Goal: Task Accomplishment & Management: Complete application form

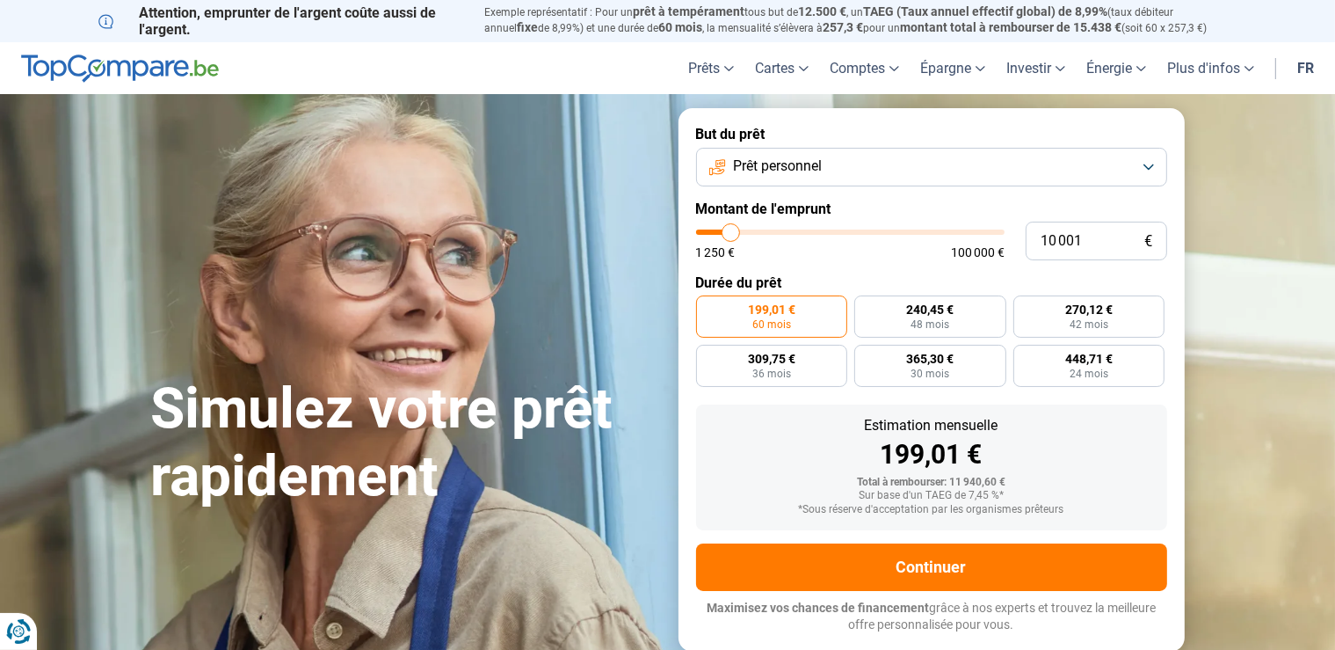
click at [842, 229] on div "10 001 € 1 250 € 100 000 €" at bounding box center [931, 241] width 471 height 39
type input "58 750"
type input "58750"
click at [874, 231] on input "range" at bounding box center [850, 231] width 309 height 5
radio input "false"
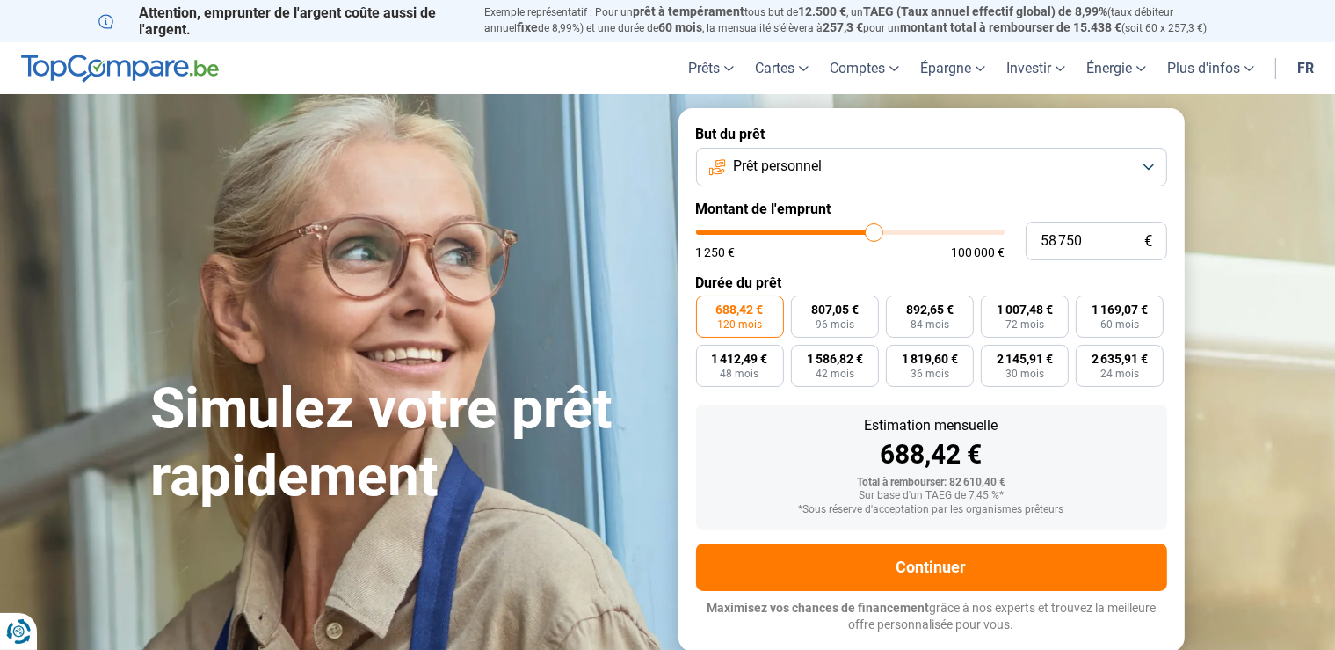
type input "59 500"
type input "59500"
type input "59 000"
type input "59000"
type input "58 750"
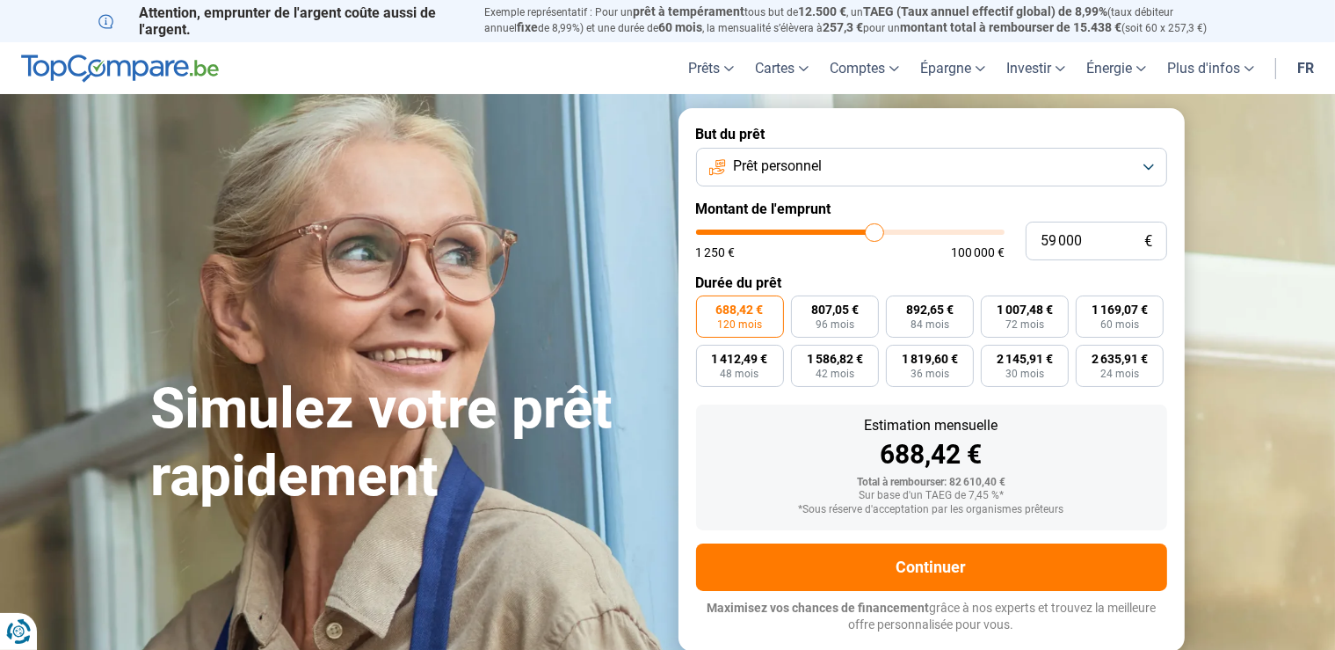
type input "58750"
type input "58 500"
type input "58500"
type input "58 250"
type input "58250"
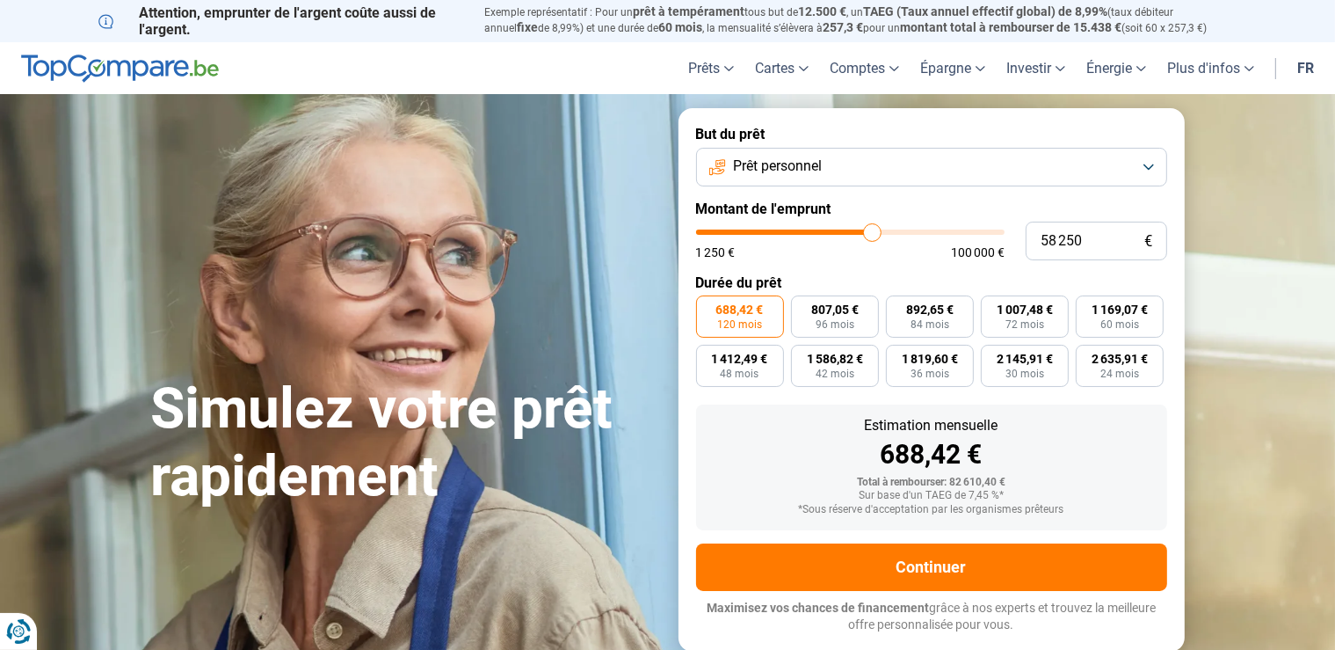
type input "58 000"
type input "58000"
type input "57 750"
type input "57750"
type input "57 250"
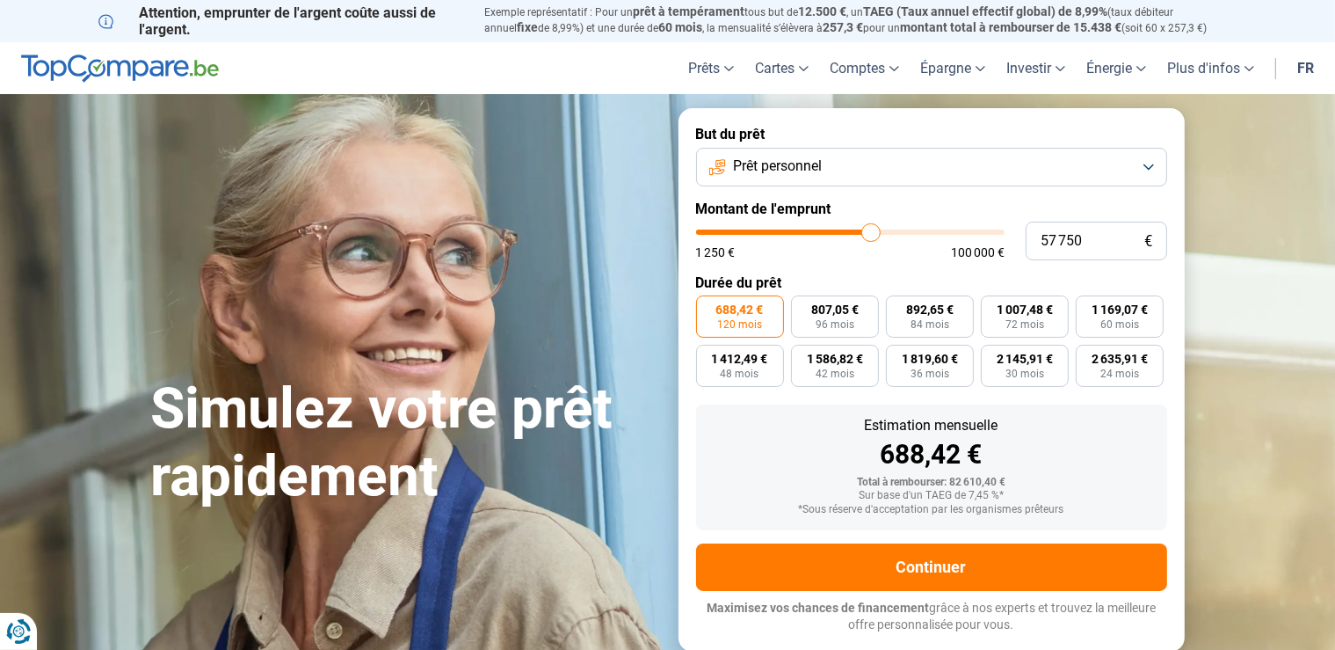
type input "57250"
type input "56 750"
type input "56750"
type input "56 500"
type input "56500"
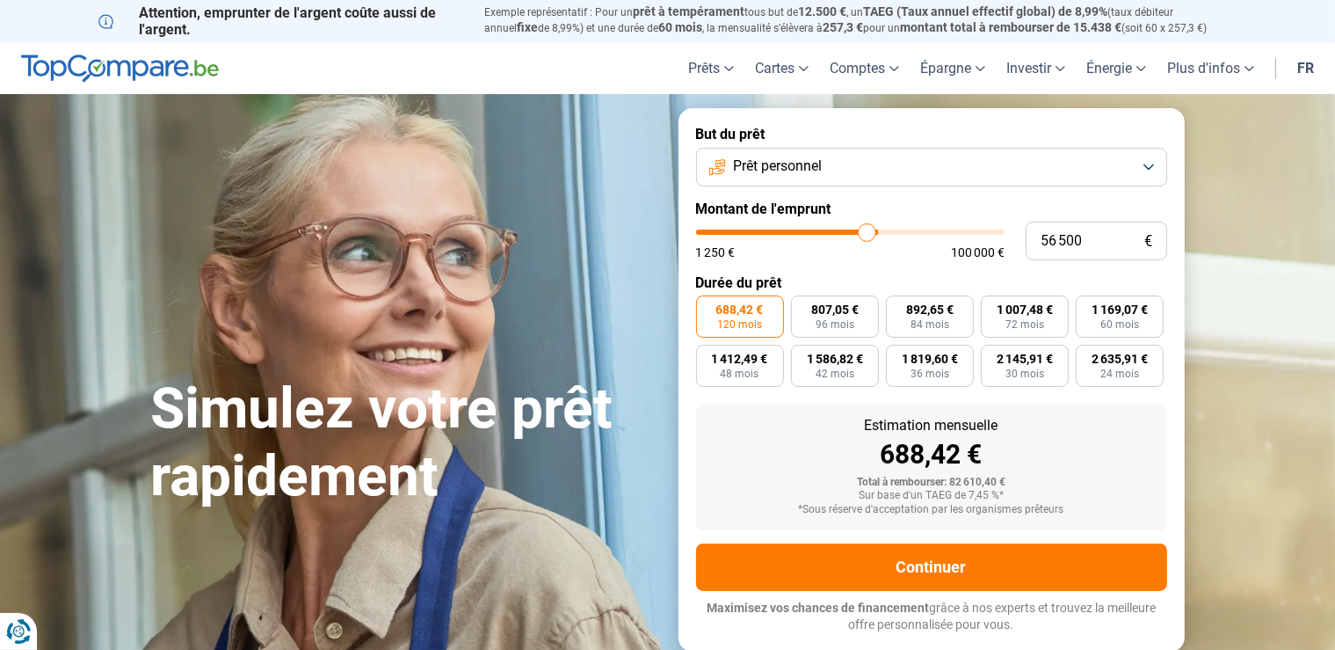
type input "56 250"
type input "56250"
type input "56 000"
type input "56000"
type input "55 750"
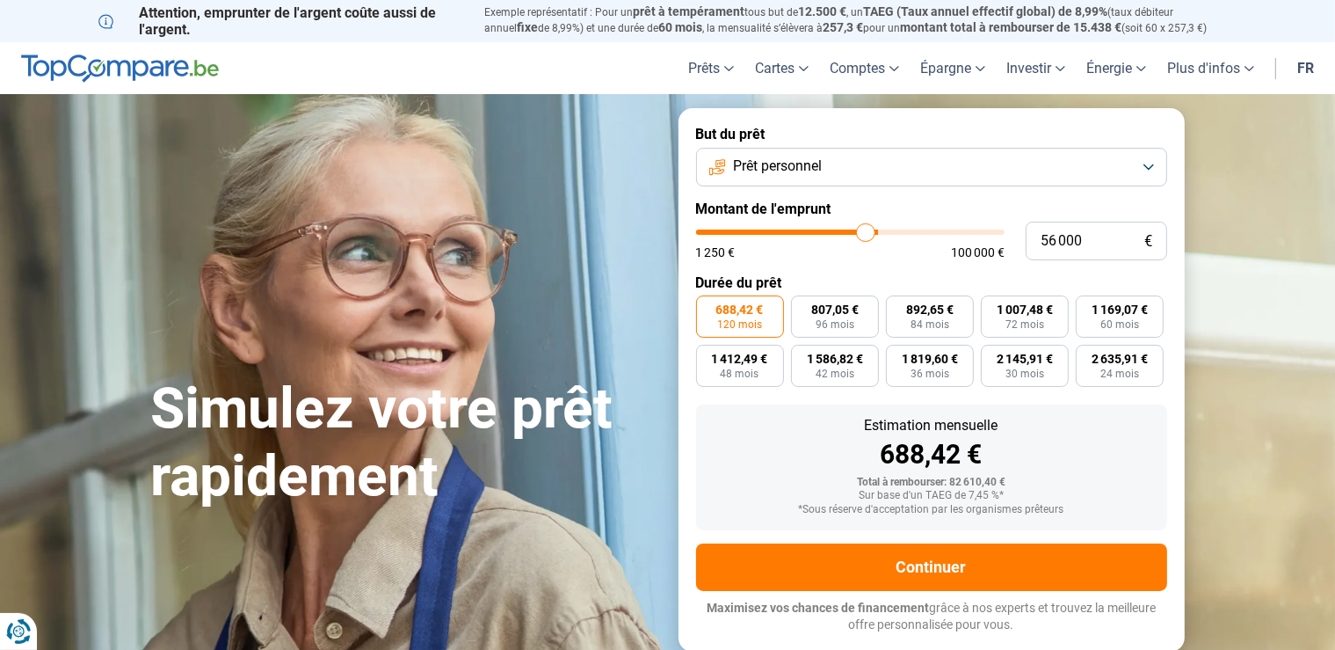
type input "55750"
type input "55 500"
type input "55500"
type input "55 250"
type input "55250"
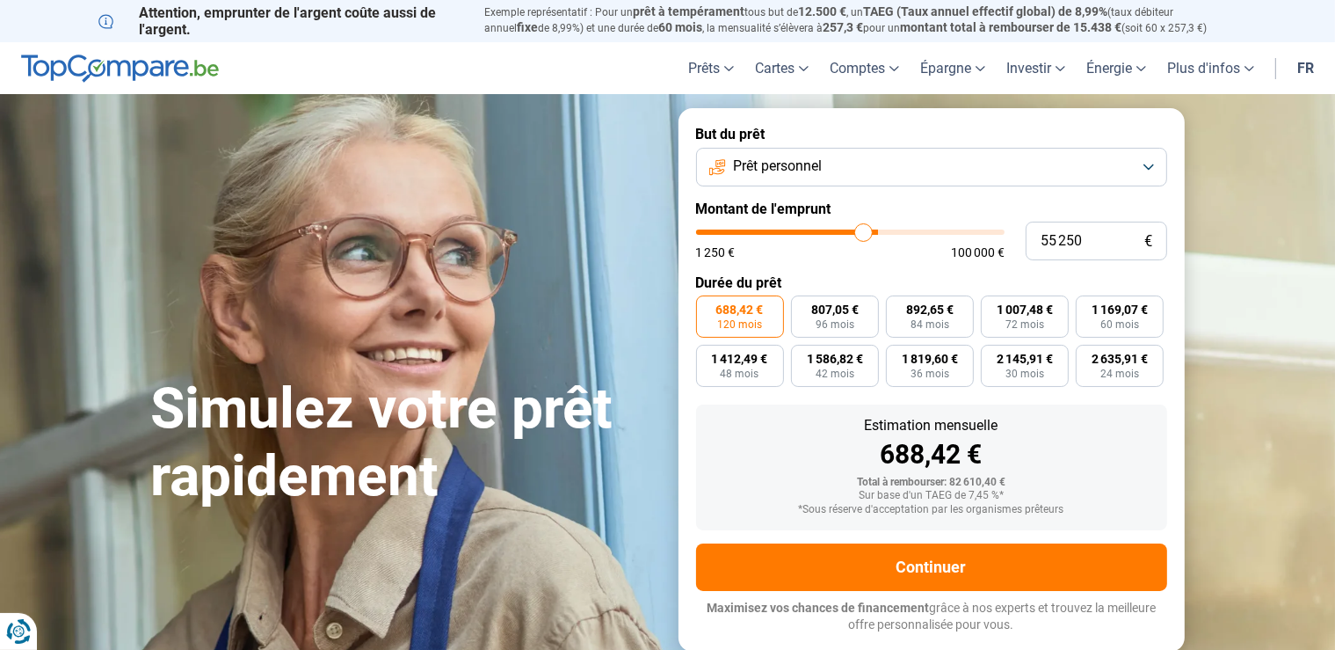
type input "54 500"
type input "54500"
type input "54 000"
type input "54000"
type input "53 500"
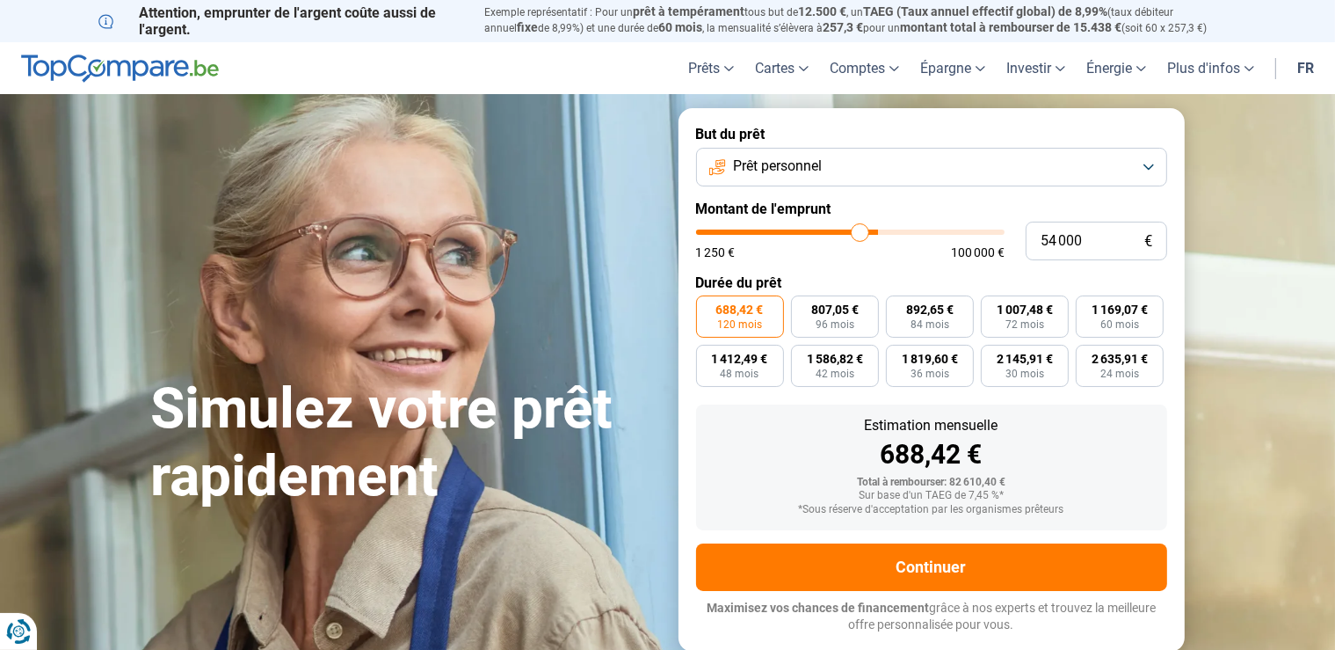
type input "53500"
type input "53 250"
type input "53250"
type input "53 000"
type input "53000"
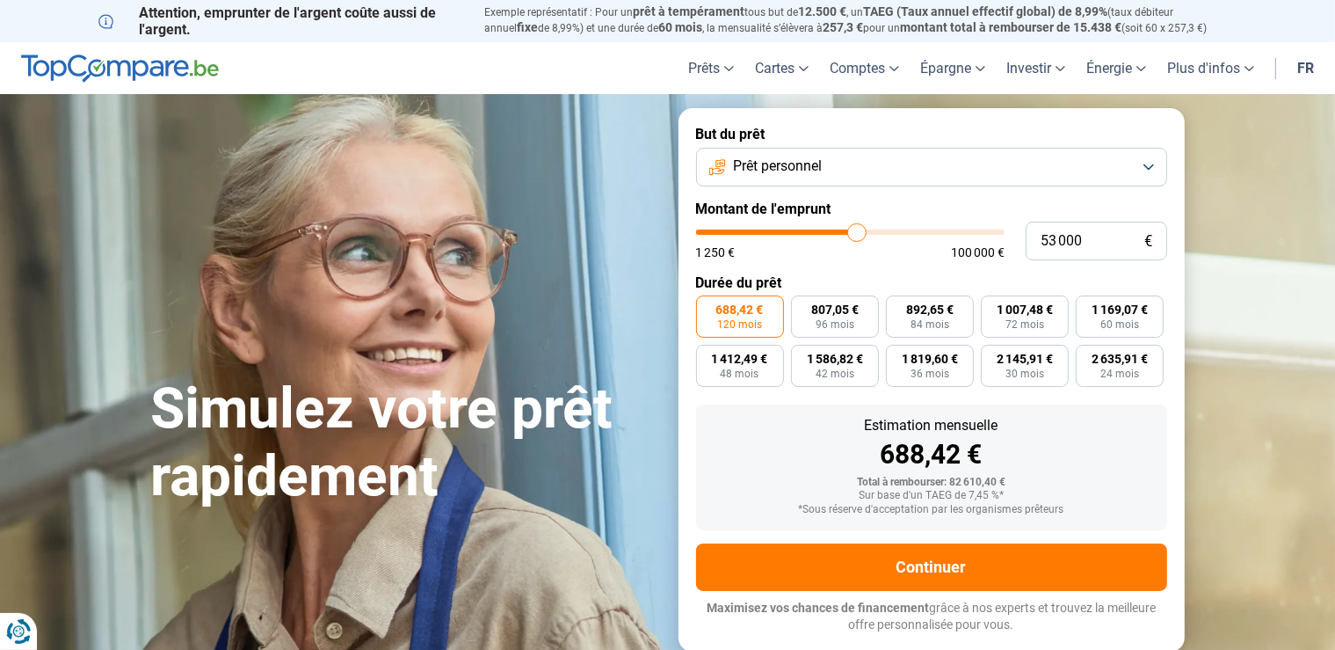
type input "52 250"
type input "52250"
type input "51 750"
type input "51750"
type input "51 250"
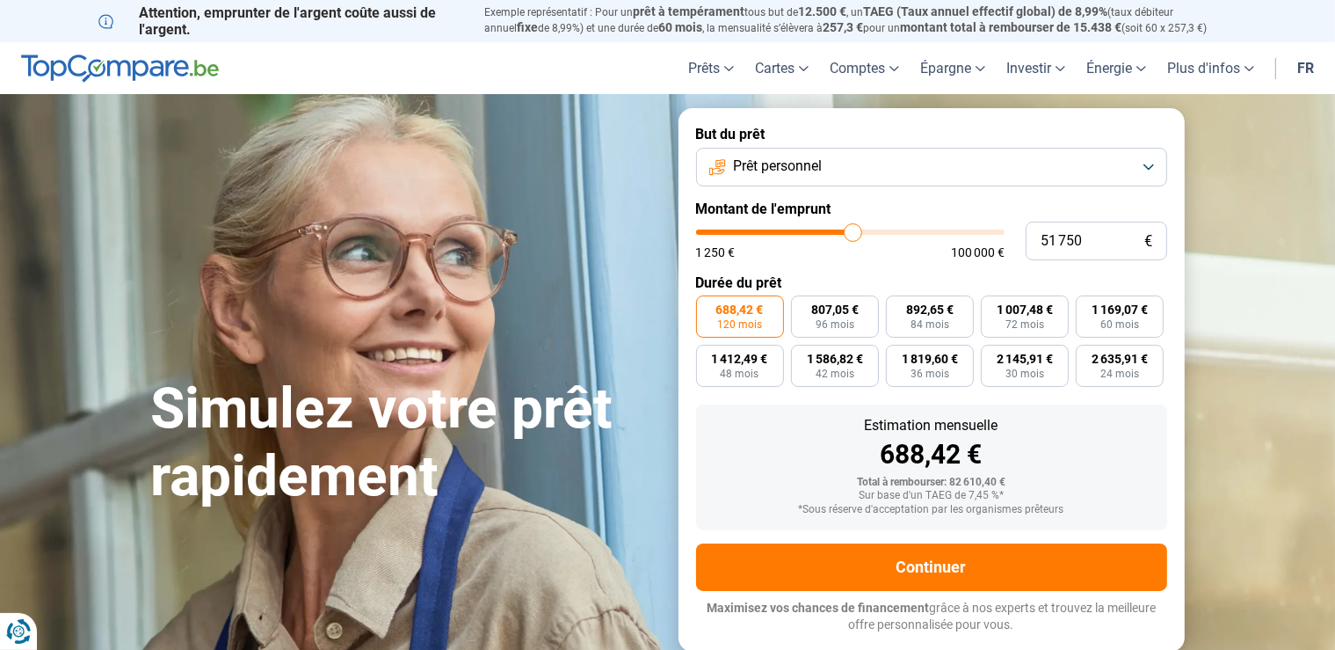
type input "51250"
type input "51 000"
type input "51000"
type input "50 500"
type input "50500"
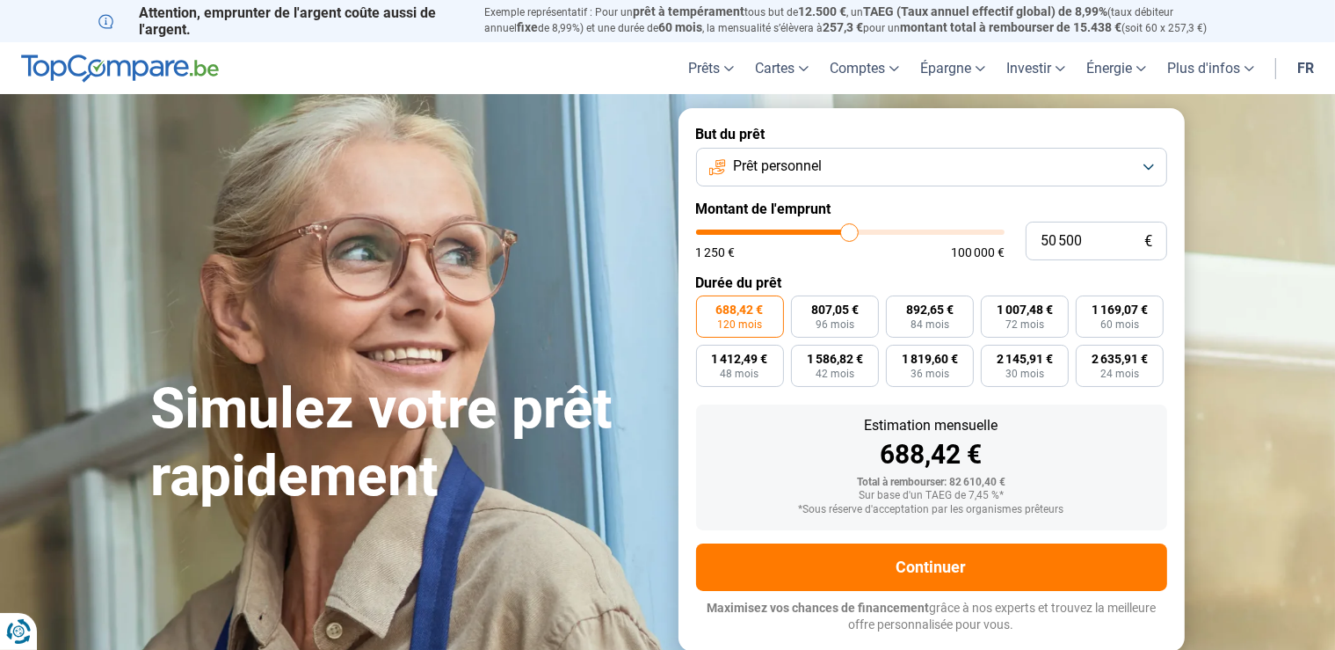
type input "50 250"
type input "50250"
type input "50 000"
type input "50000"
type input "49 750"
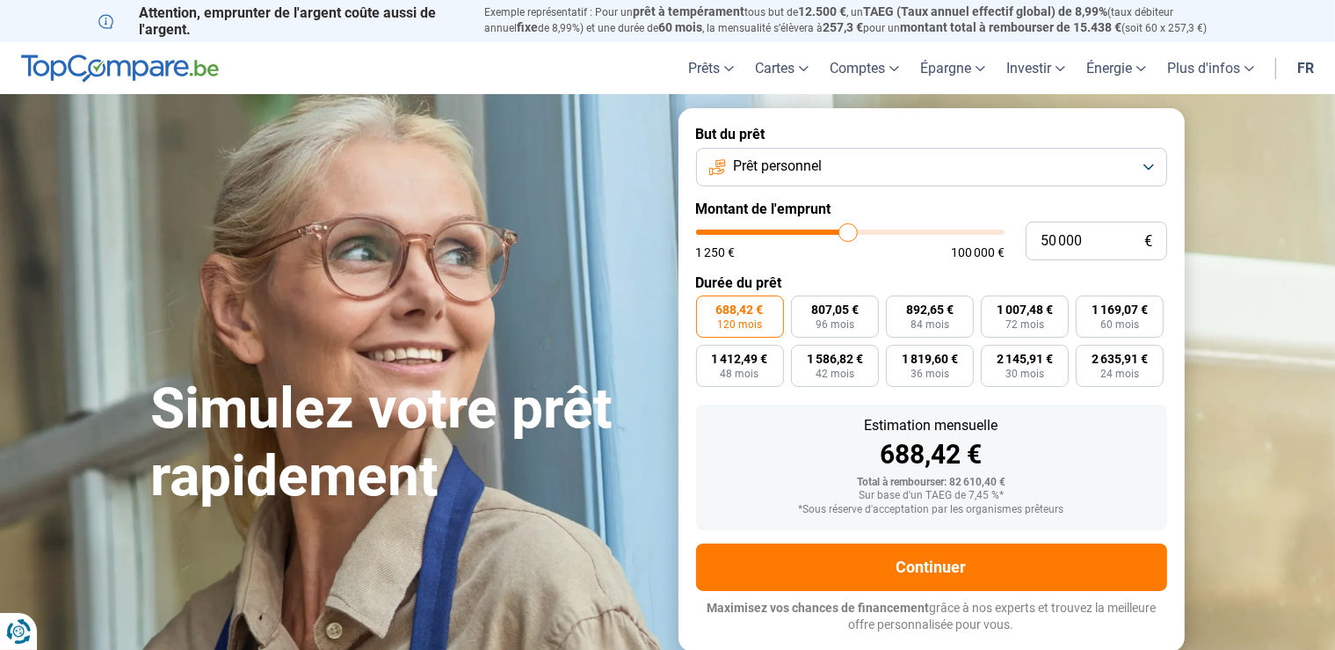
type input "49750"
type input "49 500"
type input "49500"
type input "49 000"
type input "49000"
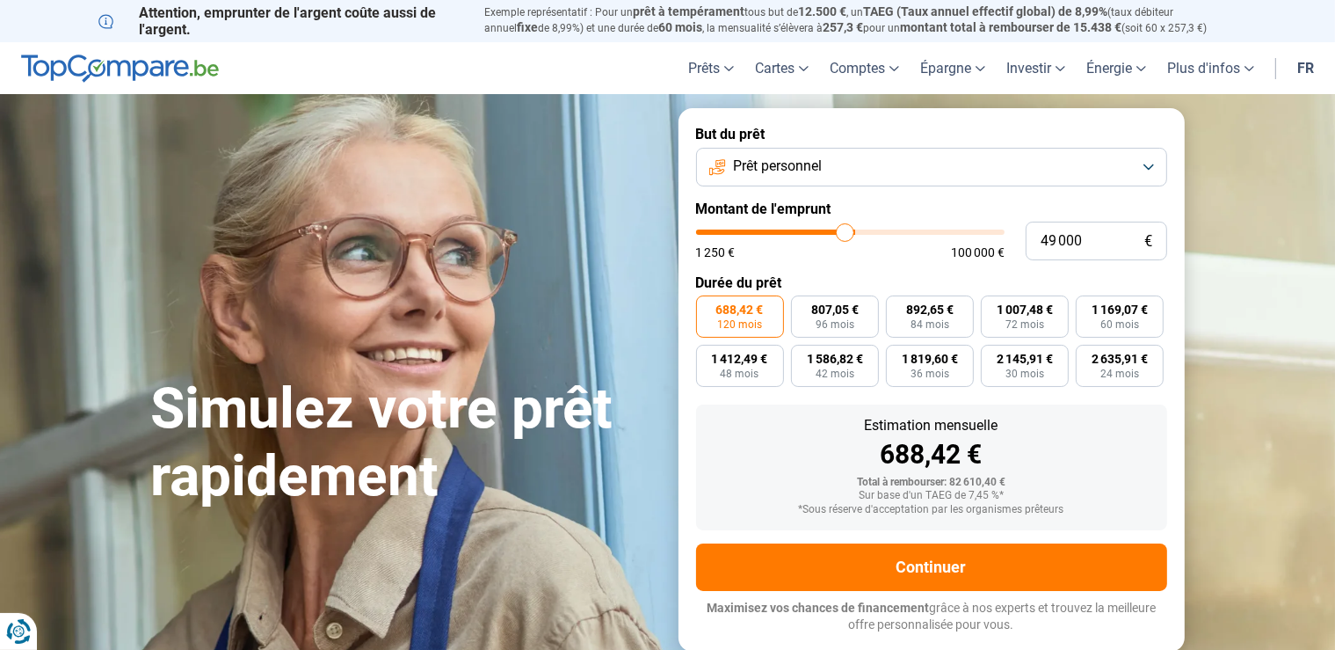
type input "48 500"
type input "48500"
type input "48 250"
type input "48250"
type input "48 000"
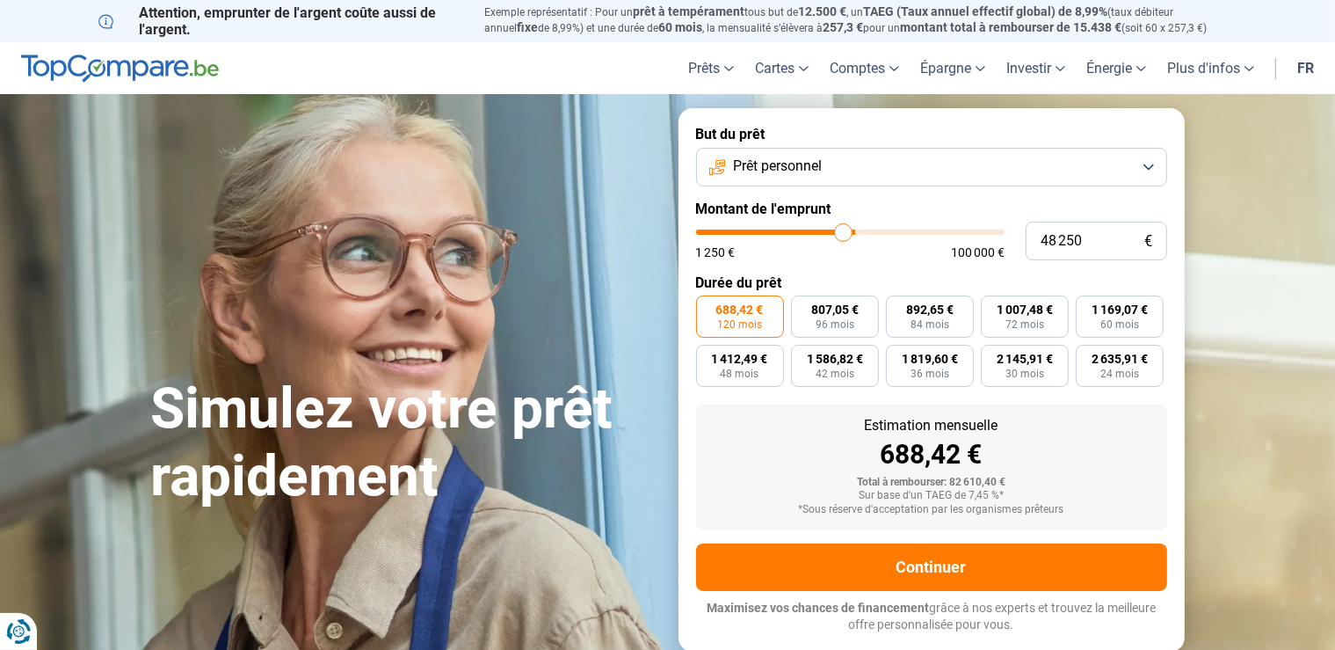
type input "48000"
type input "47 750"
type input "47750"
type input "47 500"
type input "47500"
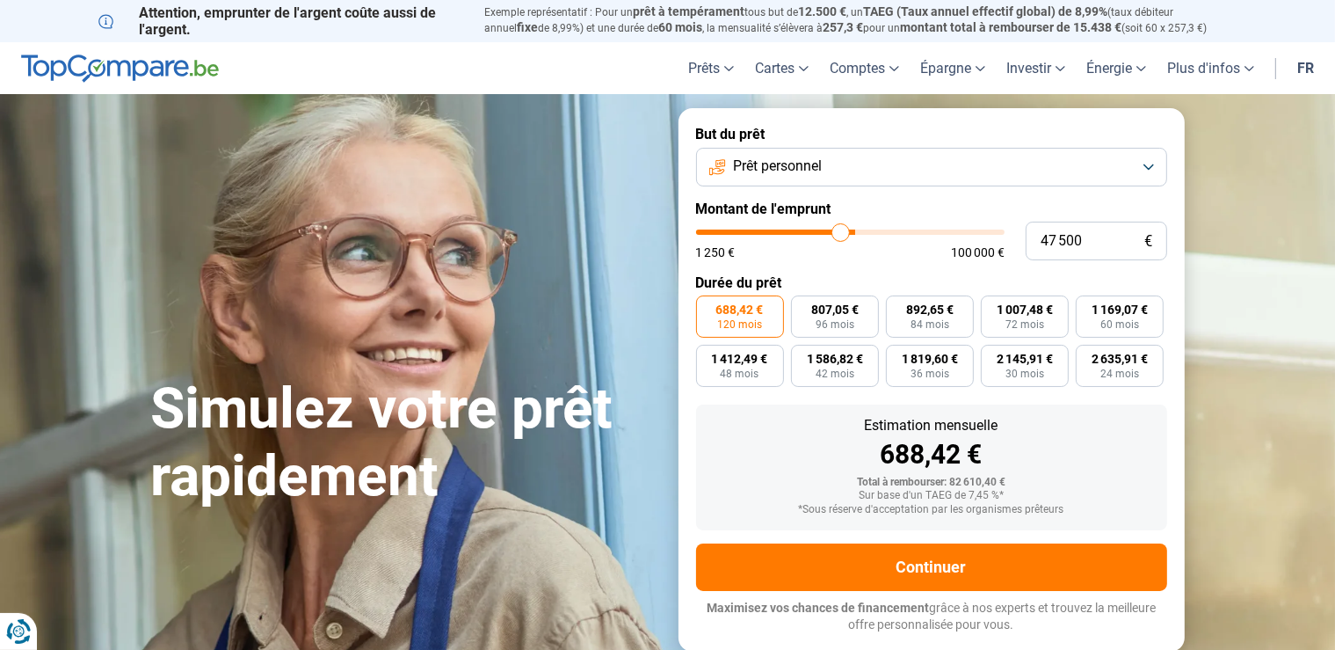
type input "47 250"
type input "47250"
type input "46 750"
type input "46750"
type input "46 000"
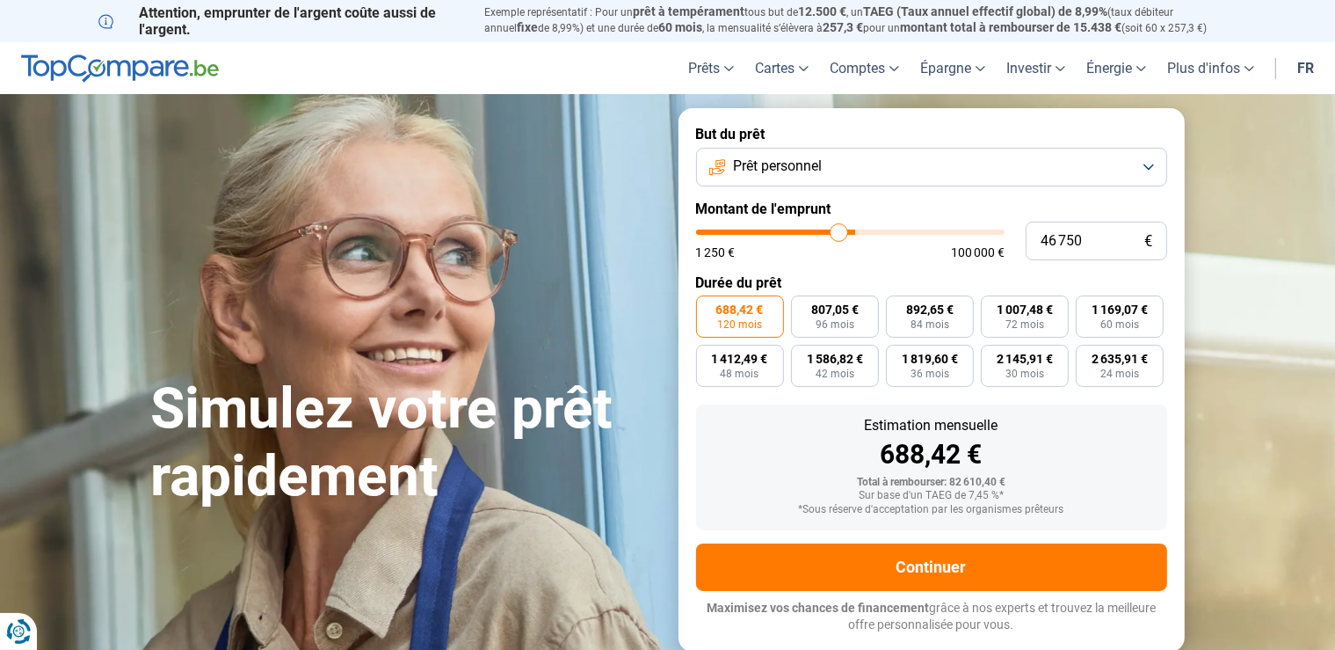
type input "46000"
type input "45 500"
type input "45500"
type input "45 000"
type input "45000"
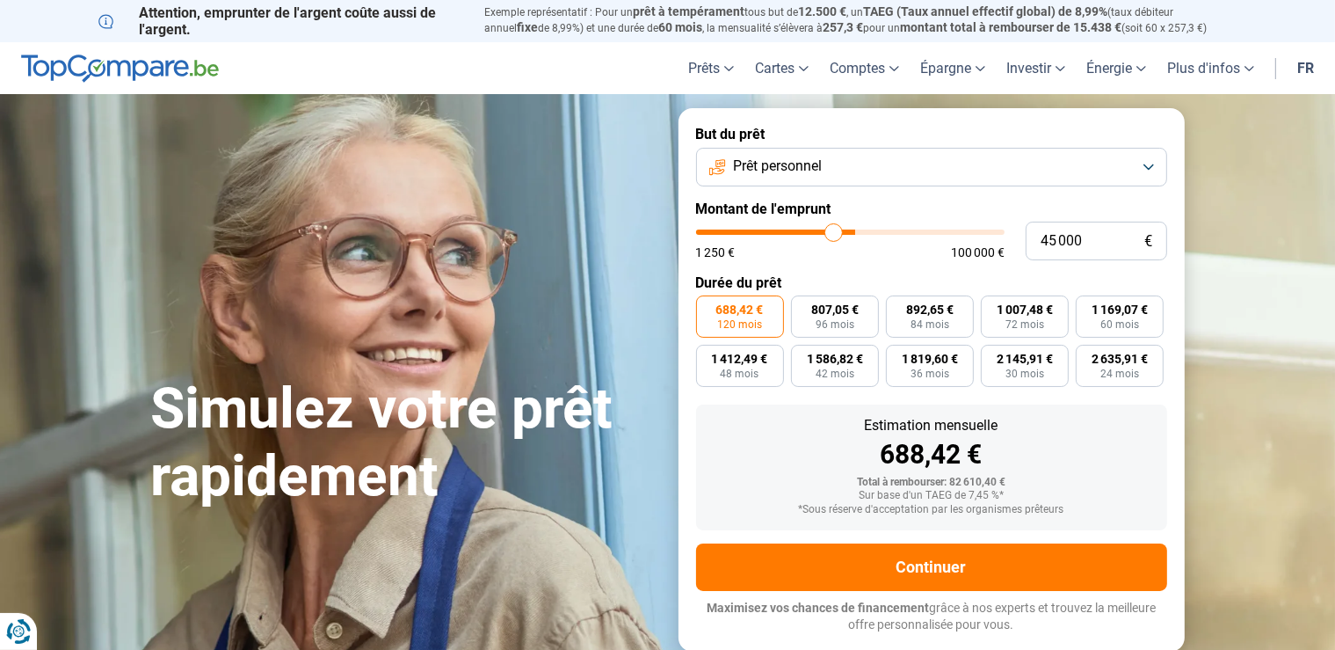
type input "44 750"
type input "44750"
type input "44 500"
type input "44500"
type input "44 000"
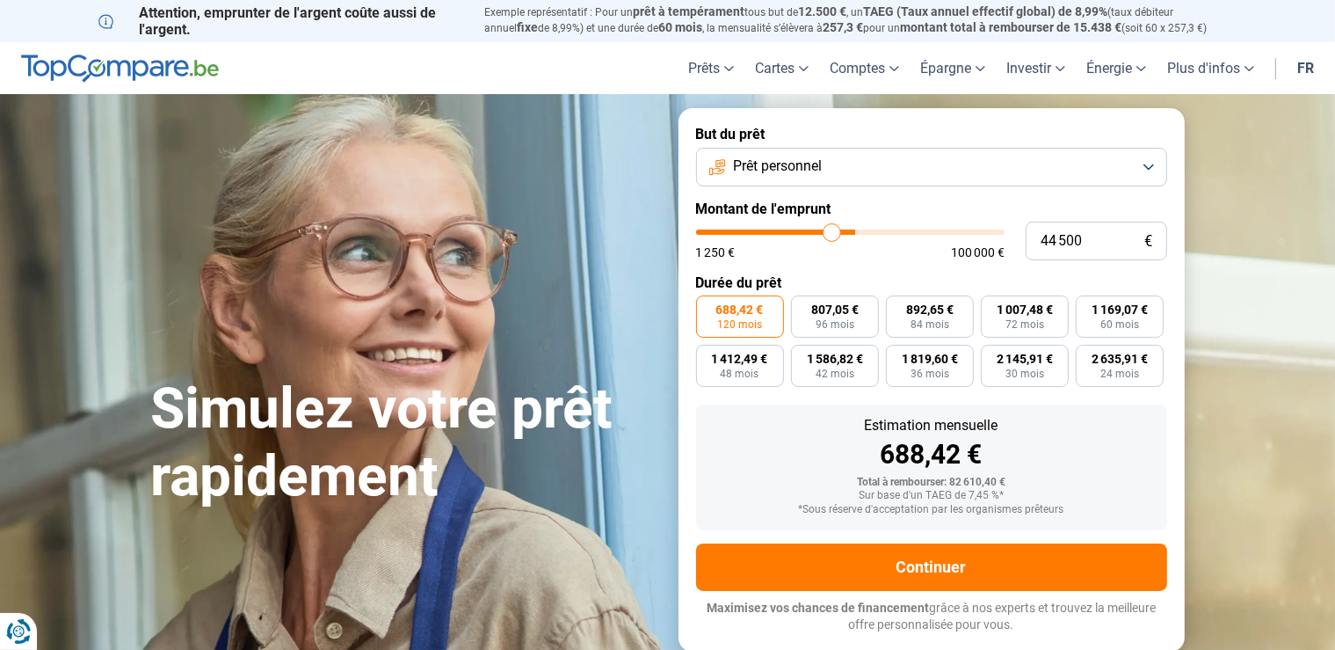
type input "44000"
type input "43 250"
type input "43250"
type input "42 750"
type input "42750"
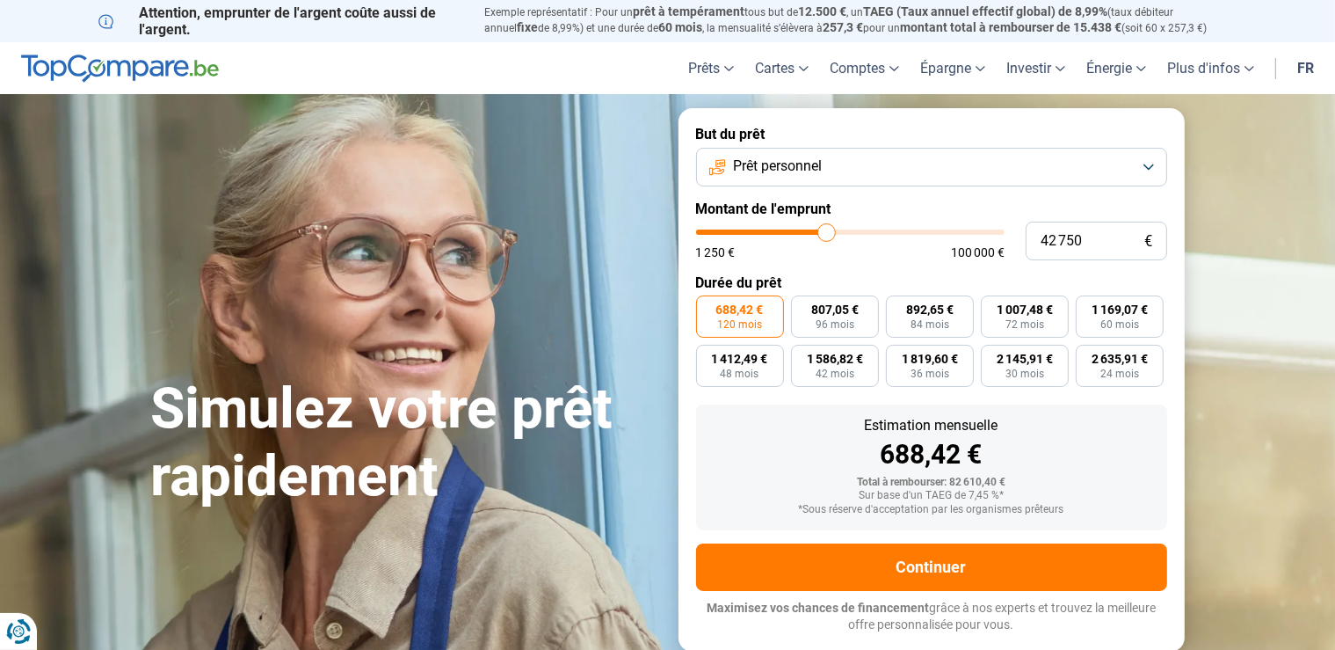
type input "42 500"
type input "42500"
type input "42 250"
type input "42250"
type input "41 750"
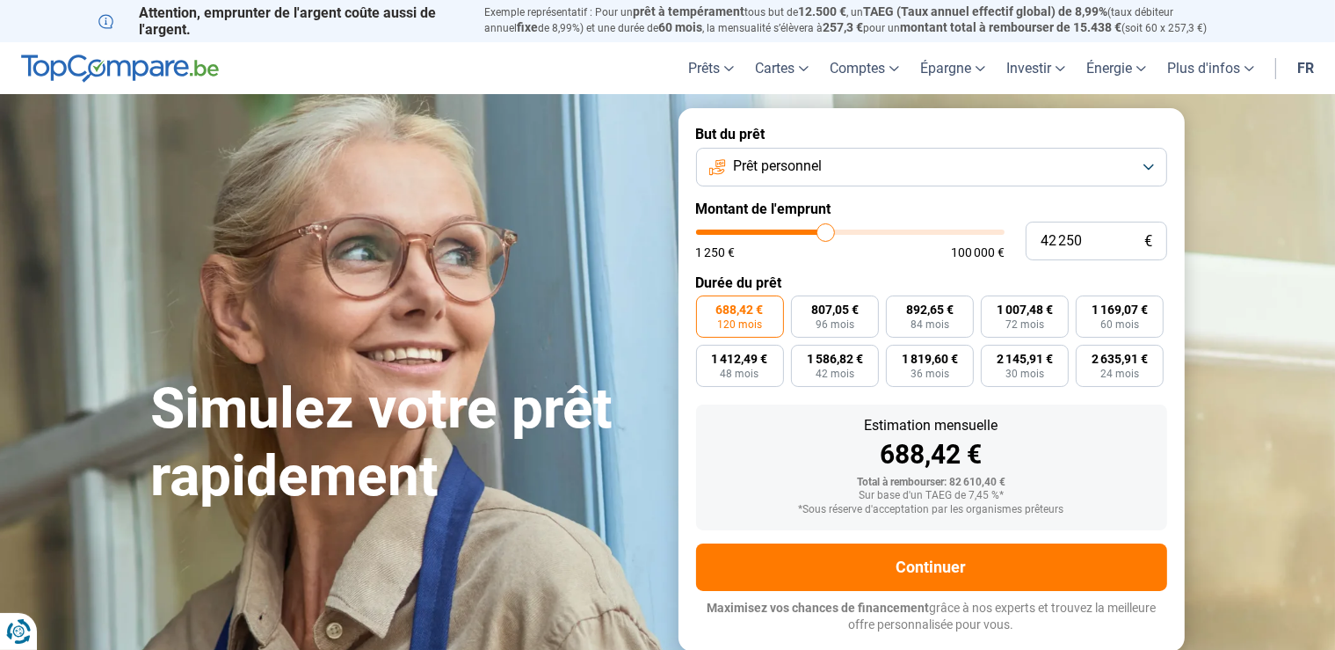
type input "41750"
type input "41 250"
type input "41250"
type input "41 000"
type input "41000"
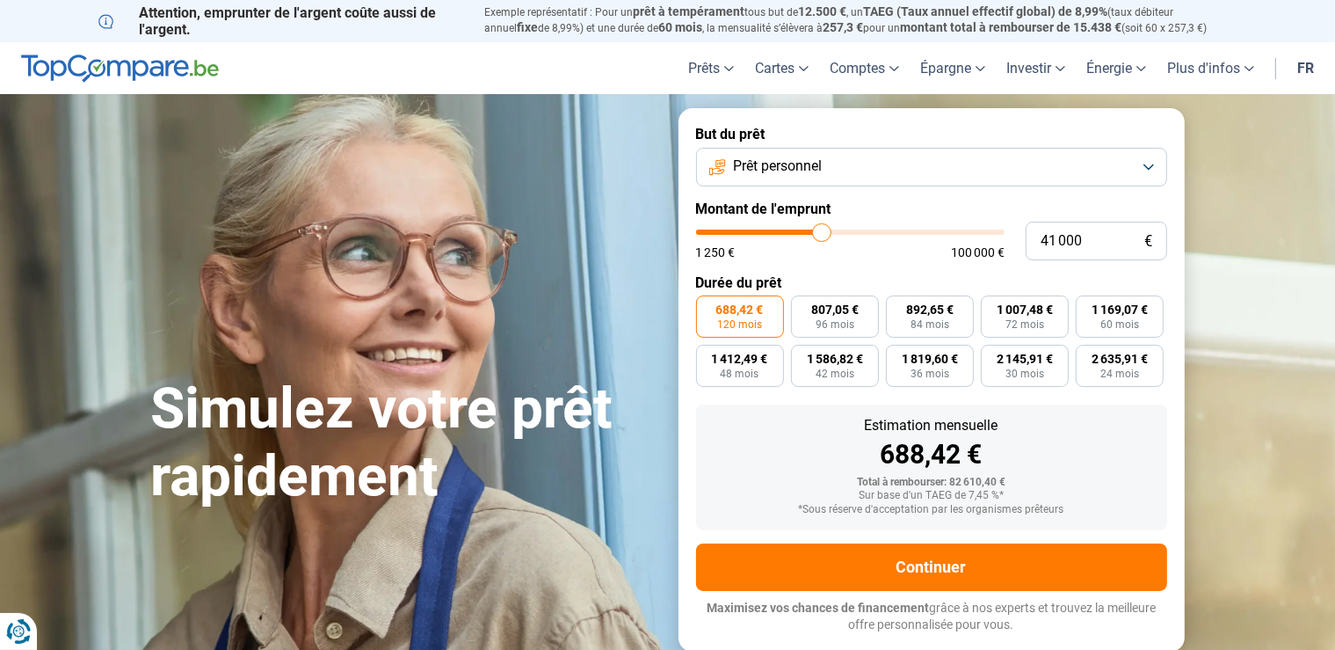
type input "40 500"
type input "40500"
type input "40 000"
type input "40000"
type input "39 500"
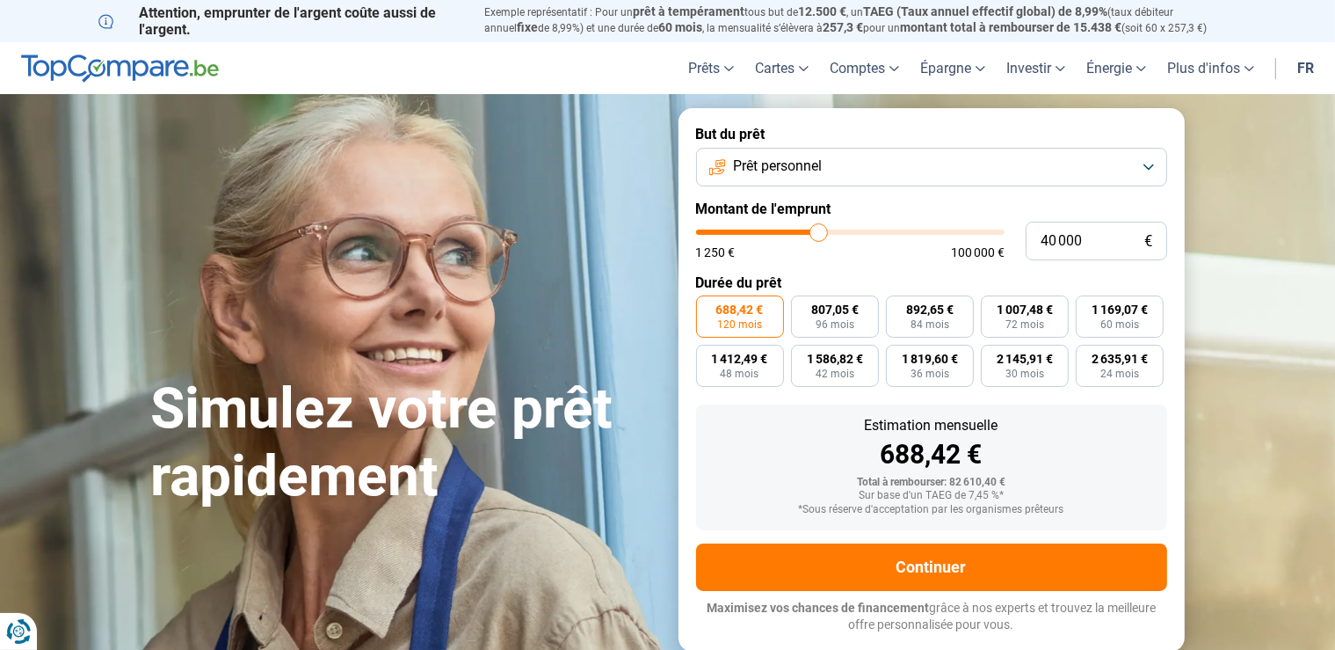
type input "39500"
type input "39 000"
type input "39000"
type input "38 750"
type input "38750"
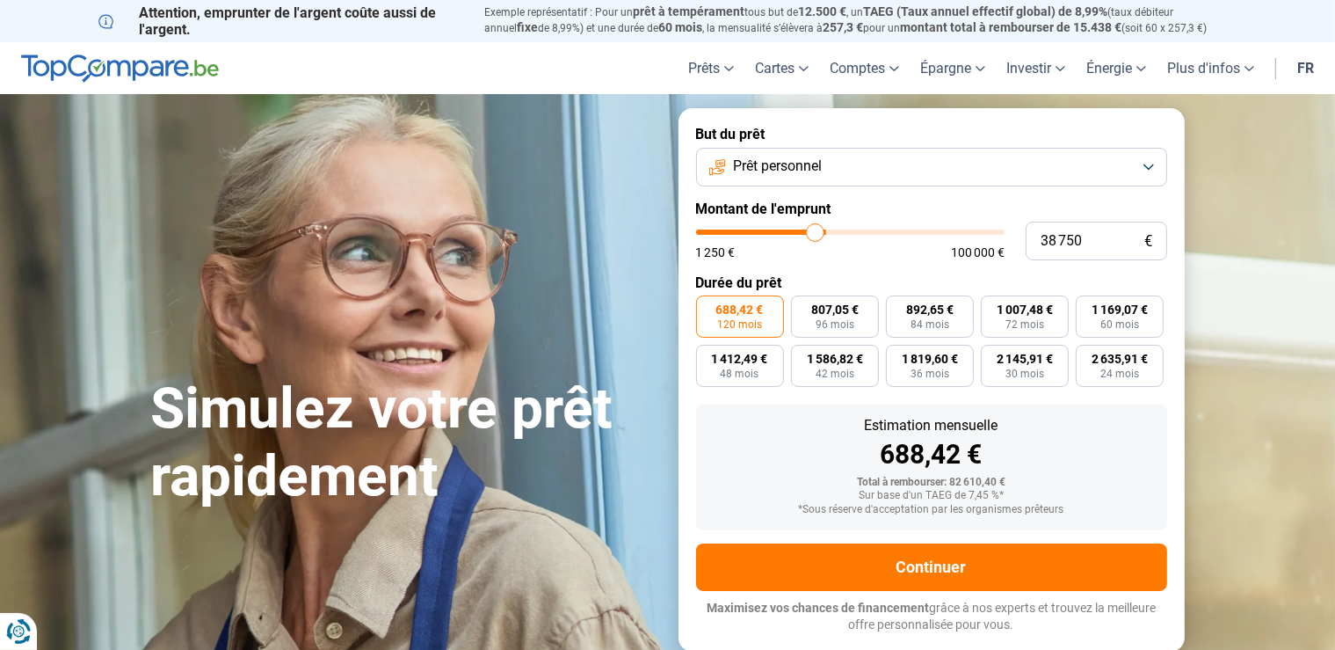
type input "38 500"
type input "38500"
type input "38 000"
type input "38000"
type input "37 500"
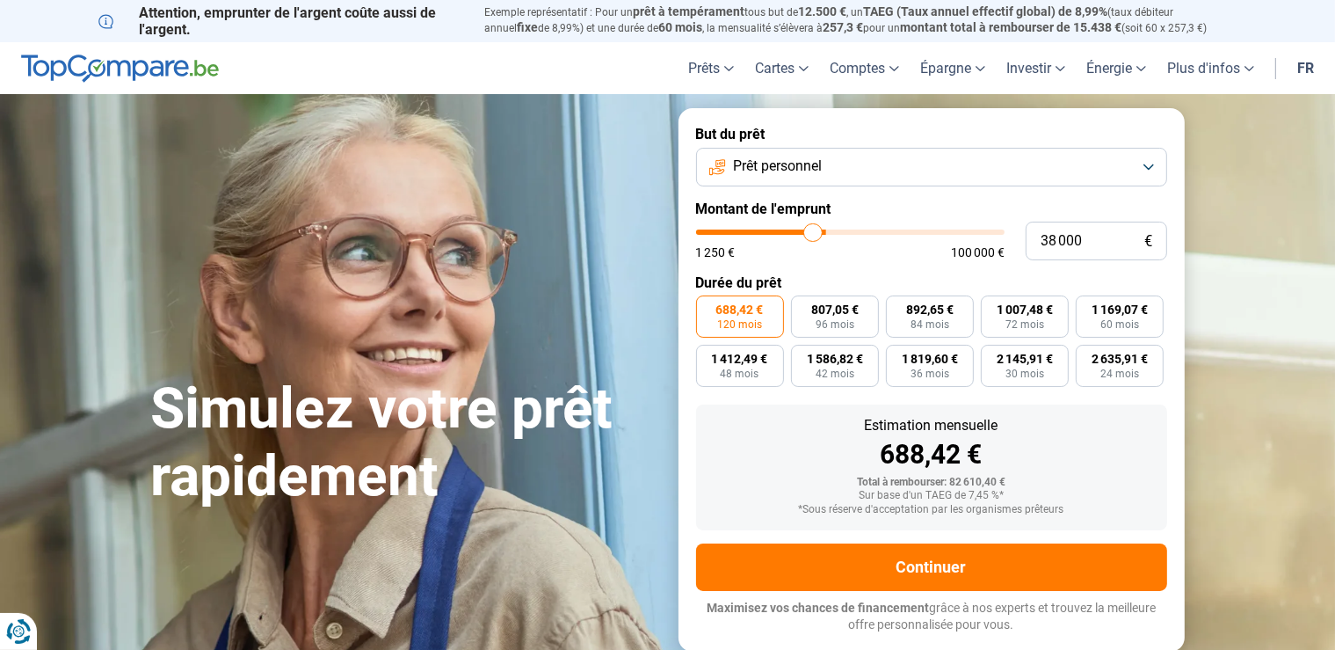
type input "37500"
type input "37 250"
type input "37250"
type input "37 000"
type input "37000"
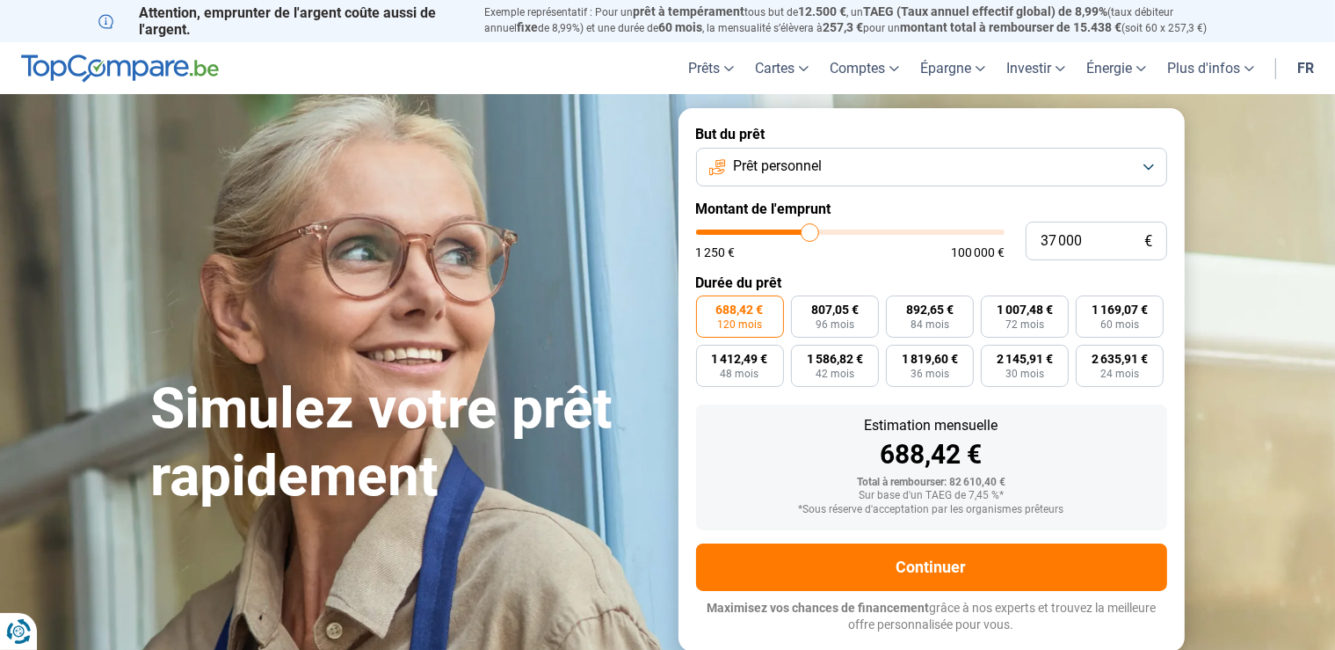
type input "36 750"
type input "36750"
type input "36 250"
type input "36250"
type input "35 750"
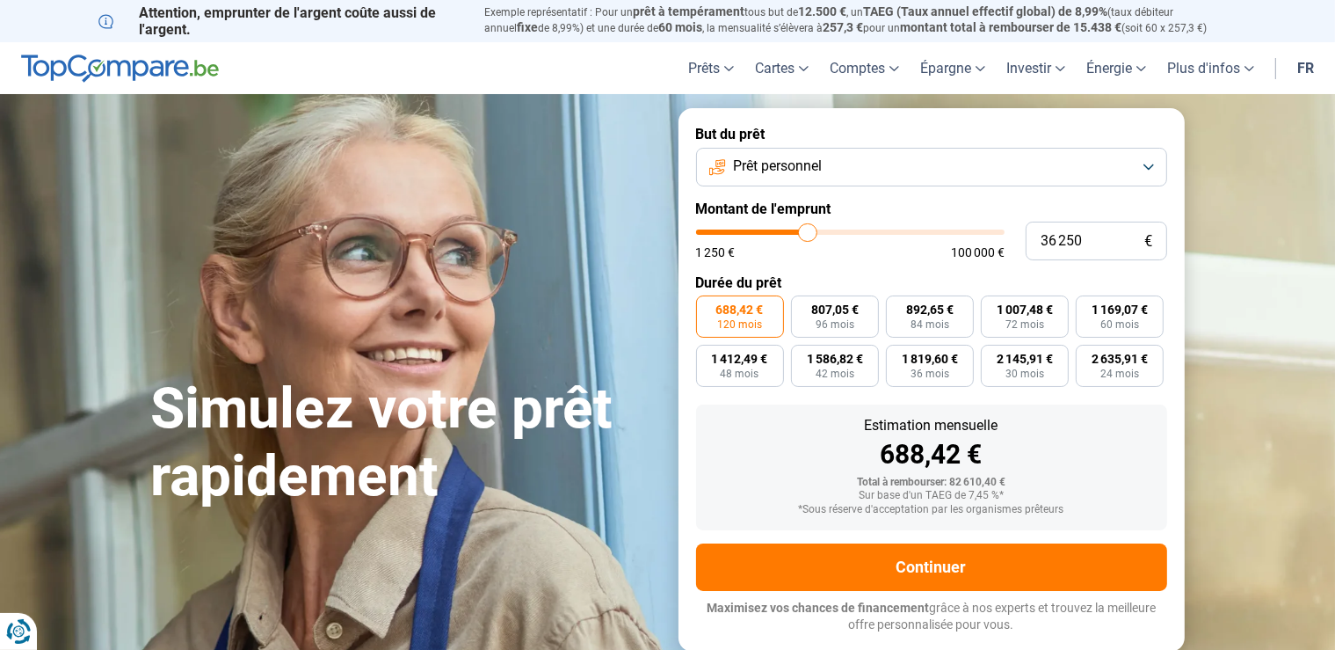
type input "35750"
type input "35 250"
type input "35250"
type input "35 000"
type input "35000"
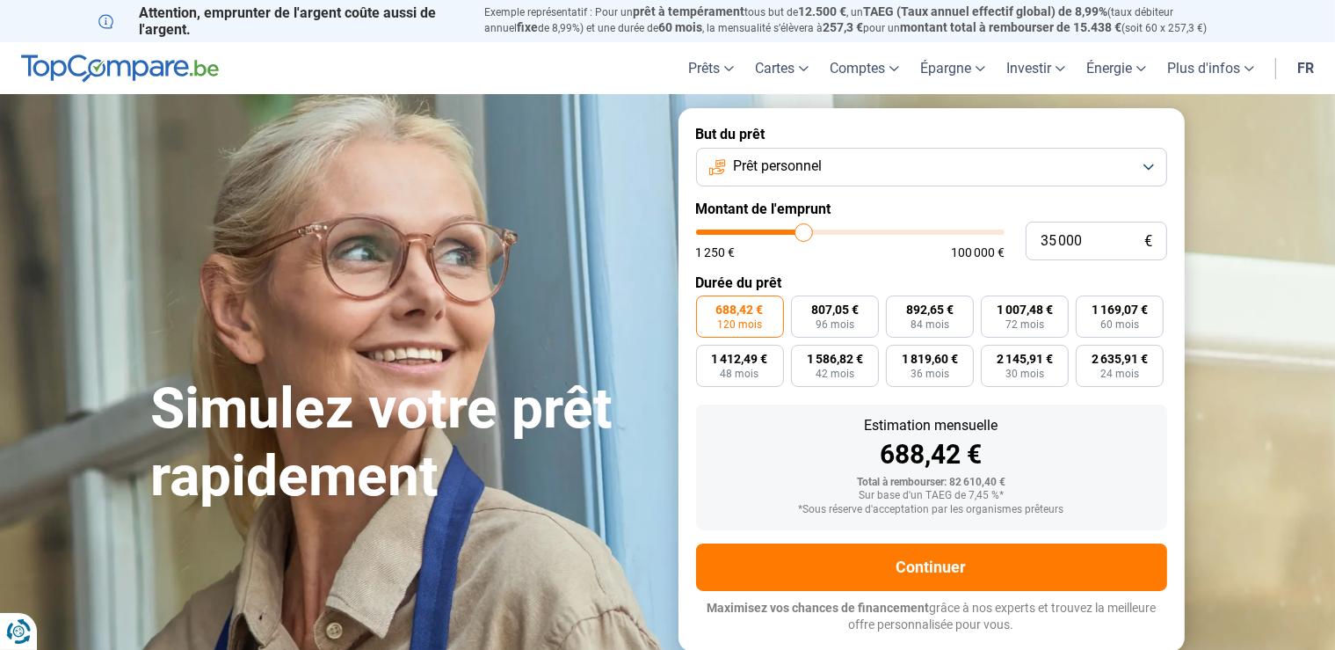
type input "34 750"
type input "34750"
type input "34 500"
type input "34500"
type input "34 250"
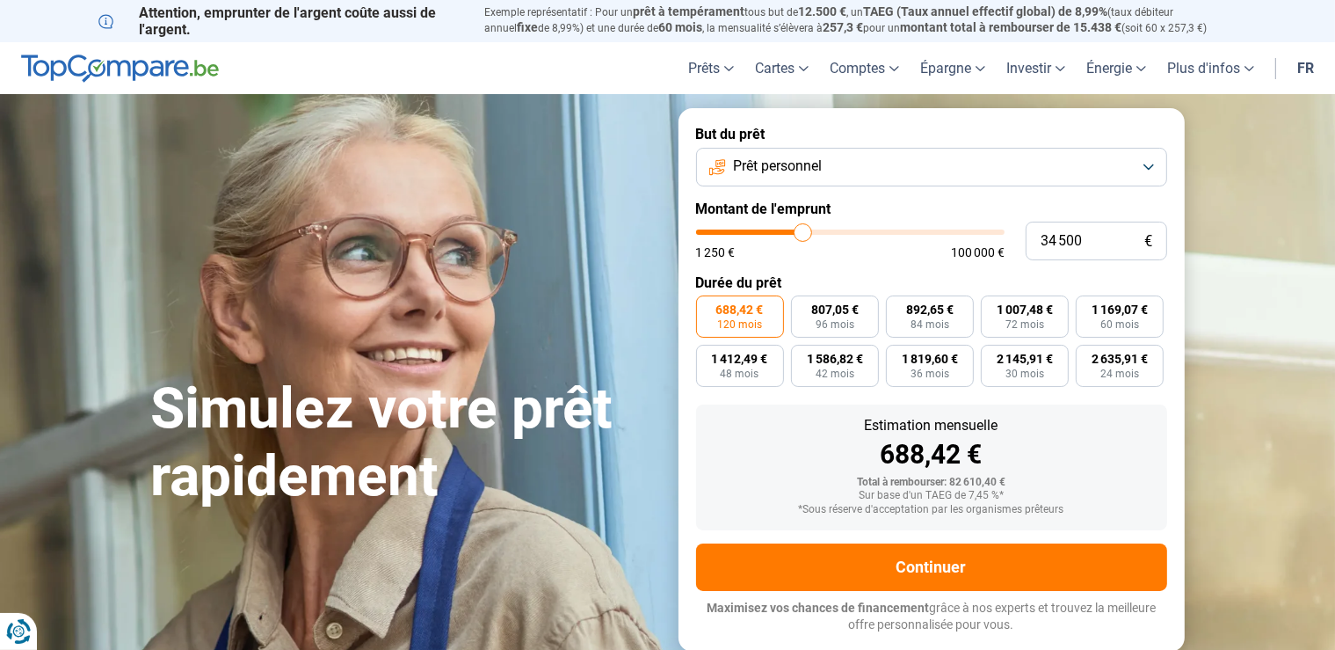
type input "34250"
type input "34 000"
type input "34000"
type input "33 500"
type input "33500"
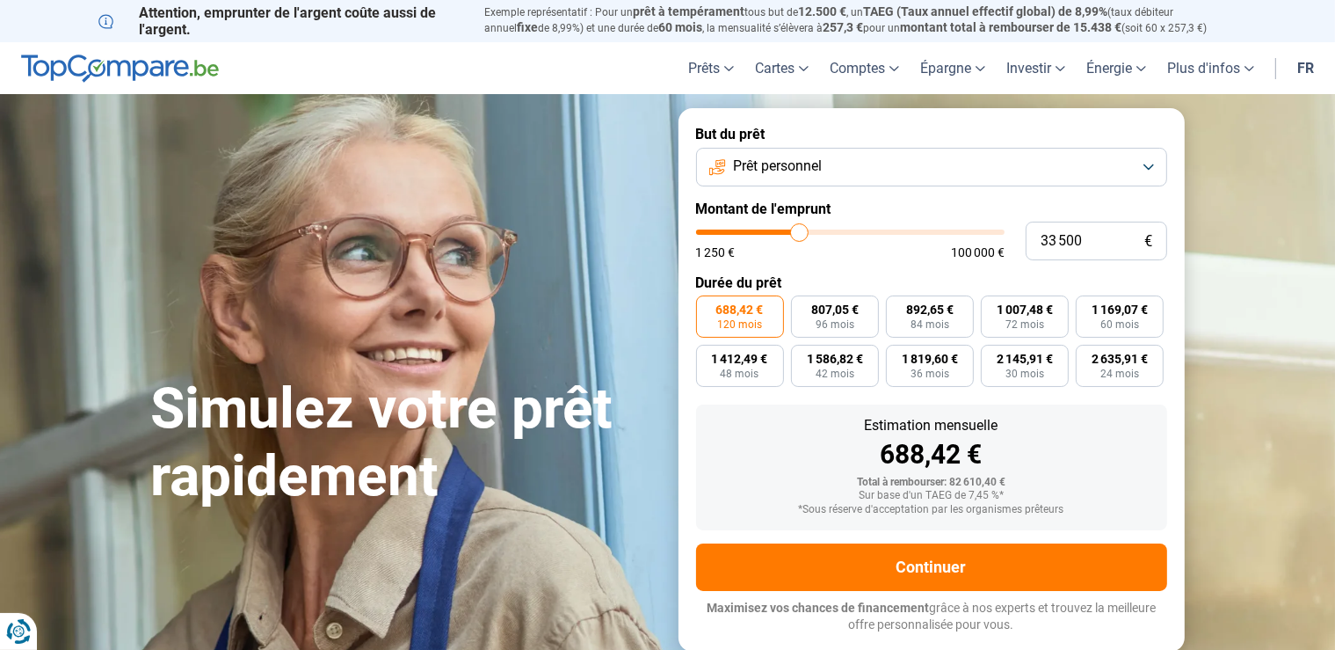
type input "33 000"
type input "33000"
type input "32 750"
type input "32750"
type input "32 500"
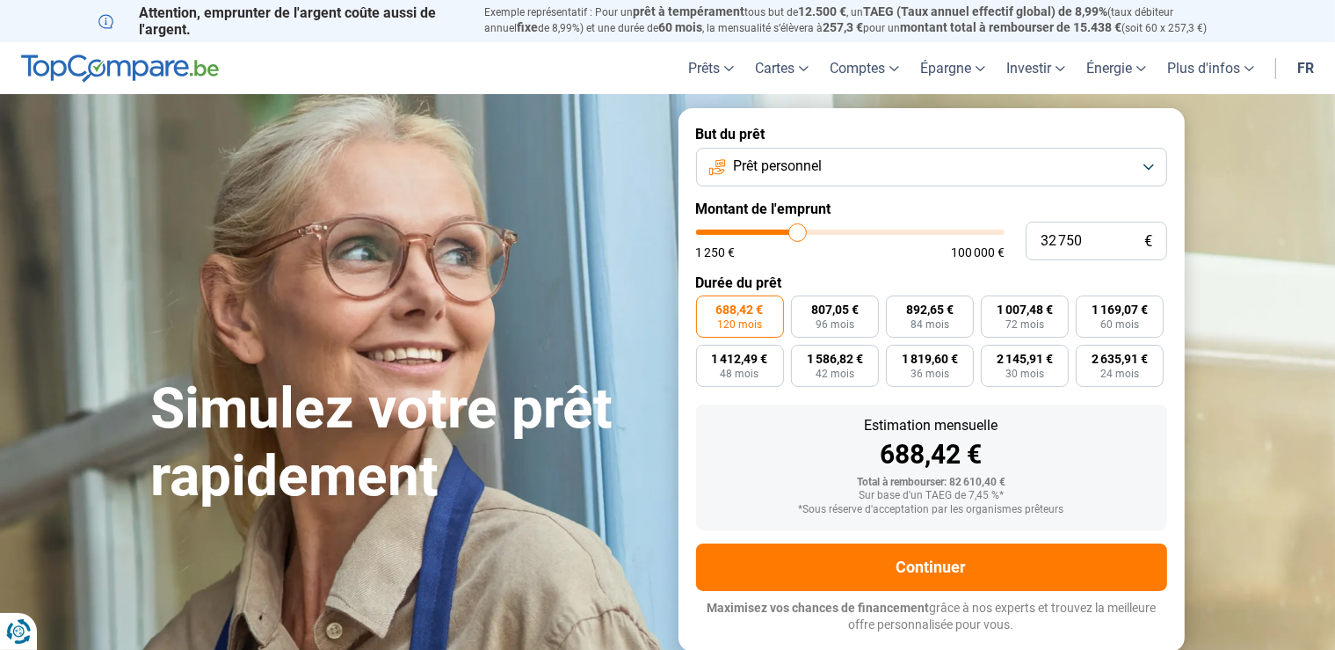
type input "32500"
type input "32 250"
type input "32250"
type input "32 000"
type input "32000"
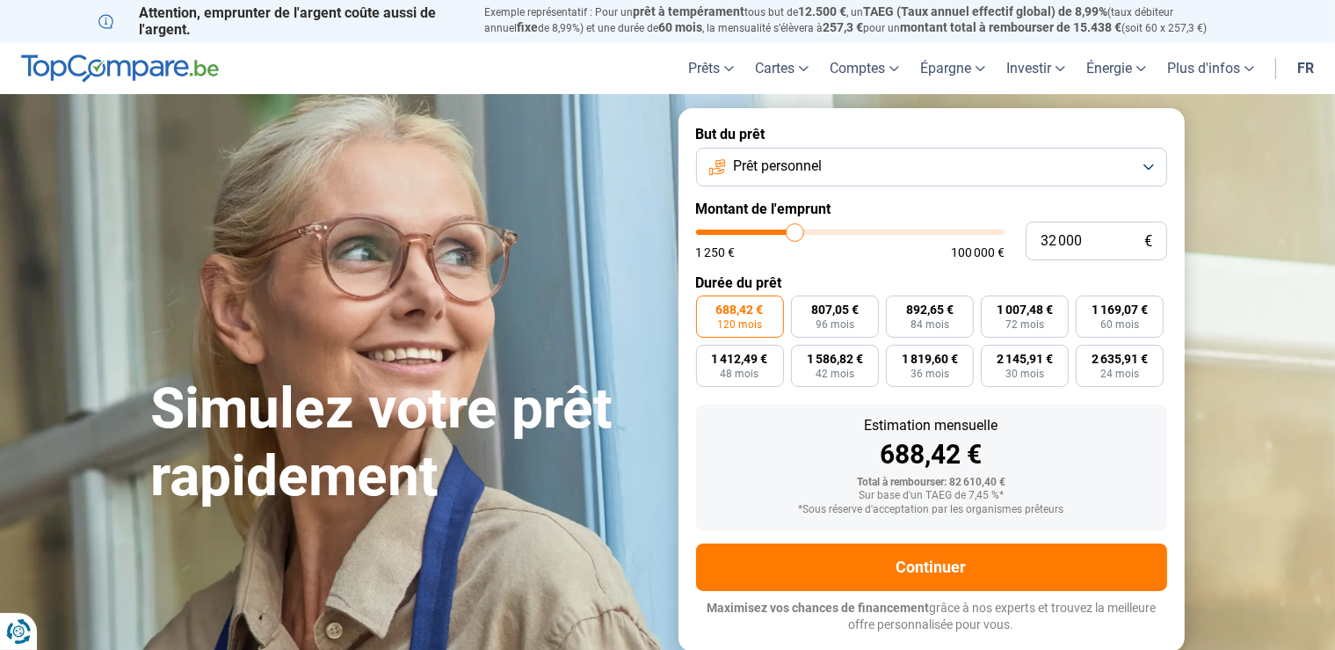
type input "31 750"
type input "31750"
type input "31 500"
type input "31500"
type input "31 000"
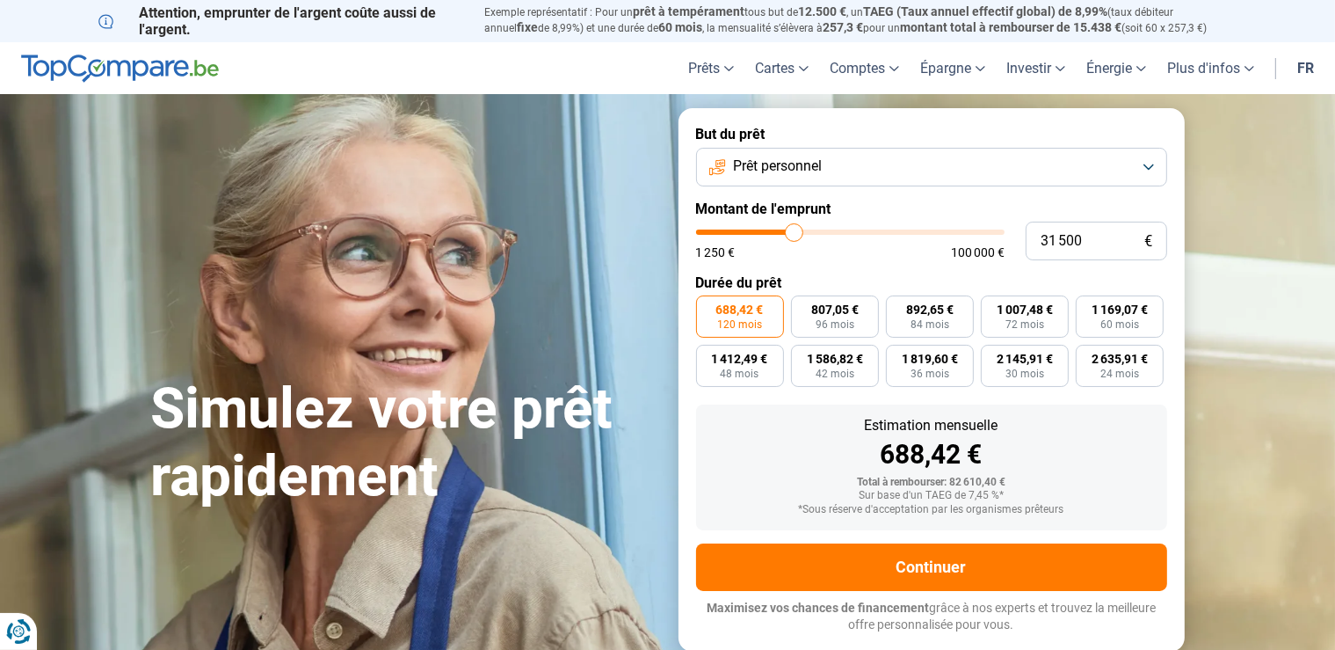
type input "31000"
type input "30 500"
type input "30500"
type input "30 250"
type input "30250"
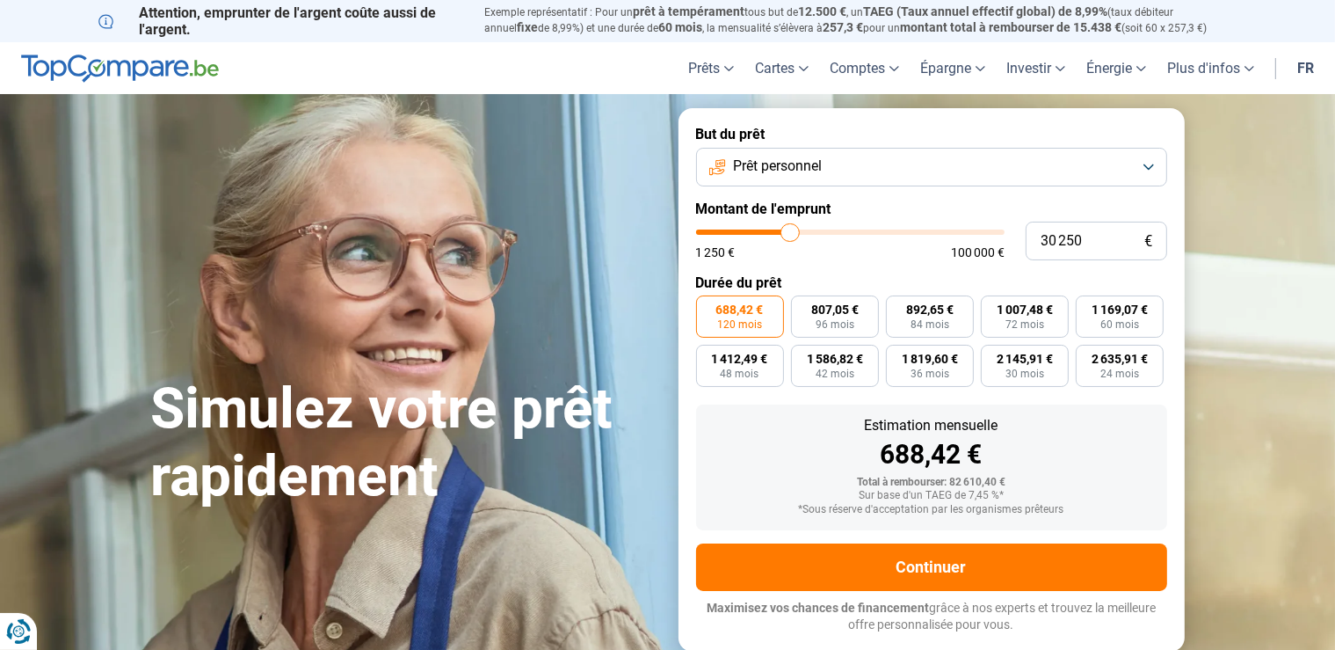
type input "30 000"
type input "30000"
type input "29 750"
type input "29750"
type input "30 000"
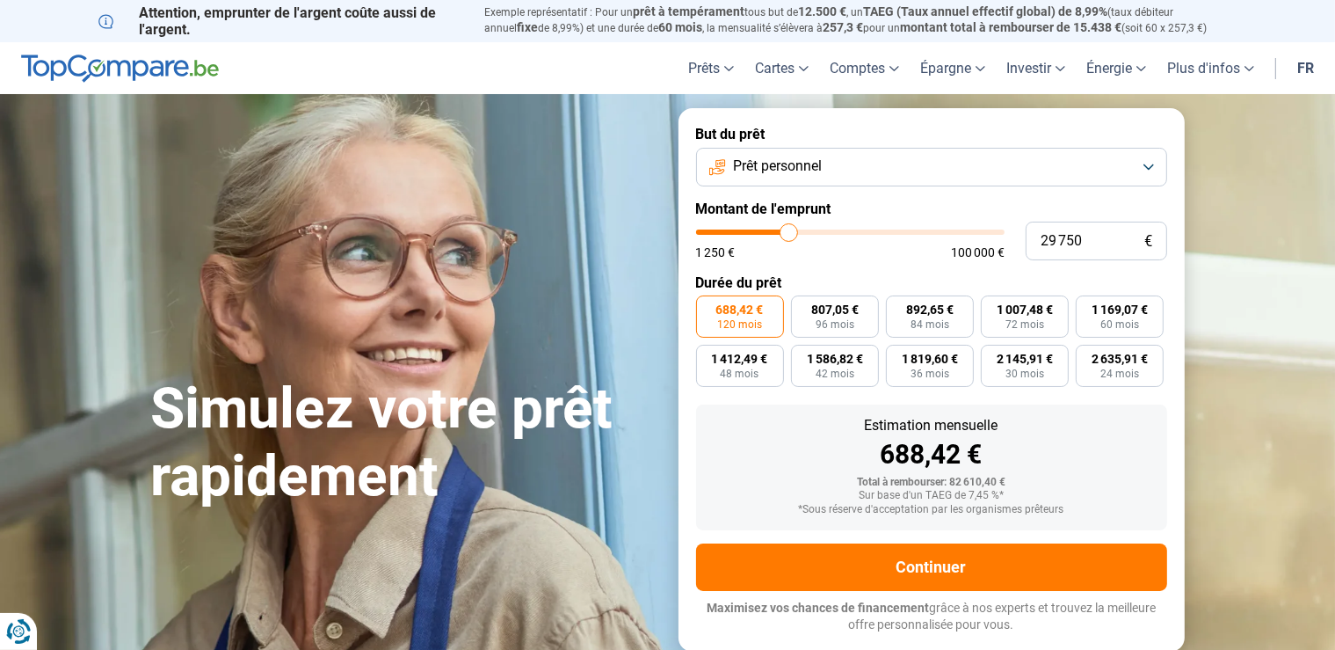
type input "30000"
type input "30 250"
type input "30250"
type input "30 500"
type input "30500"
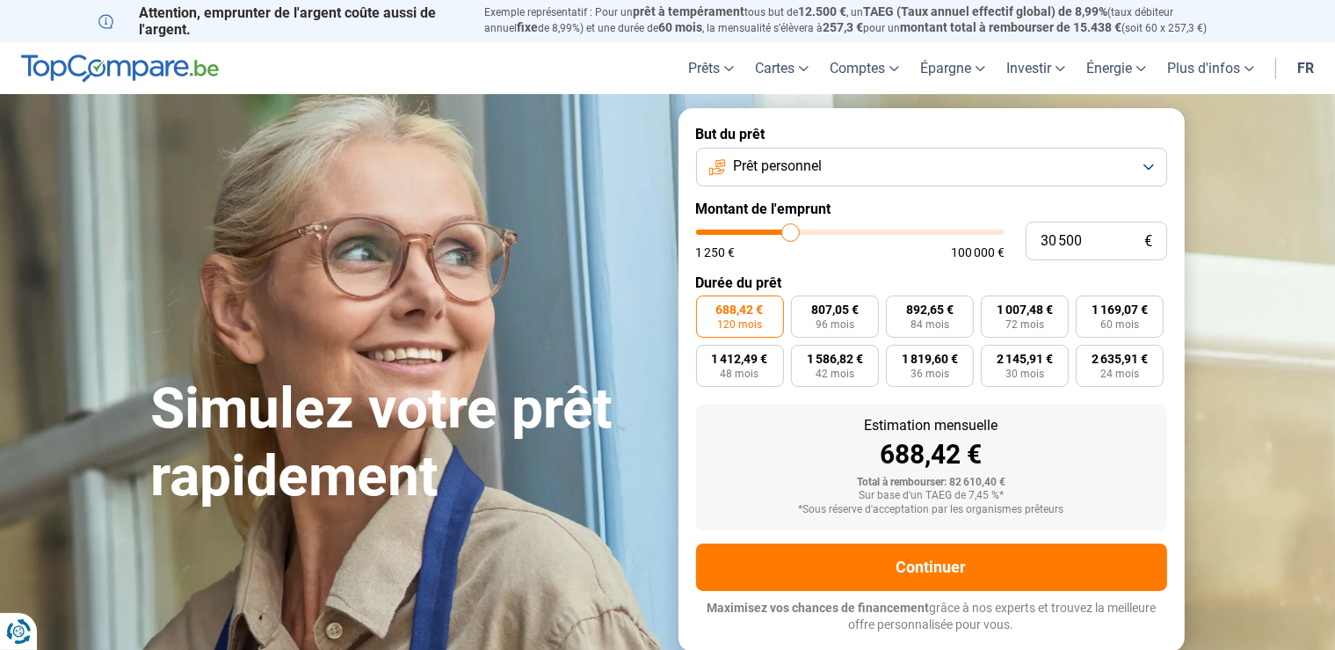
type input "30 750"
type input "30750"
type input "31 000"
type input "31000"
type input "31 250"
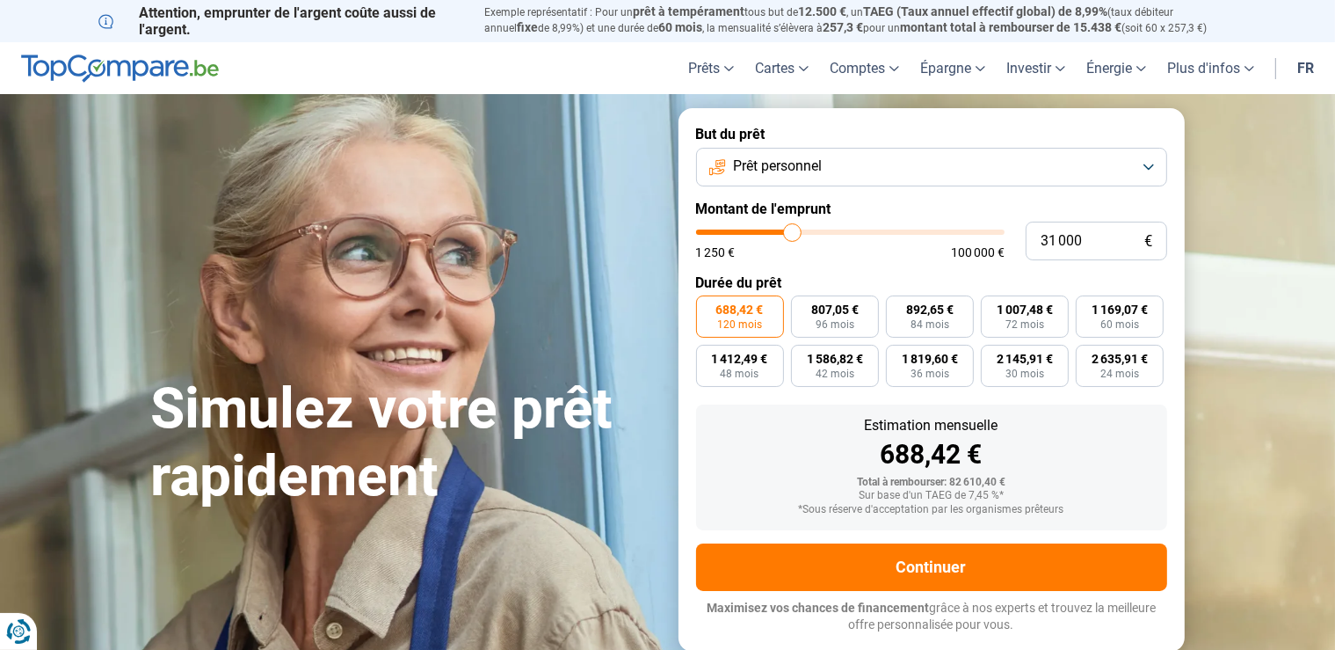
type input "31250"
type input "31 750"
type input "31750"
type input "32 000"
type input "32000"
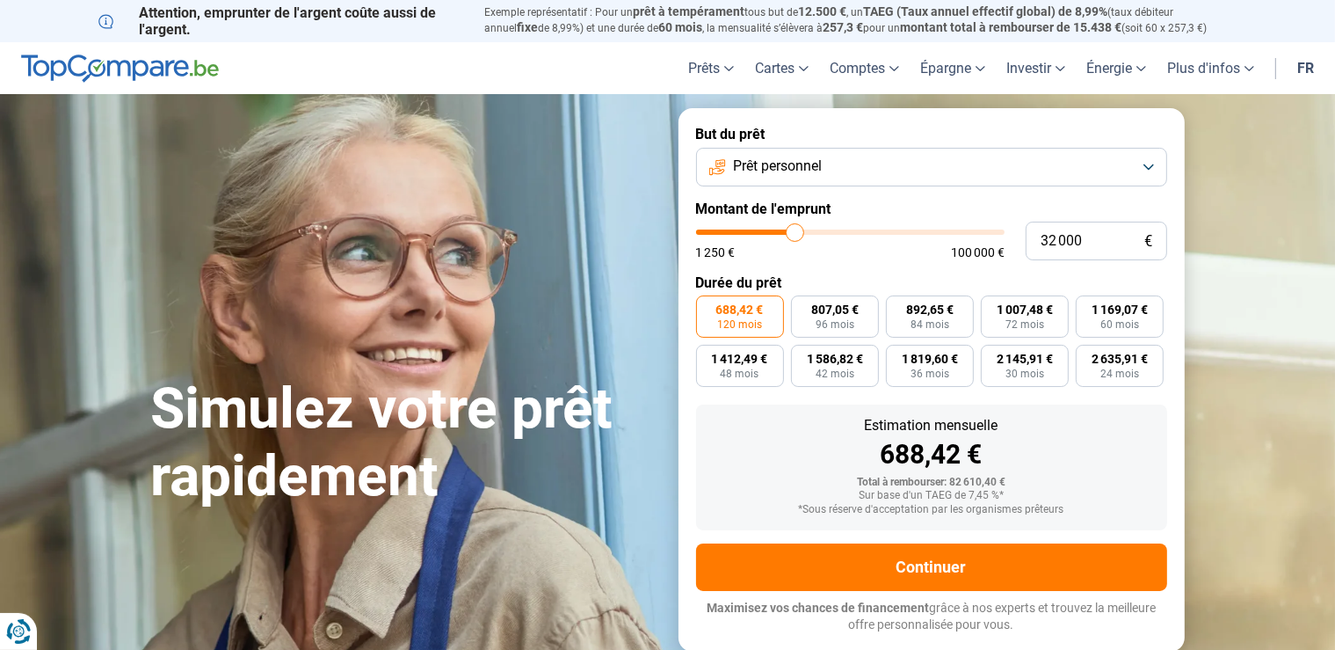
type input "32 500"
type input "32500"
type input "33 000"
drag, startPoint x: 876, startPoint y: 230, endPoint x: 799, endPoint y: 229, distance: 77.4
type input "33000"
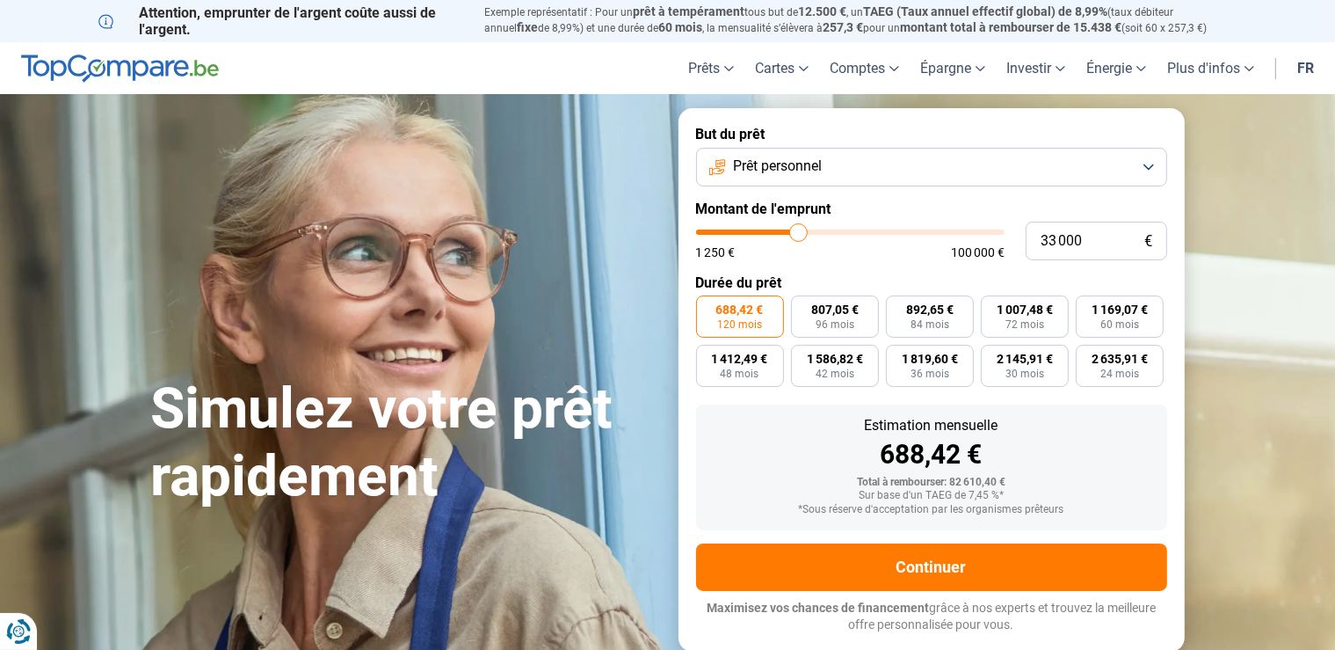
click at [799, 229] on input "range" at bounding box center [850, 231] width 309 height 5
click at [1055, 238] on input "33 000" at bounding box center [1097, 241] width 142 height 39
type input "3 000"
type input "3000"
type input "32 000"
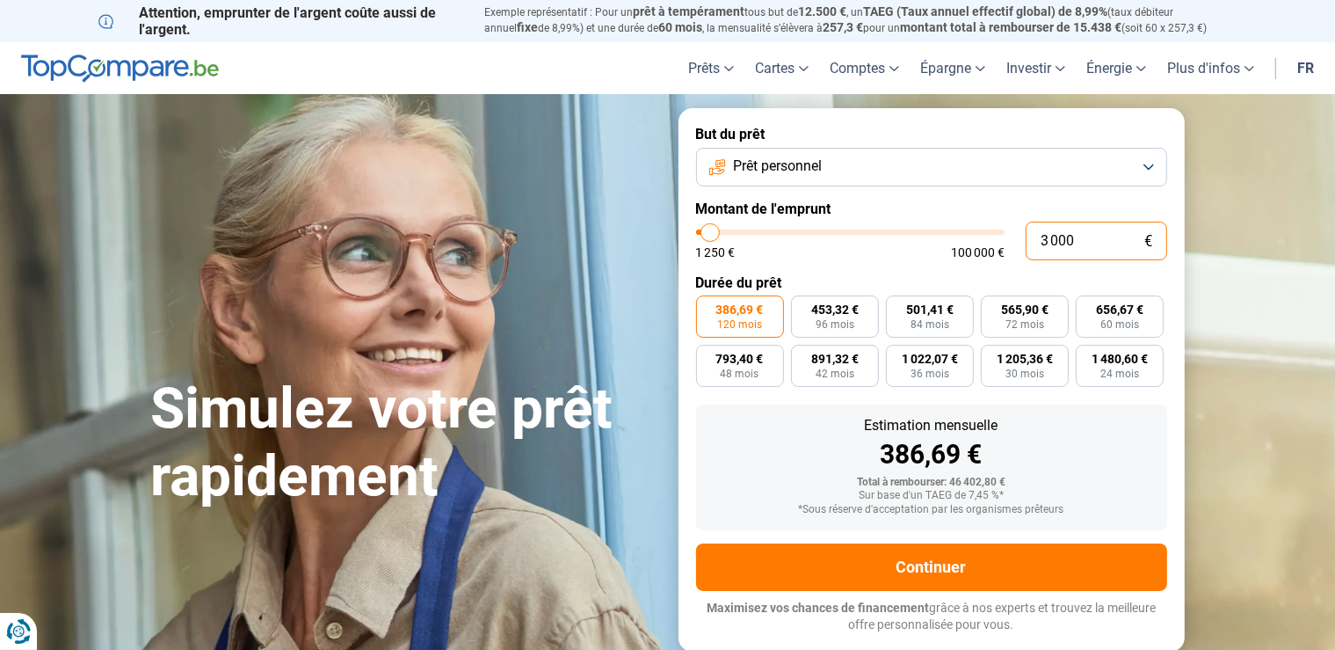
type input "32000"
type input "32 000"
click at [844, 171] on button "Prêt personnel" at bounding box center [931, 167] width 471 height 39
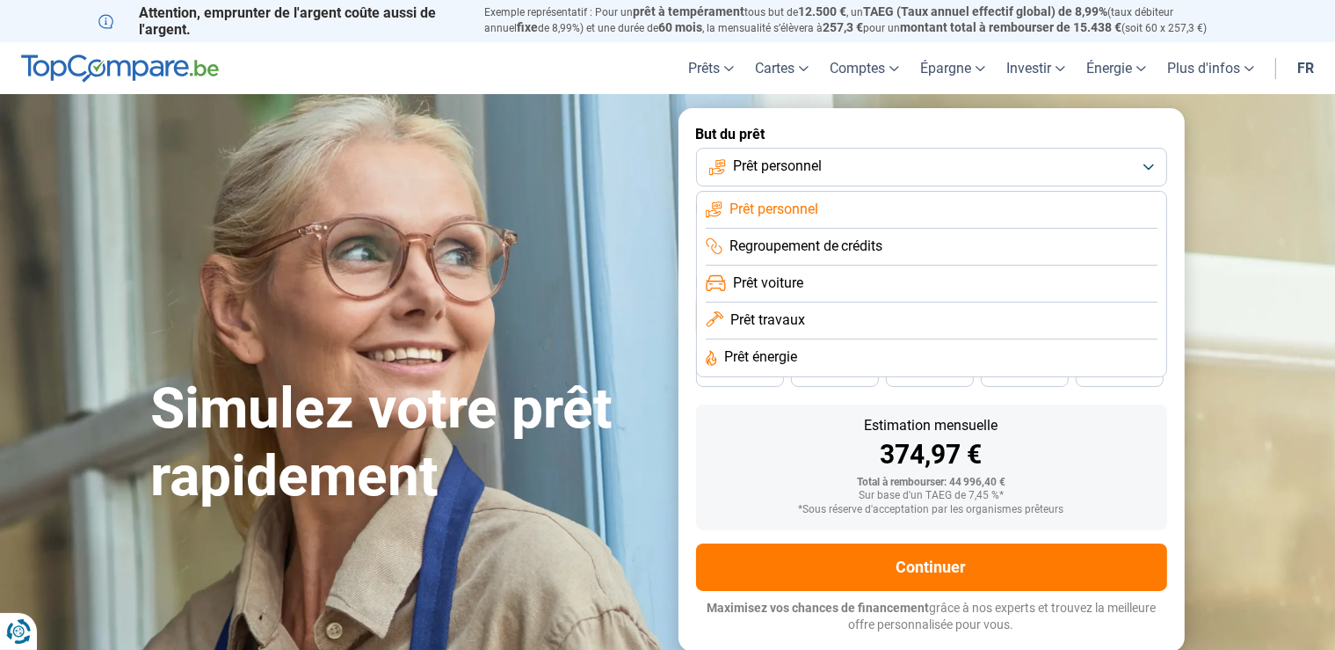
click at [844, 171] on button "Prêt personnel" at bounding box center [931, 167] width 471 height 39
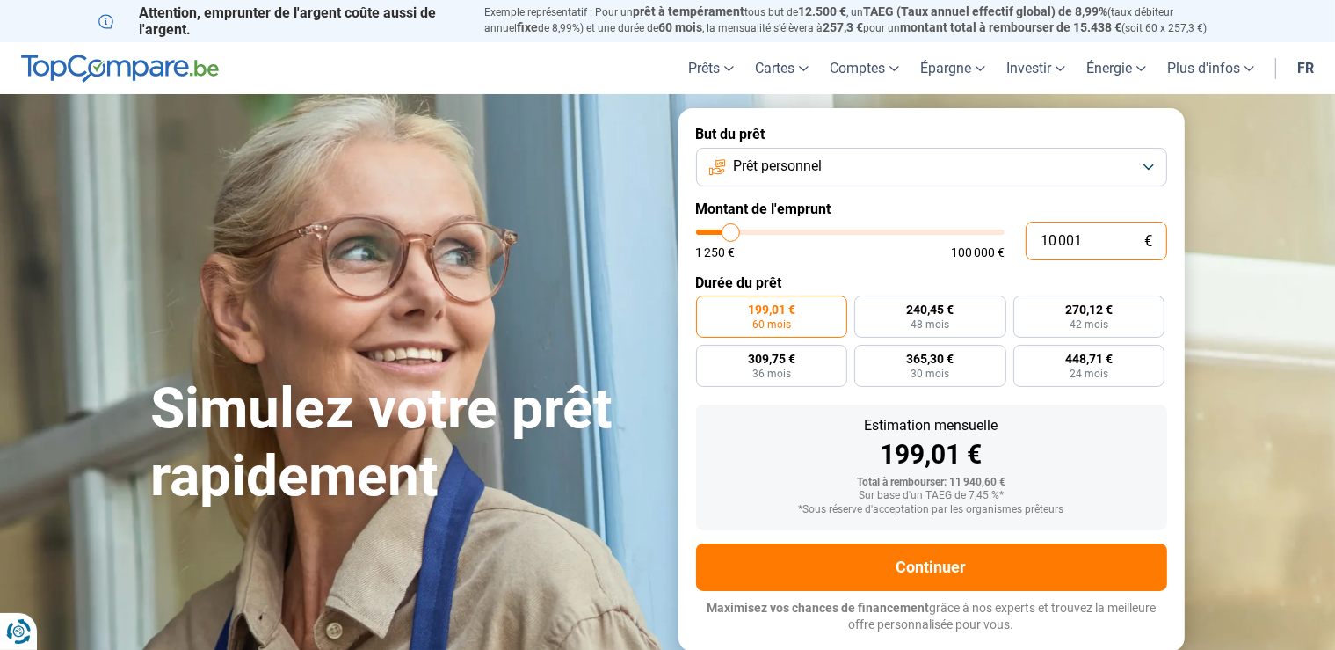
drag, startPoint x: 1093, startPoint y: 241, endPoint x: 983, endPoint y: 252, distance: 110.5
click at [1026, 252] on input "10 001" at bounding box center [1097, 241] width 142 height 39
type input "3"
type input "1250"
type input "32"
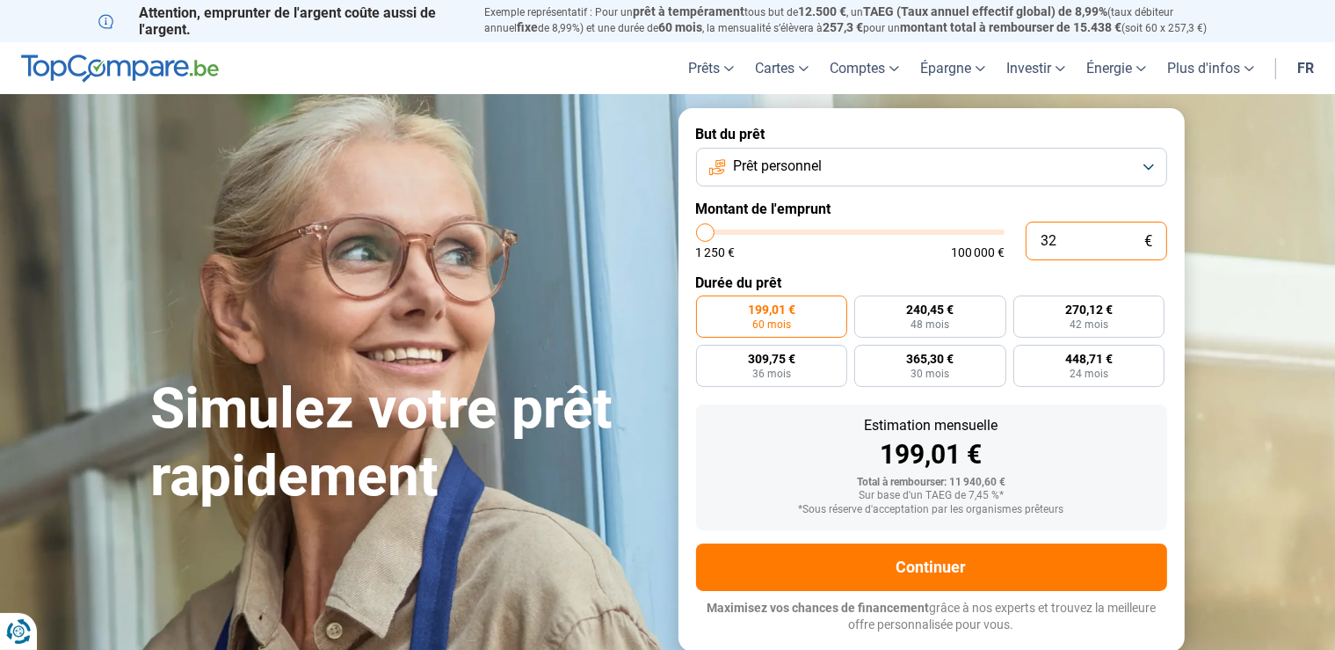
type input "1250"
type input "320"
type input "1250"
type input "3 200"
type input "3250"
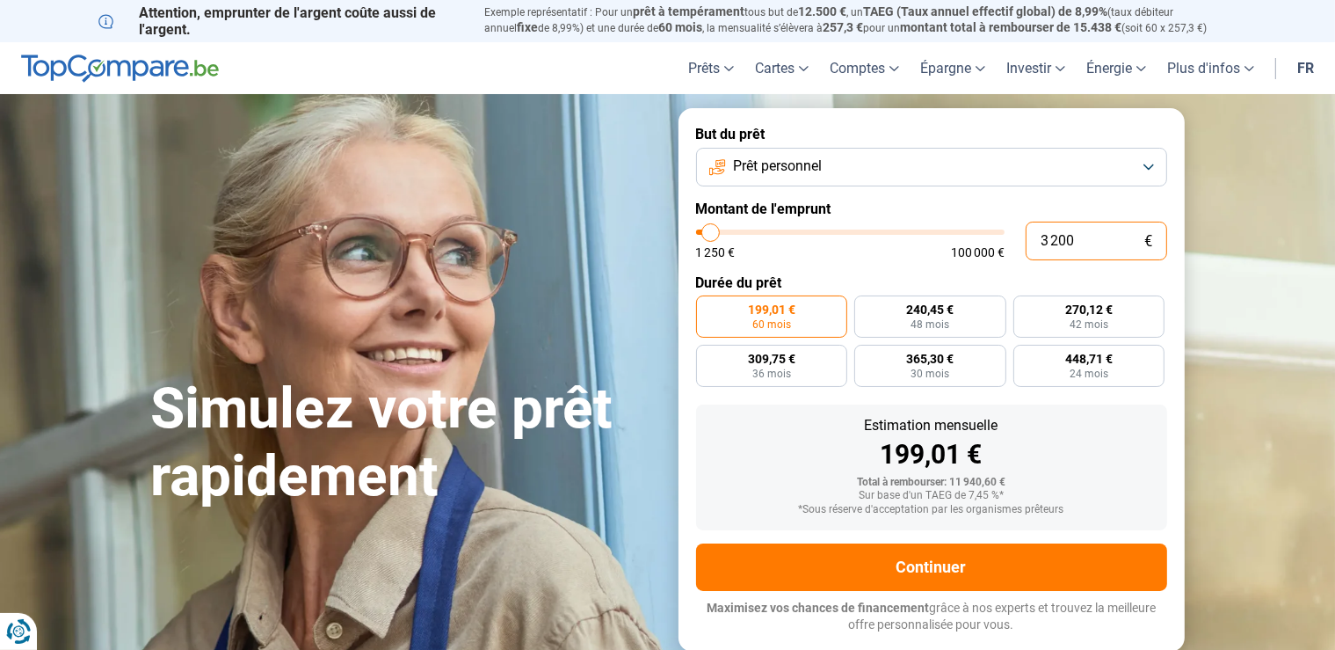
type input "32 000"
type input "32000"
radio input "false"
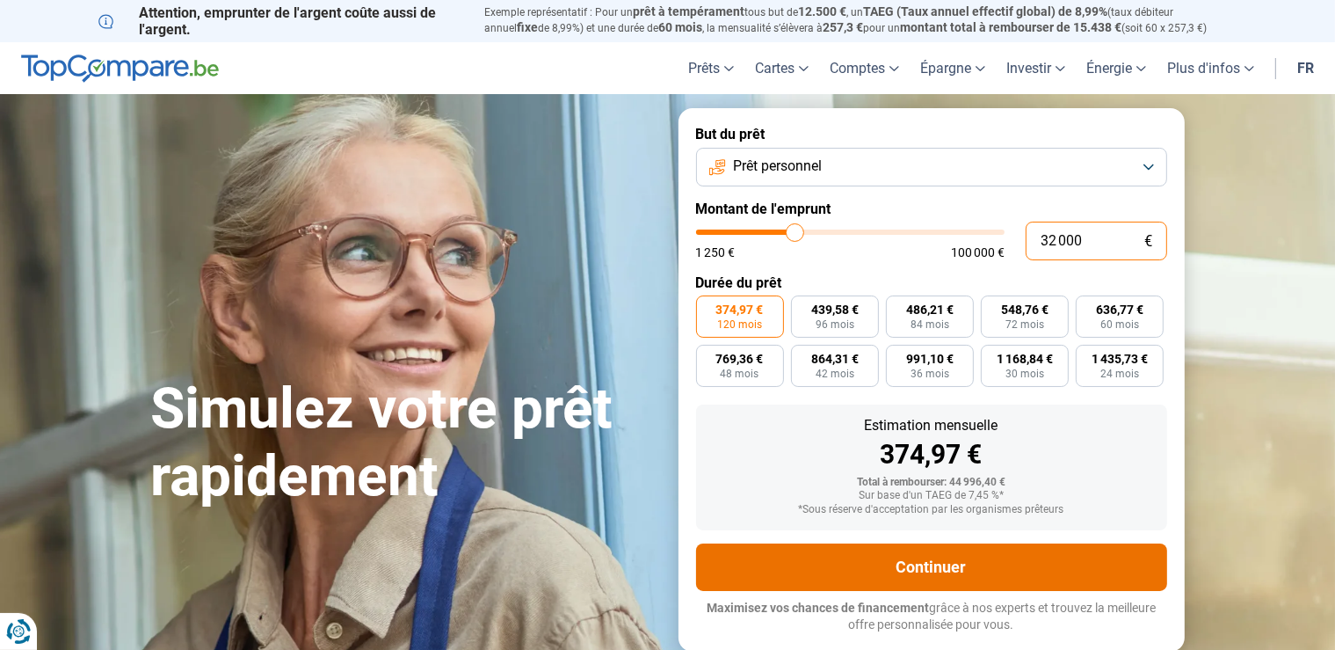
type input "32 000"
click at [1028, 568] on button "Continuer" at bounding box center [931, 566] width 471 height 47
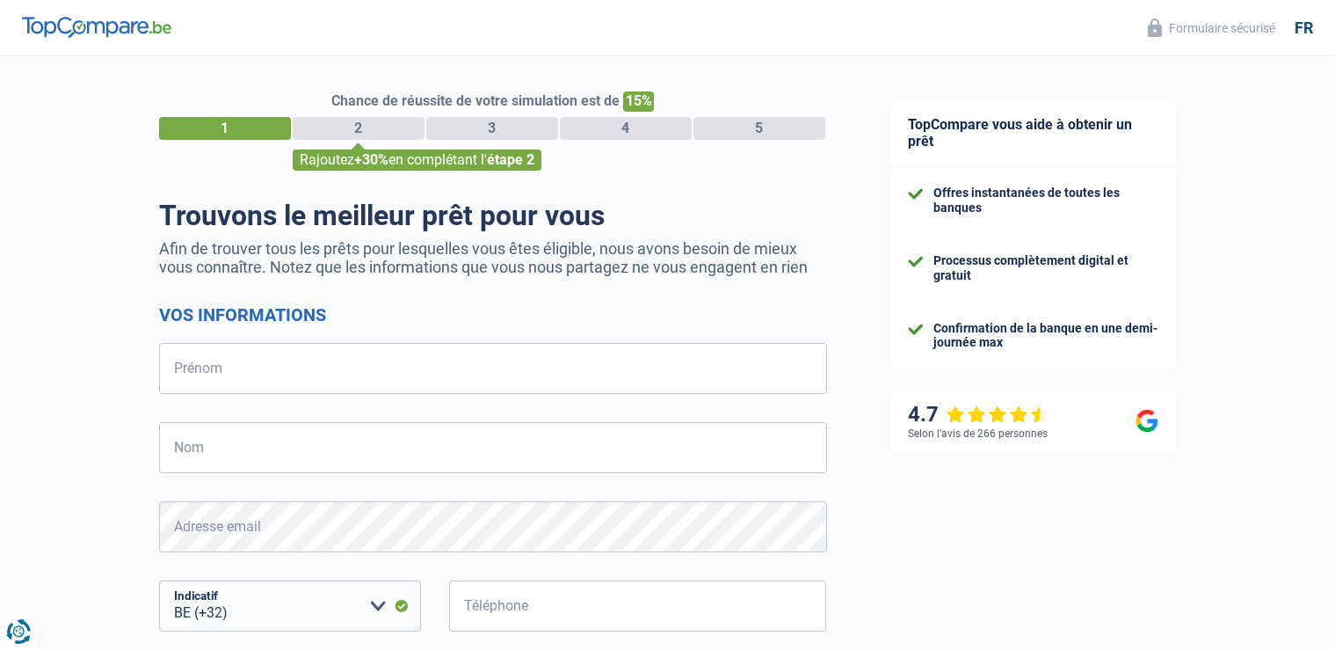
select select "32"
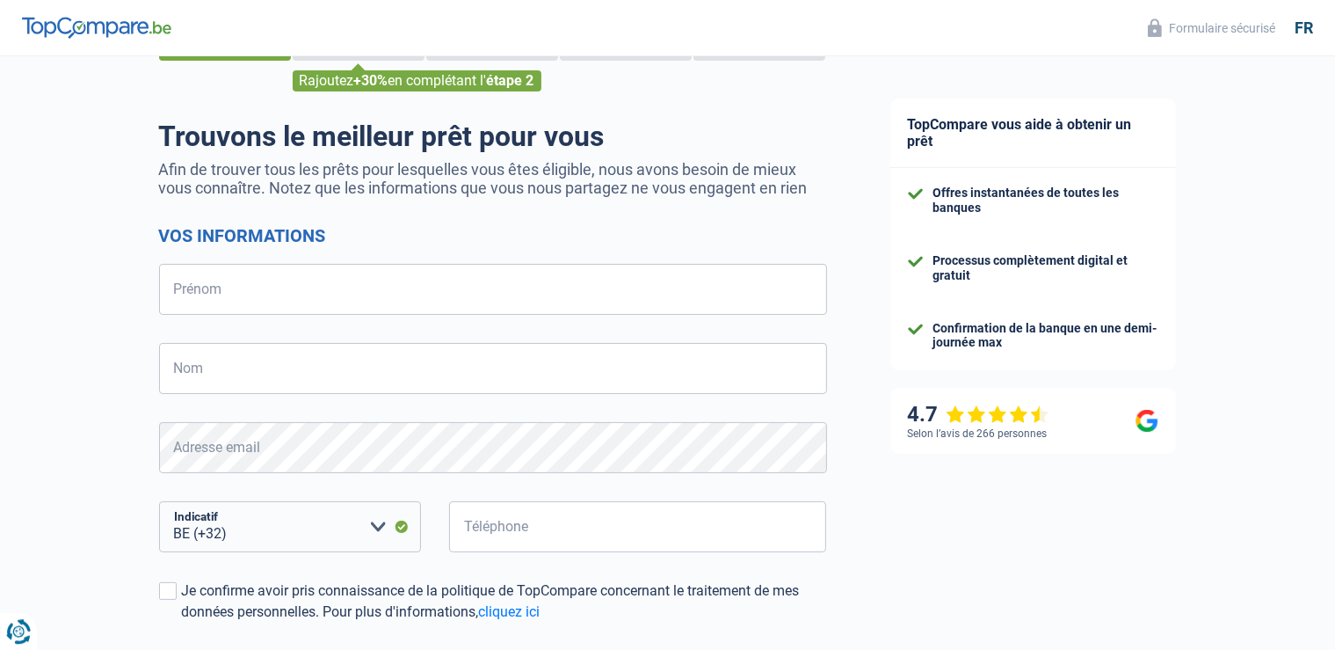
scroll to position [92, 0]
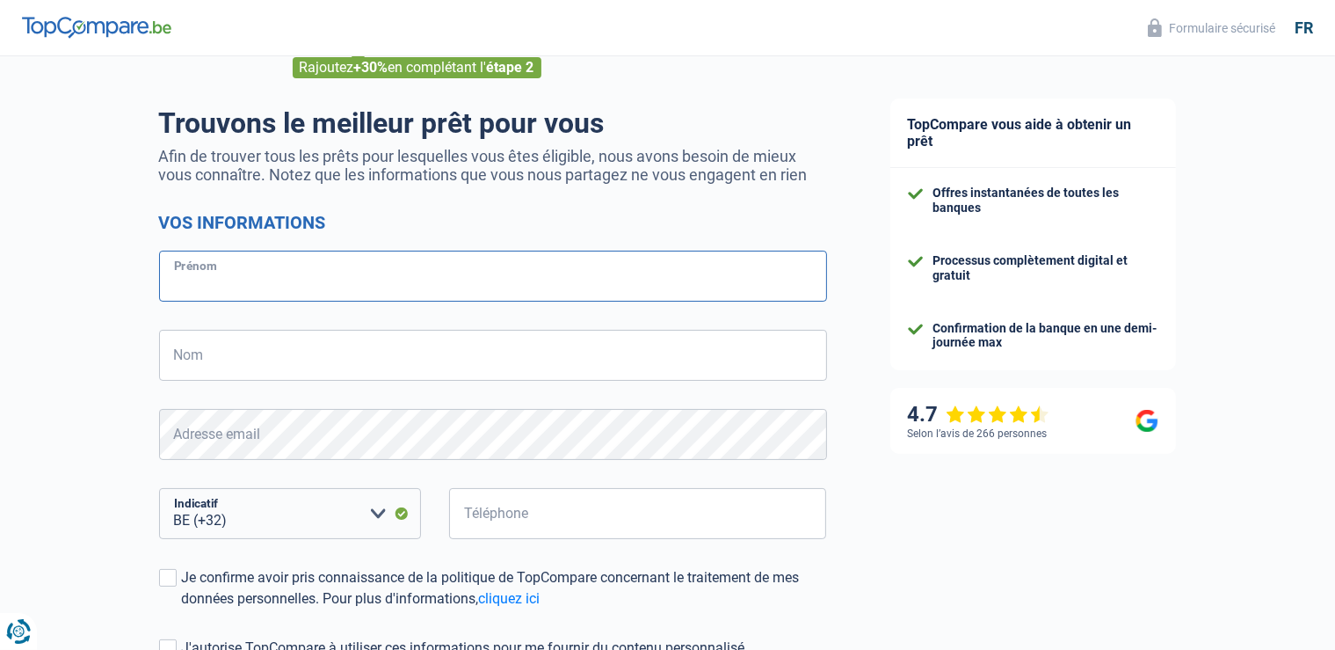
click at [495, 267] on input "Prénom" at bounding box center [493, 276] width 668 height 51
type input "nathalie"
click at [280, 360] on input "Nom" at bounding box center [493, 355] width 668 height 51
type input "metry"
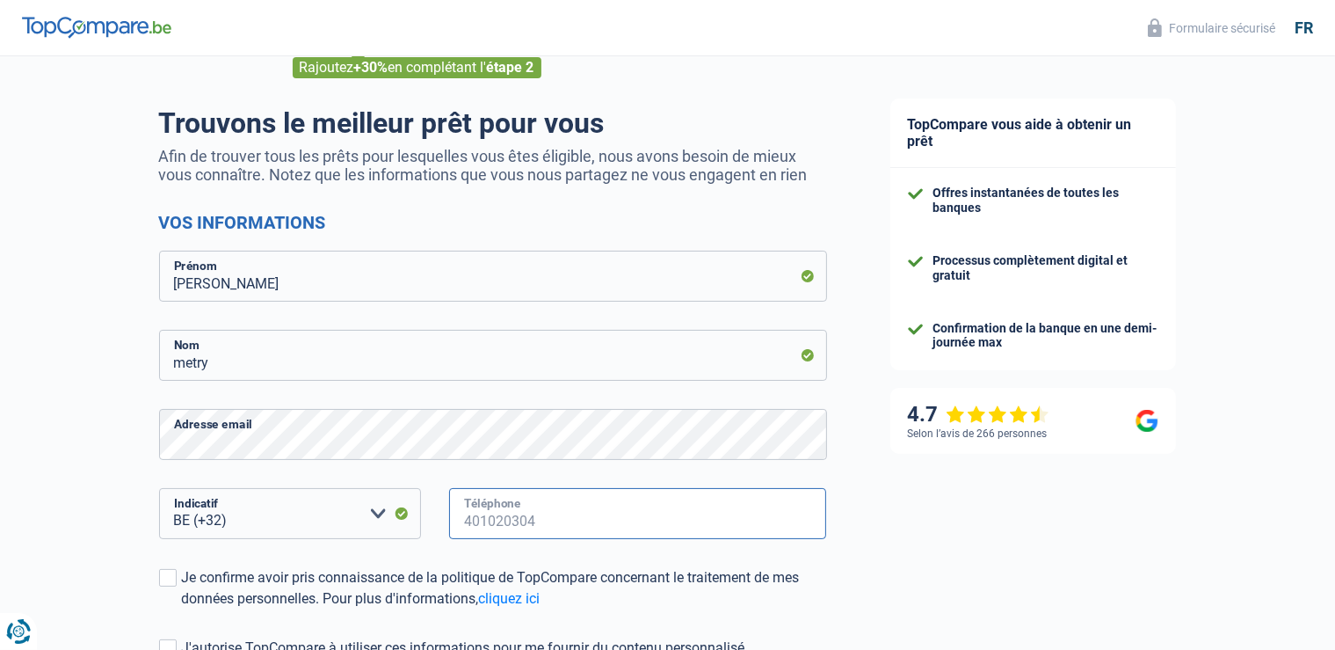
click at [508, 529] on input "Téléphone" at bounding box center [638, 513] width 378 height 51
type input "493753496"
drag, startPoint x: 161, startPoint y: 578, endPoint x: 171, endPoint y: 578, distance: 10.5
click at [167, 578] on span at bounding box center [168, 578] width 18 height 18
click at [171, 578] on span at bounding box center [168, 578] width 18 height 18
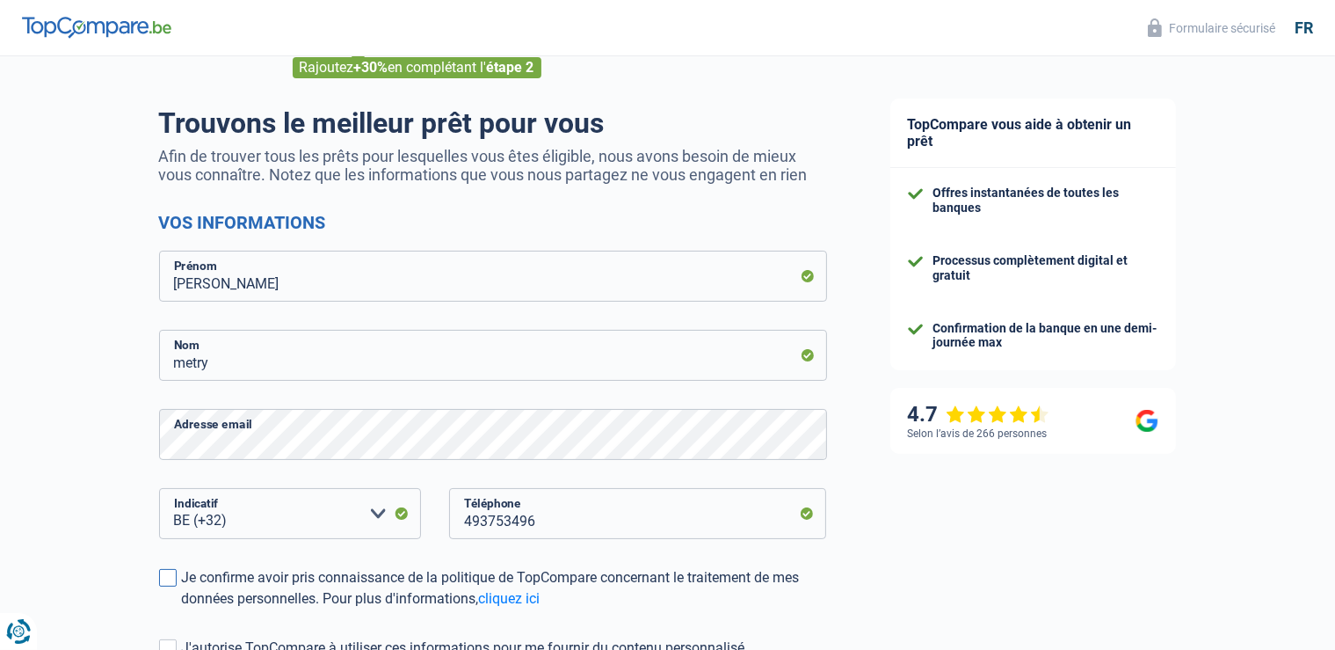
click at [182, 609] on input "Je confirme avoir pris connaissance de la politique de TopCompare concernant le…" at bounding box center [182, 609] width 0 height 0
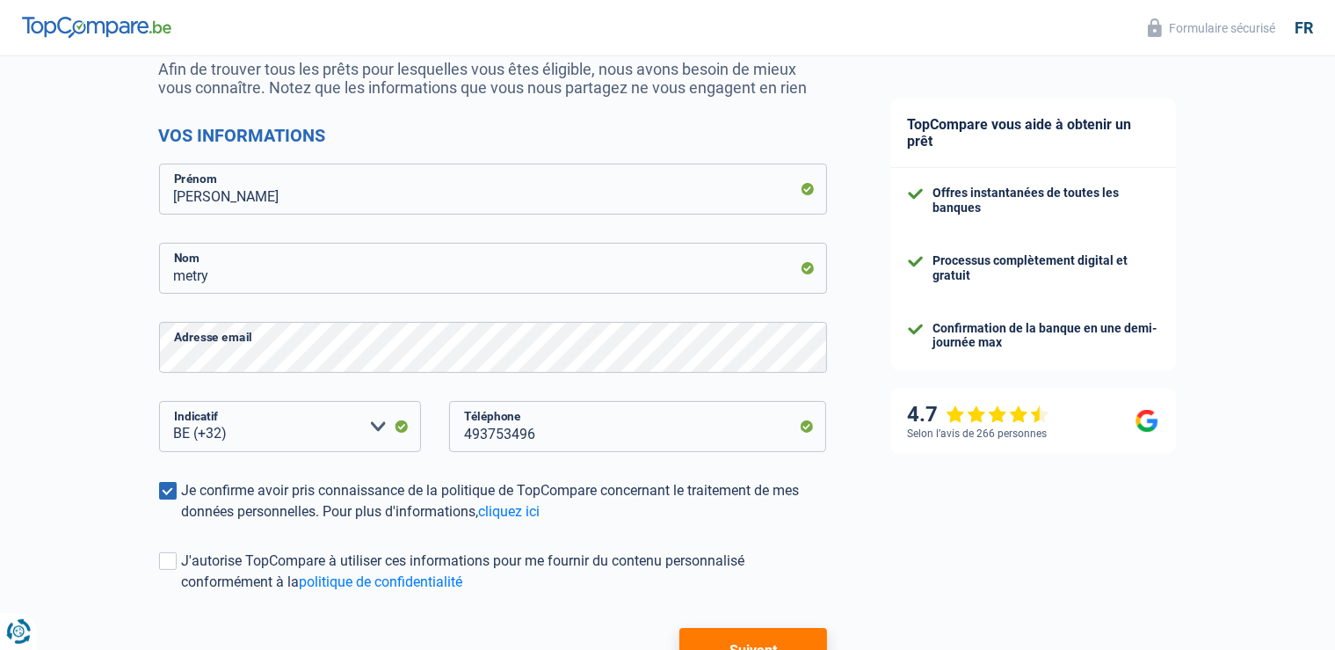
scroll to position [185, 0]
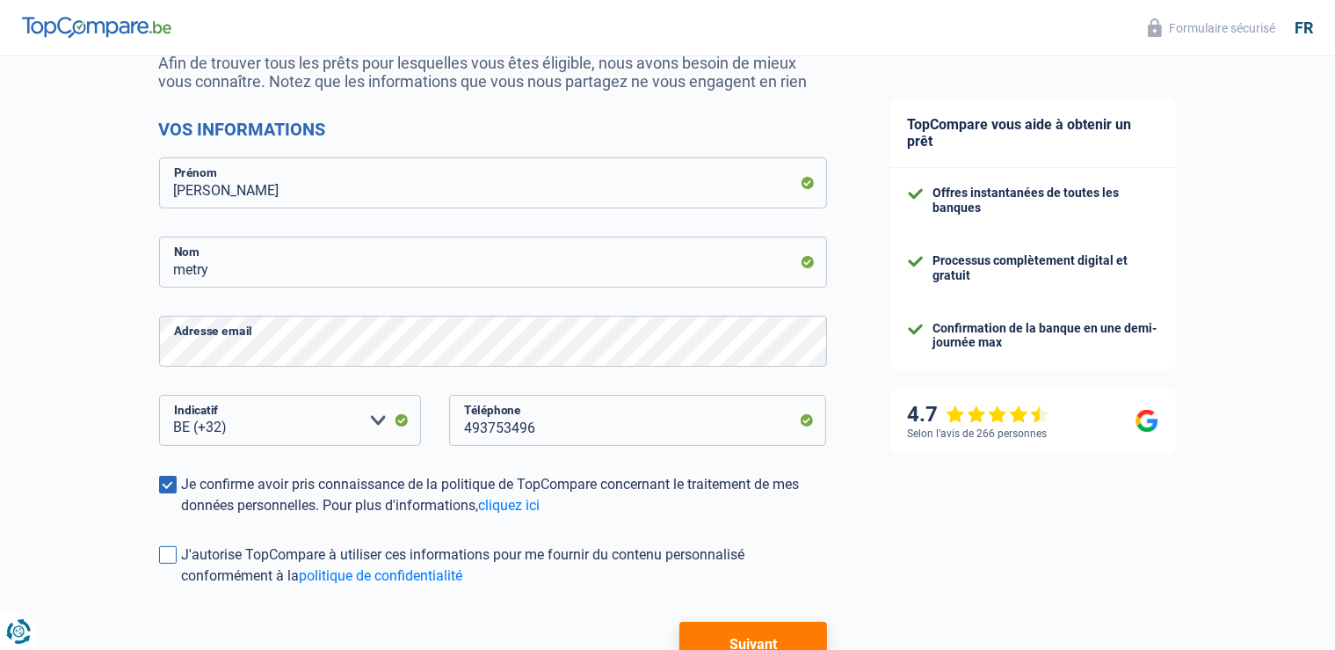
click at [167, 556] on span at bounding box center [168, 555] width 18 height 18
click at [182, 586] on input "J'autorise TopCompare à utiliser ces informations pour me fournir du contenu pe…" at bounding box center [182, 586] width 0 height 0
click at [730, 641] on button "Suivant" at bounding box center [752, 643] width 147 height 44
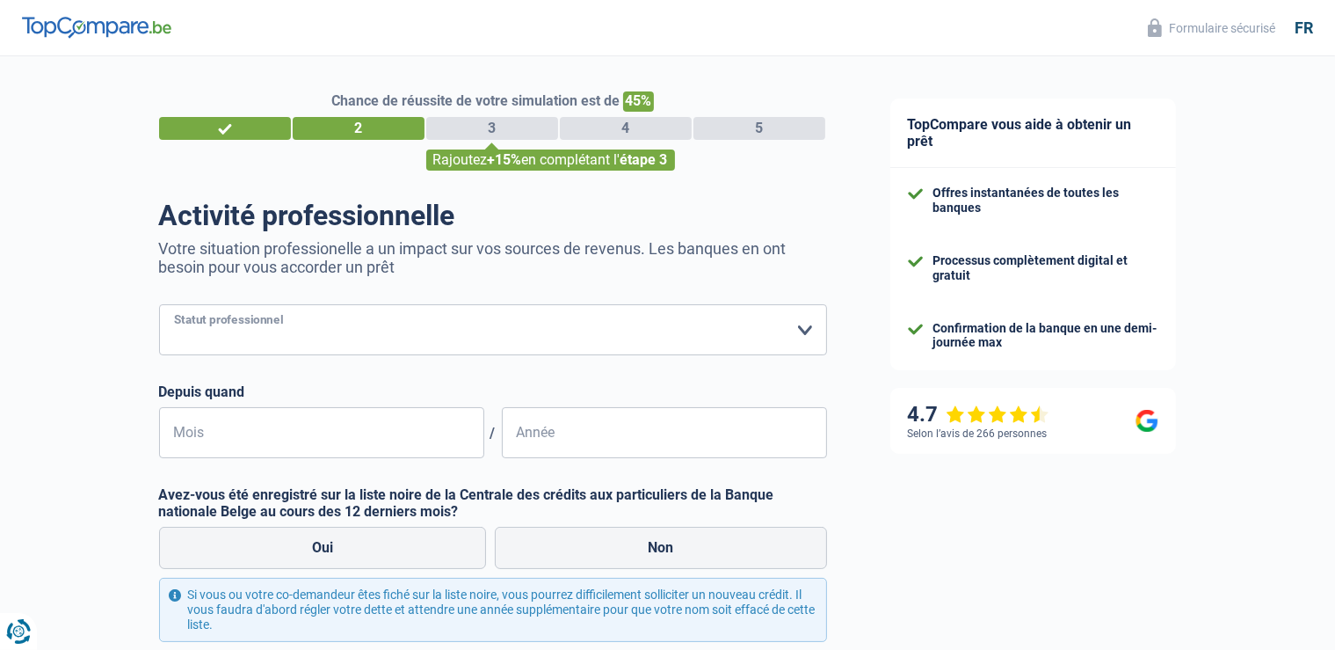
click at [159, 304] on select "Ouvrier Employé privé Employé public Invalide Indépendant Pensionné Chômeur Mut…" at bounding box center [493, 329] width 668 height 51
select select "invalid"
click option "Invalide" at bounding box center [0, 0] width 0 height 0
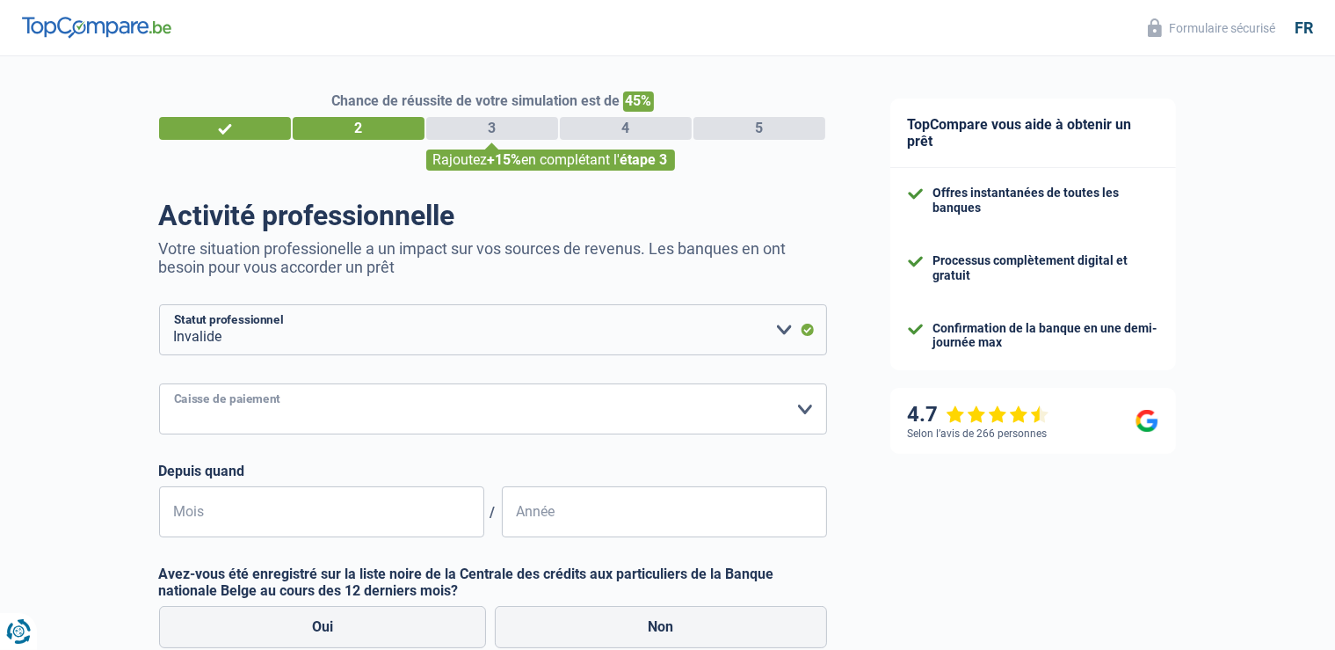
click at [159, 383] on select "Mutualité Chrétienne Mutualité Socialiste (Solidaris) SPF Sécurité Sociale Unio…" at bounding box center [493, 408] width 668 height 51
select select "solidaris"
click option "Mutualité Socialiste (Solidaris)" at bounding box center [0, 0] width 0 height 0
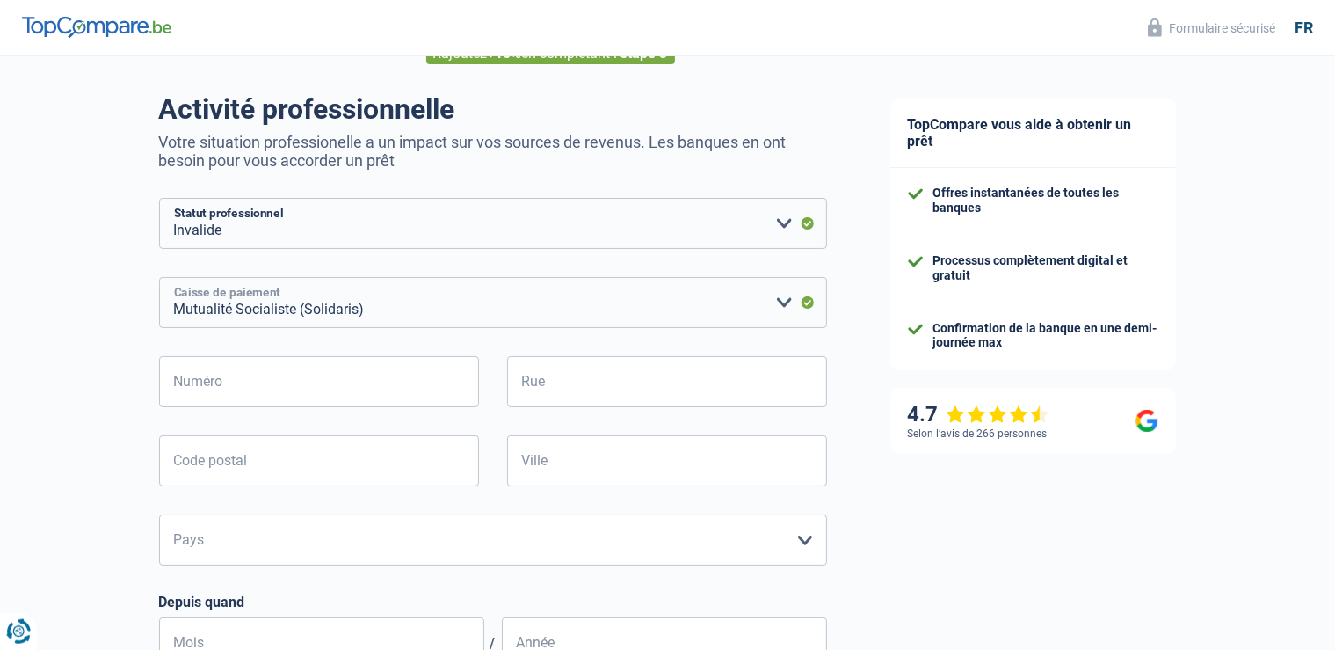
scroll to position [185, 0]
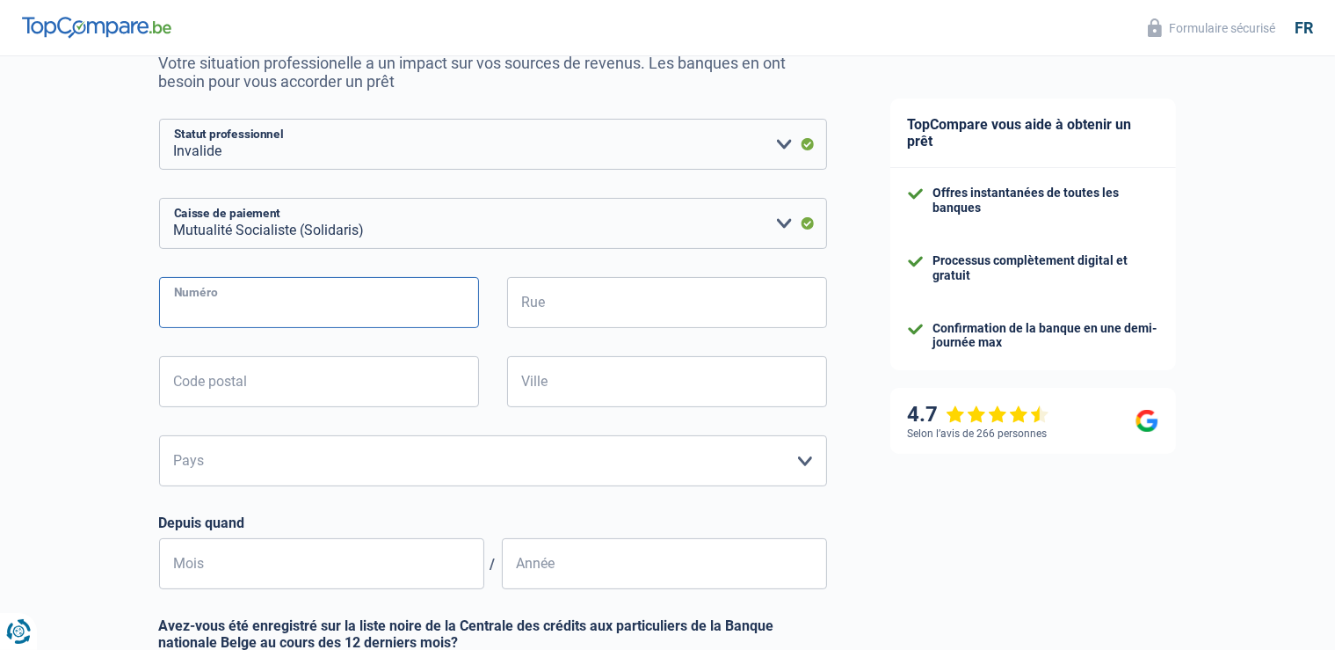
click at [304, 295] on input "Numéro" at bounding box center [319, 302] width 320 height 51
click at [557, 304] on input "Rue" at bounding box center [667, 302] width 320 height 51
click at [432, 313] on input "Numéro" at bounding box center [319, 302] width 320 height 51
type input "2"
click at [628, 294] on input "Rue" at bounding box center [667, 302] width 320 height 51
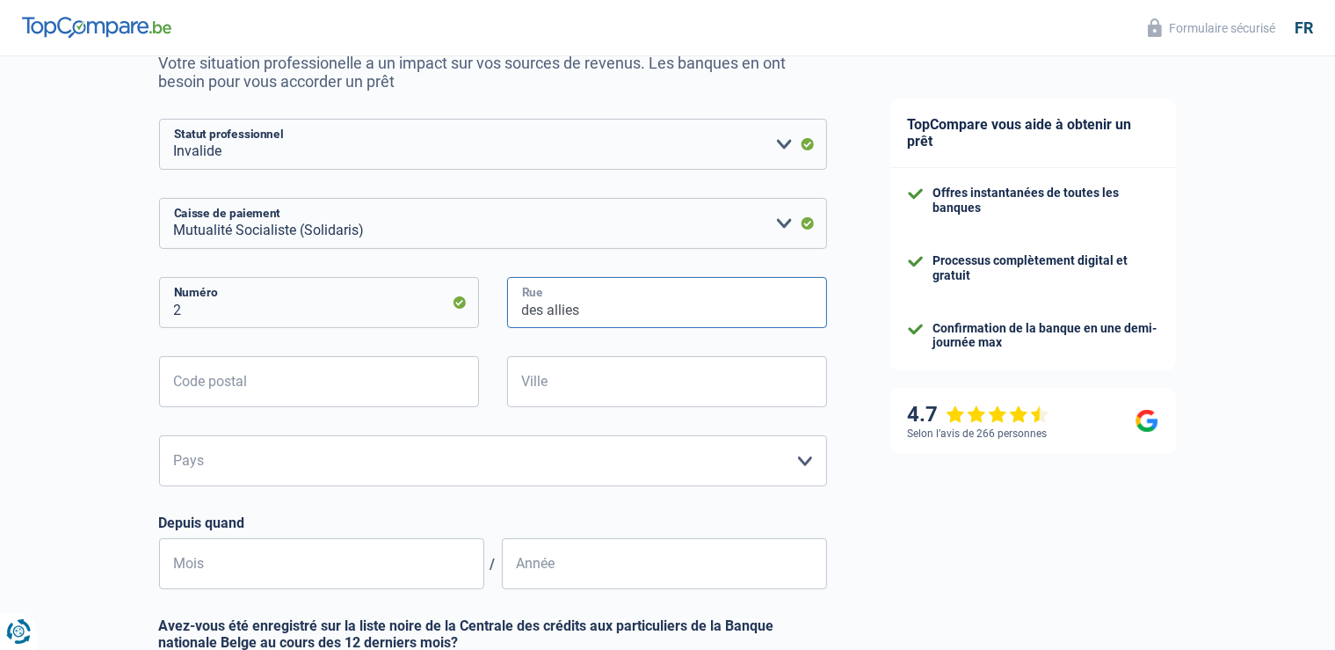
type input "des allies"
click at [473, 403] on input "Code postal" at bounding box center [319, 381] width 320 height 51
type input "6000"
click at [608, 390] on input "Ville" at bounding box center [667, 381] width 320 height 51
type input "chareroi"
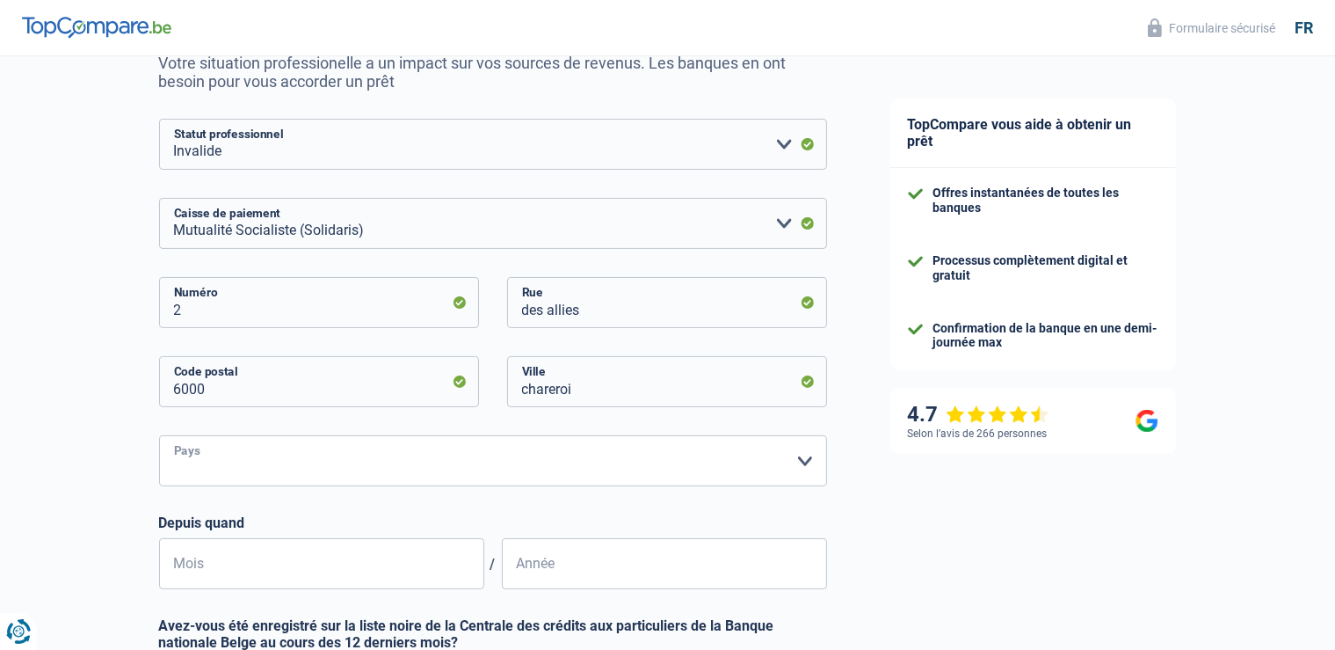
click at [159, 435] on select "Belgique Luxembourg Veuillez sélectionner une option" at bounding box center [493, 460] width 668 height 51
select select "BE"
click option "Belgique" at bounding box center [0, 0] width 0 height 0
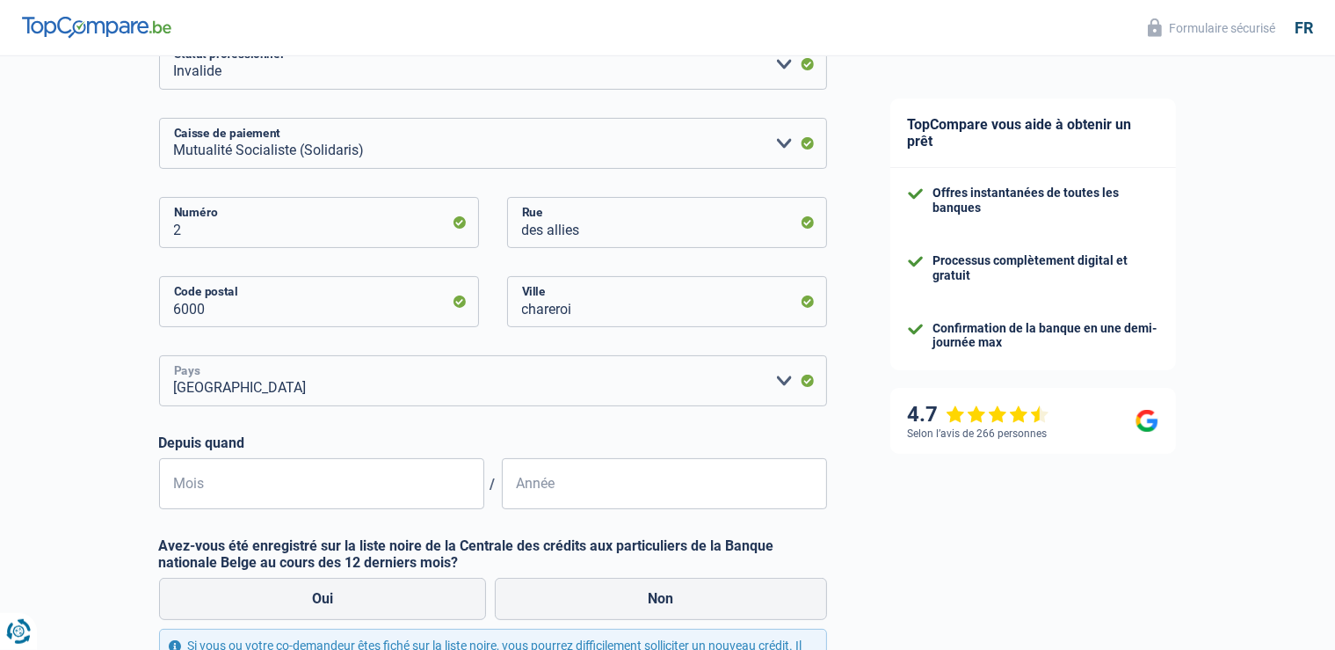
scroll to position [278, 0]
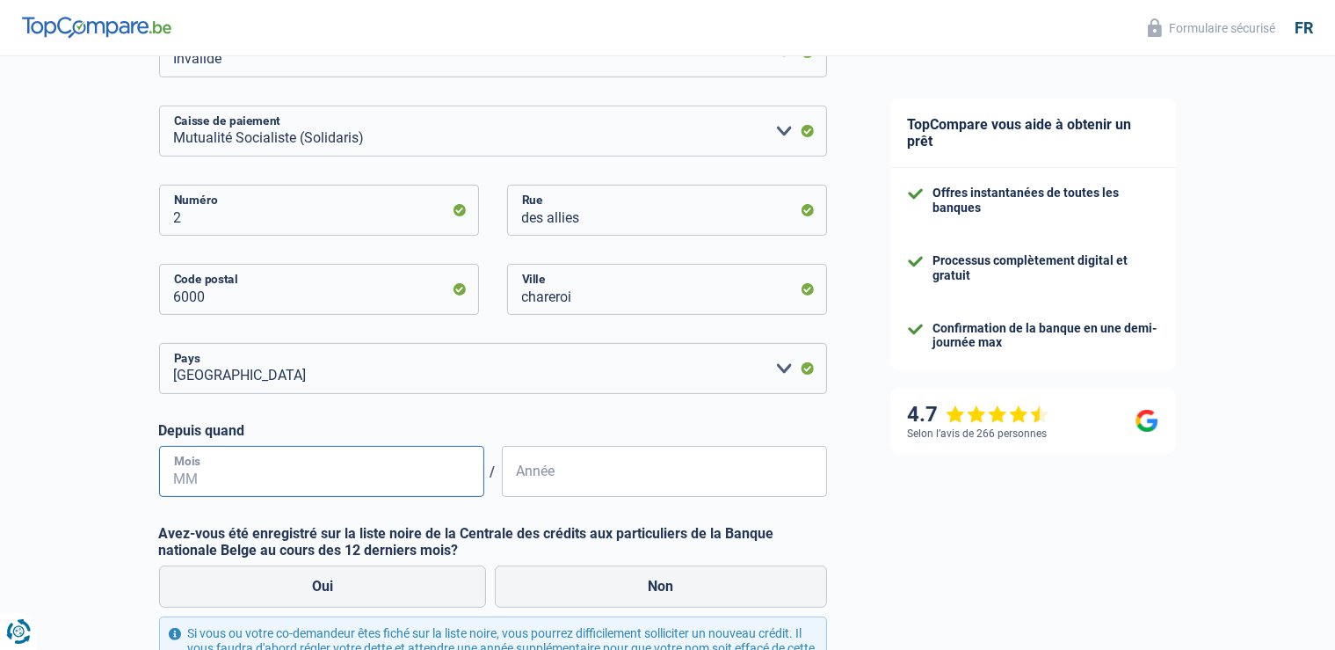
click at [346, 488] on input "Mois" at bounding box center [321, 471] width 325 height 51
type input "10"
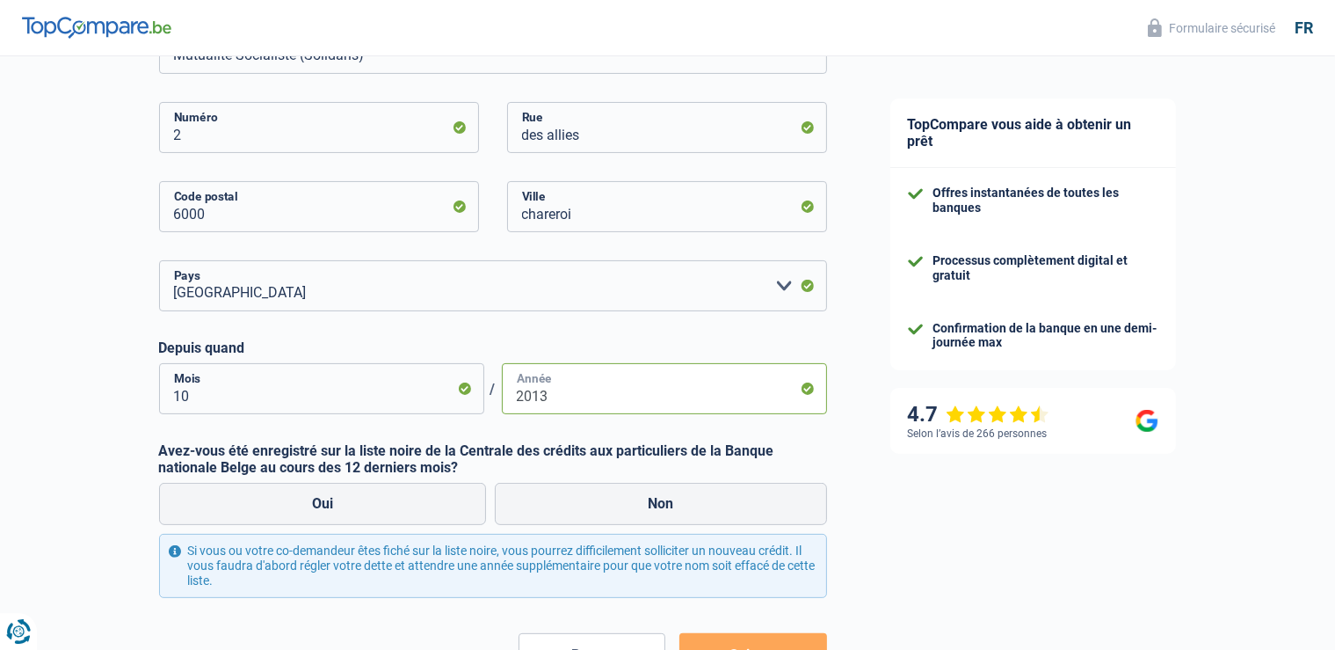
scroll to position [371, 0]
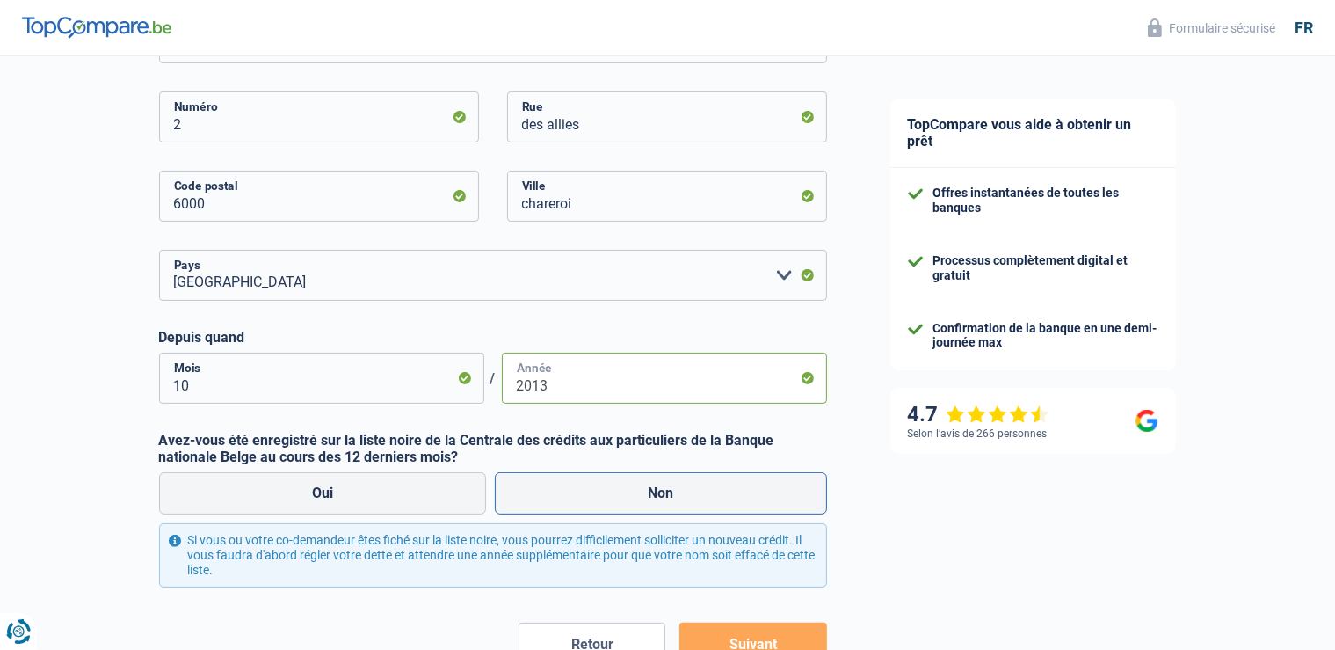
type input "2013"
click at [646, 489] on label "Non" at bounding box center [661, 493] width 332 height 42
click at [646, 489] on input "Non" at bounding box center [661, 493] width 332 height 42
radio input "true"
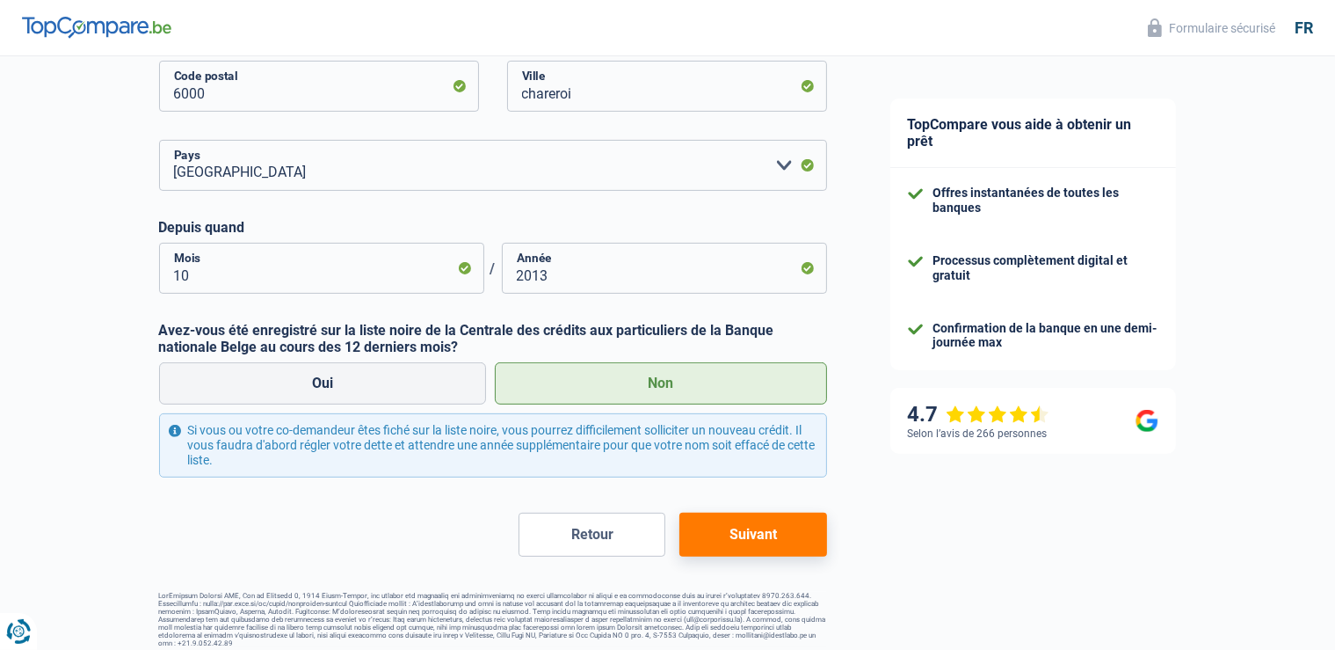
scroll to position [492, 0]
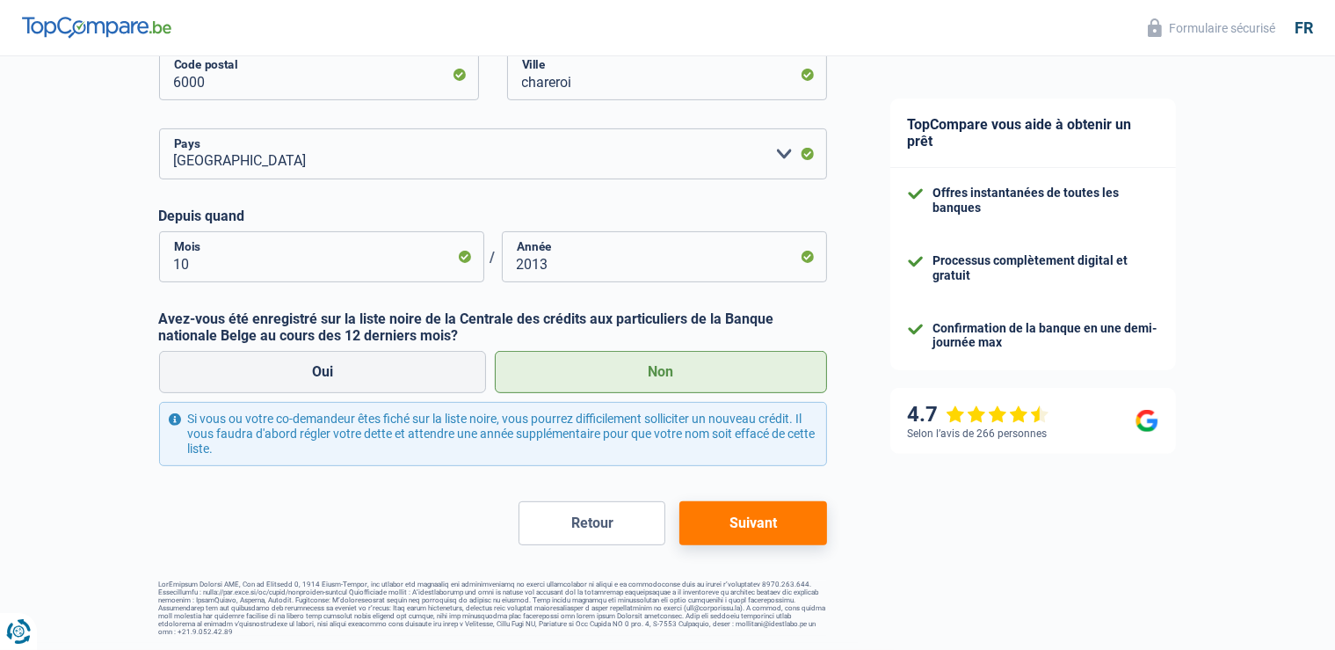
click at [751, 518] on button "Suivant" at bounding box center [752, 523] width 147 height 44
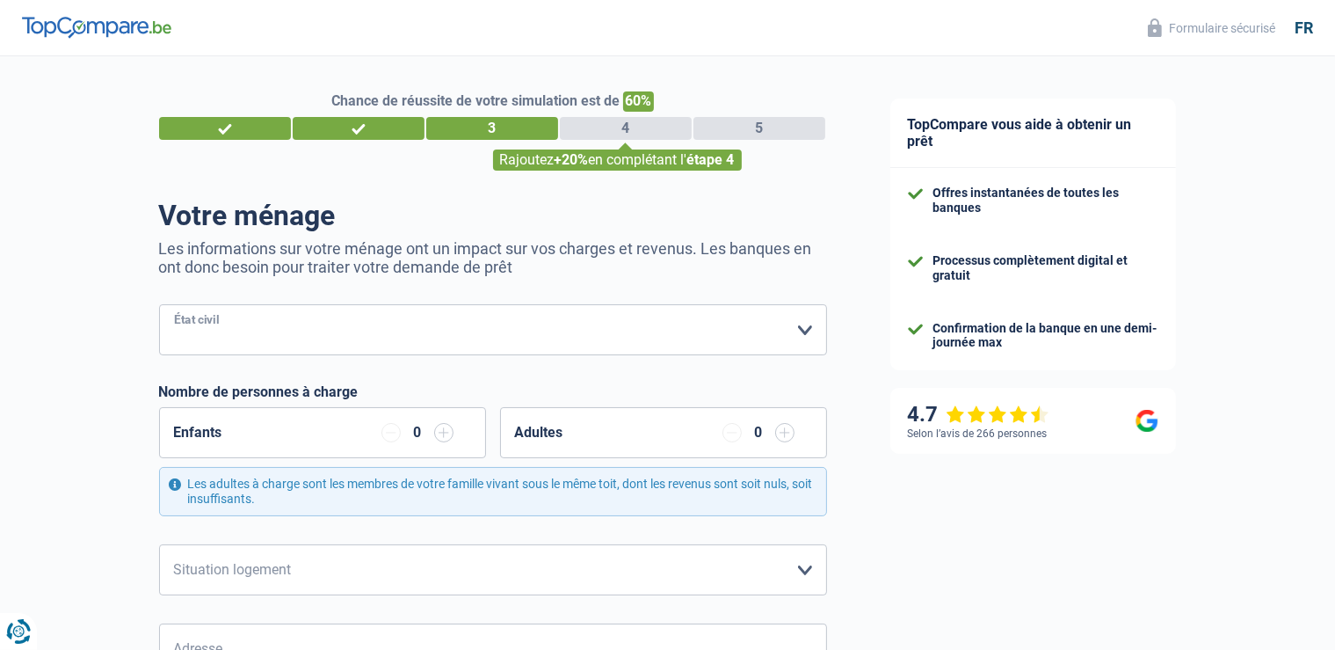
click at [159, 304] on select "Célibataire Marié(e) Cohabitant(e) légal(e) Divorcé(e) Veuf(ve) Séparé (de fait…" at bounding box center [493, 329] width 668 height 51
select select "cohabitation"
click option "Cohabitant(e) légal(e)" at bounding box center [0, 0] width 0 height 0
click at [364, 435] on div "Enfants 0" at bounding box center [322, 432] width 327 height 51
click at [452, 432] on input "button" at bounding box center [443, 432] width 19 height 19
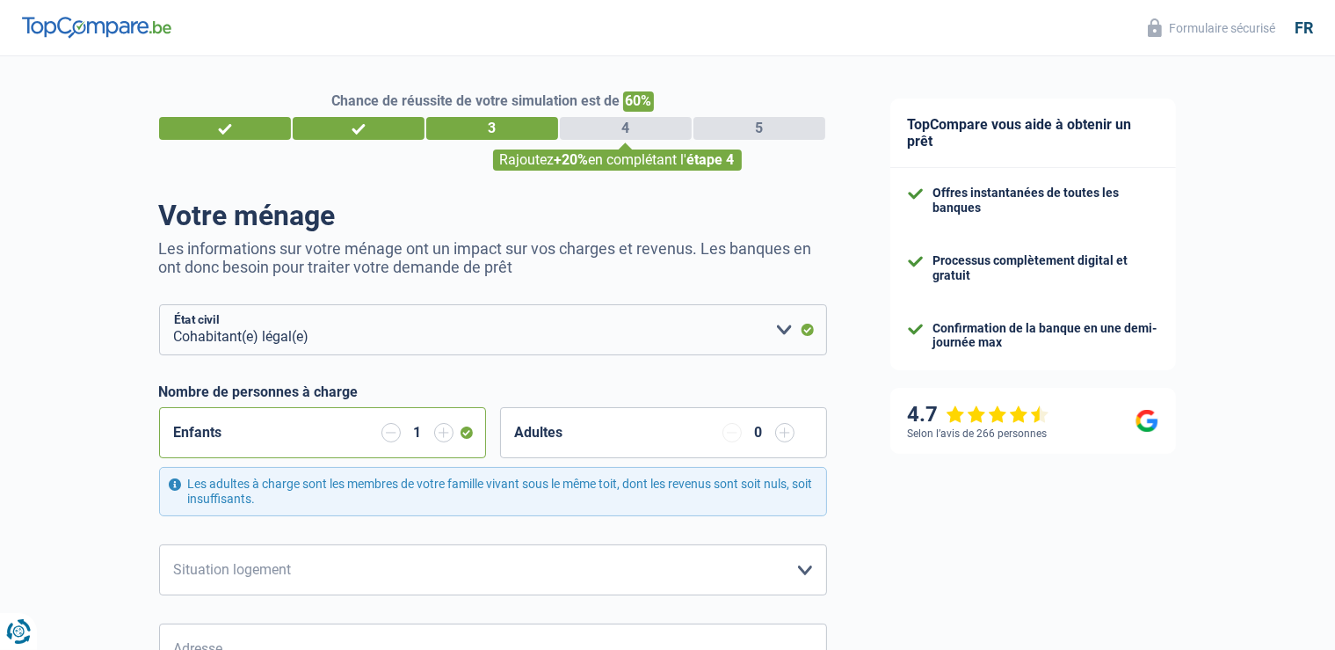
click at [452, 432] on input "button" at bounding box center [443, 432] width 19 height 19
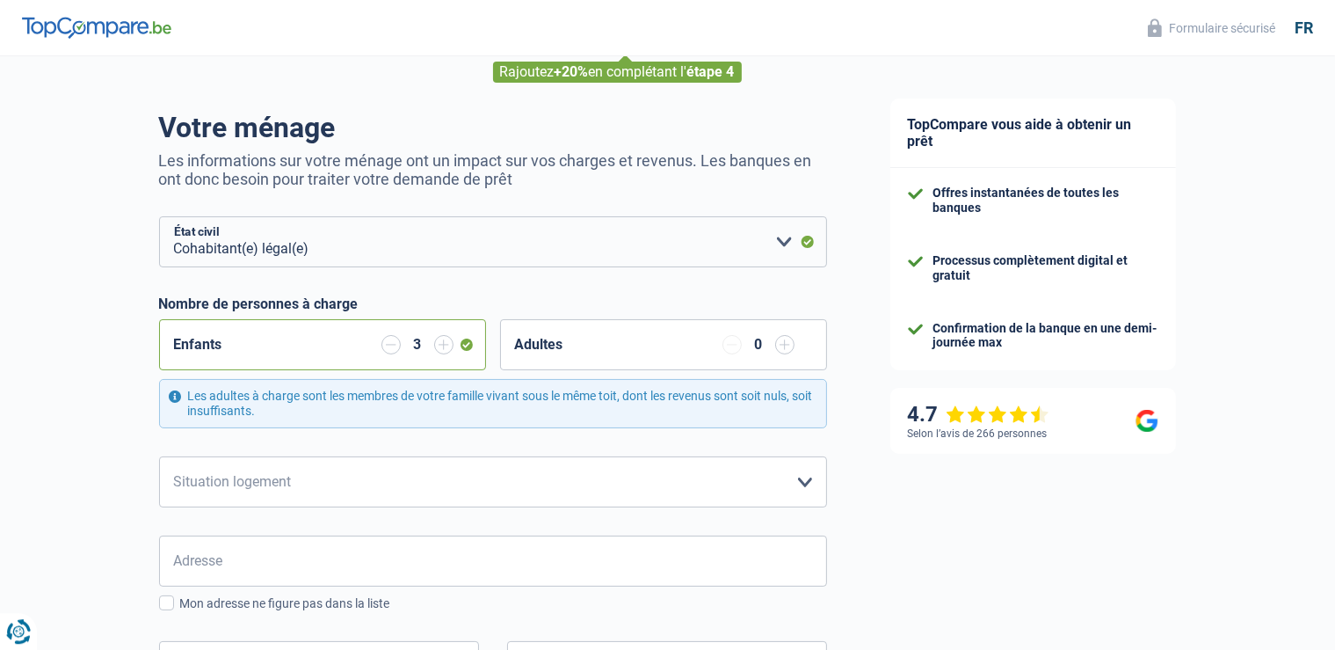
scroll to position [92, 0]
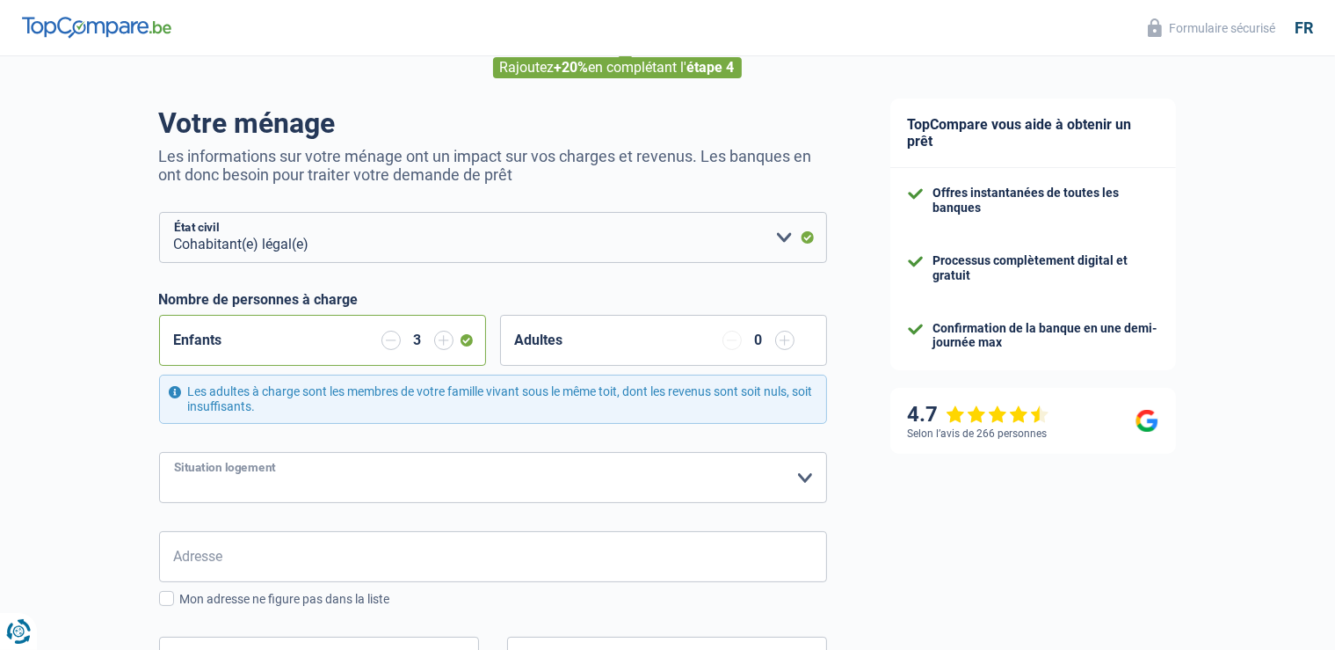
click at [159, 452] on select "Locataire Propriétaire avec prêt hypothécaire Propriétaire sans prêt hypothécai…" at bounding box center [493, 477] width 668 height 51
select select "rents"
click option "Locataire" at bounding box center [0, 0] width 0 height 0
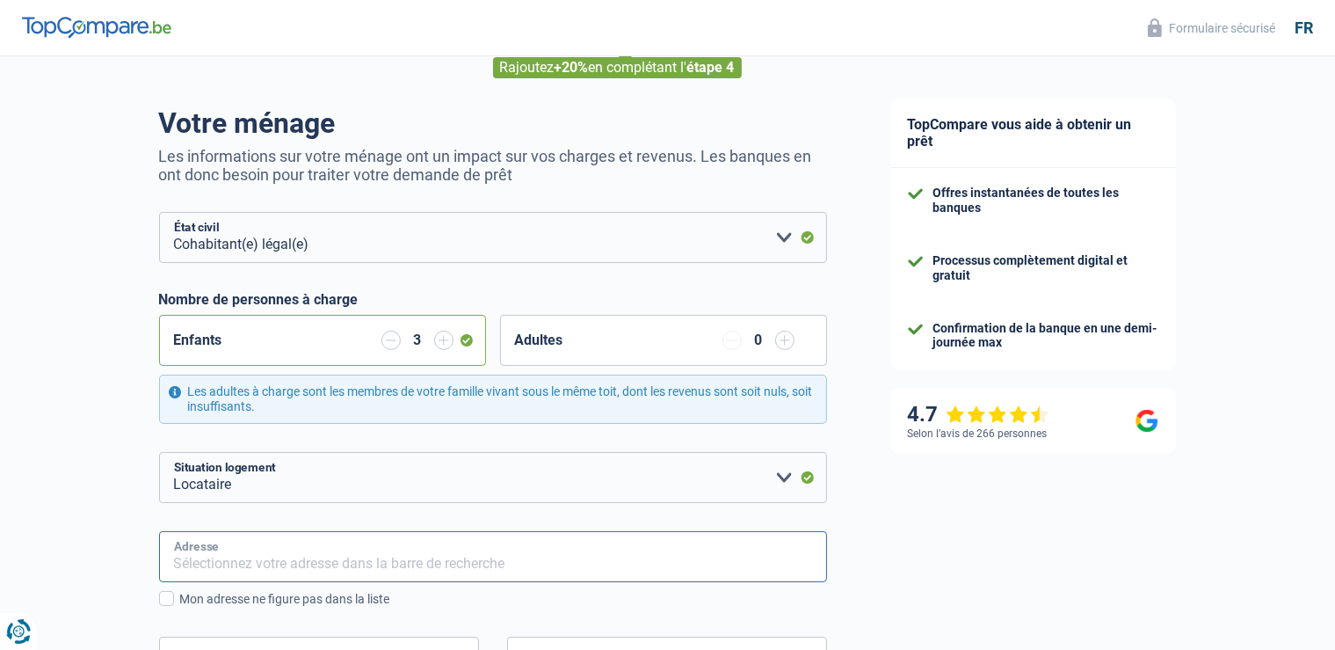
click at [369, 548] on input "Adresse" at bounding box center [493, 556] width 668 height 51
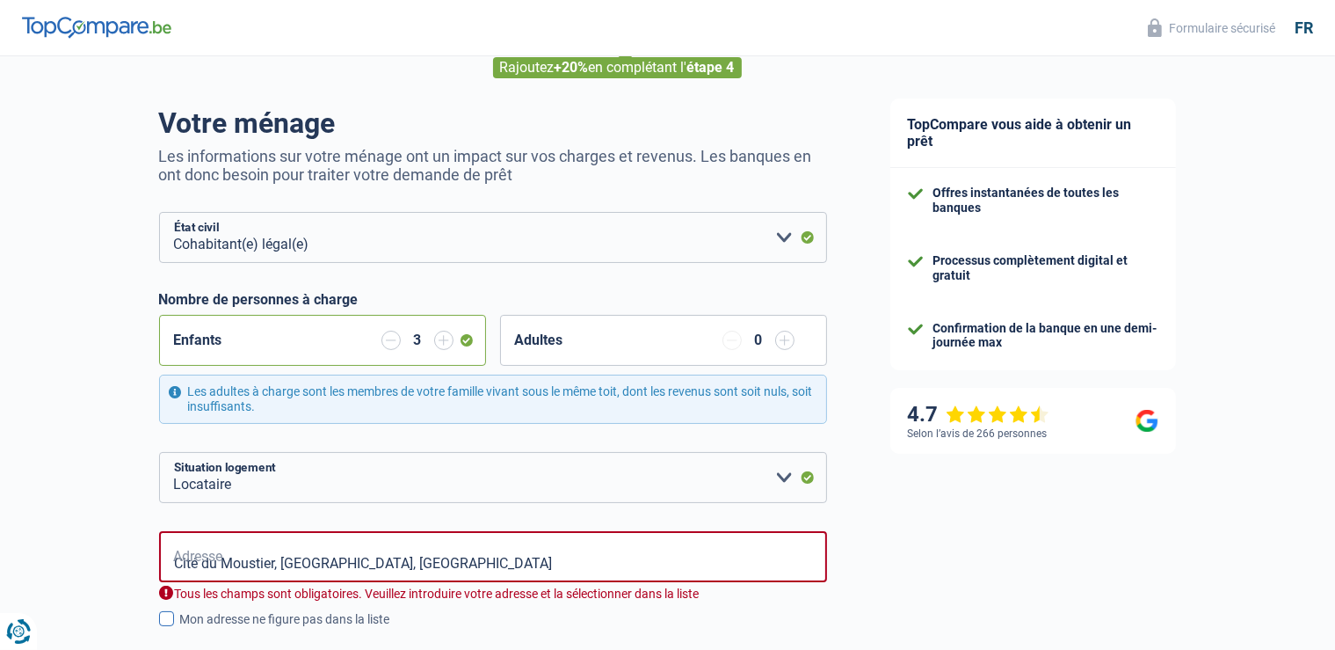
type input "Rue du Moustier, 7130, Binche, BE"
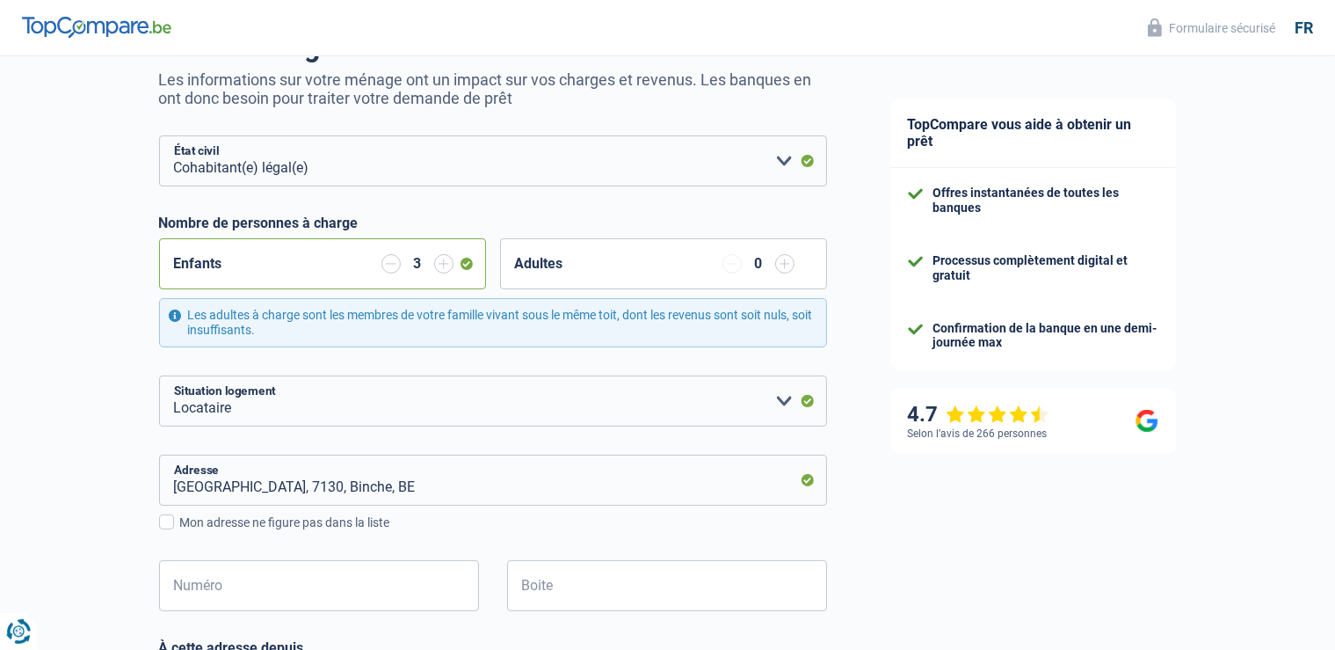
scroll to position [185, 0]
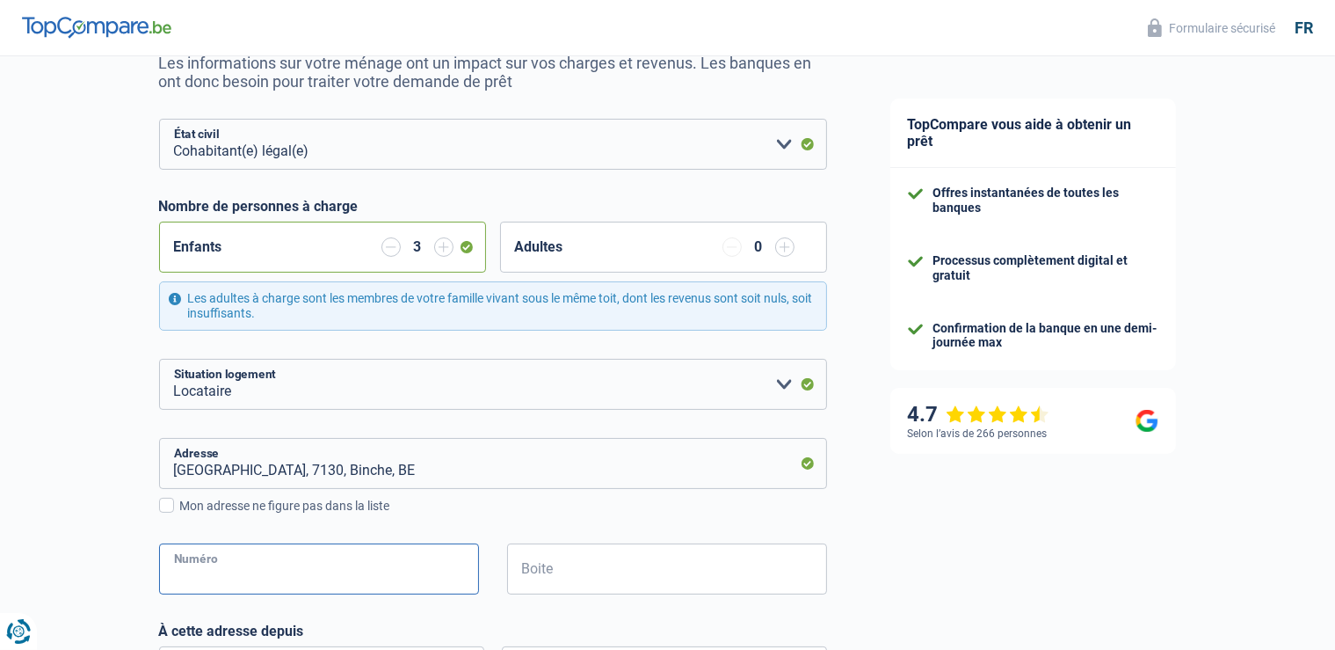
click at [438, 571] on input "Numéro" at bounding box center [319, 568] width 320 height 51
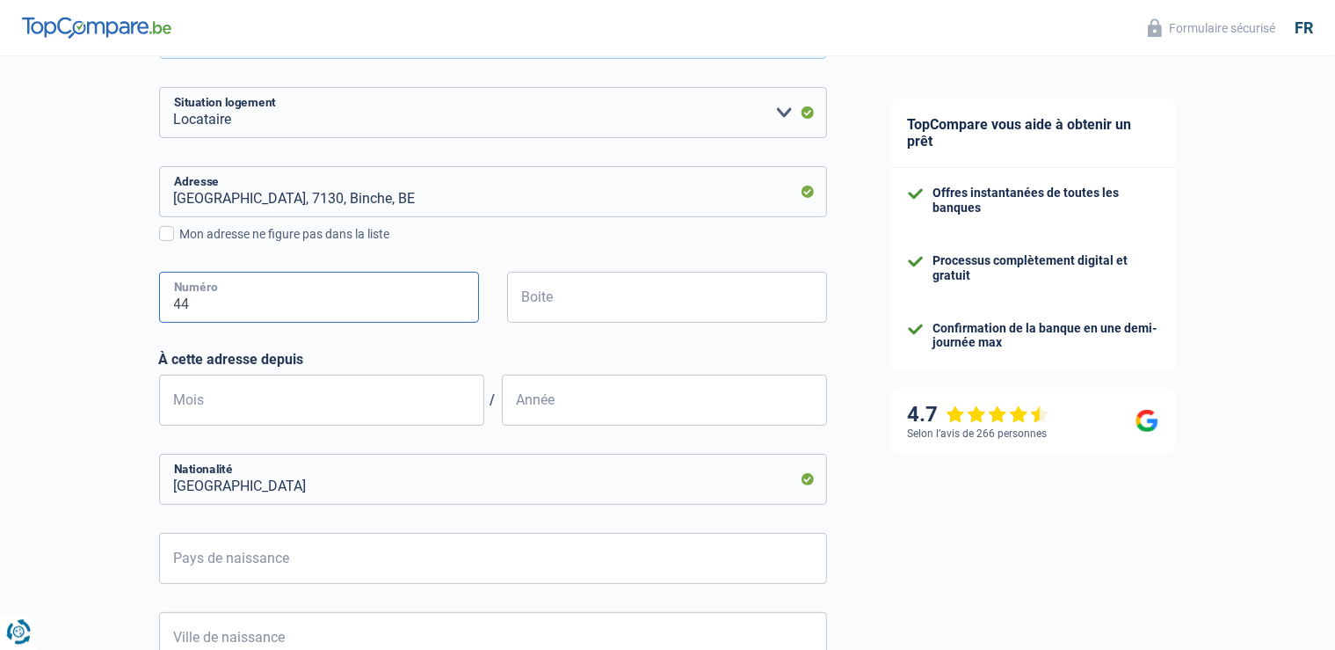
scroll to position [464, 0]
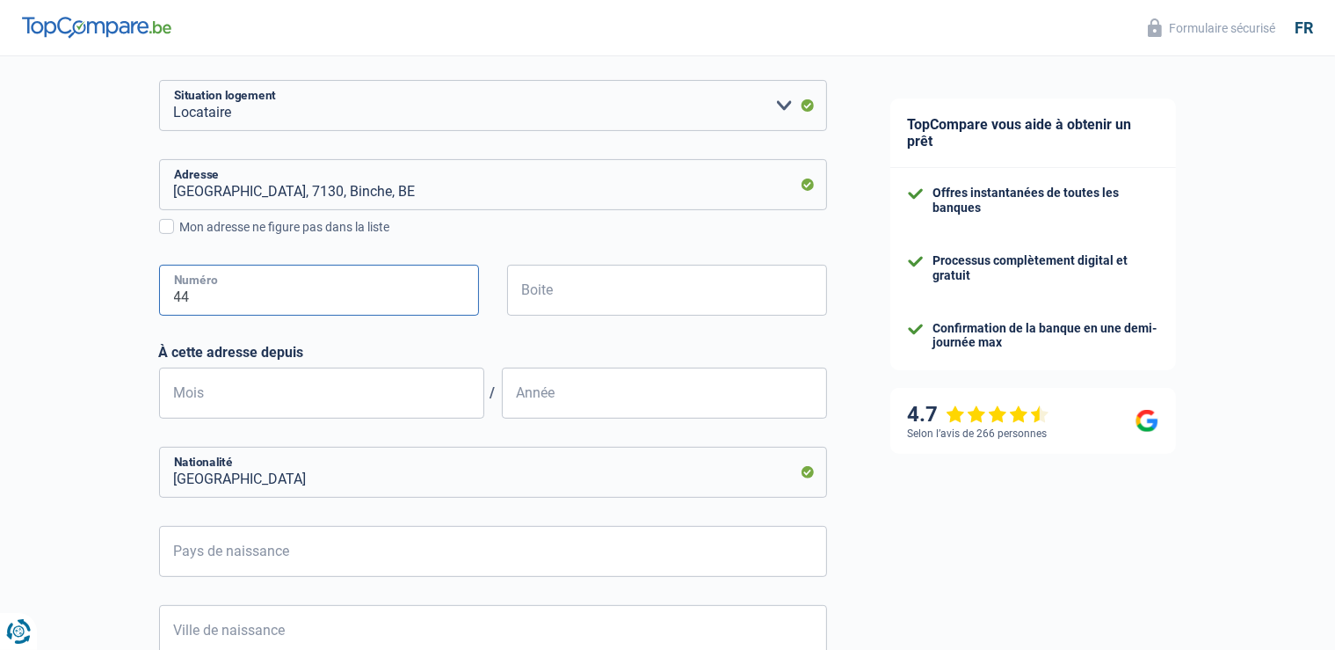
type input "44"
click at [353, 406] on input "Mois" at bounding box center [321, 392] width 325 height 51
type input "04"
click at [547, 399] on input "Année" at bounding box center [664, 392] width 325 height 51
type input "2014"
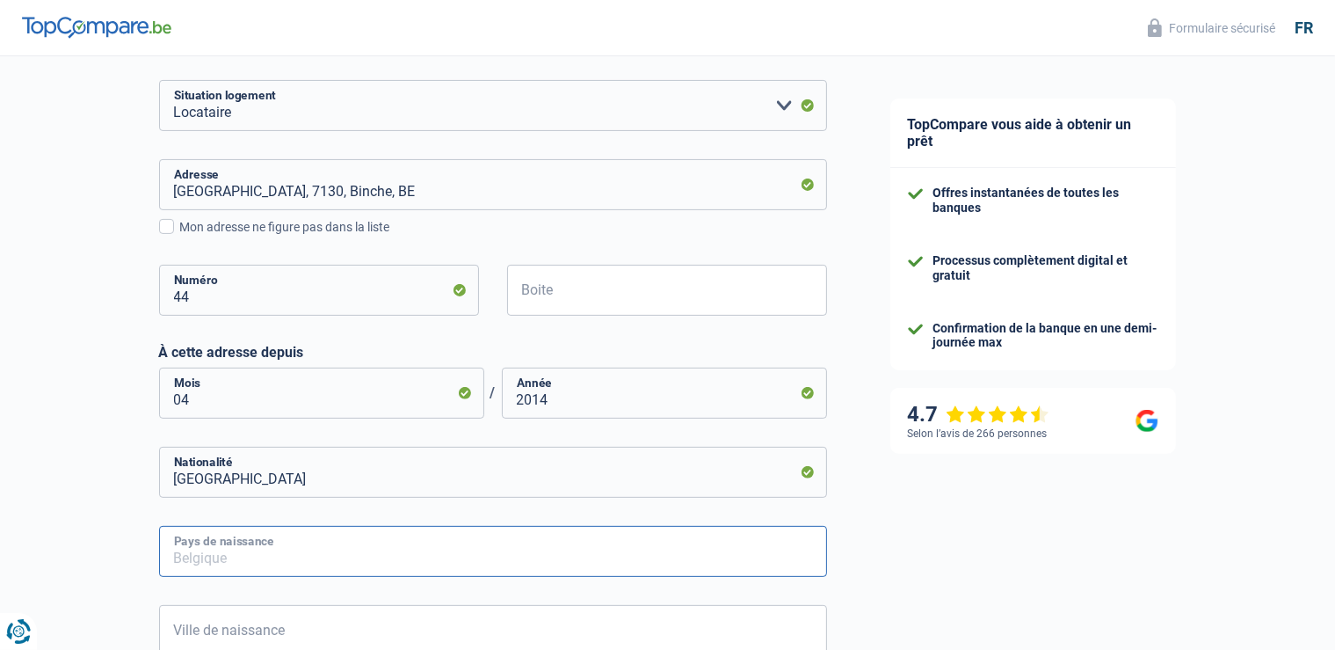
click at [486, 548] on input "Pays de naissance" at bounding box center [493, 551] width 668 height 51
type input "c"
type input "a"
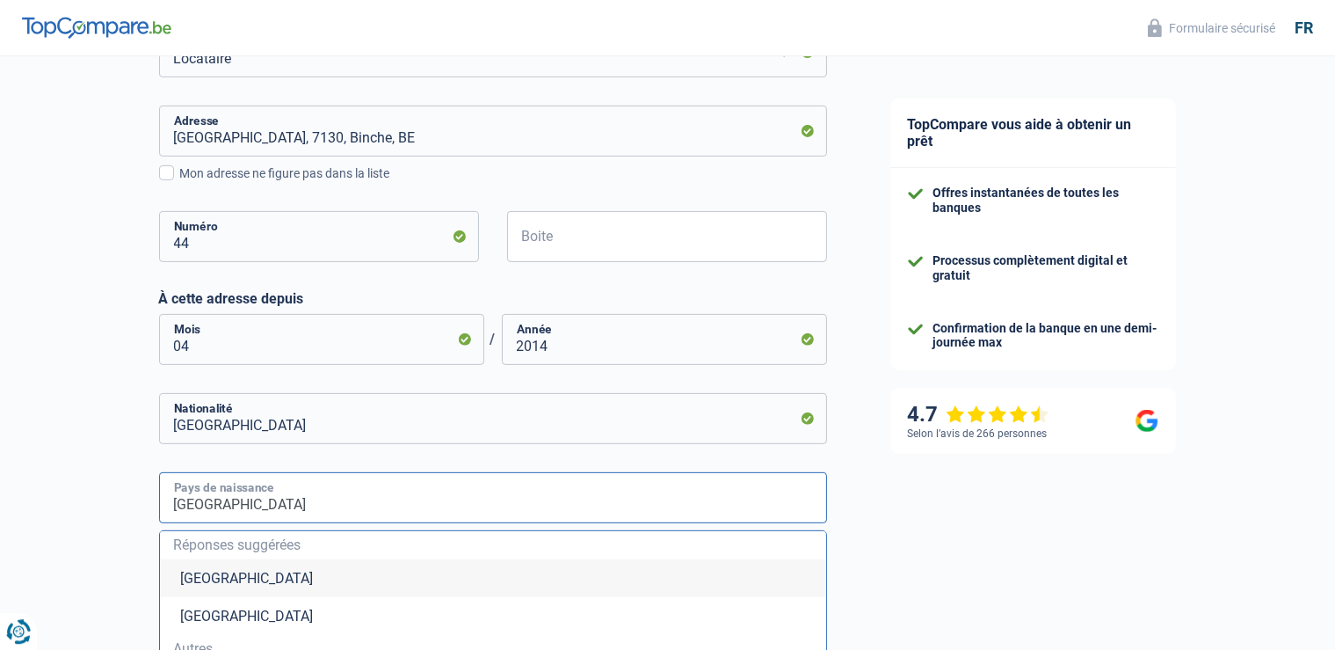
scroll to position [650, 0]
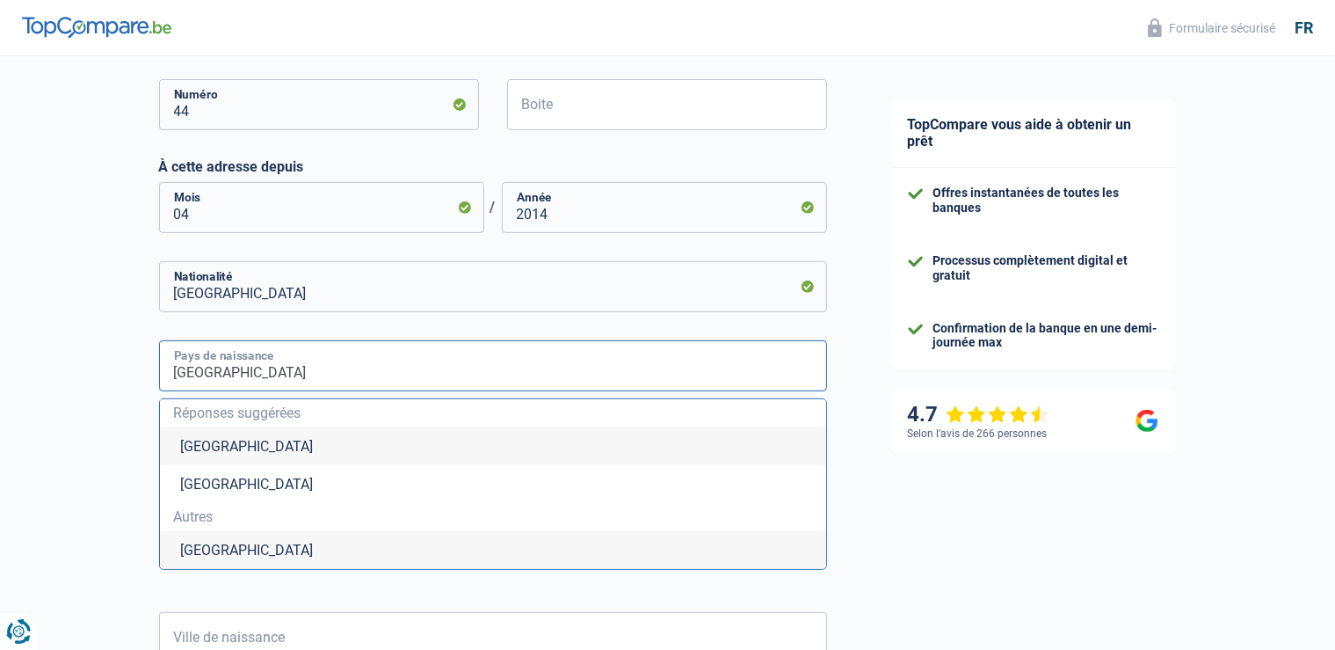
type input "[GEOGRAPHIC_DATA]"
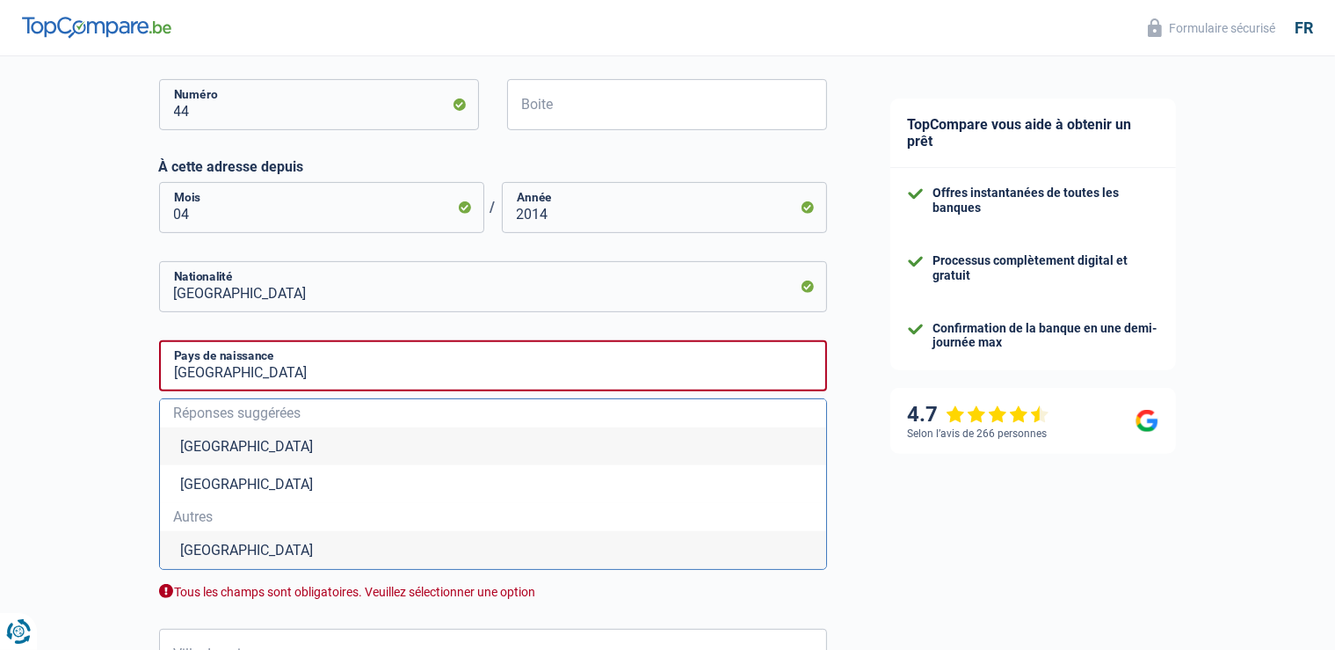
click at [303, 550] on li "[GEOGRAPHIC_DATA]" at bounding box center [493, 550] width 666 height 38
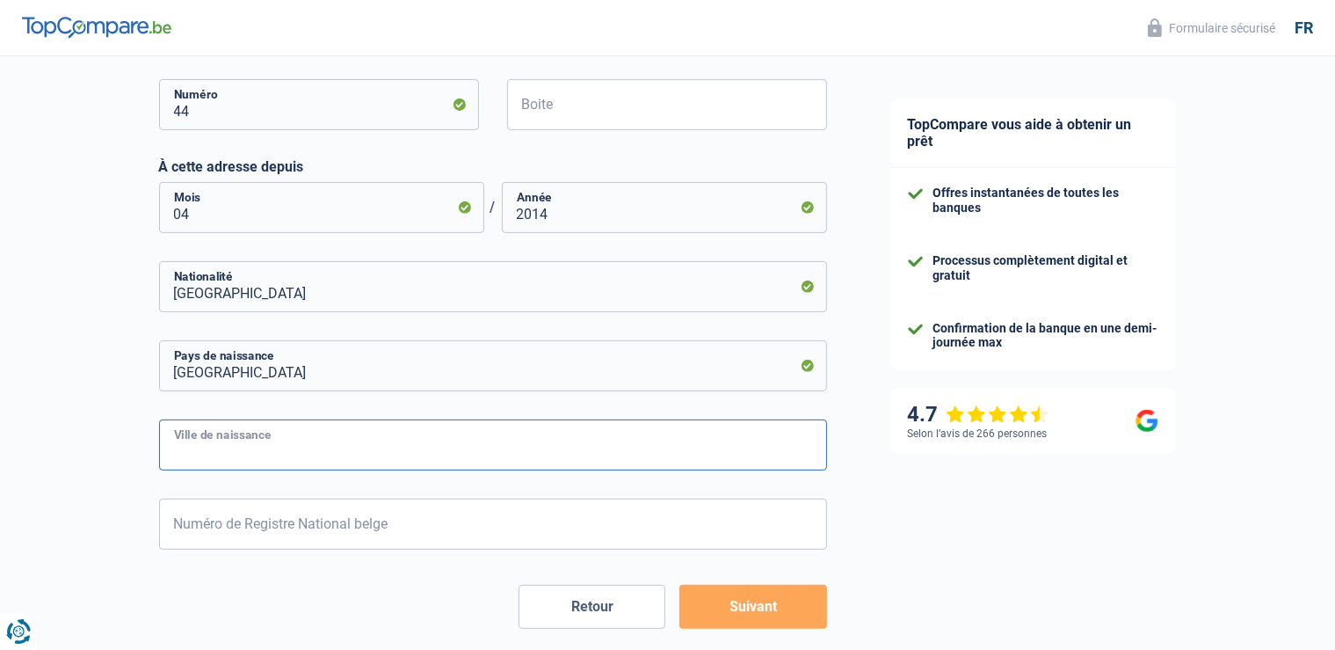
click at [382, 459] on input "Ville de naissance" at bounding box center [493, 444] width 668 height 51
type input "[GEOGRAPHIC_DATA]"
click at [399, 543] on input "Numéro de Registre National belge" at bounding box center [493, 523] width 668 height 51
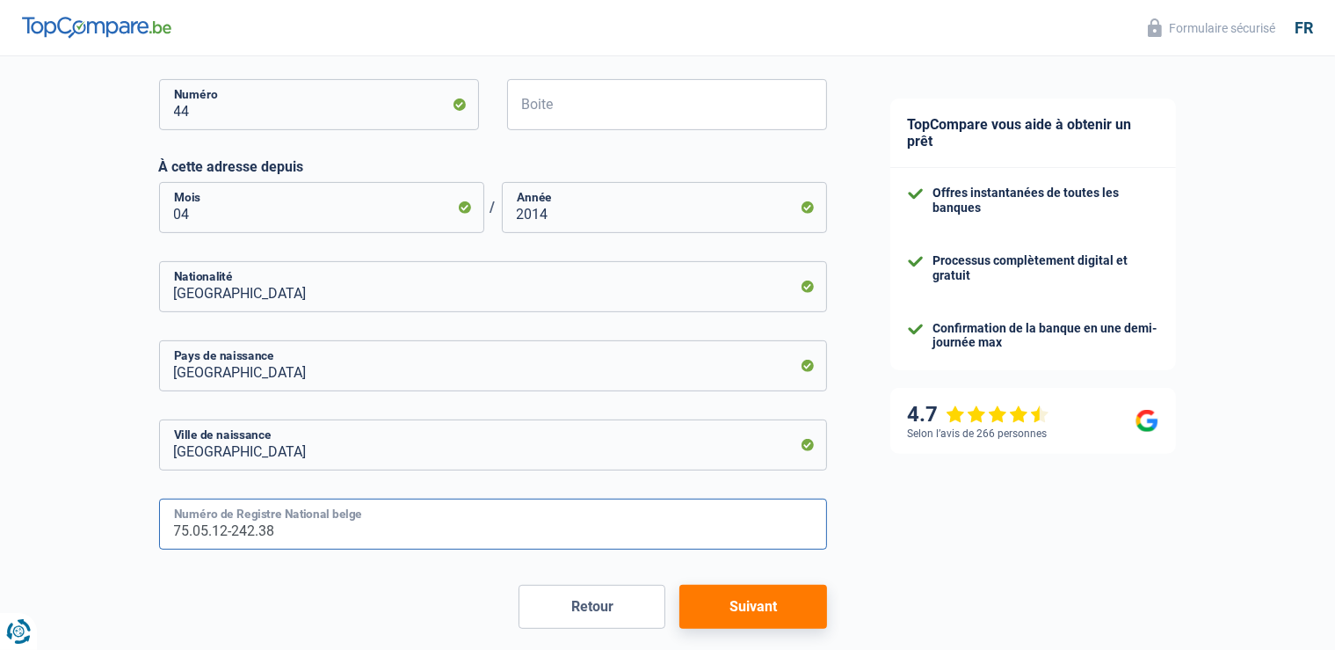
type input "75.05.12-242.38"
click at [740, 609] on button "Suivant" at bounding box center [752, 607] width 147 height 44
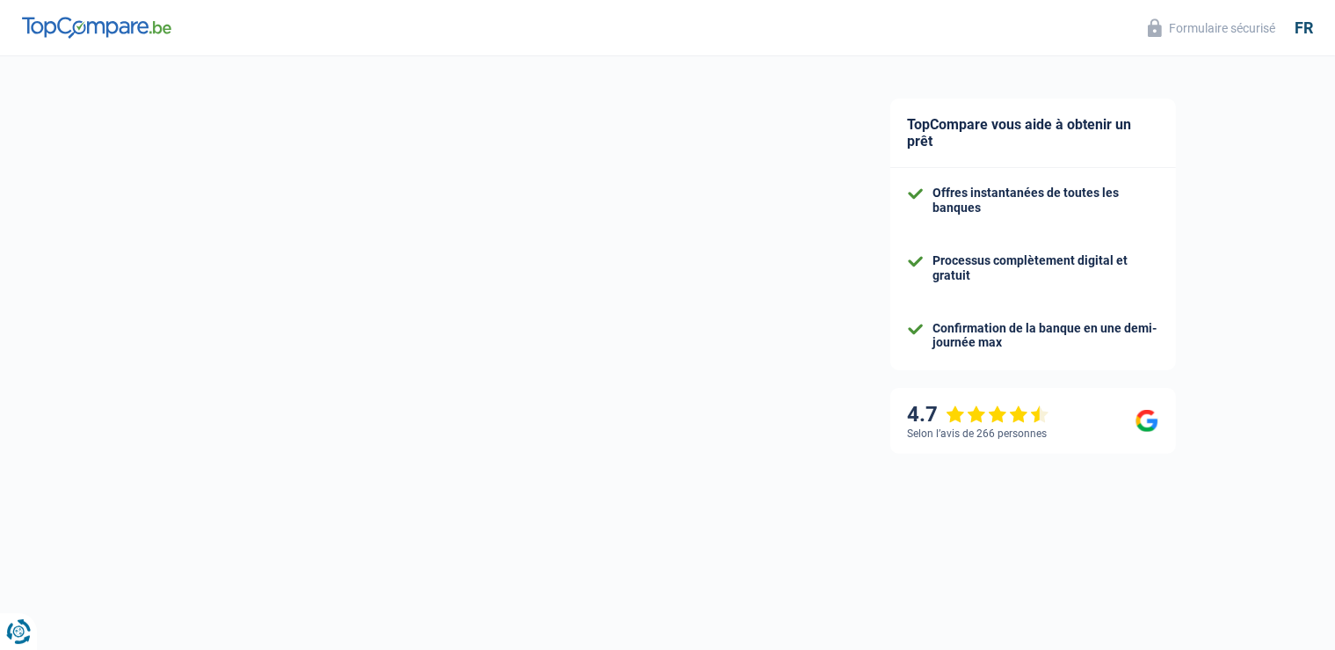
select select "familyAllowances"
select select "disabilityPension"
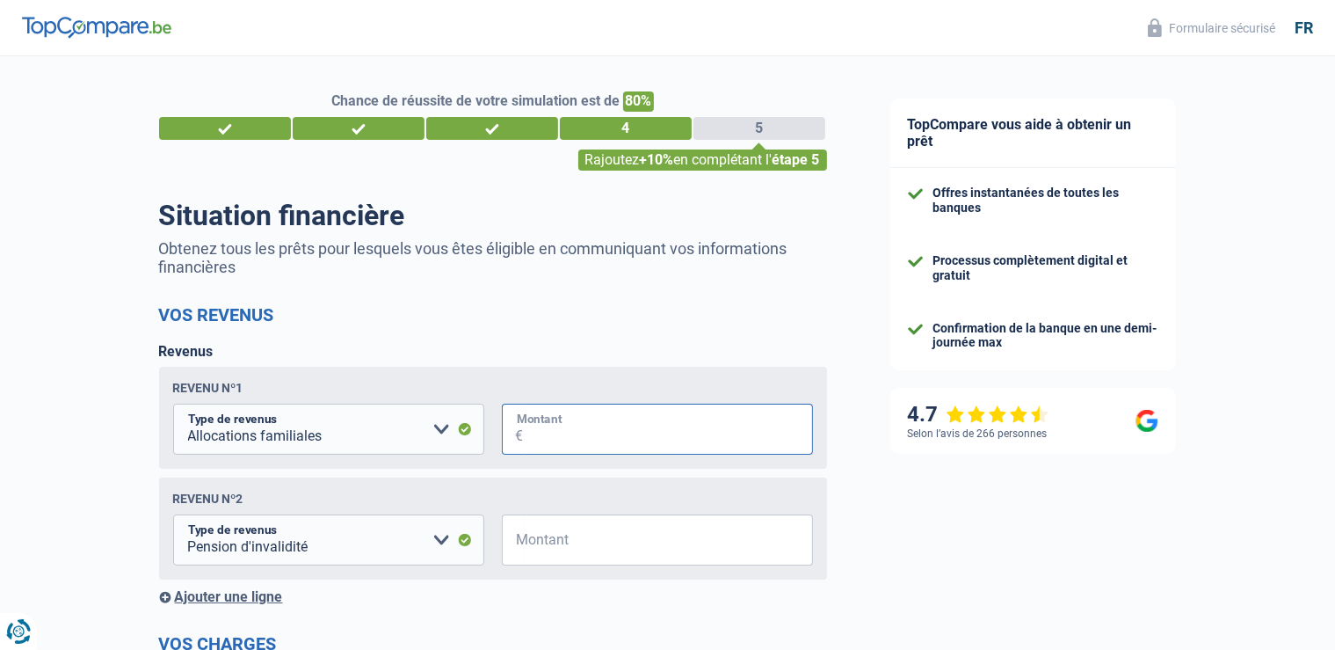
click at [547, 432] on input "Montant" at bounding box center [668, 428] width 289 height 51
type input "1.028"
drag, startPoint x: 531, startPoint y: 543, endPoint x: 522, endPoint y: 537, distance: 10.7
click at [524, 543] on input "Montant" at bounding box center [668, 539] width 289 height 51
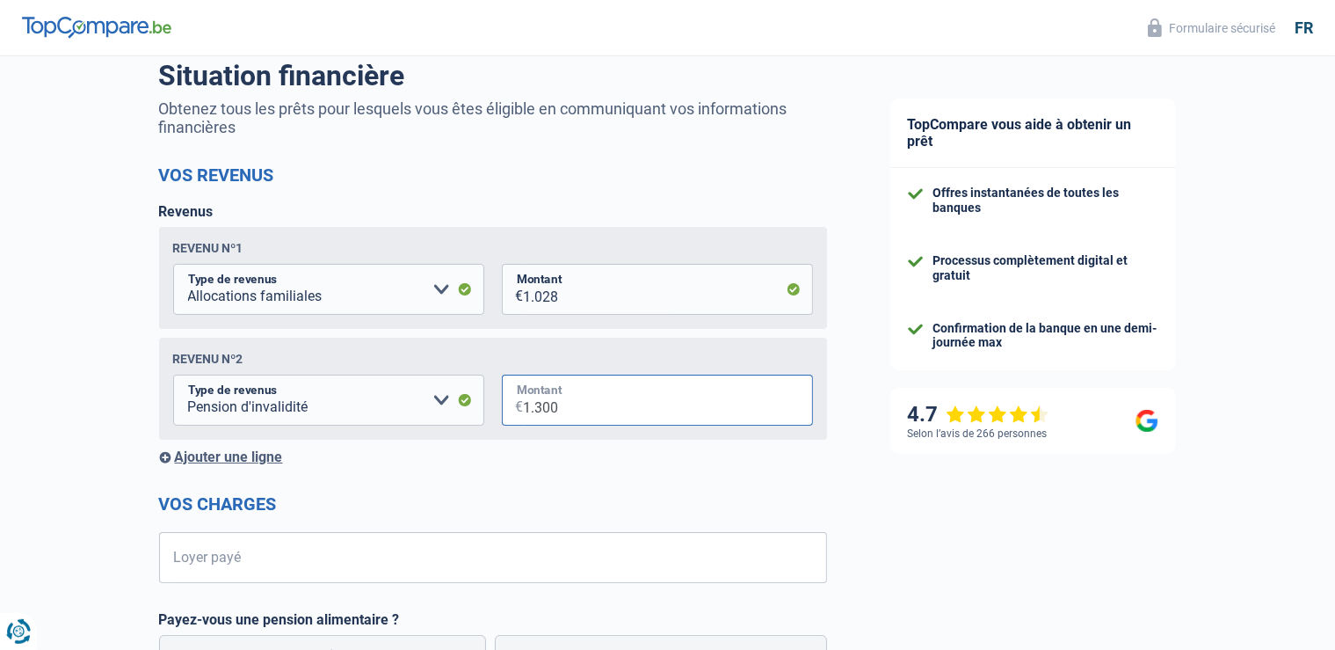
scroll to position [185, 0]
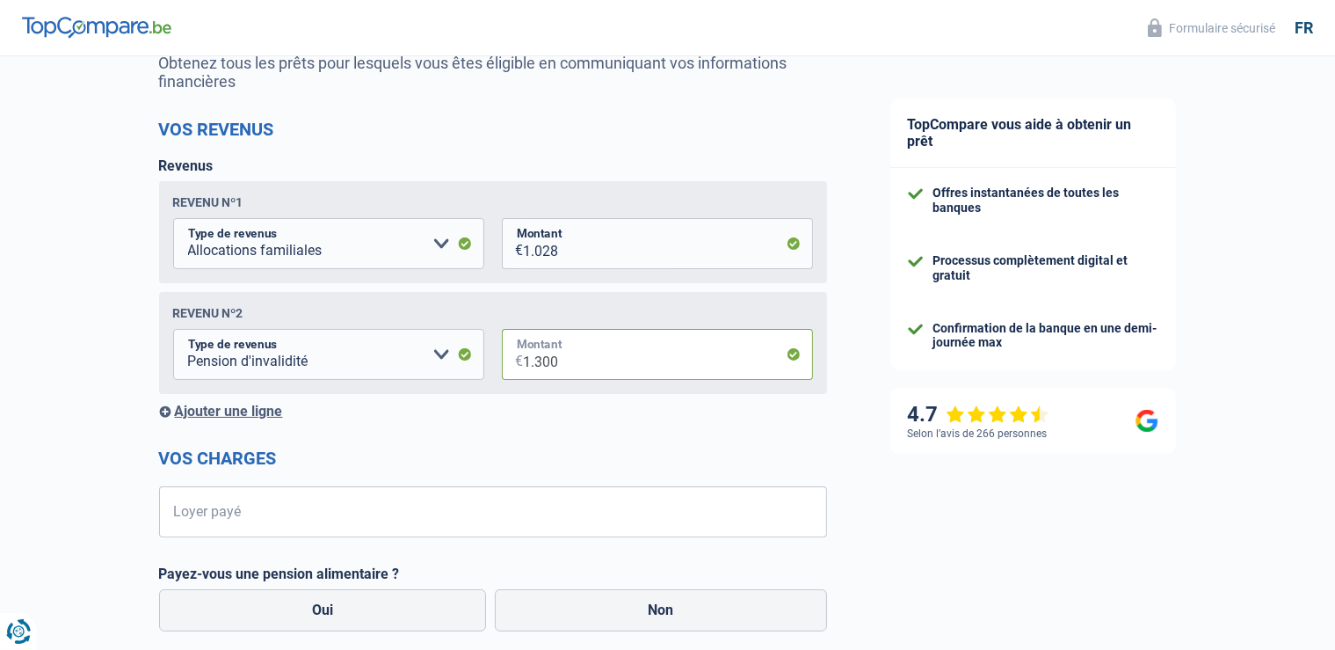
type input "1.300"
click at [244, 410] on div "Ajouter une ligne" at bounding box center [493, 411] width 668 height 17
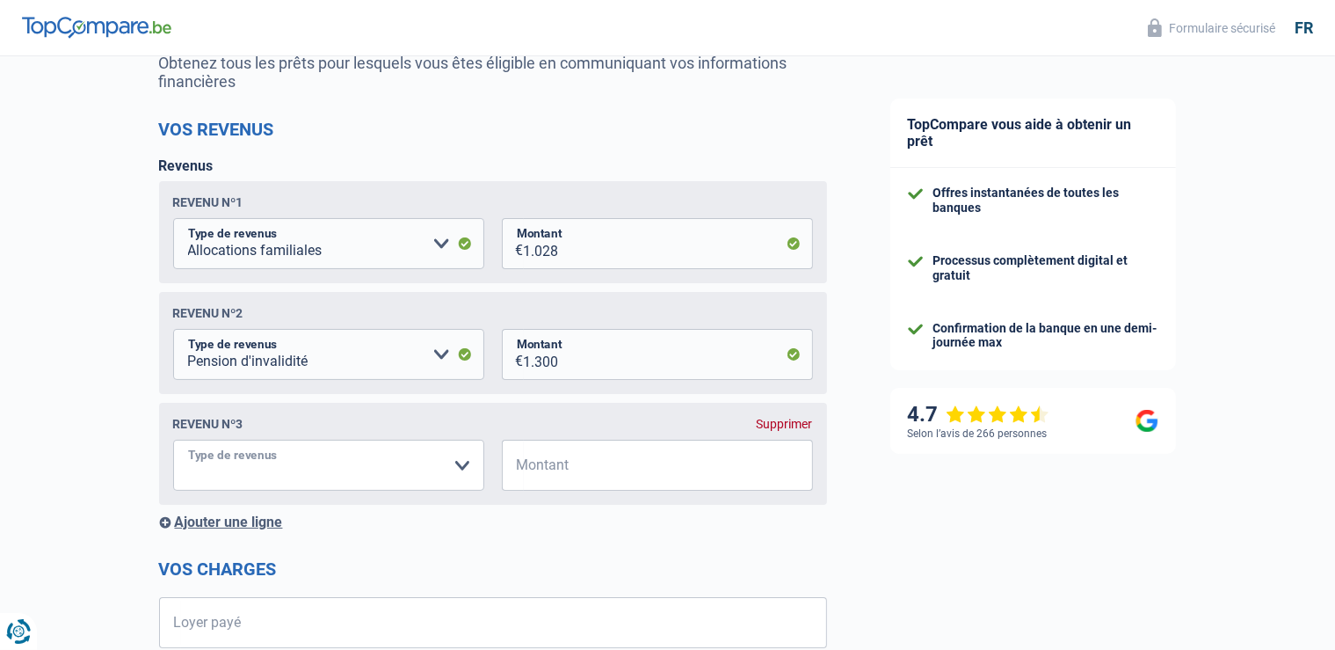
click at [173, 440] on select "Allocation d'handicap Allocations chômage Allocations familiales Chèques repas …" at bounding box center [328, 465] width 311 height 51
select select "alimony"
click option "Pension alimentaire" at bounding box center [0, 0] width 0 height 0
click at [592, 469] on input "Montant" at bounding box center [668, 465] width 289 height 51
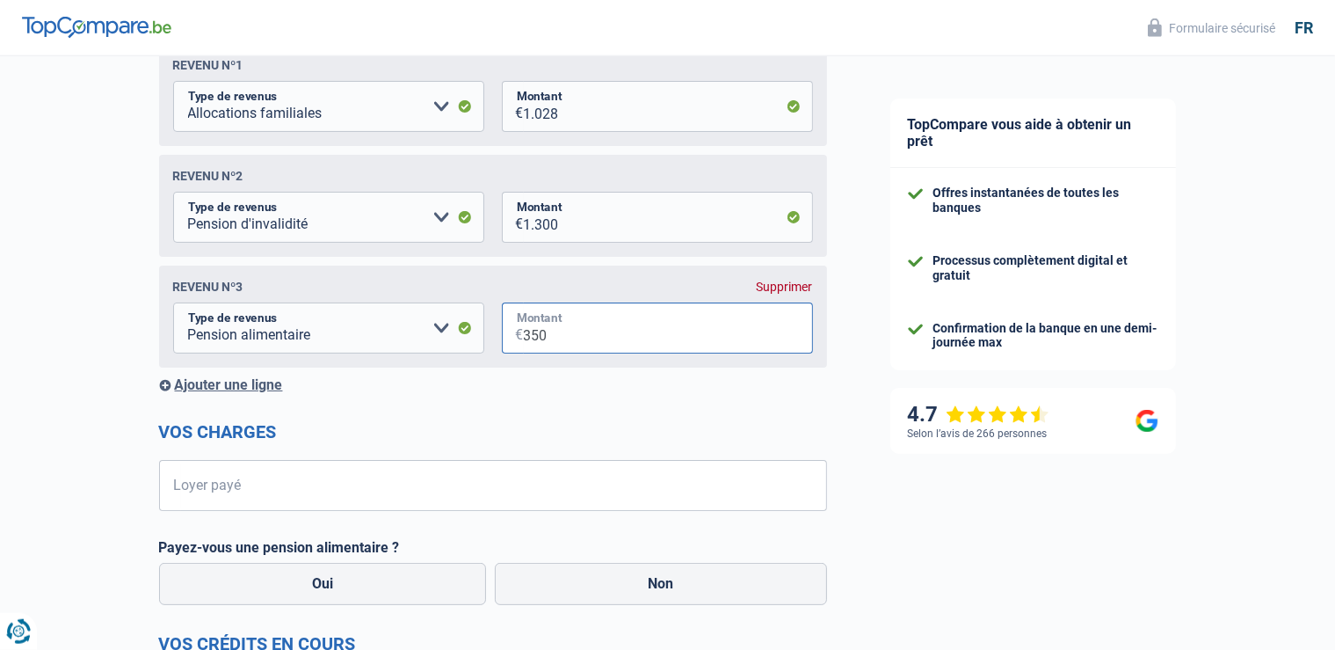
scroll to position [371, 0]
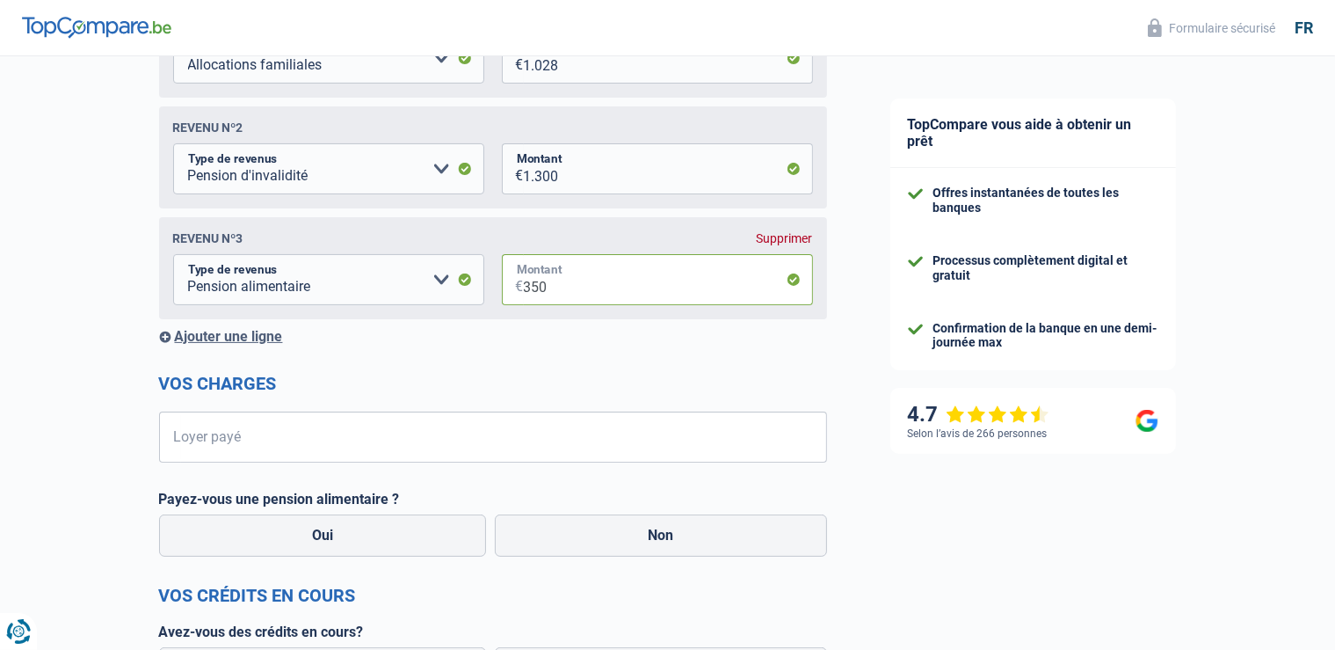
type input "350"
click at [254, 337] on div "Ajouter une ligne" at bounding box center [493, 336] width 668 height 17
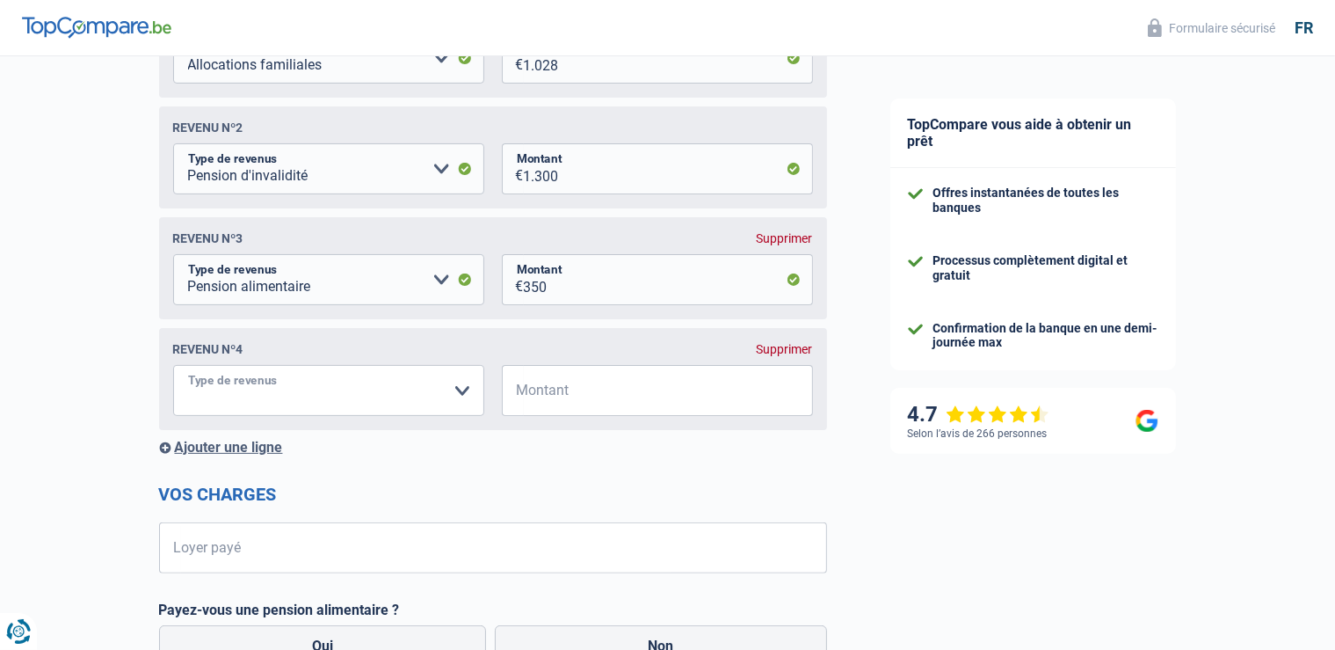
click at [173, 365] on select "Allocation d'handicap Allocations chômage Allocations familiales Chèques repas …" at bounding box center [328, 390] width 311 height 51
click at [322, 455] on div "Ajouter une ligne" at bounding box center [493, 447] width 668 height 17
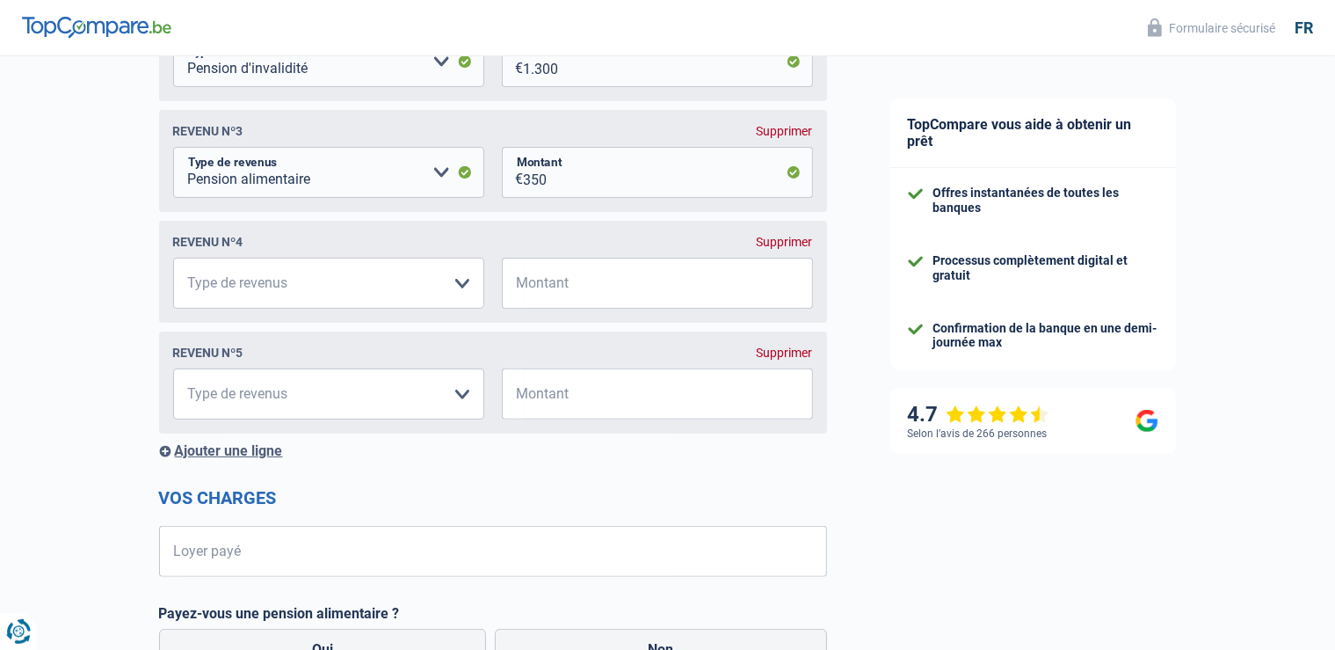
scroll to position [556, 0]
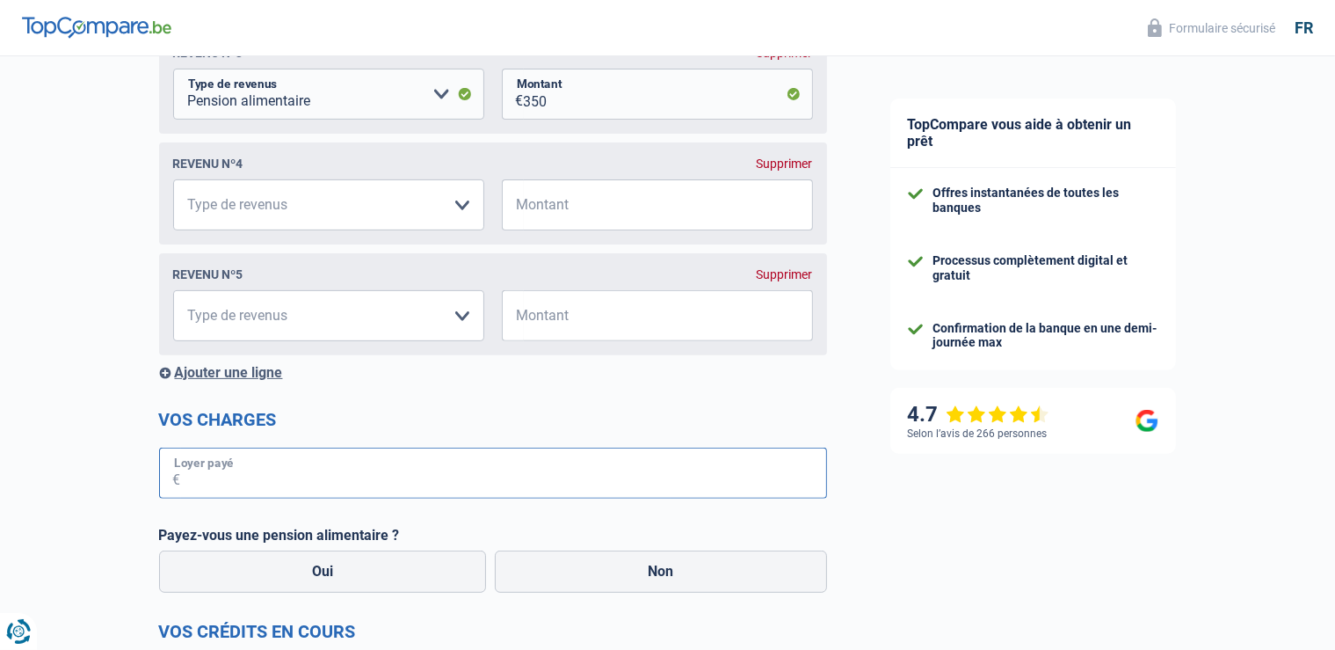
click at [375, 486] on input "Loyer payé" at bounding box center [504, 472] width 646 height 51
type input "506"
click at [636, 574] on label "Non" at bounding box center [661, 571] width 332 height 42
click at [636, 574] on input "Non" at bounding box center [661, 571] width 332 height 42
radio input "true"
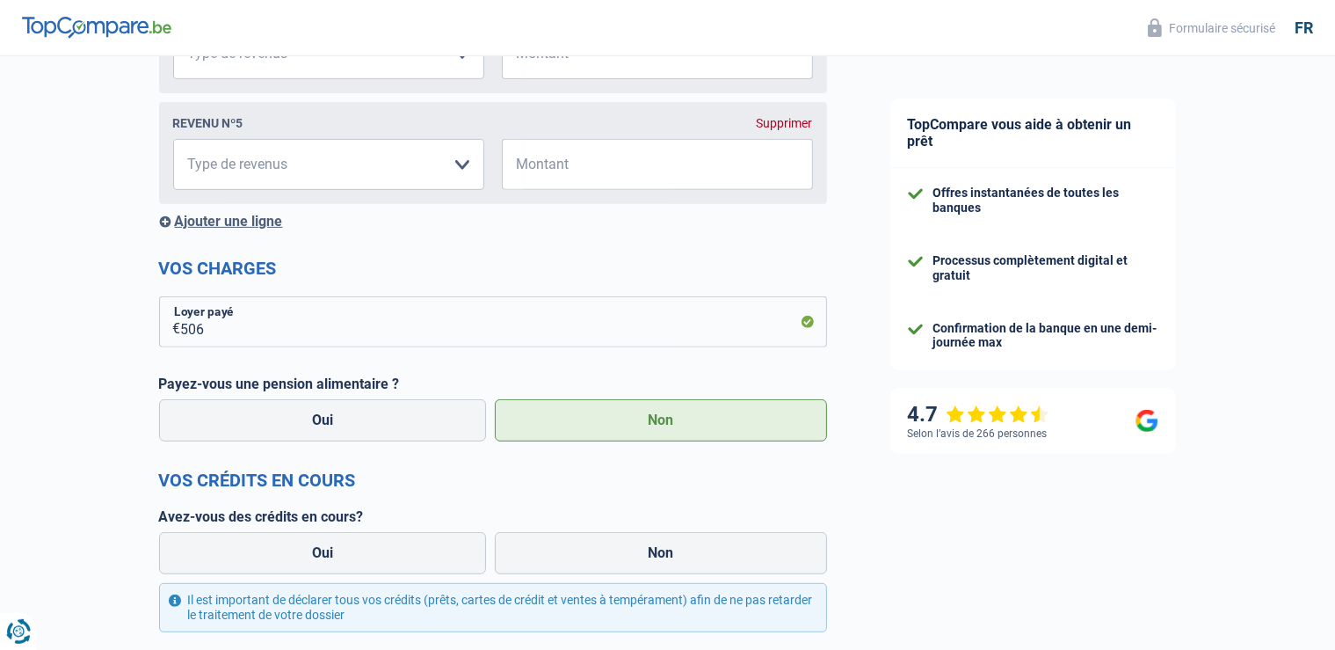
scroll to position [742, 0]
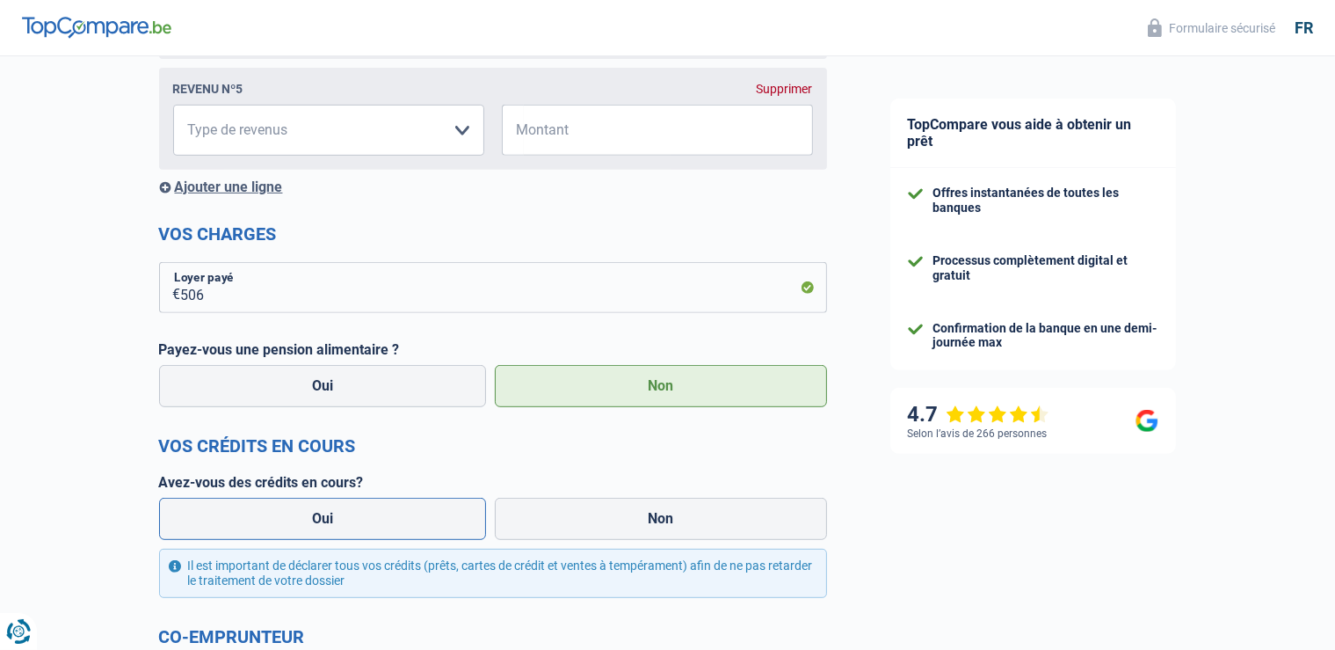
click at [371, 521] on label "Oui" at bounding box center [323, 519] width 328 height 42
click at [371, 521] on input "Oui" at bounding box center [323, 519] width 328 height 42
radio input "true"
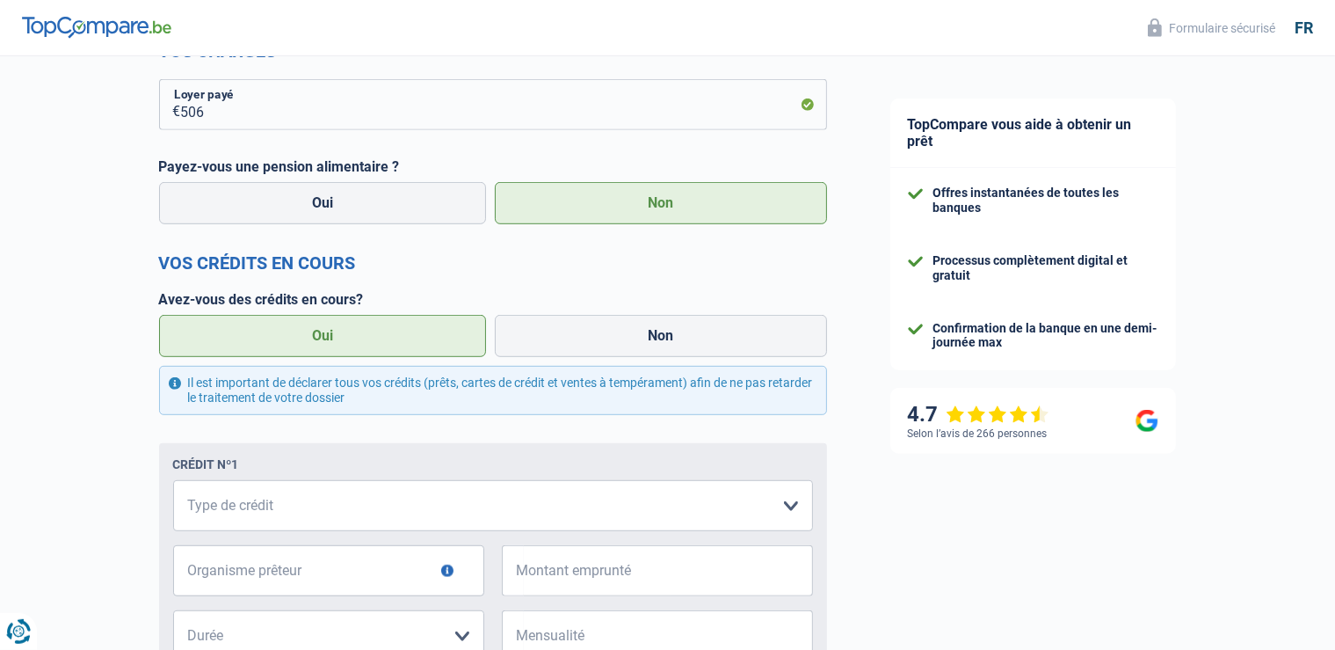
scroll to position [928, 0]
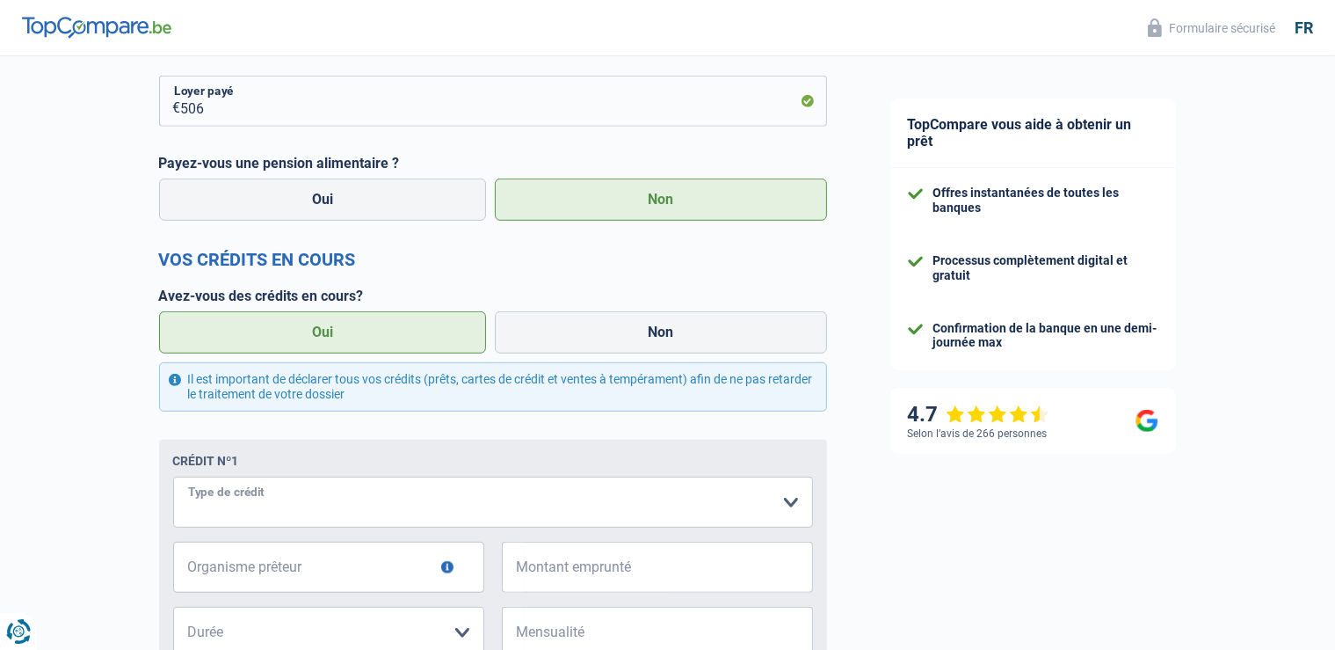
click at [173, 476] on select "Carte ou ouverture de crédit Prêt hypothécaire Vente à tempérament Prêt à tempé…" at bounding box center [493, 501] width 640 height 51
select select "carLoan"
click option "Prêt voiture" at bounding box center [0, 0] width 0 height 0
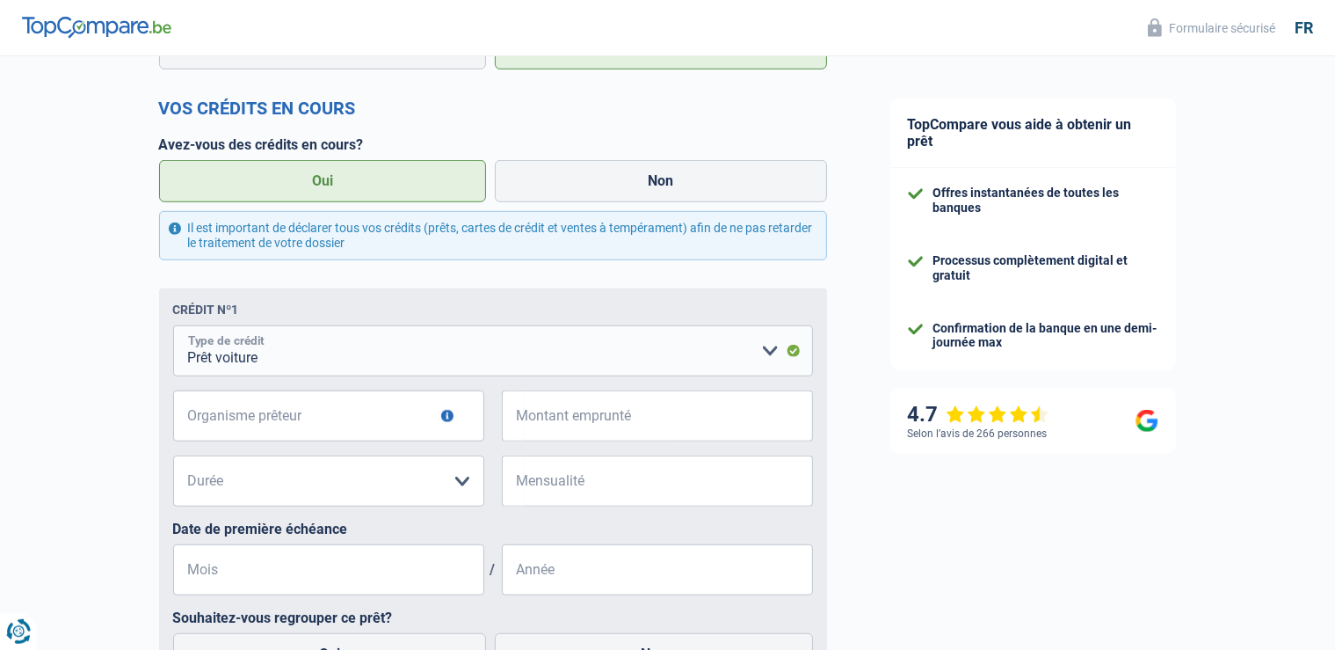
scroll to position [1114, 0]
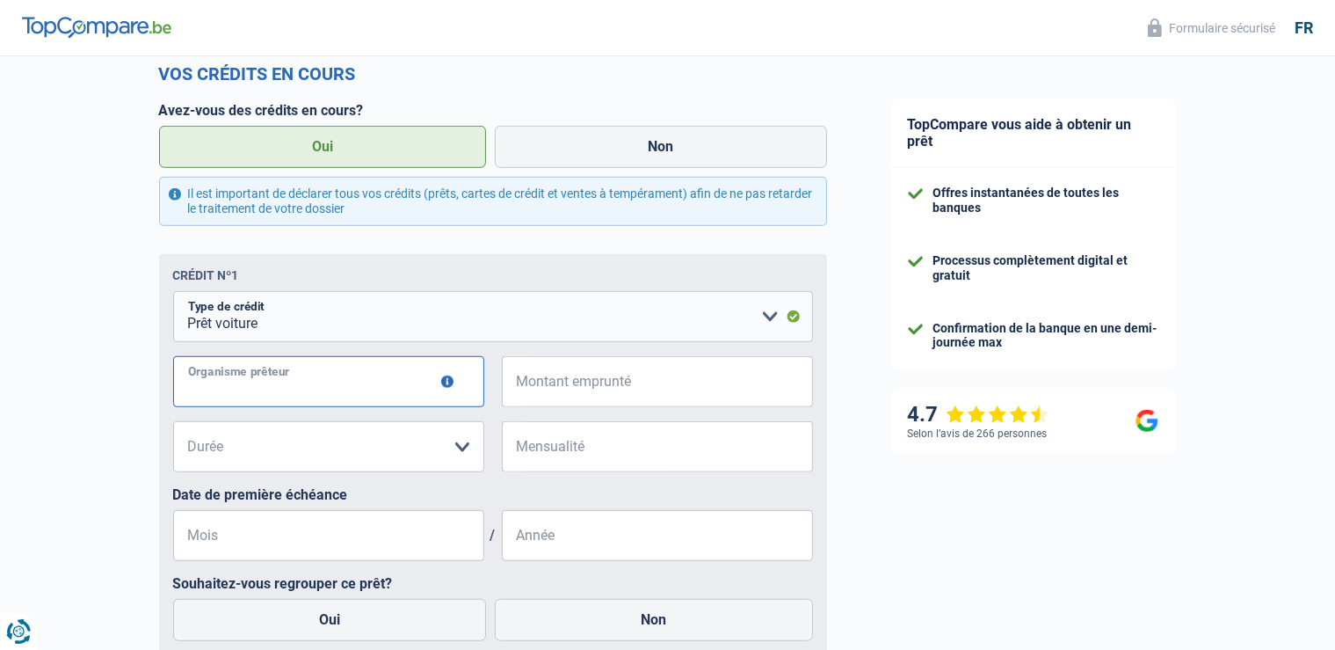
click at [369, 393] on input "Organisme prêteur" at bounding box center [328, 381] width 311 height 51
type input "Ing"
click at [535, 392] on input "Montant emprunté" at bounding box center [668, 381] width 289 height 51
type input "43.213"
click at [173, 421] on select "12 mois 18 mois 24 mois 30 mois 36 mois 42 mois 48 mois 60 mois 72 mois 84 mois…" at bounding box center [328, 446] width 311 height 51
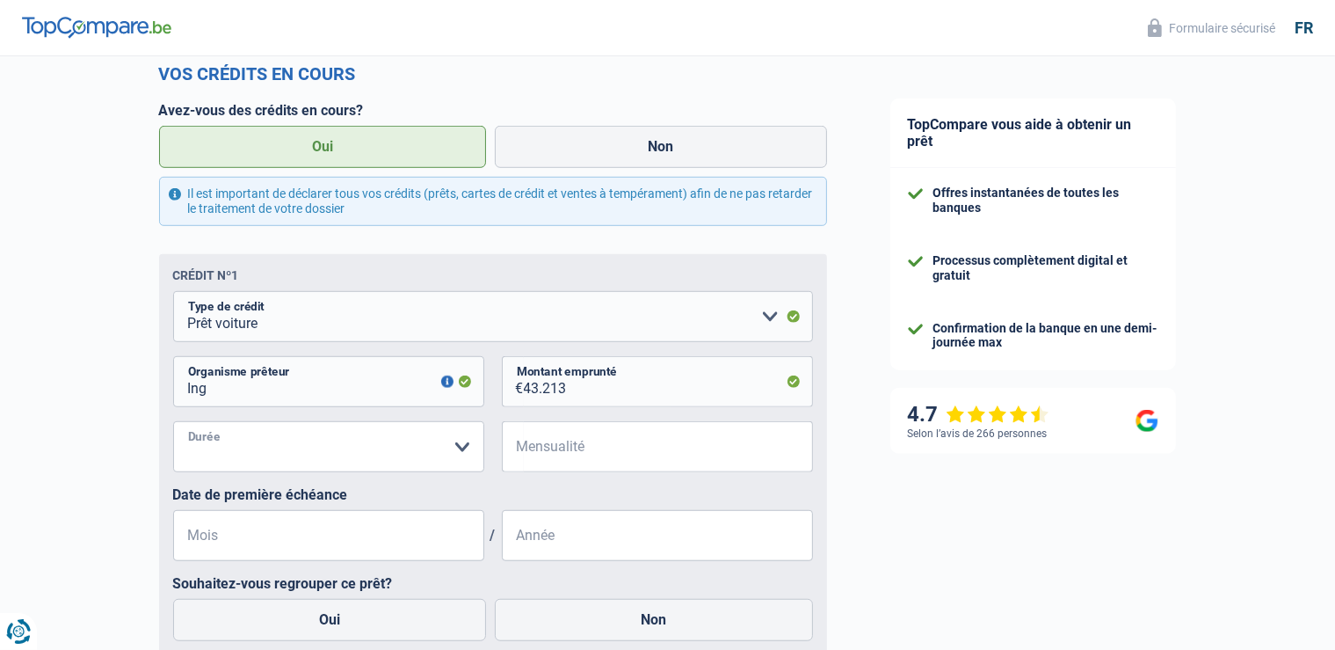
select select "84"
click option "84 mois" at bounding box center [0, 0] width 0 height 0
click at [561, 449] on input "Mensualité" at bounding box center [668, 446] width 289 height 51
type input "592"
click at [346, 554] on input "Mois" at bounding box center [328, 535] width 311 height 51
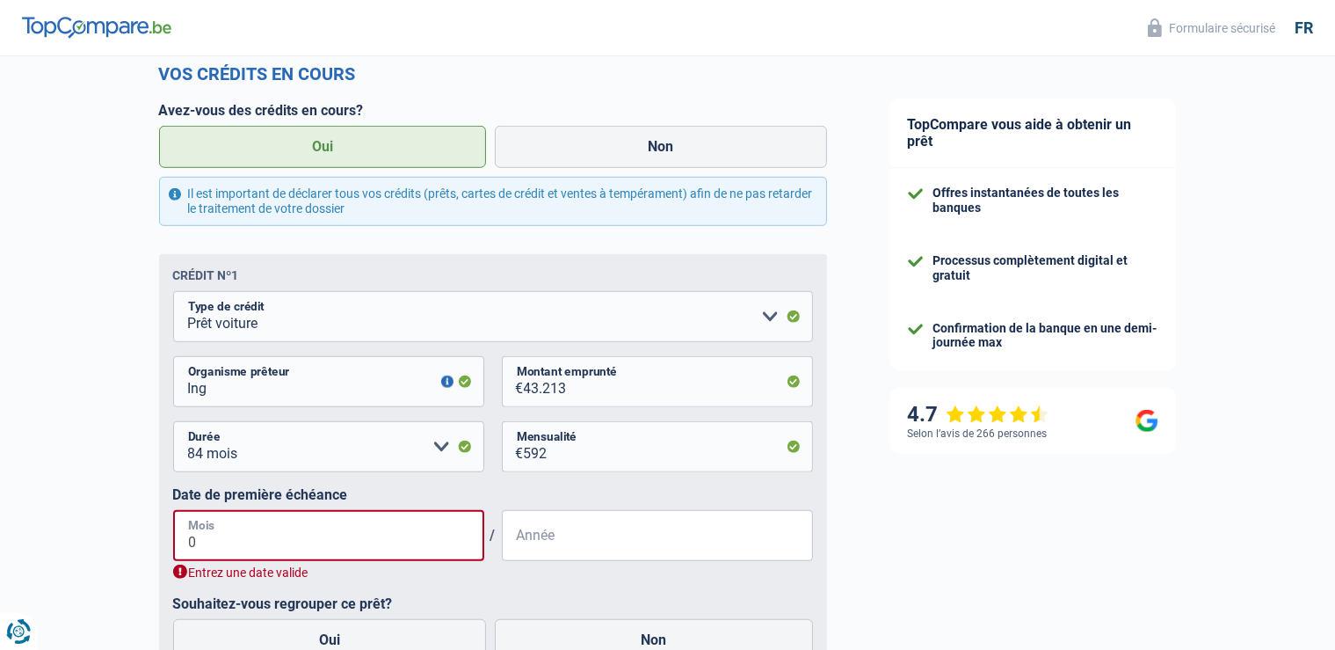
type input "06"
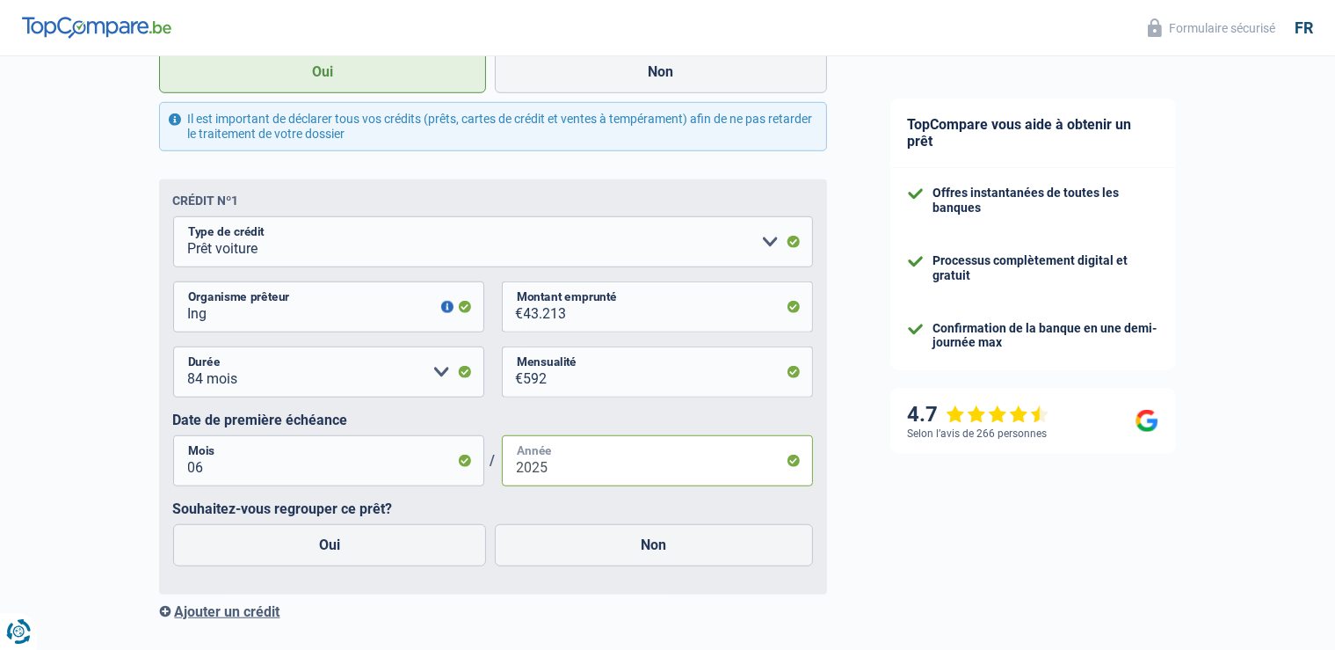
scroll to position [1206, 0]
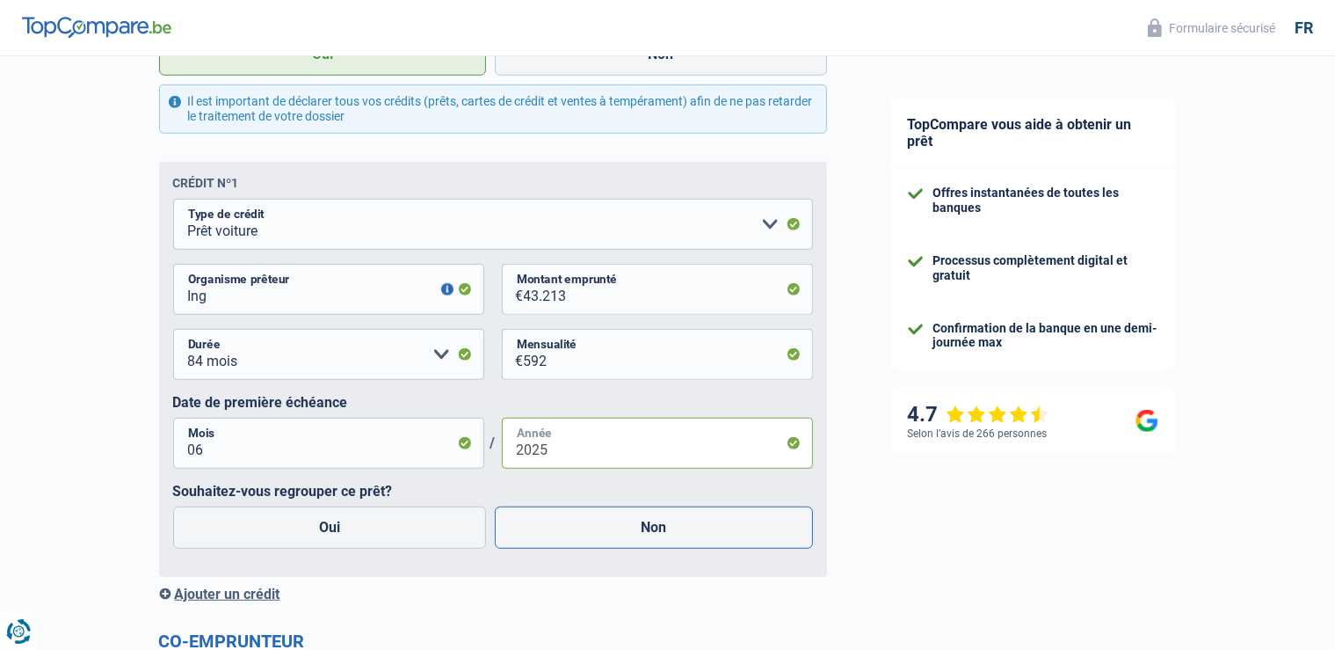
type input "2025"
click at [588, 548] on label "Non" at bounding box center [654, 527] width 318 height 42
click at [588, 548] on input "Non" at bounding box center [654, 527] width 318 height 42
radio input "true"
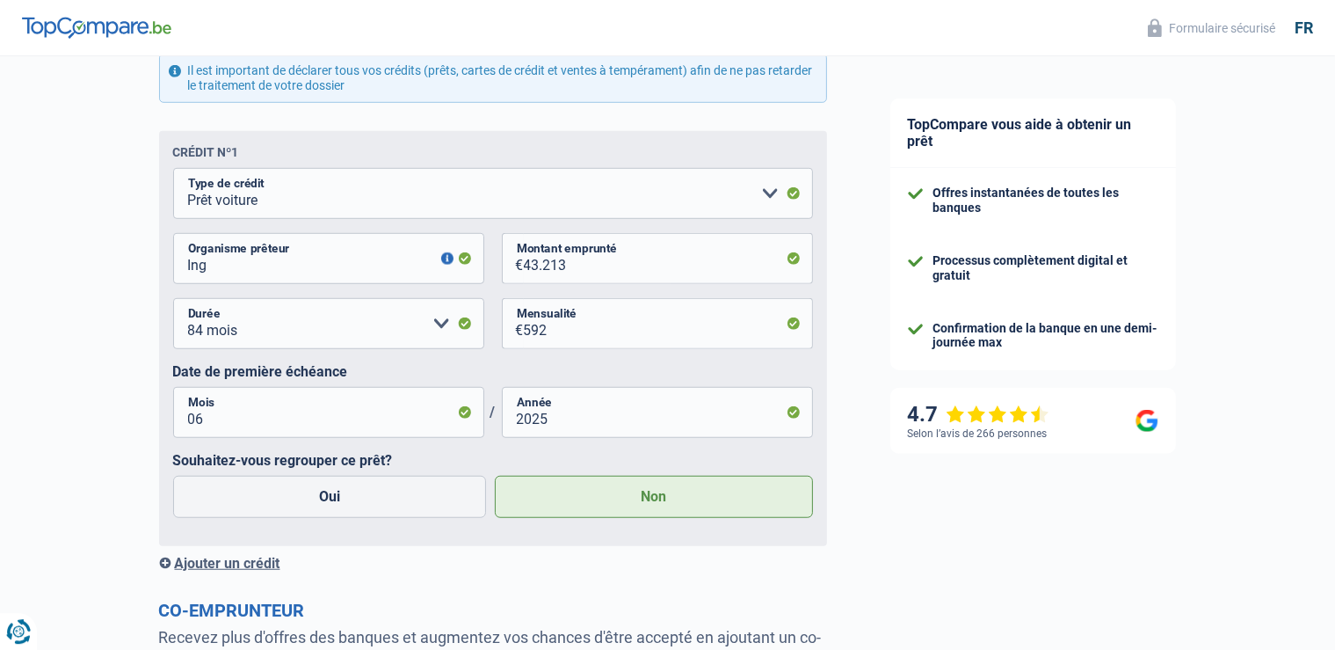
scroll to position [1392, 0]
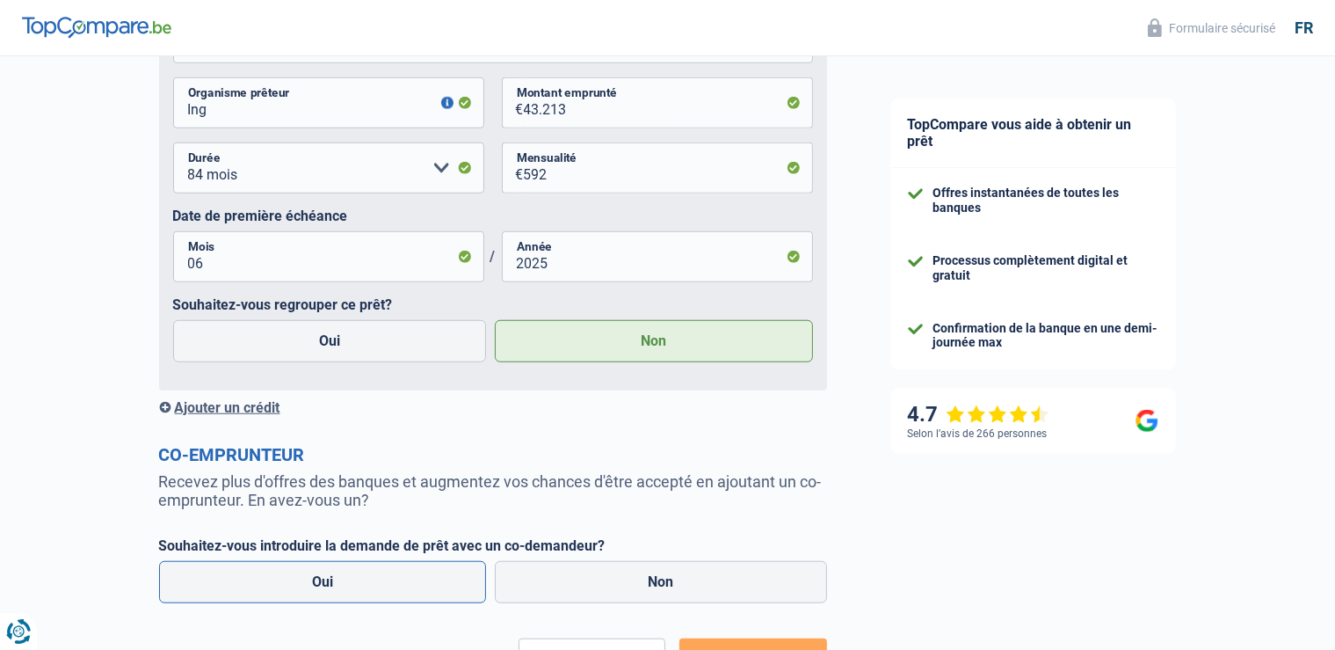
click at [331, 589] on label "Oui" at bounding box center [323, 582] width 328 height 42
click at [331, 589] on input "Oui" at bounding box center [323, 582] width 328 height 42
radio input "true"
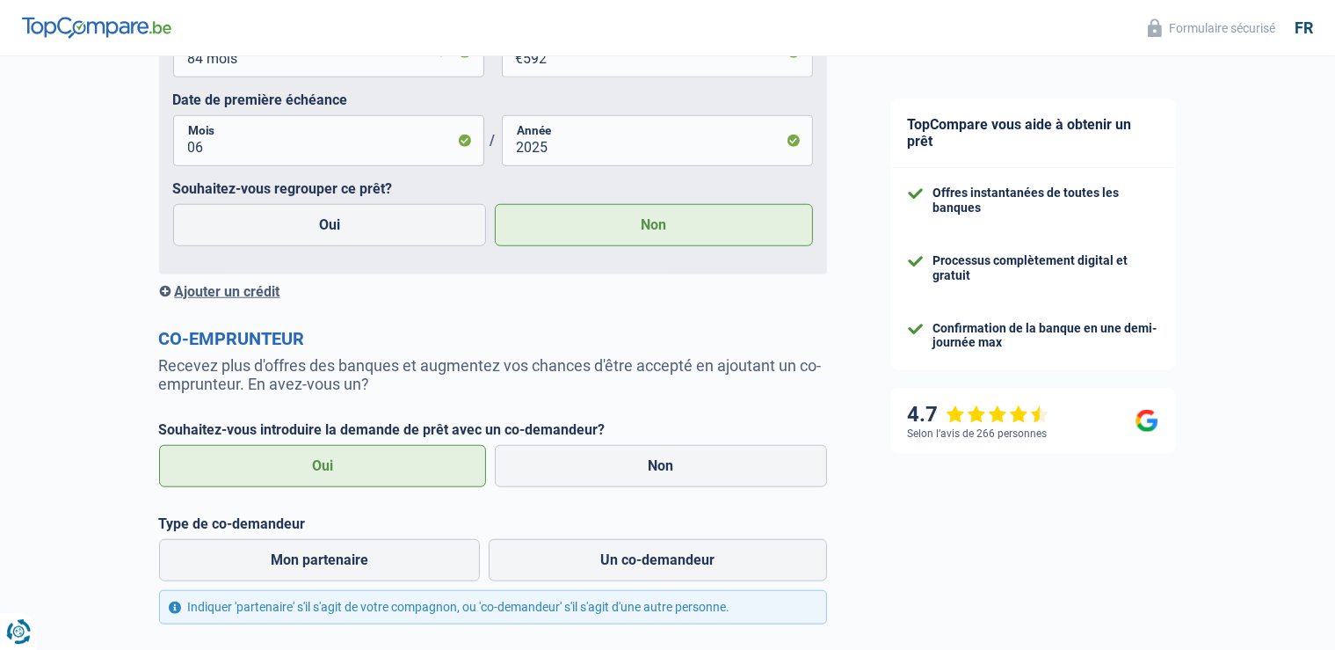
scroll to position [1578, 0]
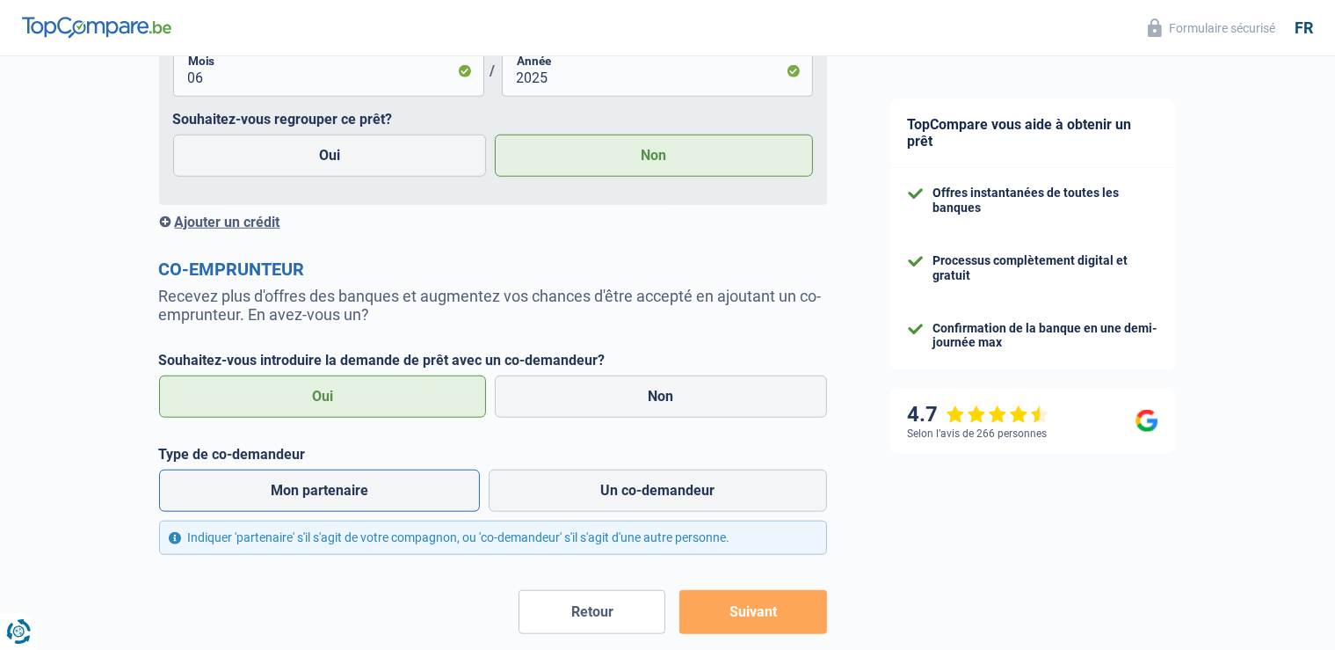
click at [428, 504] on label "Mon partenaire" at bounding box center [320, 490] width 322 height 42
click at [428, 504] on input "Mon partenaire" at bounding box center [320, 490] width 322 height 42
radio input "true"
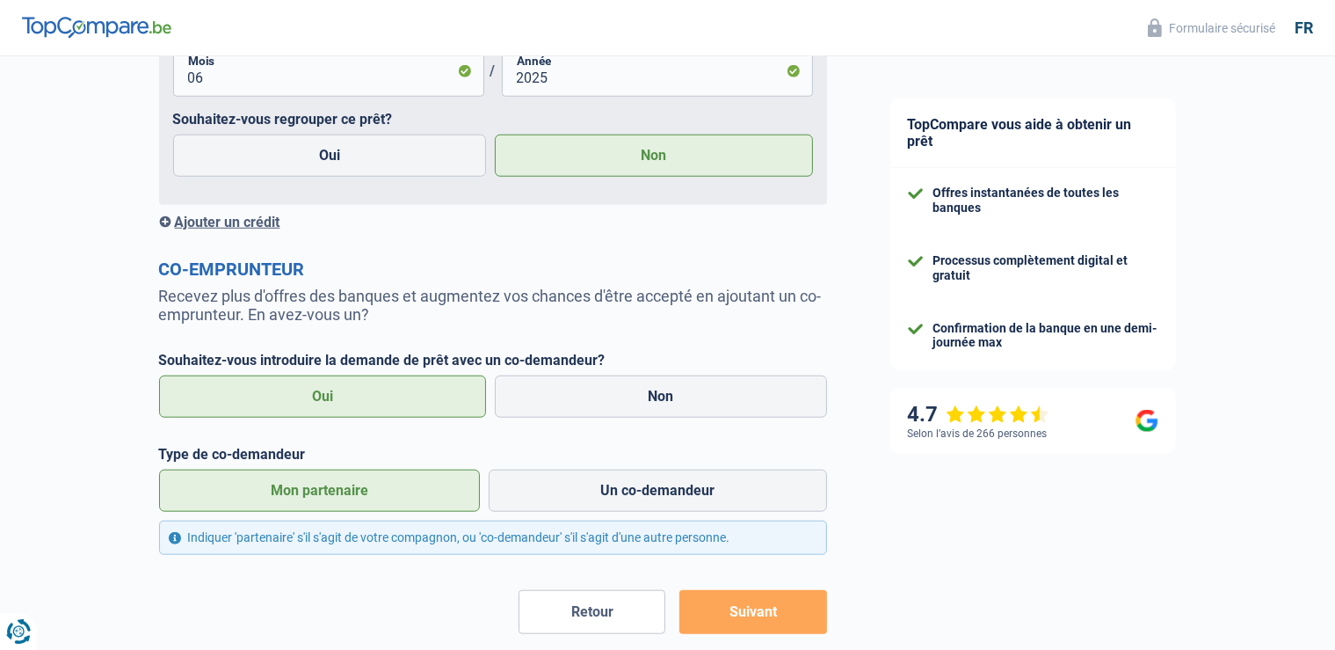
click at [743, 608] on button "Suivant" at bounding box center [752, 612] width 147 height 44
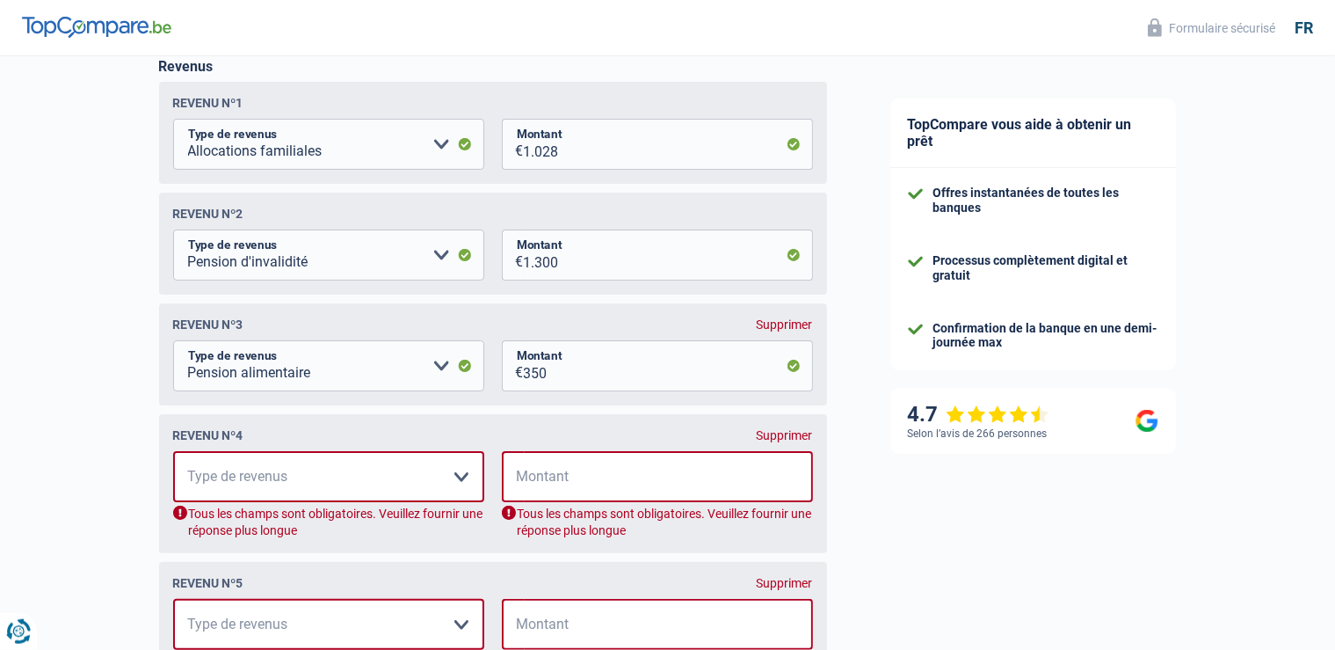
scroll to position [284, 0]
click at [782, 440] on div "Supprimer" at bounding box center [785, 436] width 56 height 14
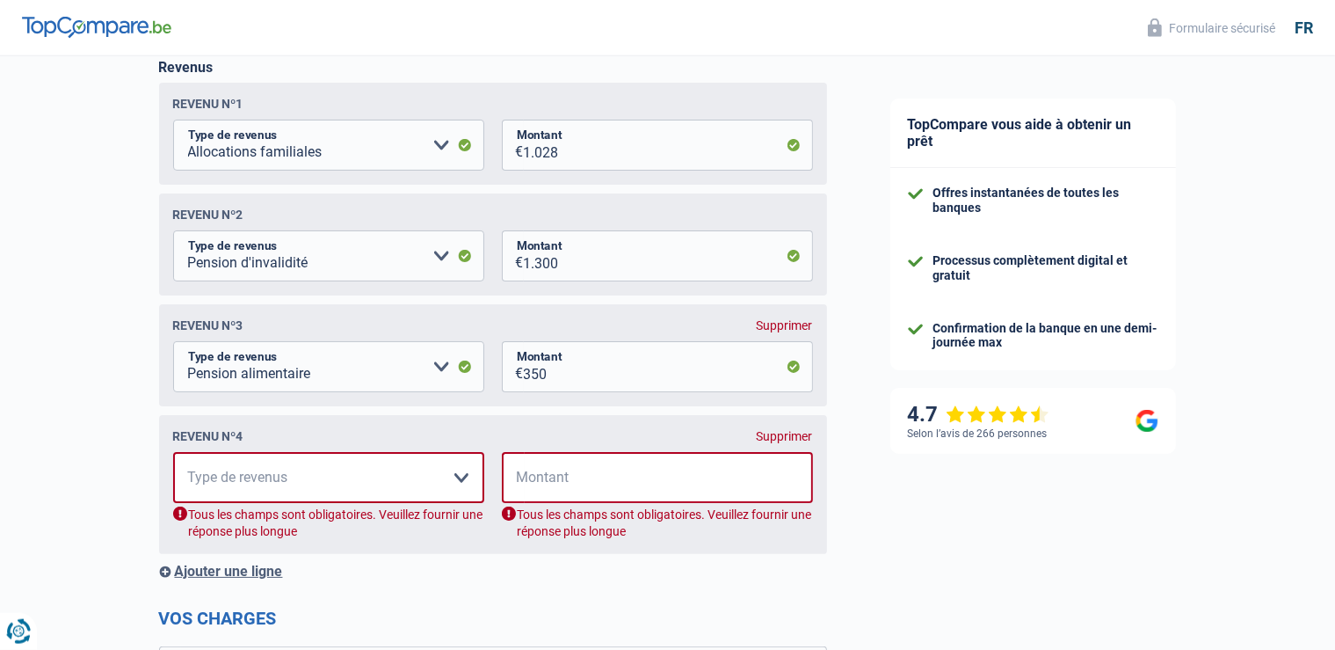
click at [782, 440] on div "Supprimer" at bounding box center [785, 436] width 56 height 14
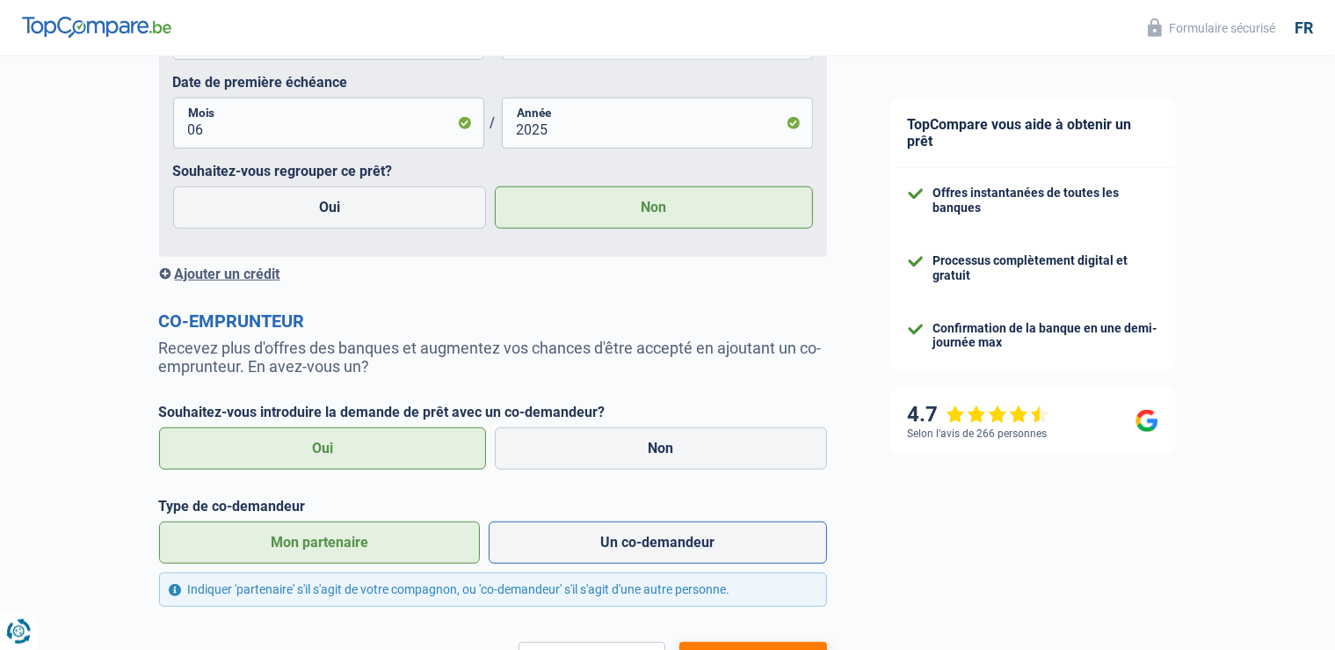
scroll to position [1450, 0]
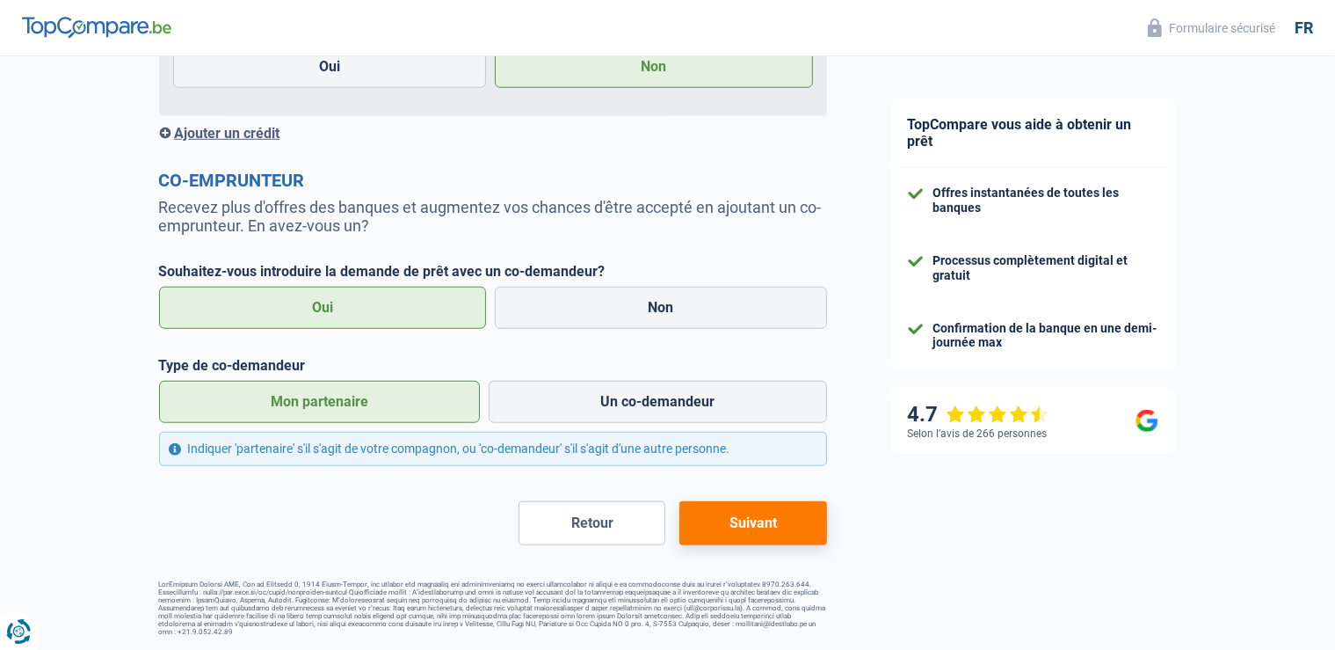
click at [744, 526] on button "Suivant" at bounding box center [752, 523] width 147 height 44
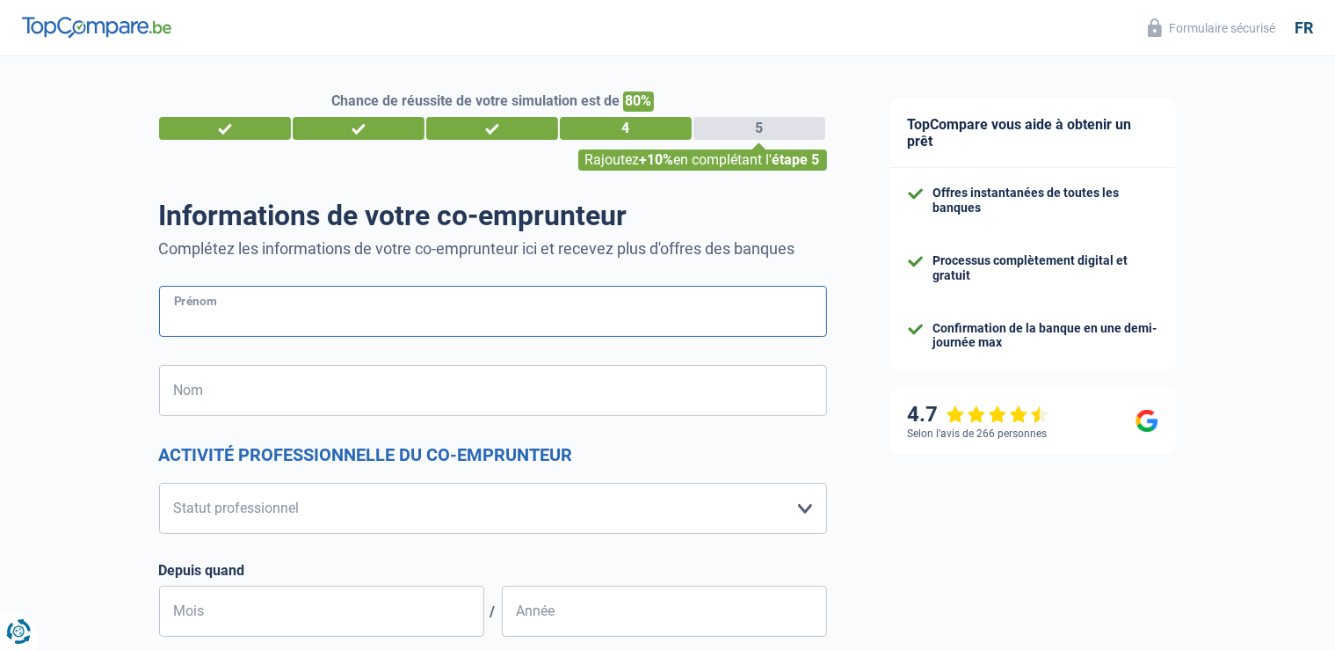
click at [513, 321] on input "Prénom" at bounding box center [493, 311] width 668 height 51
type input "miguel"
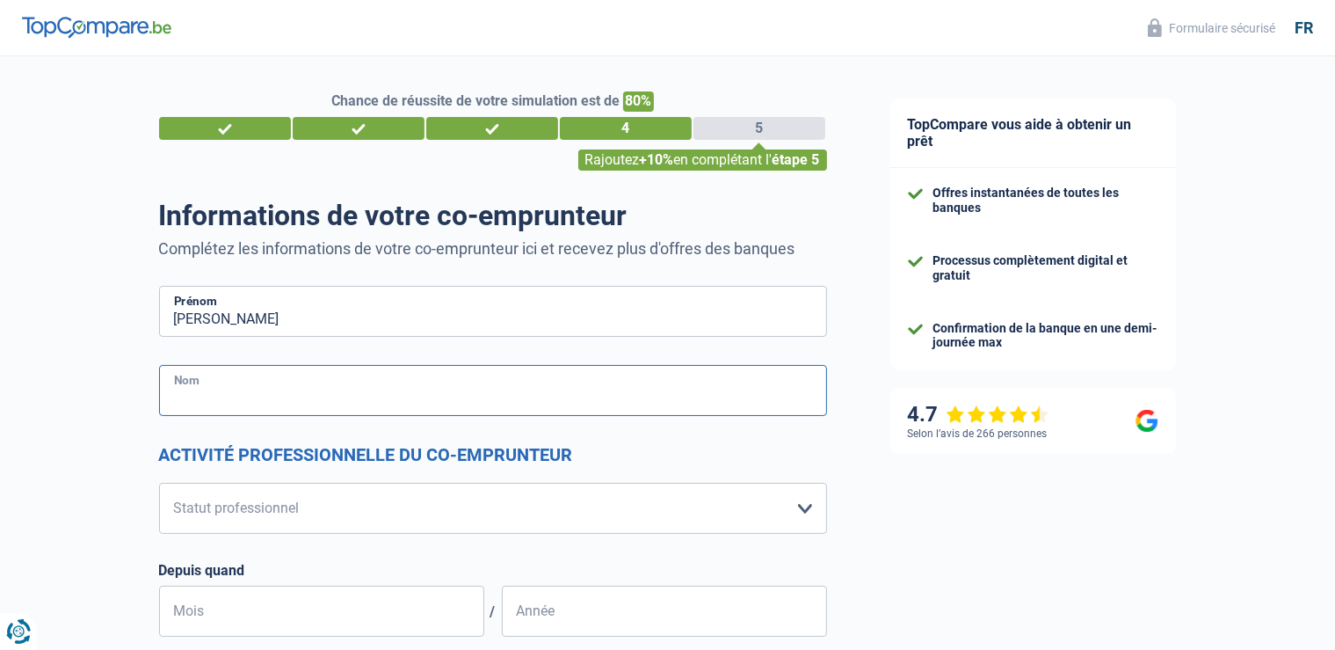
click at [493, 396] on input "Nom" at bounding box center [493, 390] width 668 height 51
type input "liberloo"
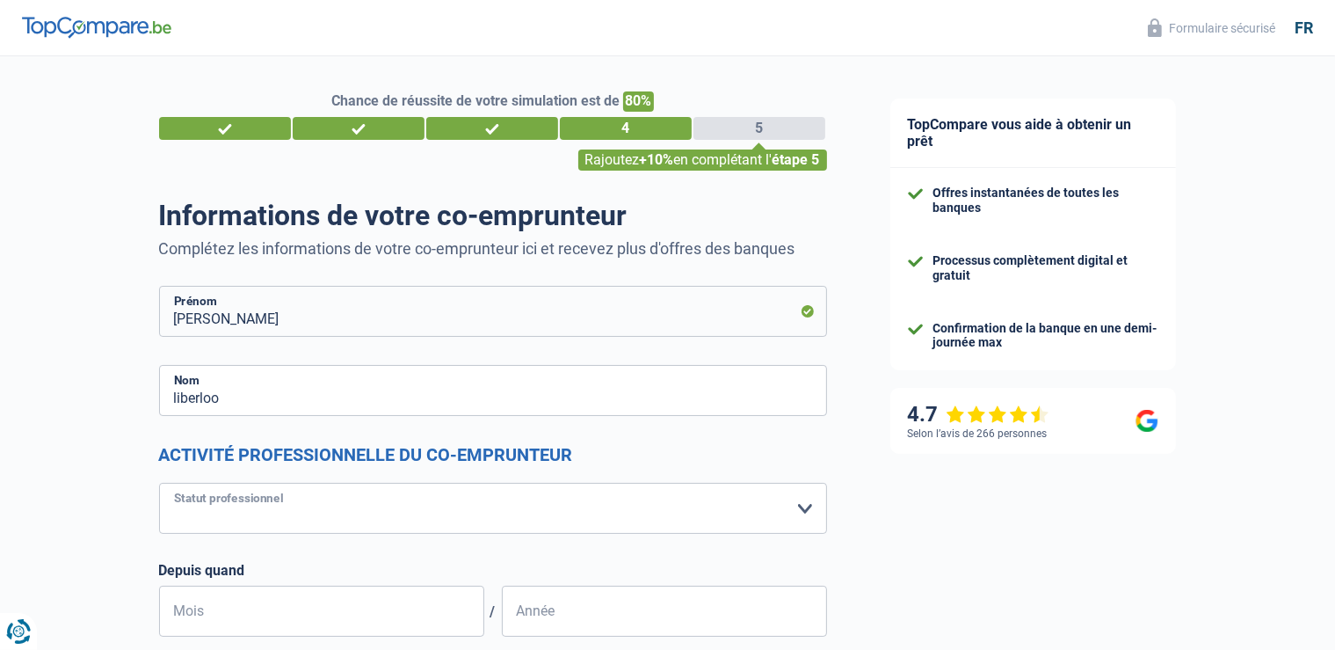
click at [159, 483] on select "Ouvrier Employé privé Employé public Invalide Indépendant Pensionné Chômeur Mut…" at bounding box center [493, 508] width 668 height 51
select select "publicEmployee"
click option "Employé public" at bounding box center [0, 0] width 0 height 0
select select "netSalary"
select select "mealVouchers"
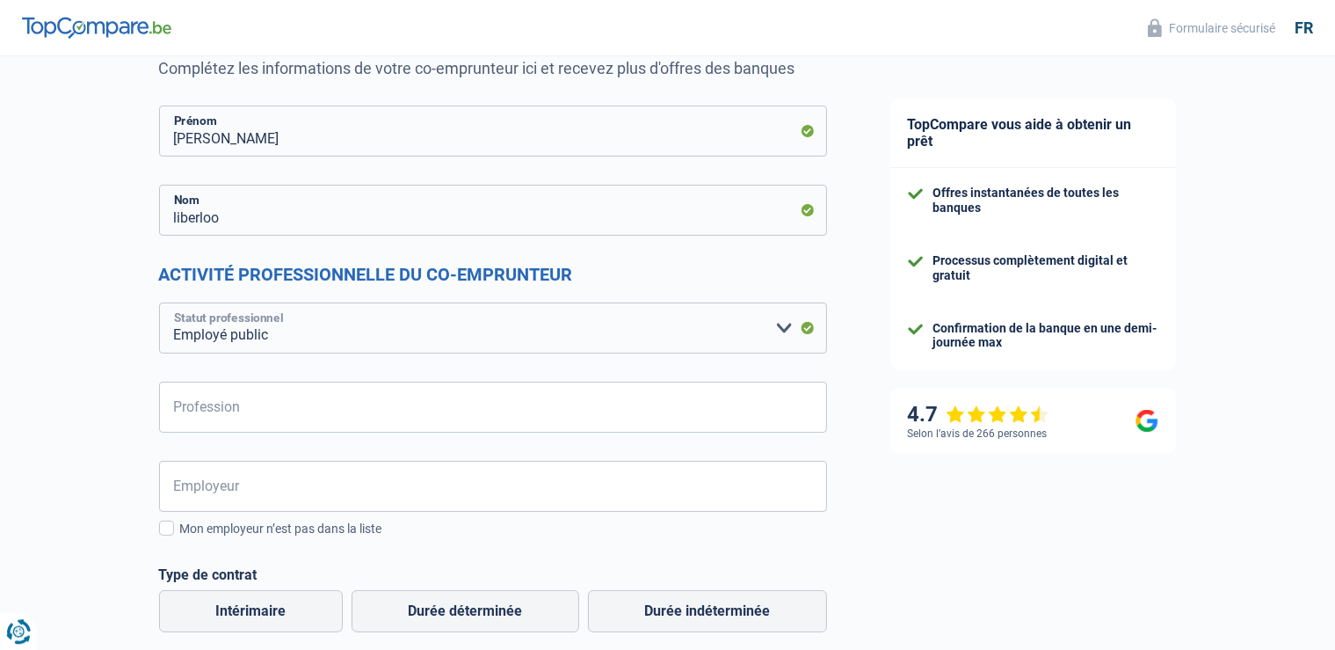
scroll to position [185, 0]
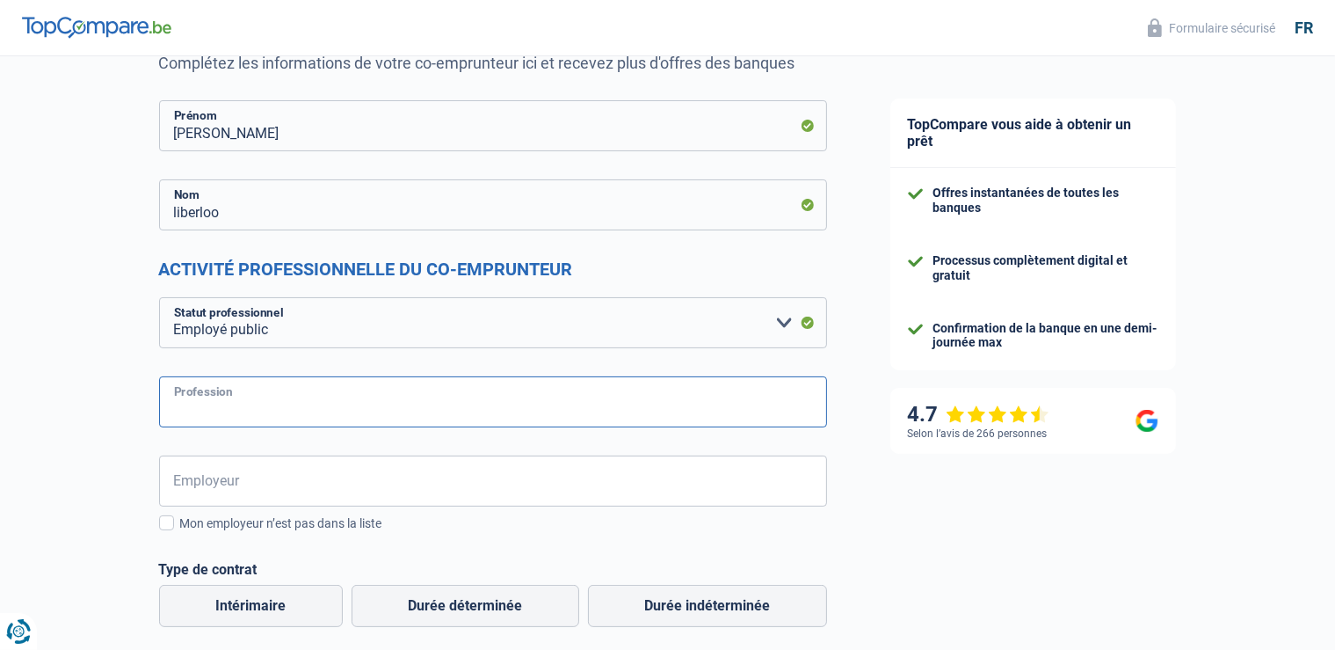
click at [297, 419] on input "Profession" at bounding box center [493, 401] width 668 height 51
type input "i"
type input "fonctionnaire"
click at [260, 483] on input "Employeur" at bounding box center [493, 480] width 668 height 51
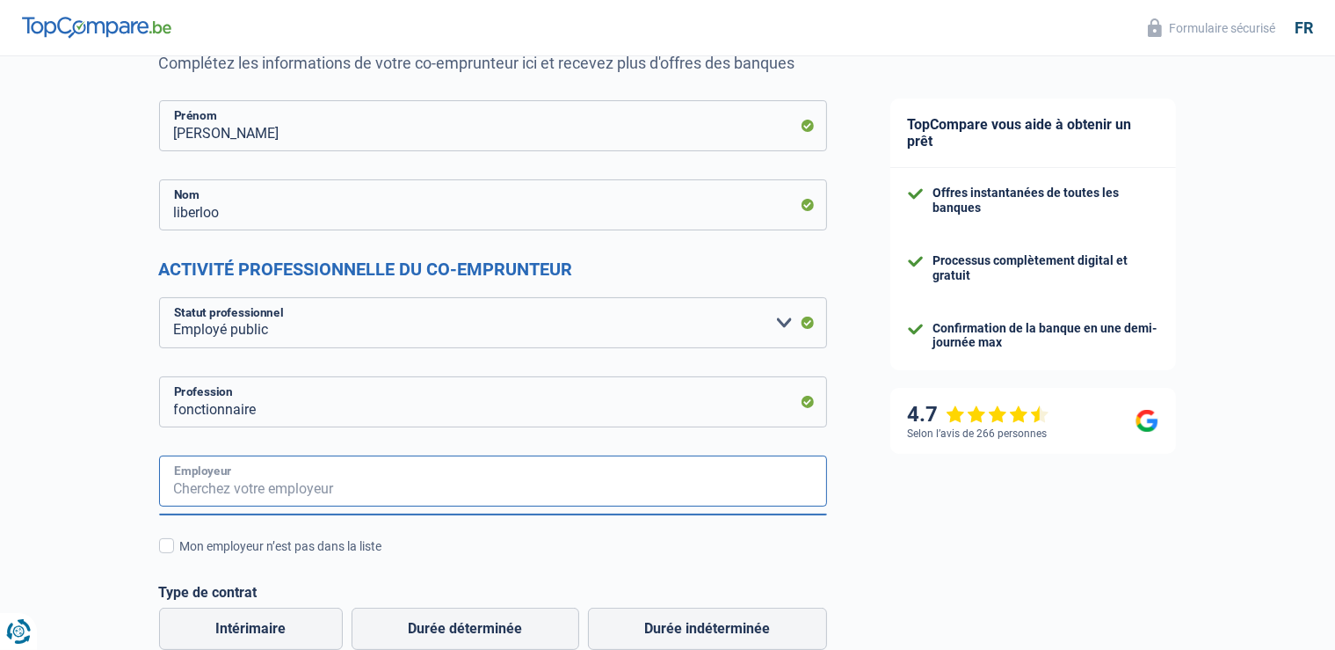
type input "i"
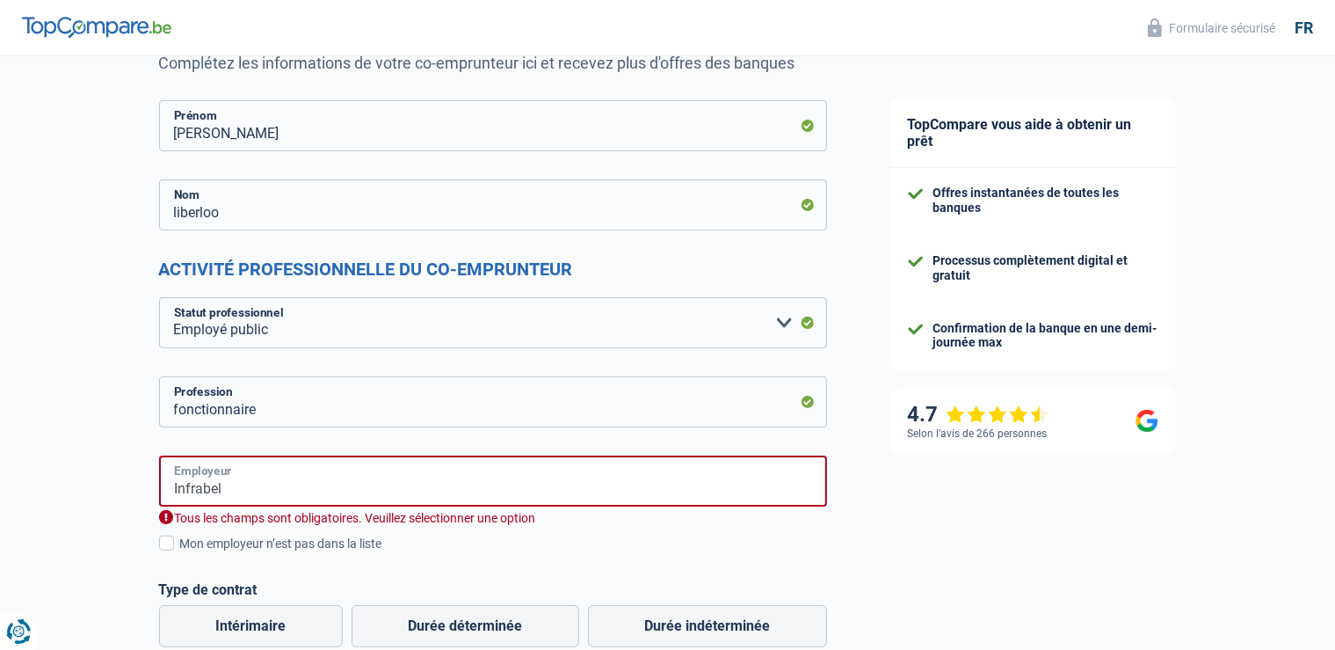
click at [408, 483] on input "Infrabel" at bounding box center [493, 480] width 668 height 51
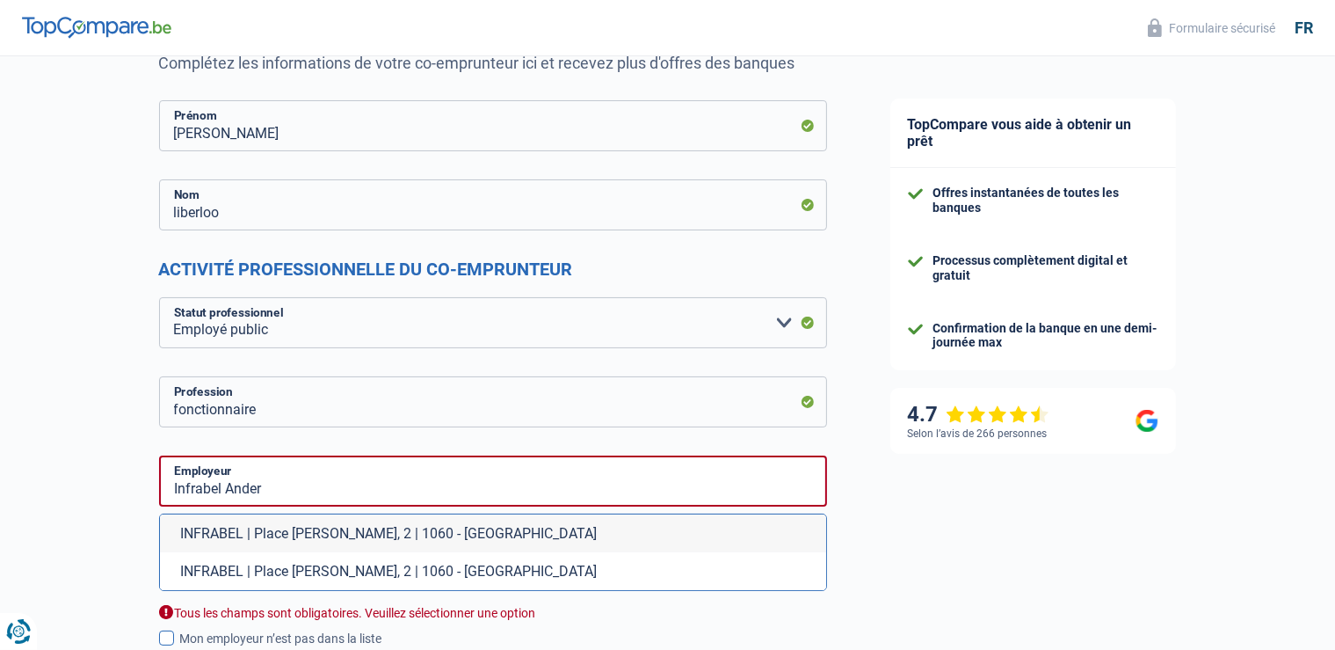
click at [438, 528] on li "INFRABEL | Place [PERSON_NAME], 2 | 1060 - [GEOGRAPHIC_DATA]" at bounding box center [493, 533] width 666 height 38
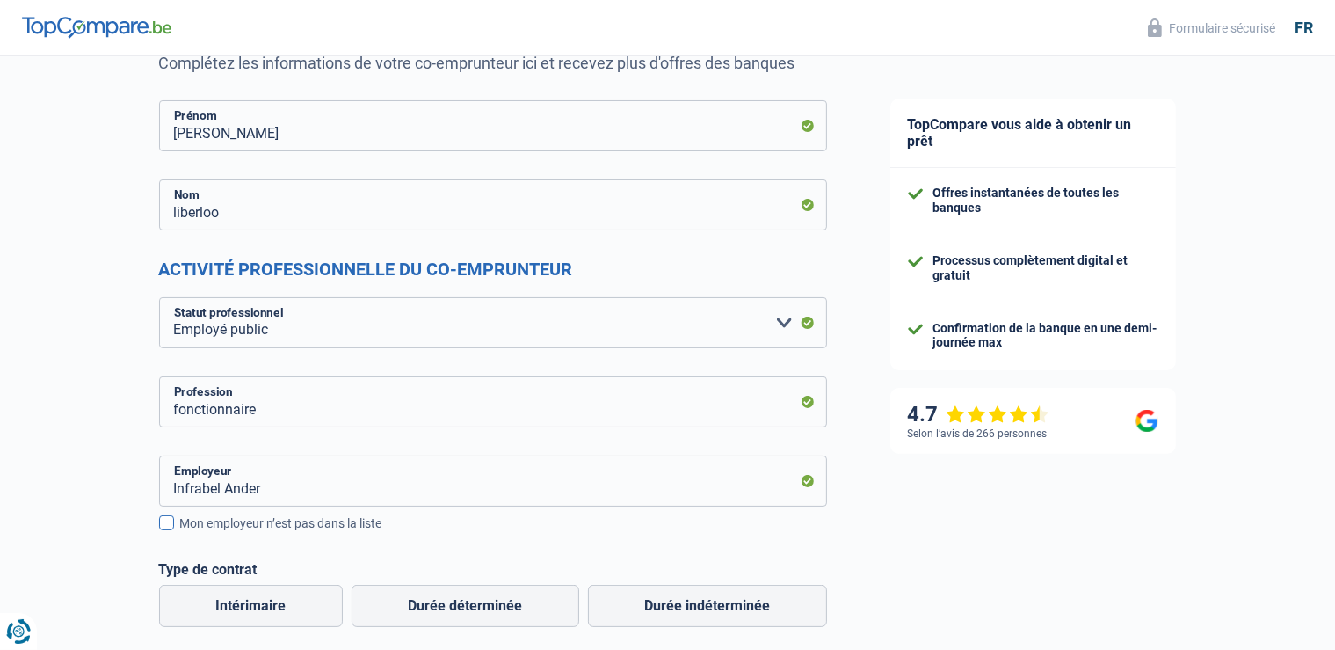
type input "INFRABEL | Place [PERSON_NAME], 2 | 1060 - [GEOGRAPHIC_DATA]"
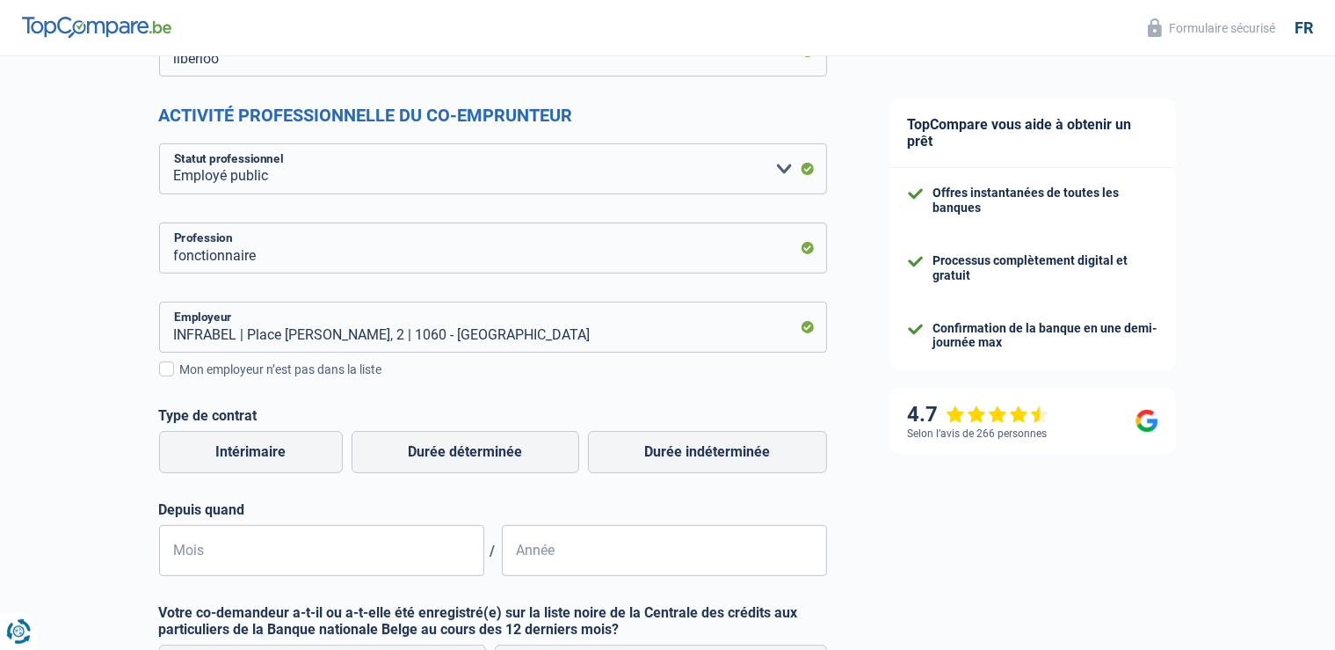
scroll to position [464, 0]
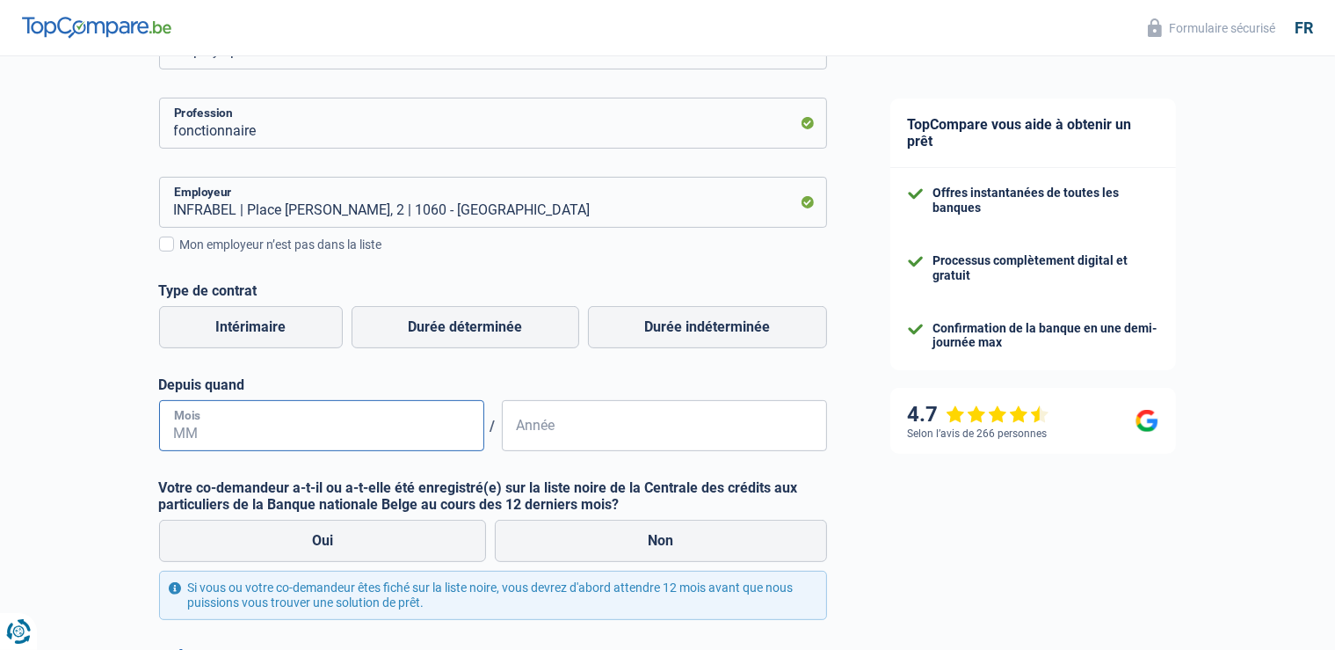
click at [380, 441] on input "Mois" at bounding box center [321, 425] width 325 height 51
type input "07"
click at [711, 425] on input "Année" at bounding box center [664, 425] width 325 height 51
type input "2016"
click at [593, 542] on label "Non" at bounding box center [661, 541] width 332 height 42
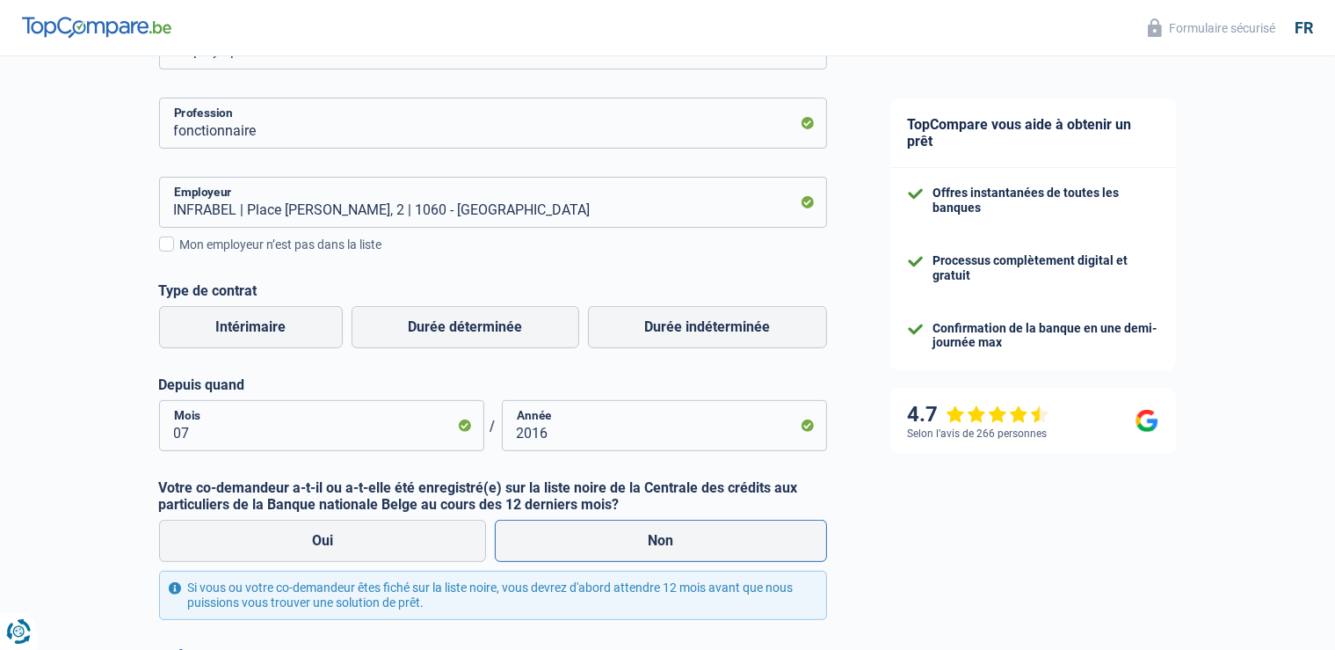
click at [593, 542] on input "Non" at bounding box center [661, 541] width 332 height 42
radio input "true"
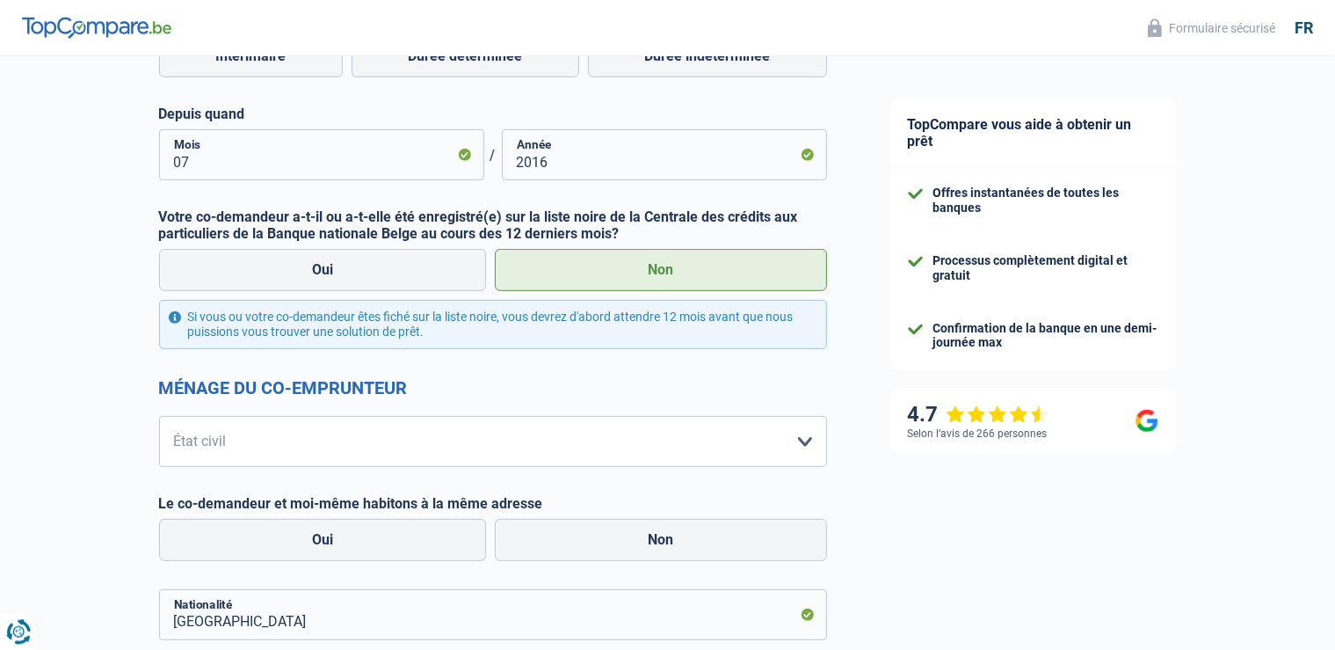
scroll to position [742, 0]
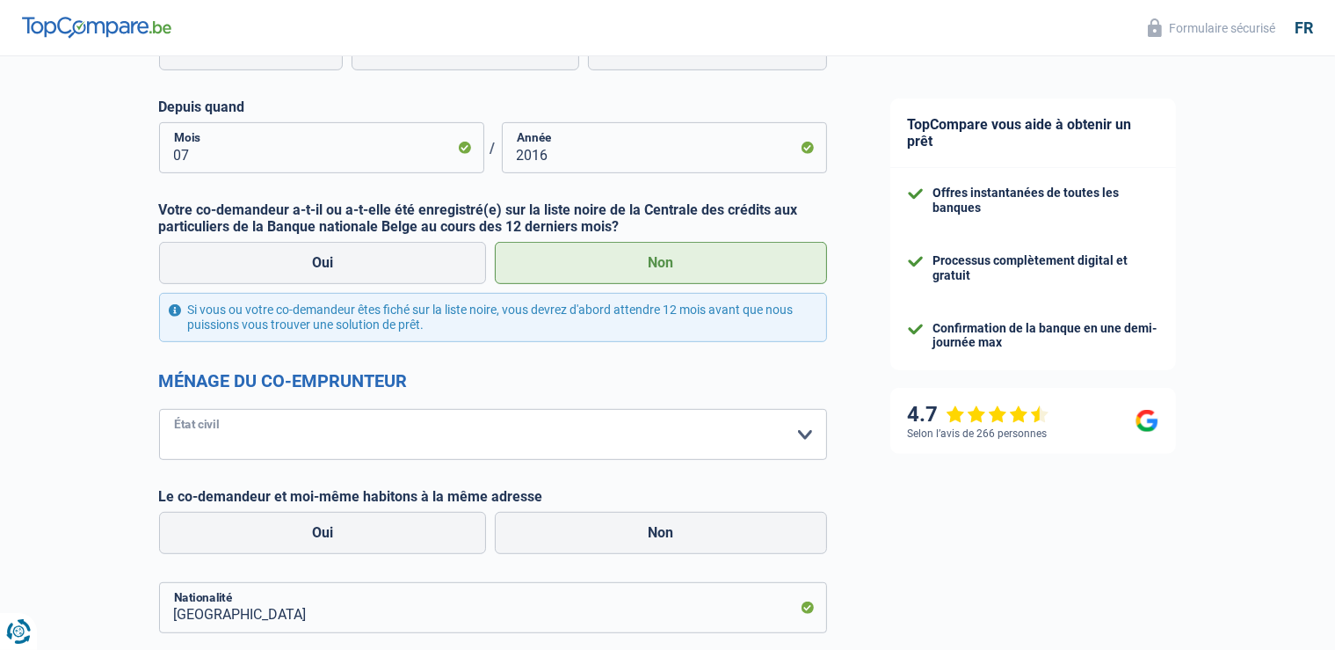
click at [159, 409] on select "[PERSON_NAME](e) Cohabitant(e) légal(e) Divorcé(e) Veuf(ve) Séparé (de fait) Ve…" at bounding box center [493, 434] width 668 height 51
select select "cohabitation"
click option "Cohabitant(e) légal(e)" at bounding box center [0, 0] width 0 height 0
click at [403, 539] on label "Oui" at bounding box center [323, 533] width 328 height 42
click at [403, 539] on input "Oui" at bounding box center [323, 533] width 328 height 42
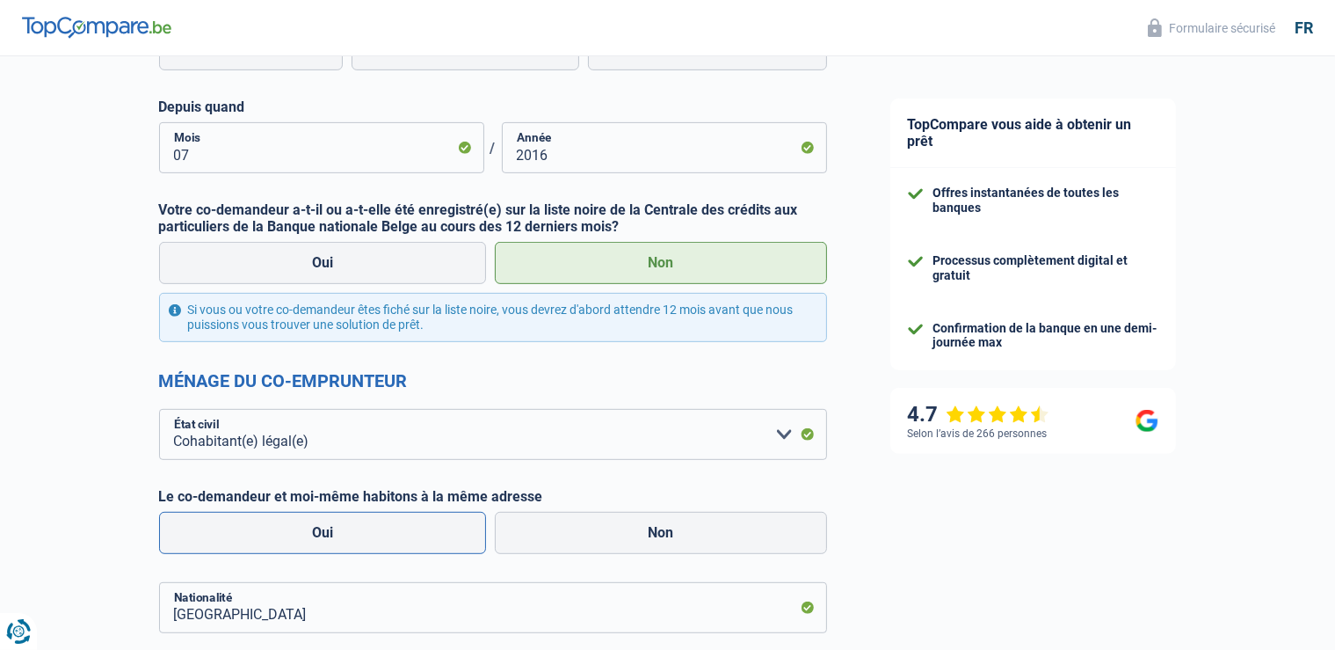
radio input "true"
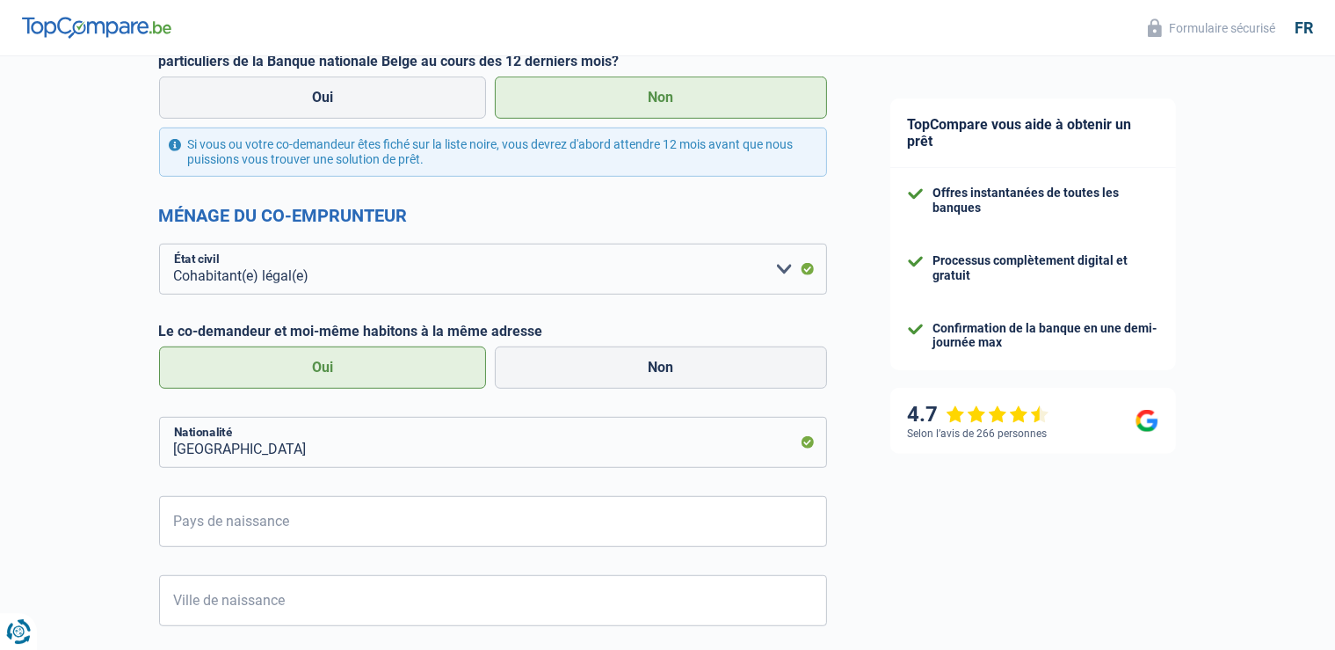
scroll to position [928, 0]
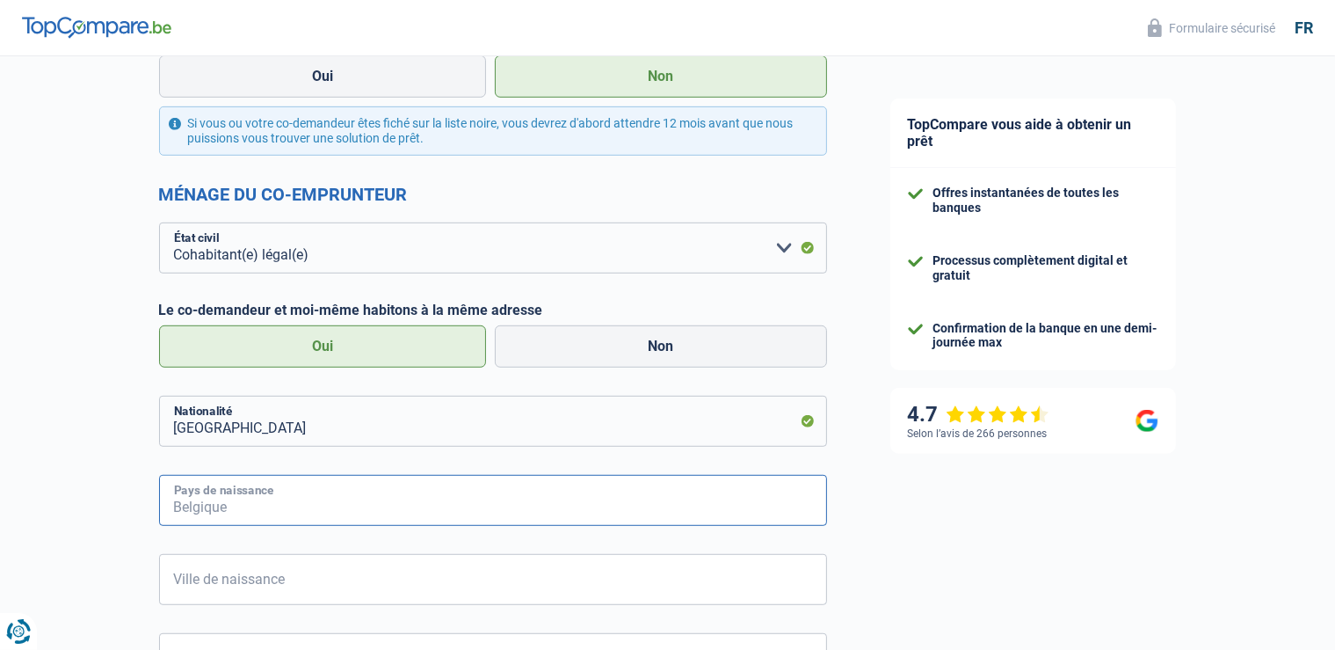
click at [385, 505] on input "Pays de naissance" at bounding box center [493, 500] width 668 height 51
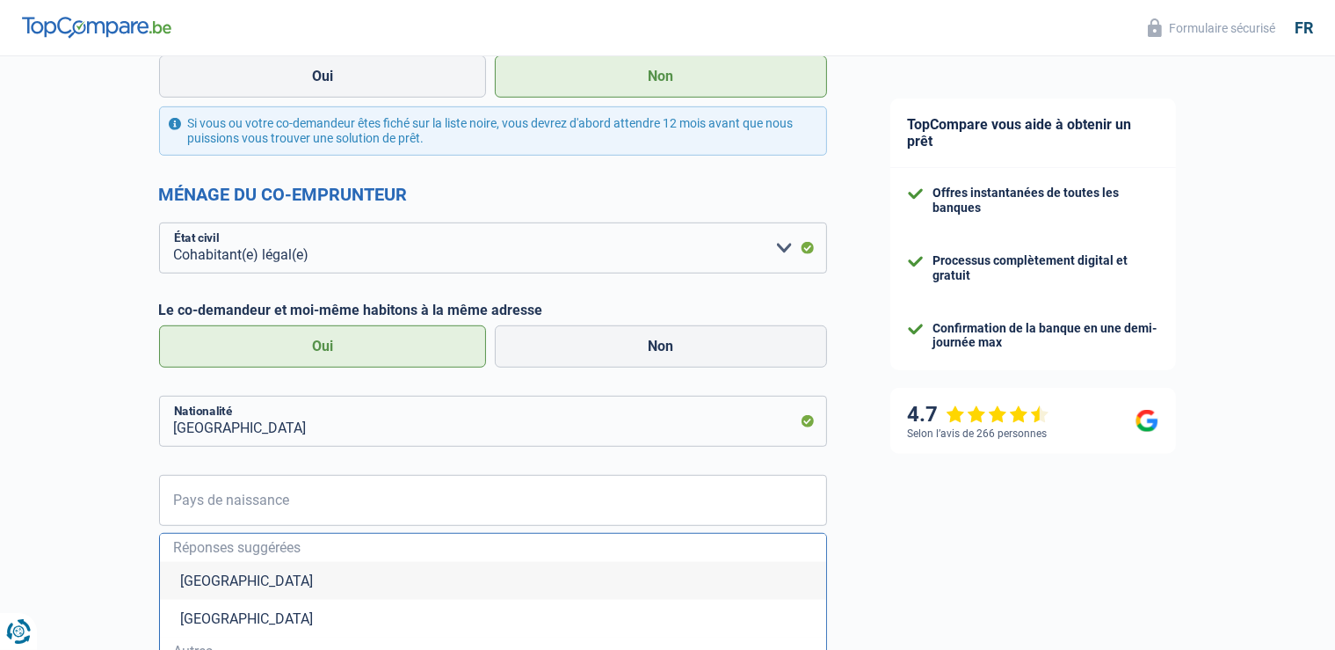
click at [330, 582] on li "[GEOGRAPHIC_DATA]" at bounding box center [493, 581] width 666 height 38
type input "[GEOGRAPHIC_DATA]"
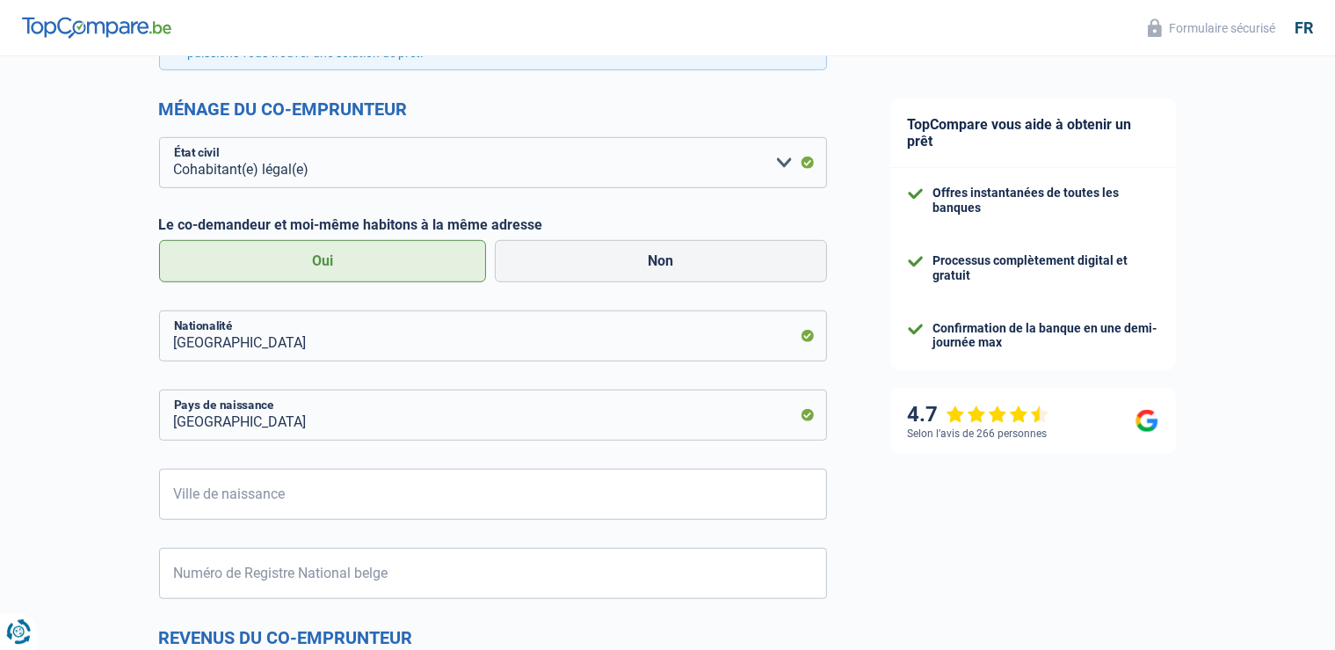
scroll to position [1021, 0]
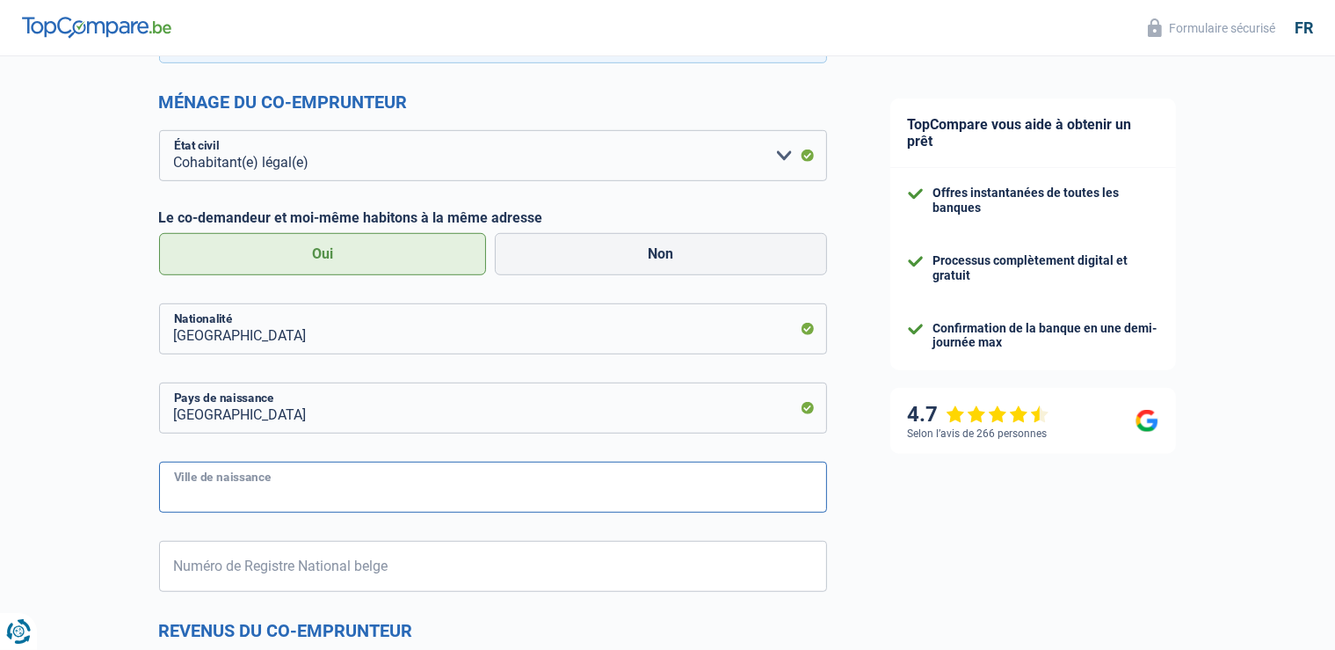
click at [385, 491] on input "Ville de naissance" at bounding box center [493, 486] width 668 height 51
type input "Soignies"
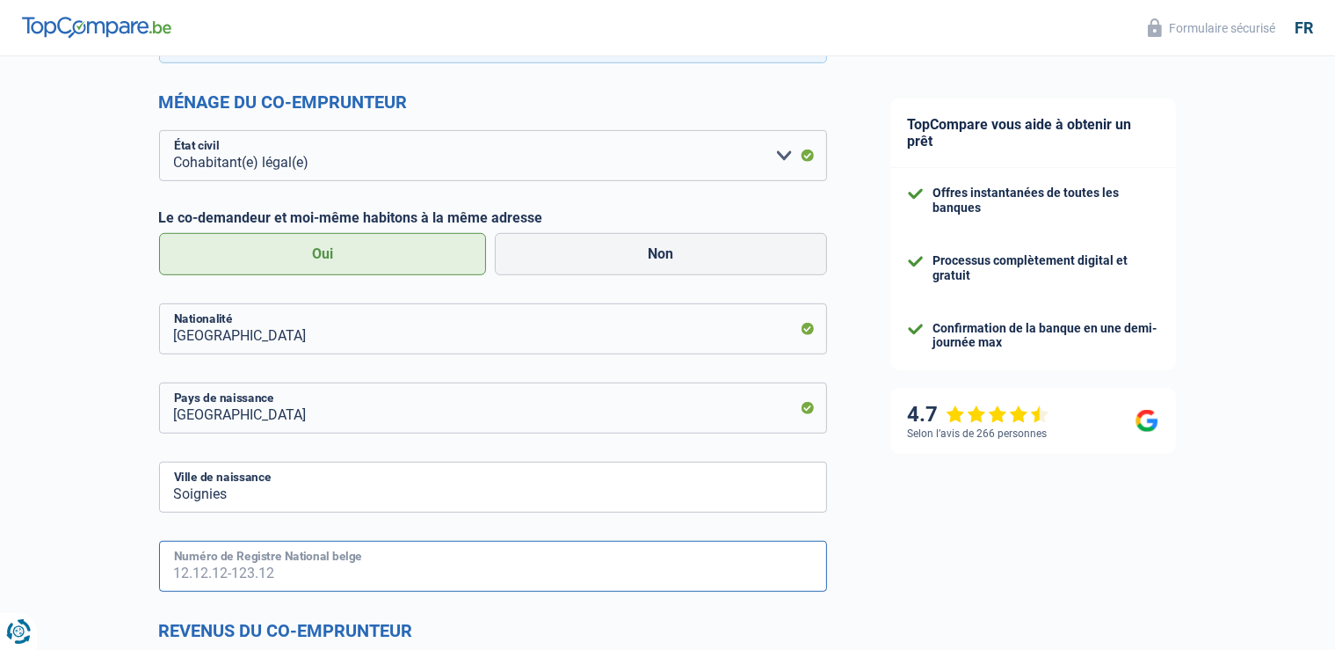
click at [363, 583] on input "Numéro de Registre National belge" at bounding box center [493, 566] width 668 height 51
type input "75.03.24"
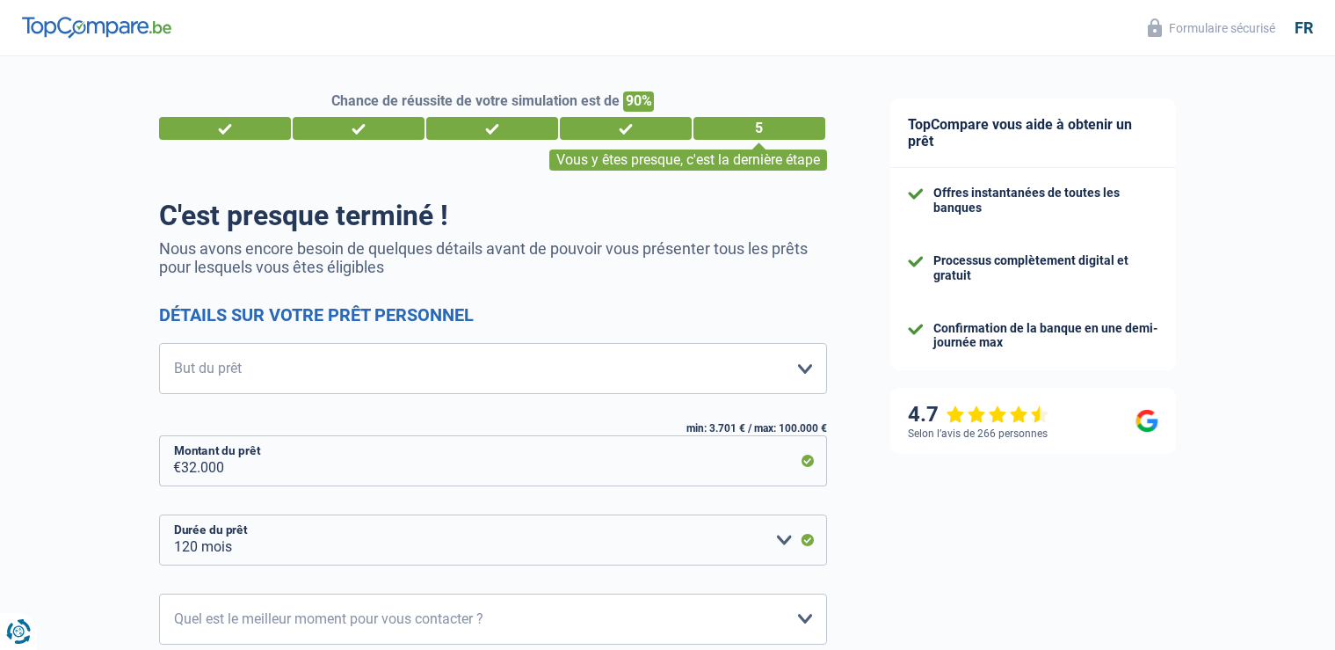
select select "120"
click at [616, 131] on div "4" at bounding box center [626, 128] width 132 height 23
click at [506, 125] on div "3" at bounding box center [492, 128] width 132 height 23
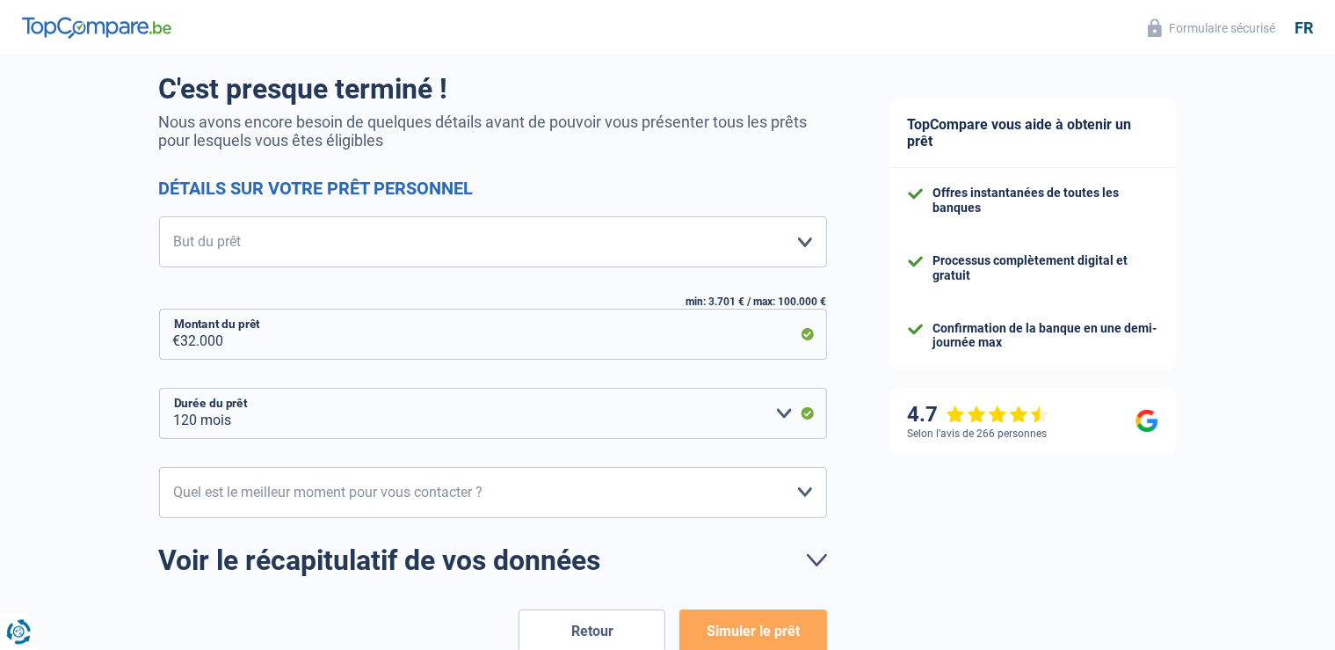
scroll to position [185, 0]
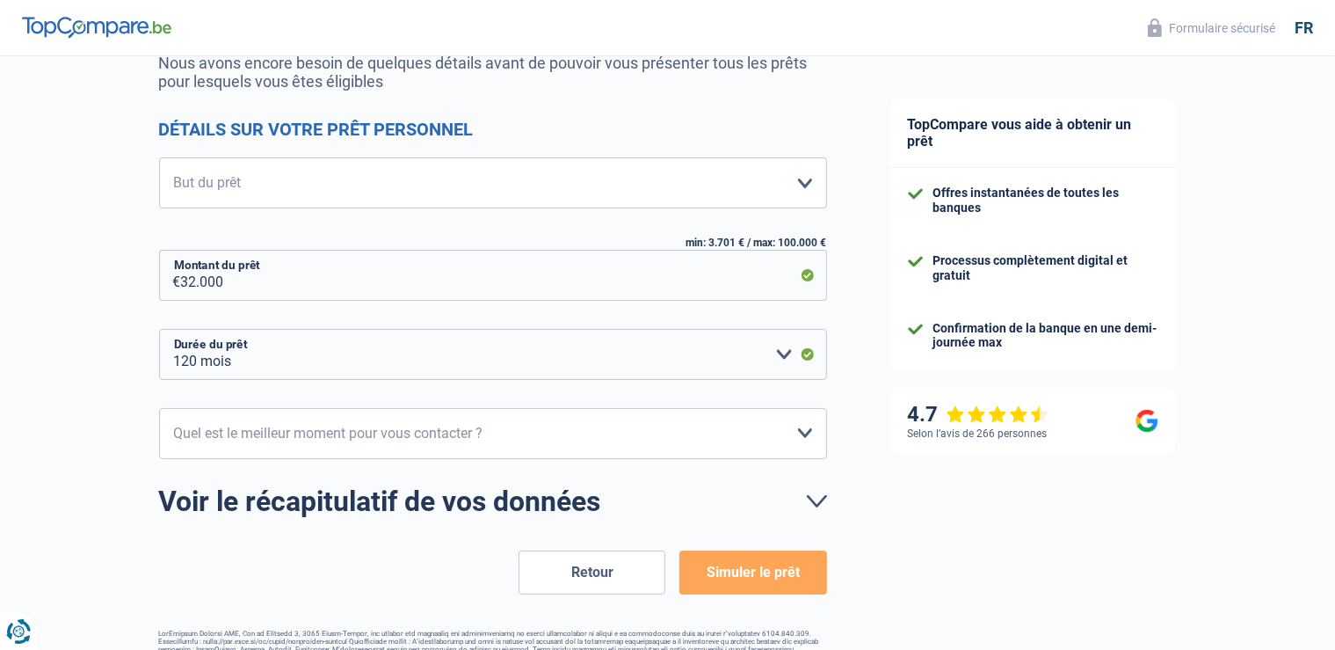
click at [562, 568] on button "Retour" at bounding box center [592, 572] width 147 height 44
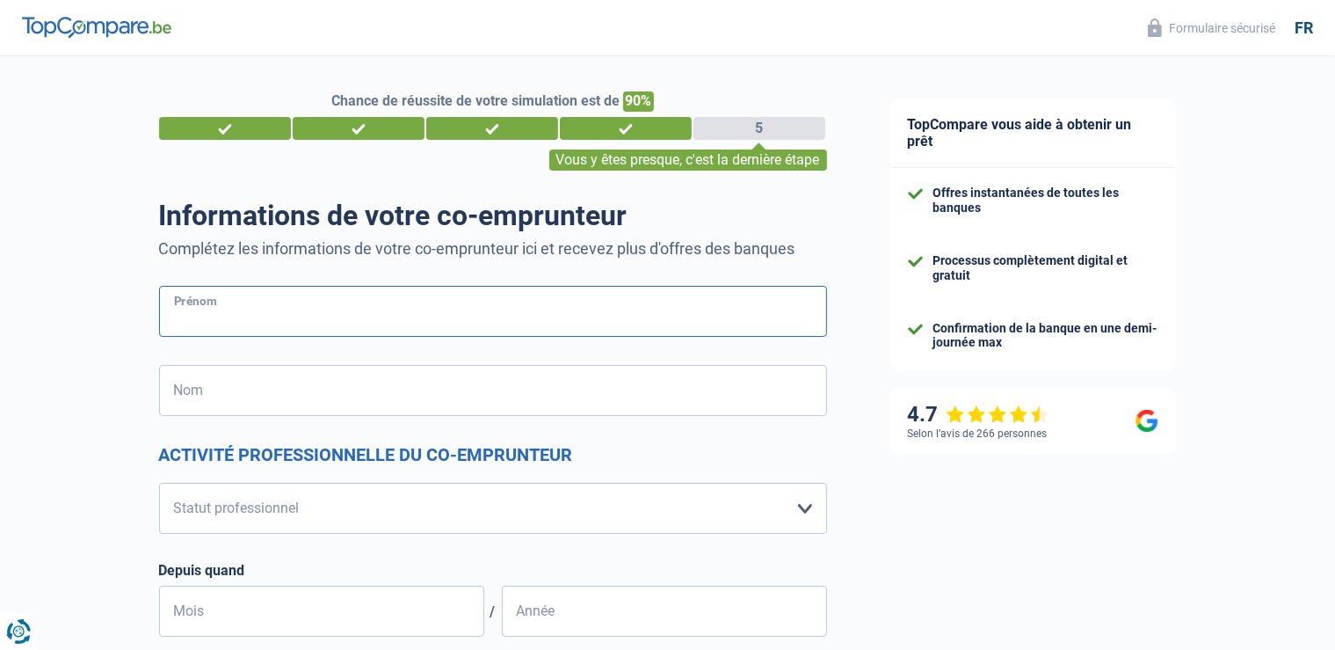
click at [398, 308] on input "Prénom" at bounding box center [493, 311] width 668 height 51
type input "Miguel"
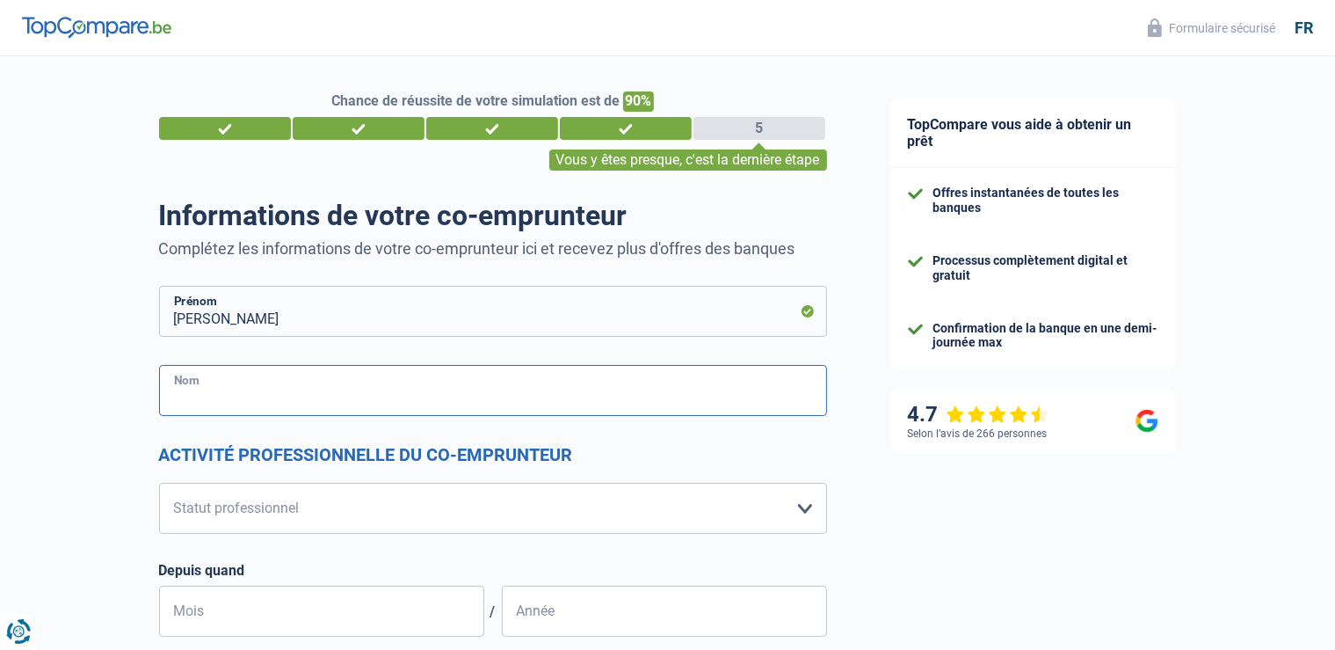
click at [325, 399] on input "Nom" at bounding box center [493, 390] width 668 height 51
type input "Liberloo"
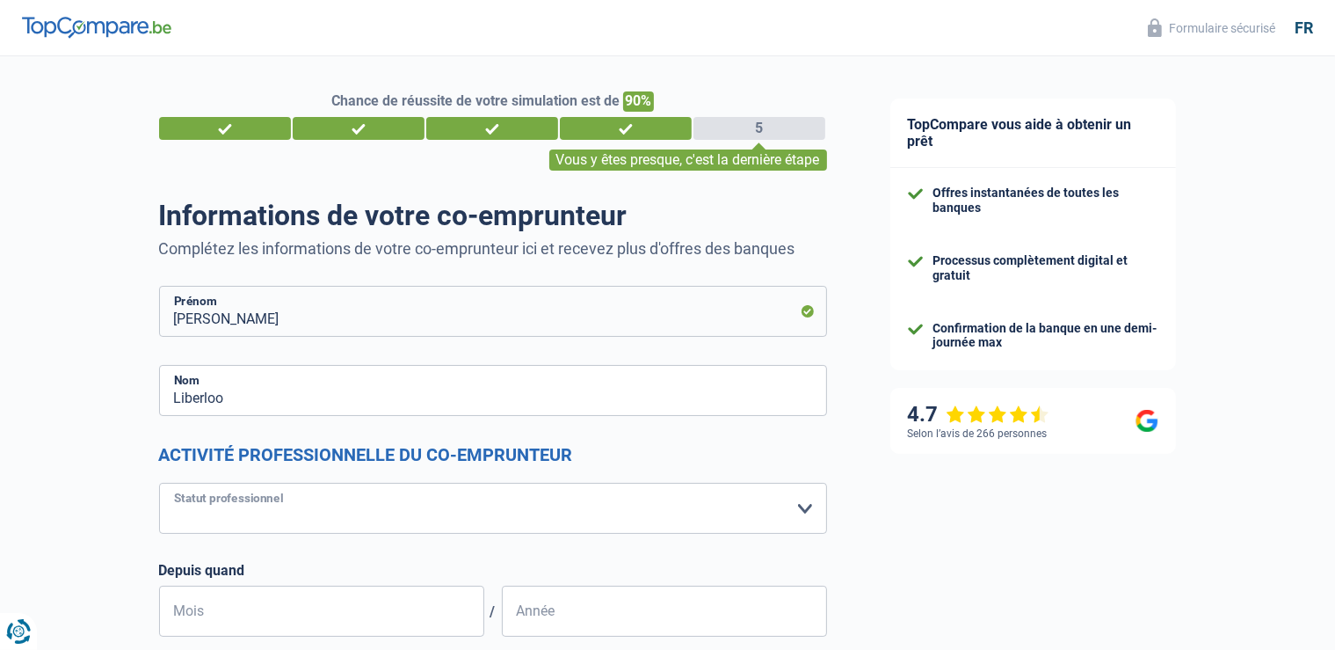
click at [159, 483] on select "Ouvrier Employé privé Employé public Invalide Indépendant Pensionné Chômeur Mut…" at bounding box center [493, 508] width 668 height 51
select select "invalid"
click option "Invalide" at bounding box center [0, 0] width 0 height 0
select select "disabilityPension"
click at [159, 483] on select "Ouvrier Employé privé Employé public Invalide Indépendant Pensionné Chômeur Mut…" at bounding box center [493, 508] width 668 height 51
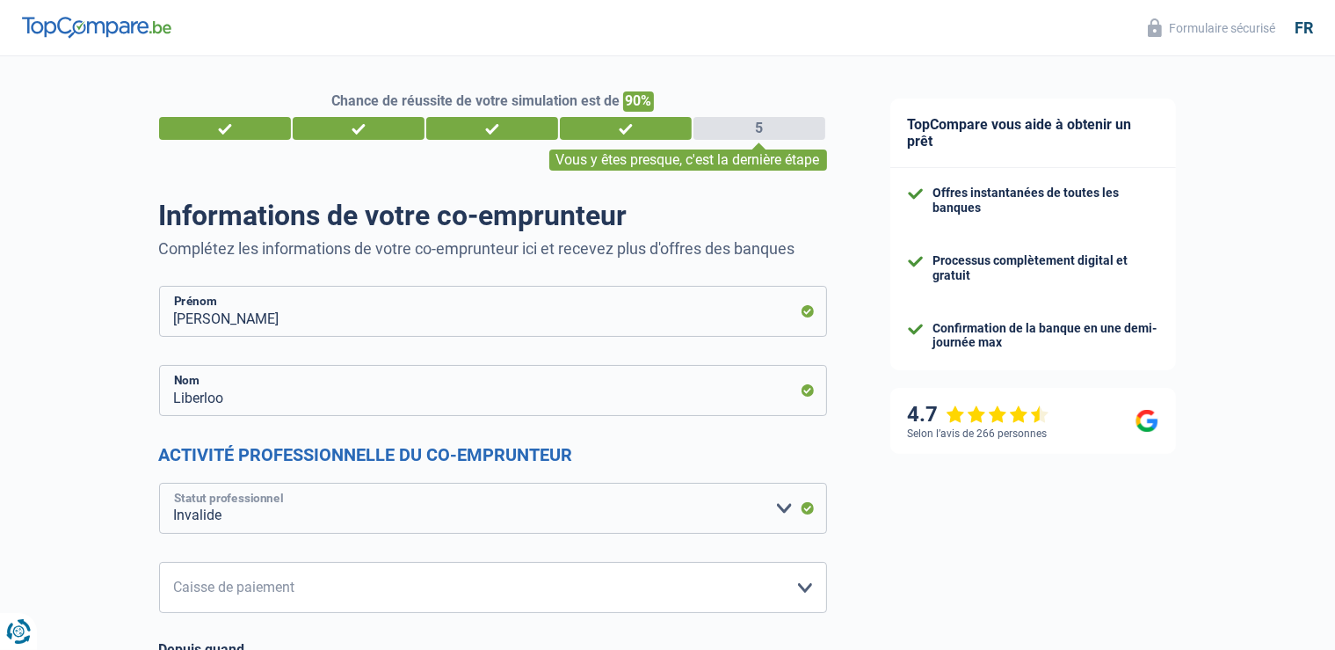
select select "publicEmployee"
click option "Employé public" at bounding box center [0, 0] width 0 height 0
select select "netSalary"
select select "mealVouchers"
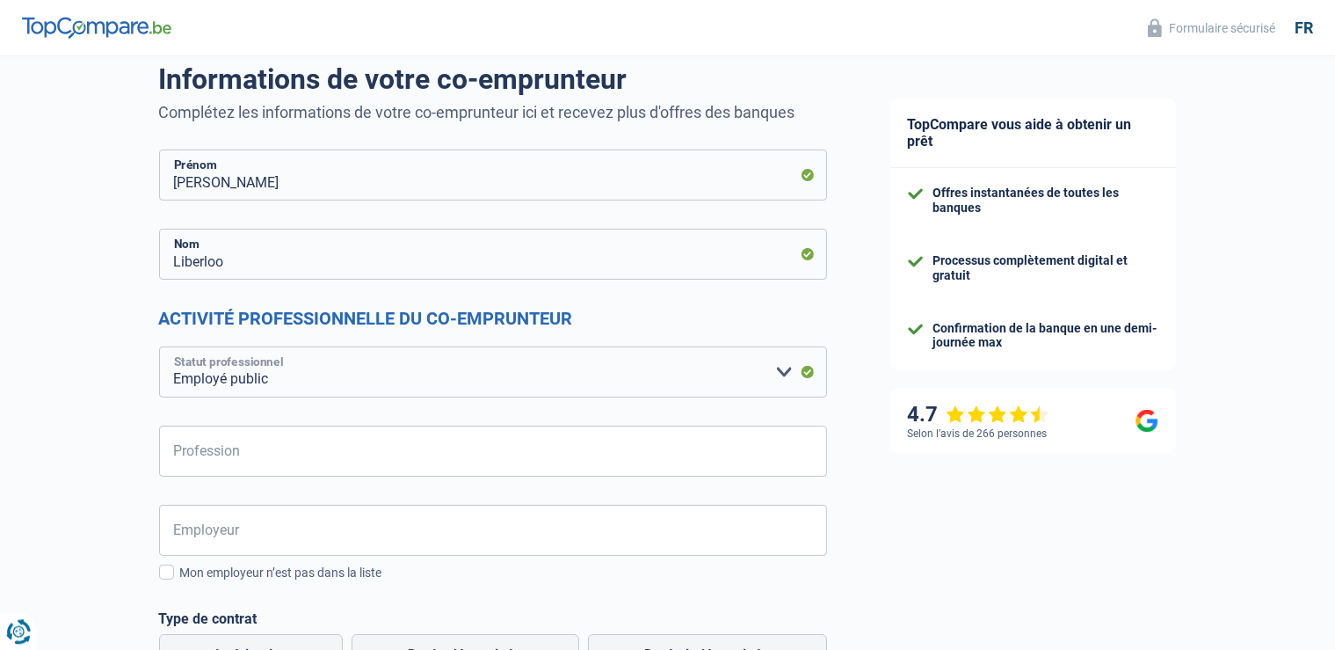
scroll to position [185, 0]
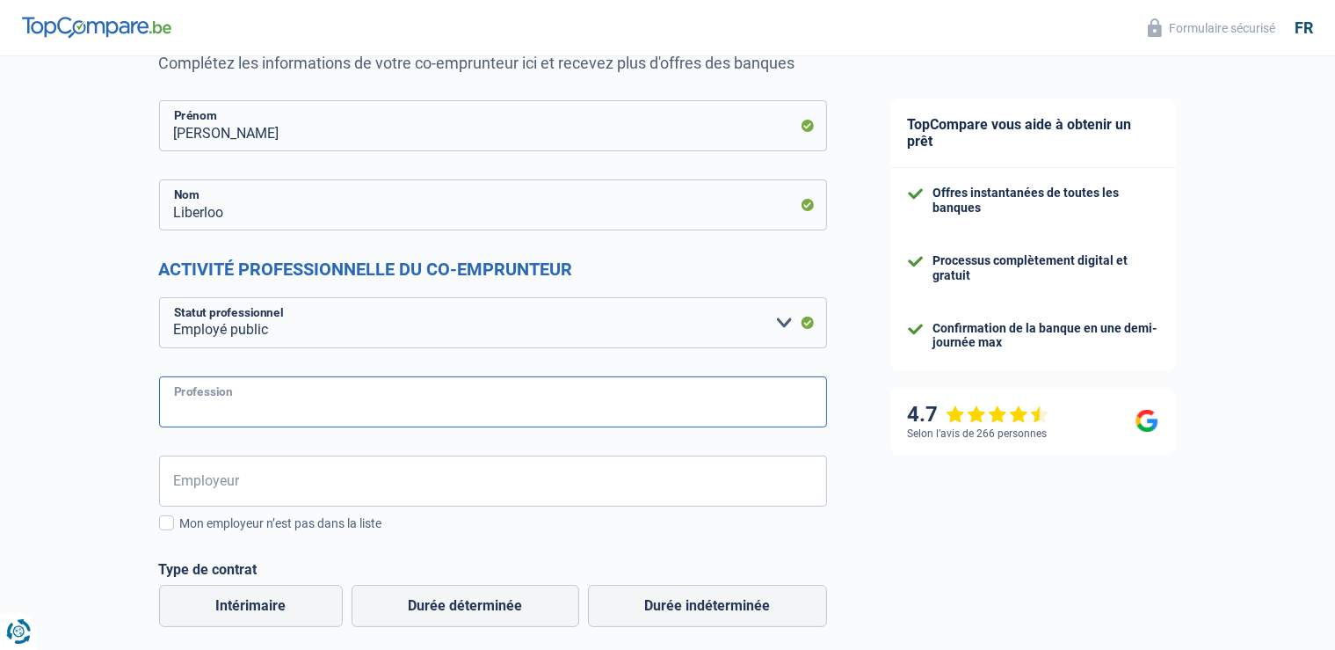
click at [241, 410] on input "Profession" at bounding box center [493, 401] width 668 height 51
type input "Fonctionnaire"
click at [252, 480] on input "Employeur" at bounding box center [493, 480] width 668 height 51
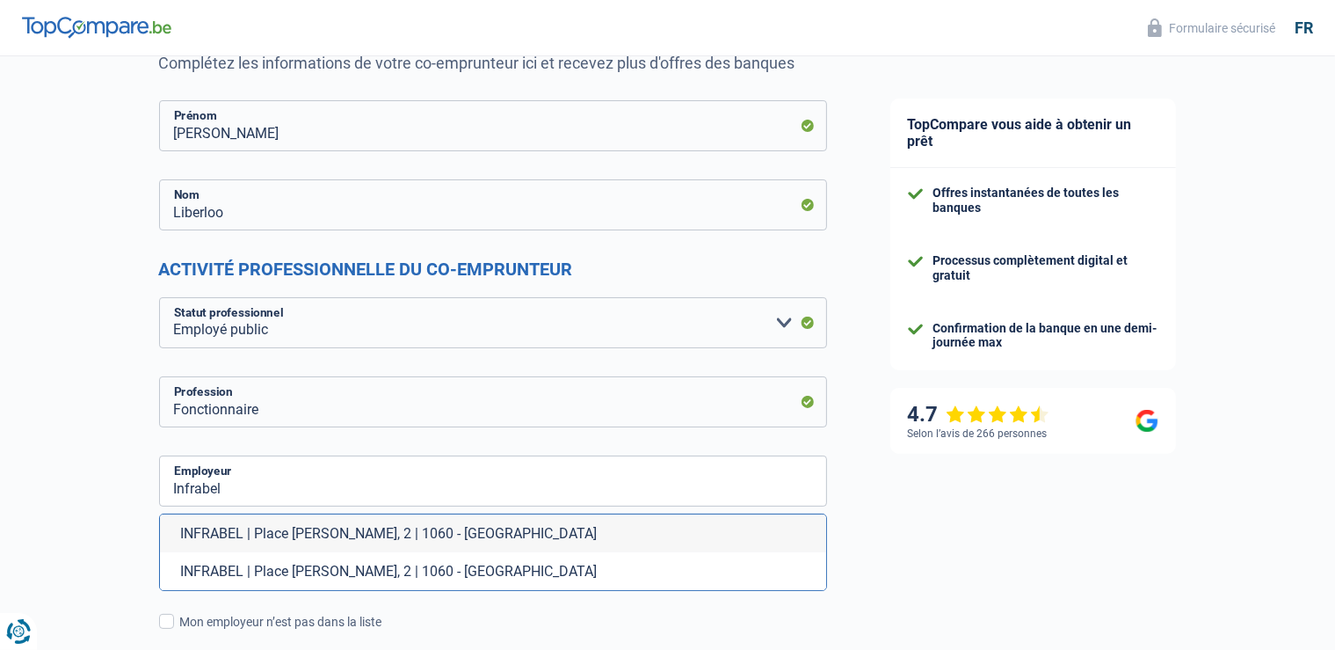
click at [208, 534] on li "INFRABEL | Place Marcel Broodthaers, 2 | 1060 - Saint-Gilles" at bounding box center [493, 533] width 666 height 38
type input "INFRABEL | Place Marcel Broodthaers, 2 | 1060 - Saint-Gilles"
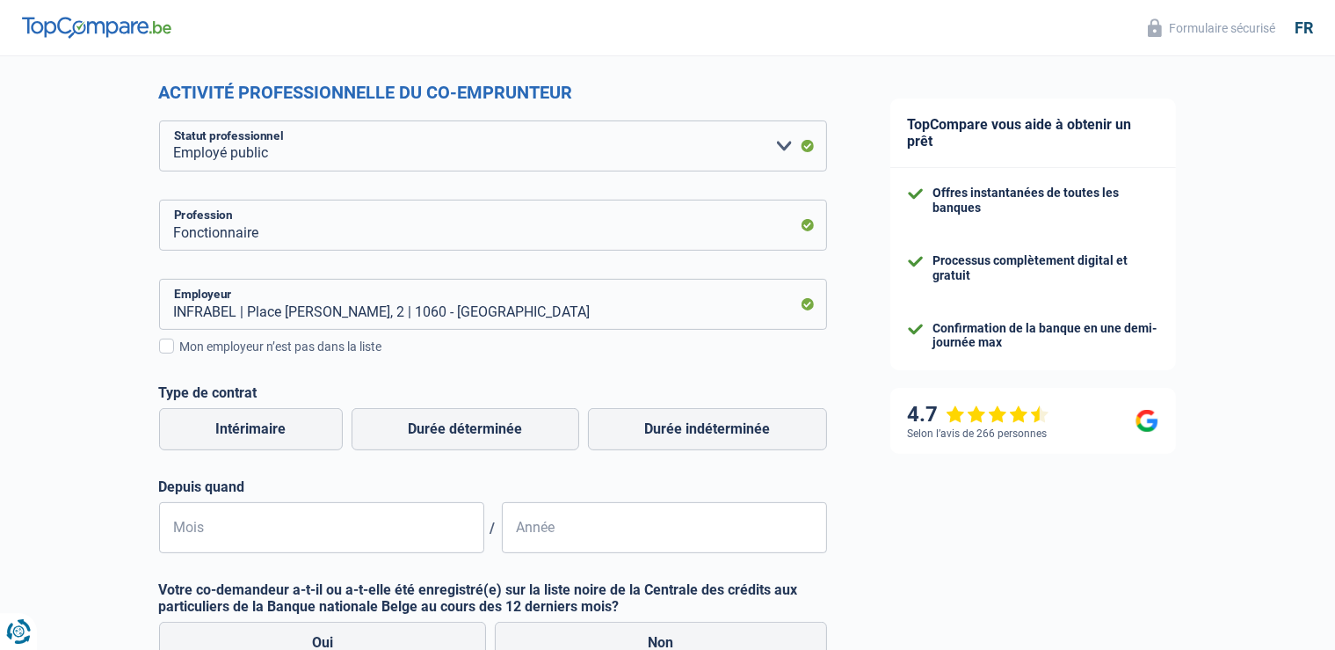
scroll to position [371, 0]
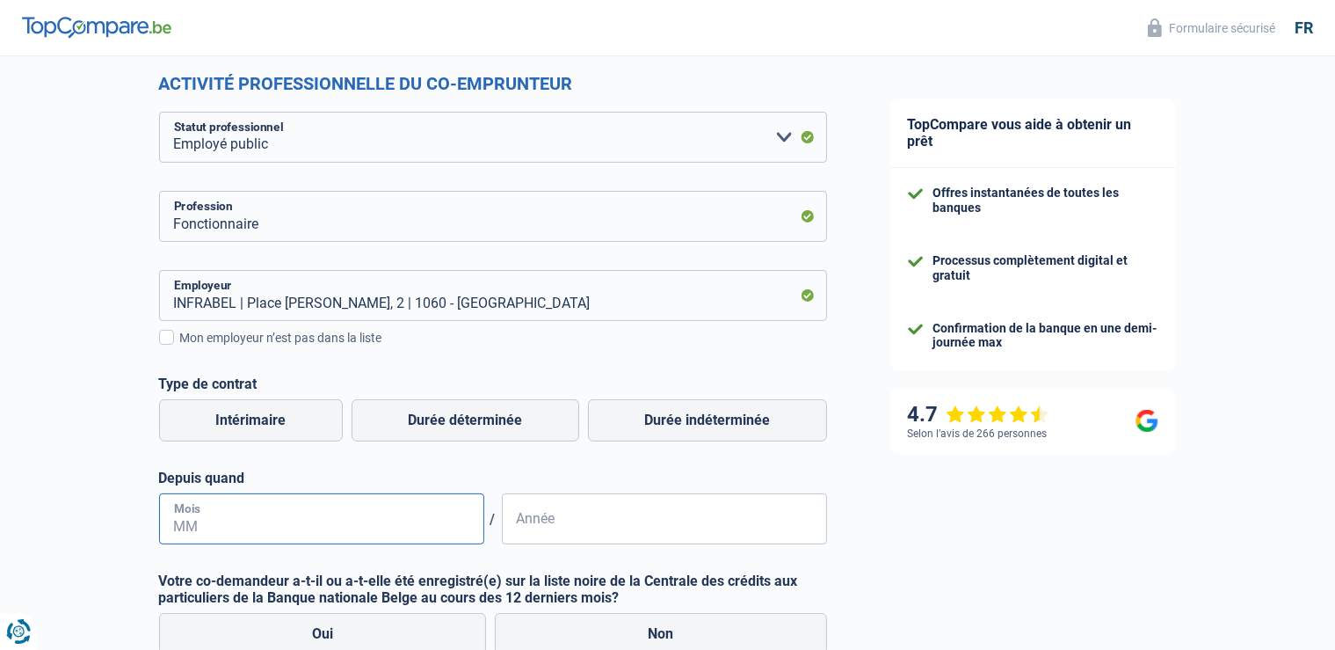
click at [335, 529] on input "Mois" at bounding box center [321, 518] width 325 height 51
type input "07"
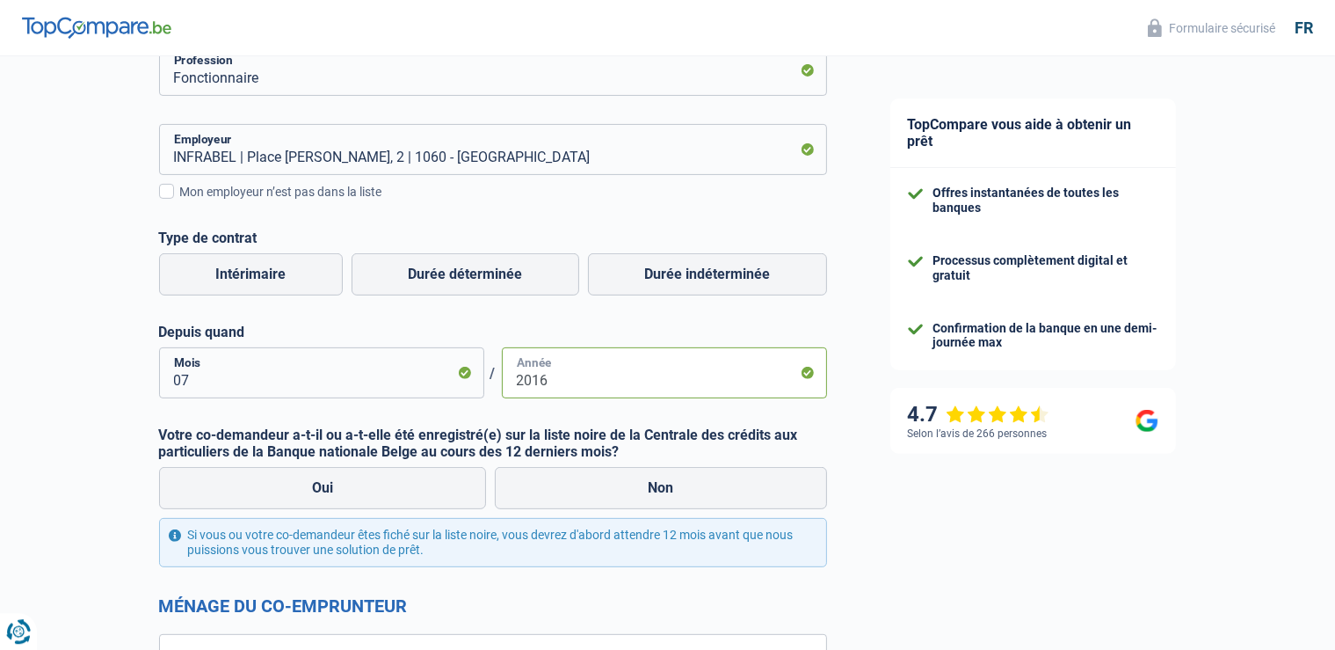
scroll to position [556, 0]
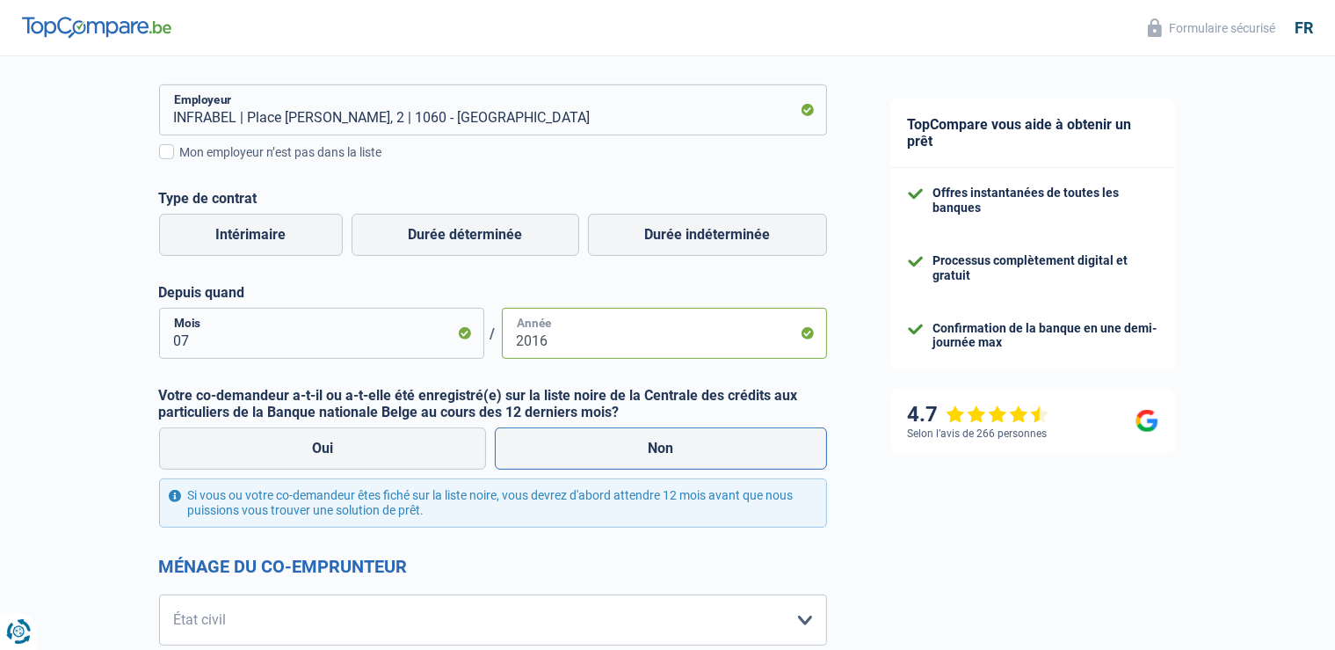
type input "2016"
click at [585, 459] on label "Non" at bounding box center [661, 448] width 332 height 42
click at [585, 459] on input "Non" at bounding box center [661, 448] width 332 height 42
radio input "true"
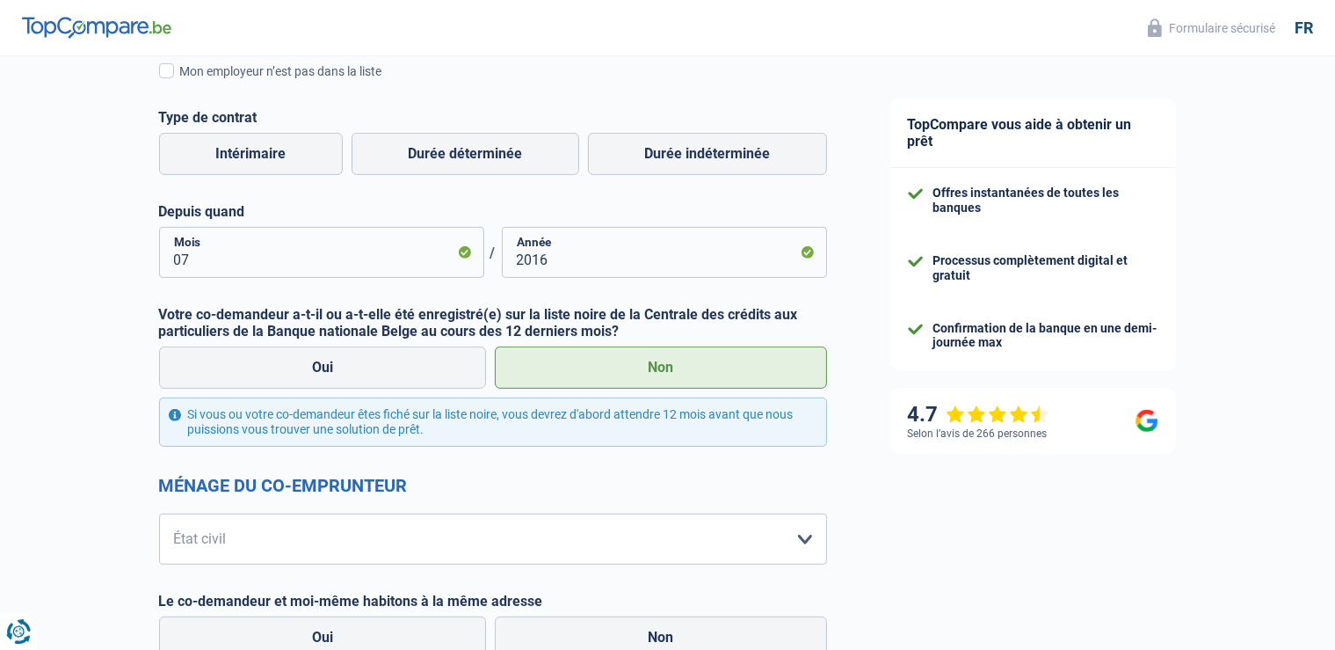
scroll to position [650, 0]
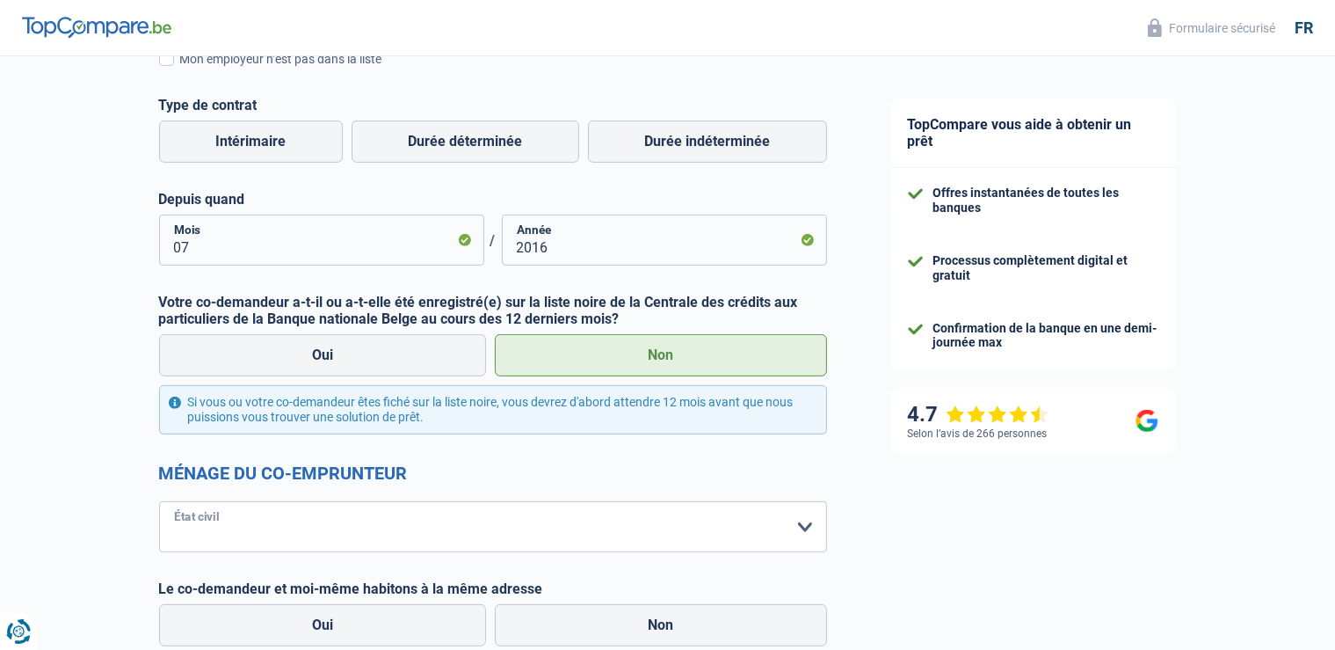
click at [159, 501] on select "Célibataire Marié(e) Cohabitant(e) légal(e) Divorcé(e) Veuf(ve) Séparé (de fait…" at bounding box center [493, 526] width 668 height 51
select select "cohabitation"
click option "Cohabitant(e) légal(e)" at bounding box center [0, 0] width 0 height 0
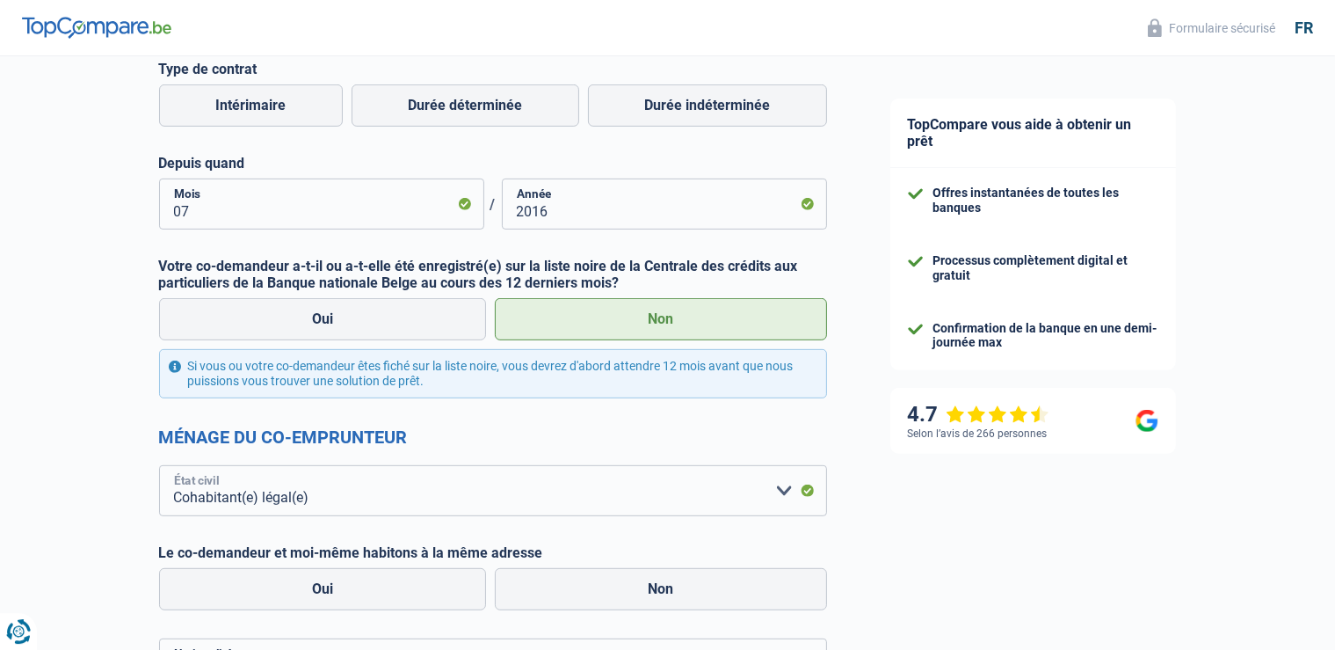
scroll to position [742, 0]
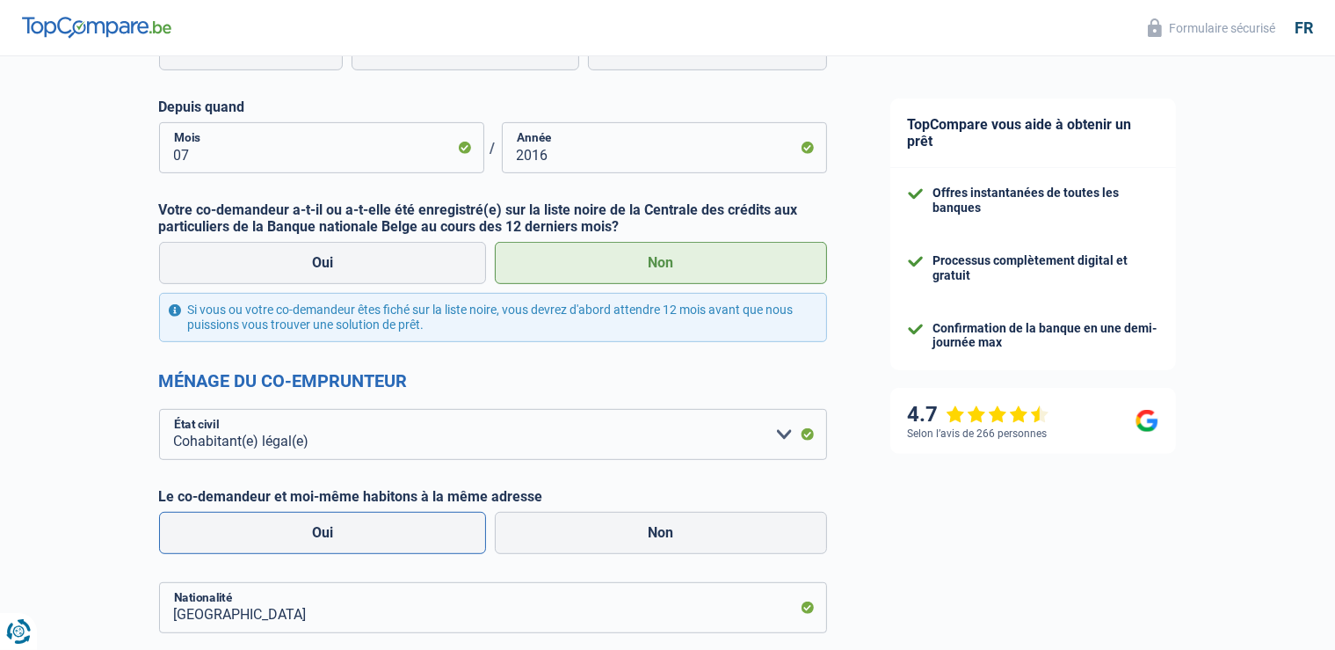
click at [350, 541] on label "Oui" at bounding box center [323, 533] width 328 height 42
click at [350, 541] on input "Oui" at bounding box center [323, 533] width 328 height 42
radio input "true"
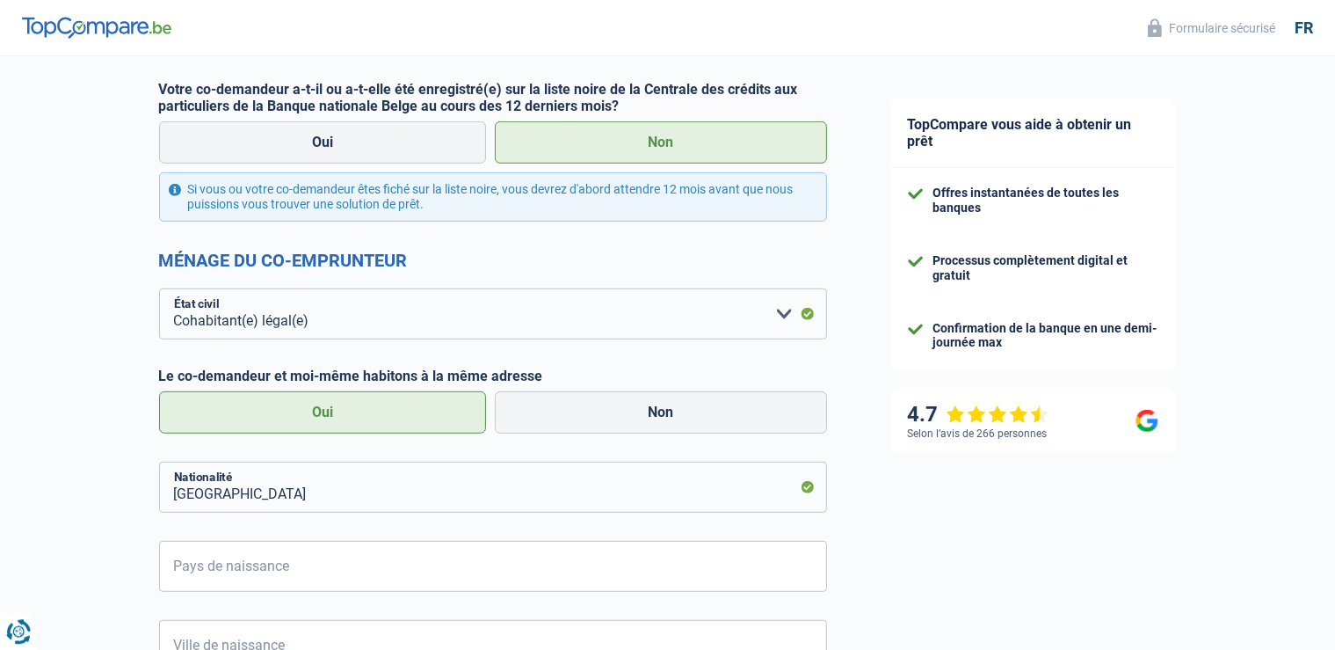
scroll to position [1021, 0]
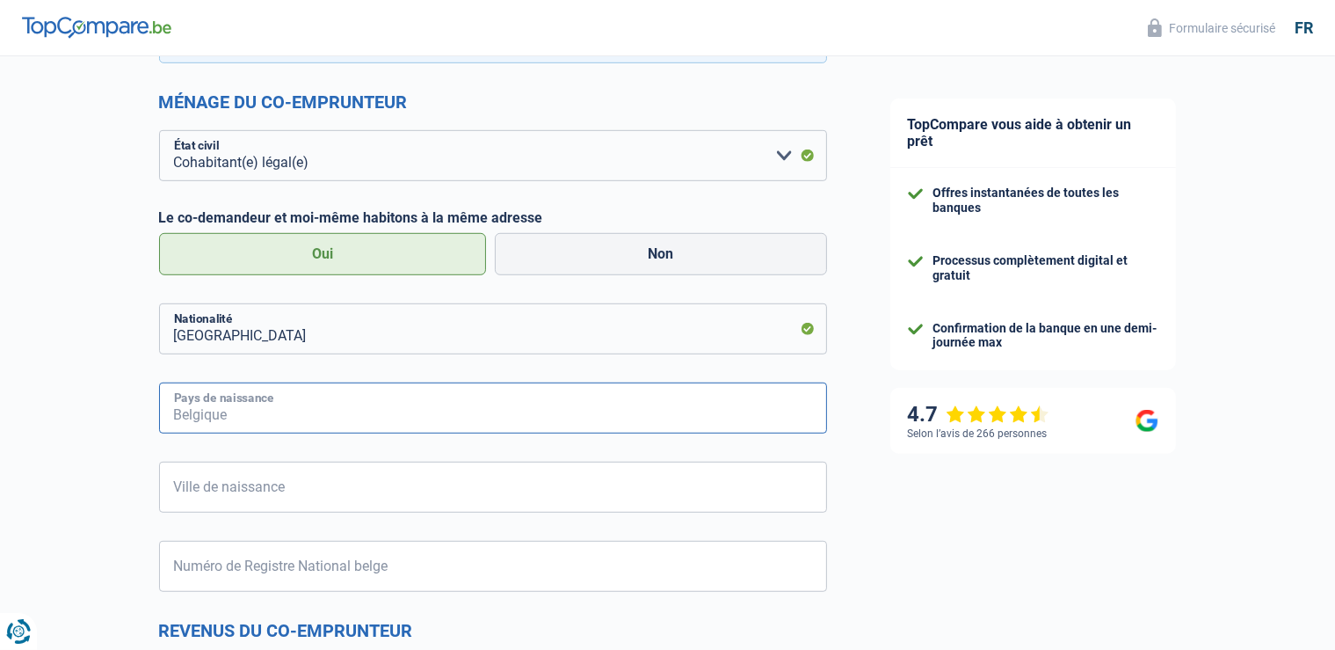
click at [328, 423] on input "Pays de naissance" at bounding box center [493, 407] width 668 height 51
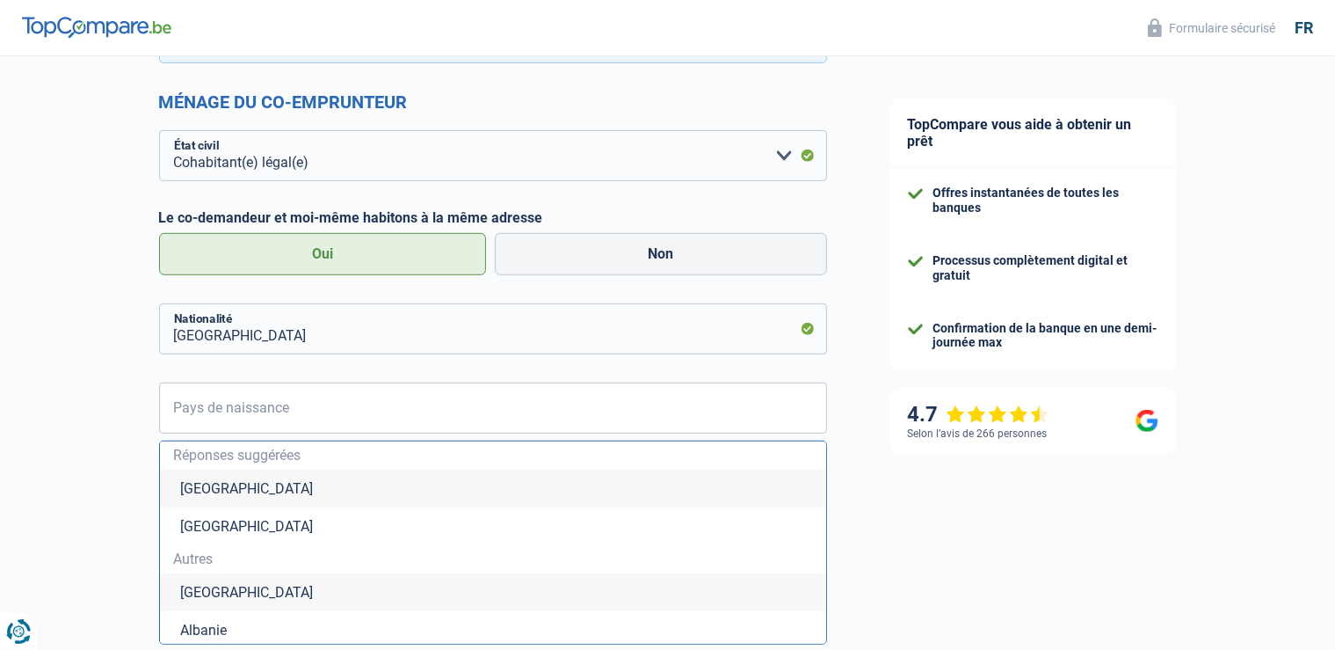
click at [305, 476] on li "Belgique" at bounding box center [493, 488] width 666 height 38
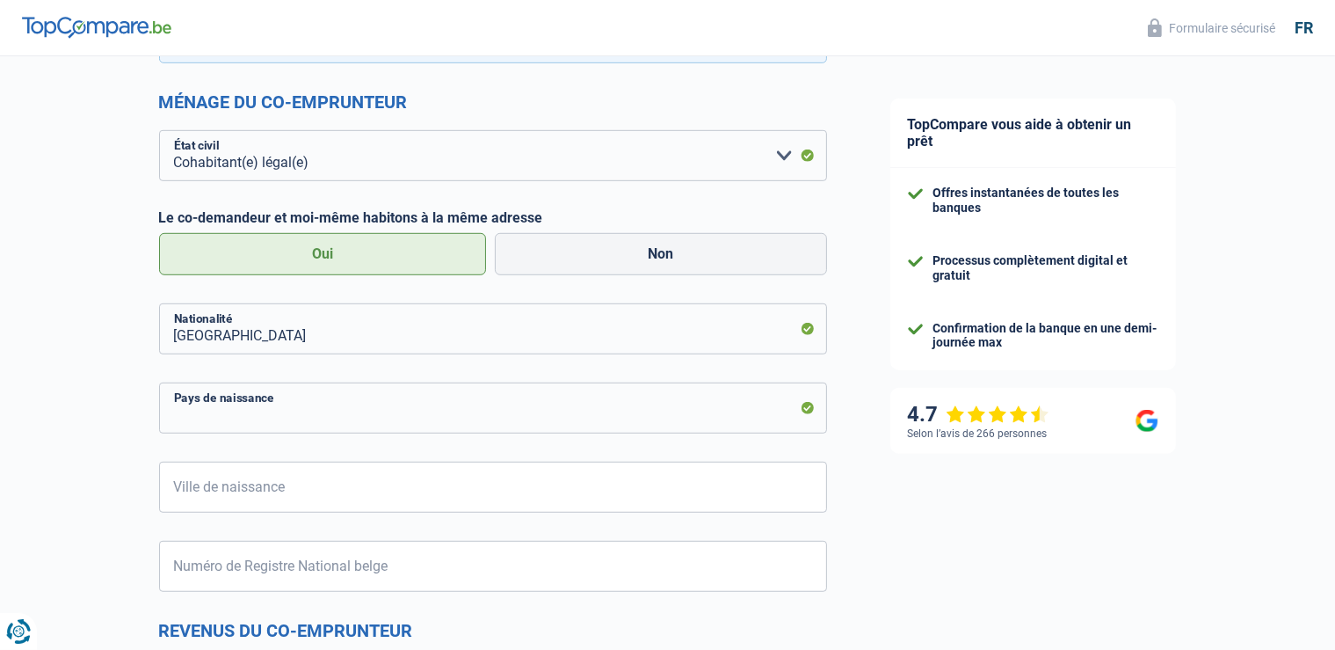
type input "Belgique"
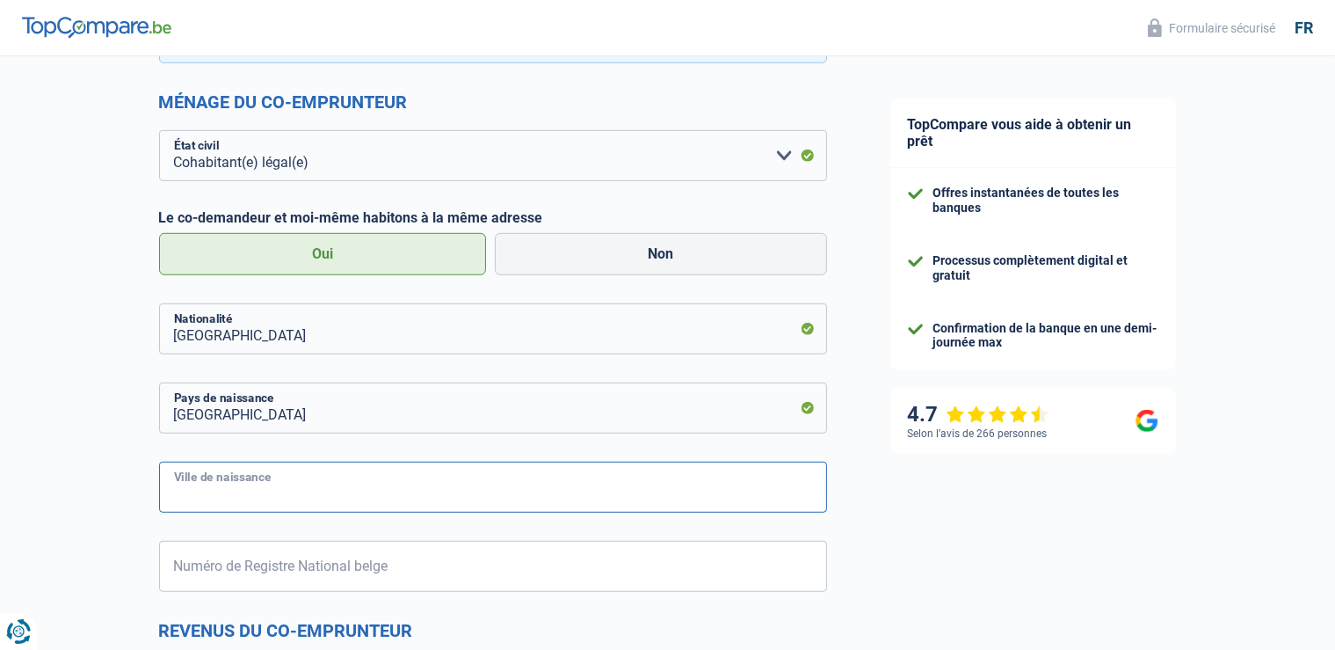
click at [287, 489] on input "Ville de naissance" at bounding box center [493, 486] width 668 height 51
type input "Soignies"
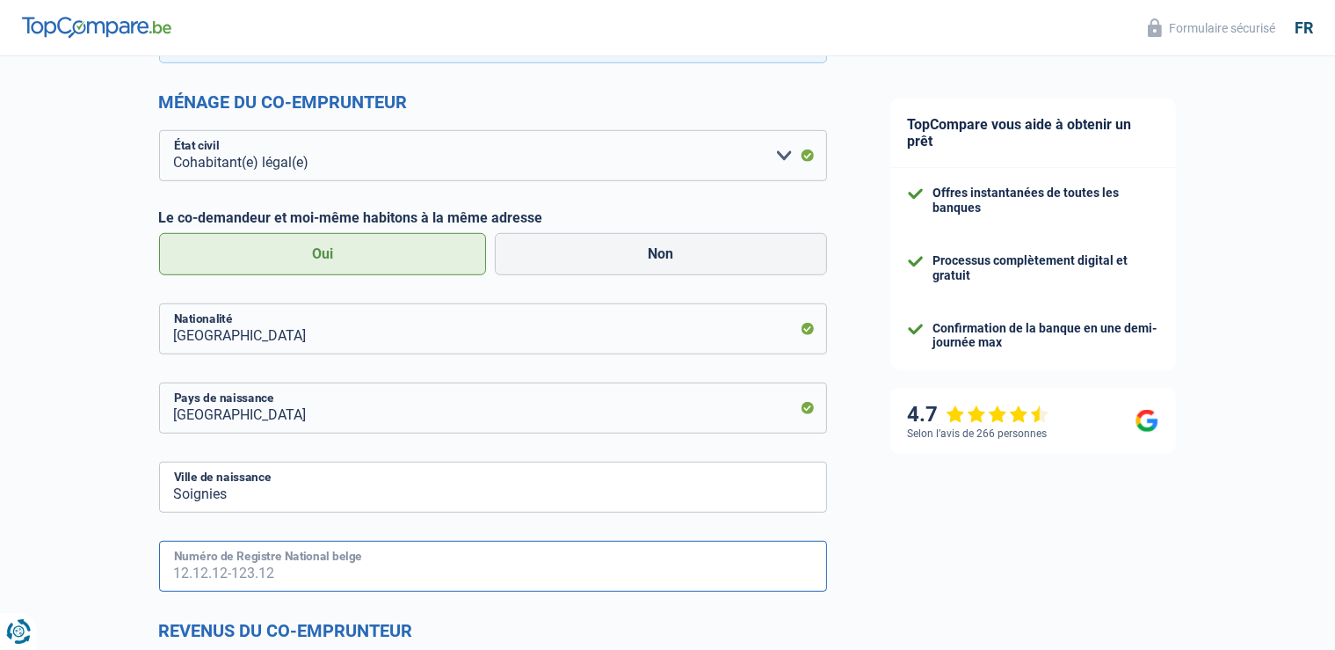
click at [209, 570] on input "Numéro de Registre National belge" at bounding box center [493, 566] width 668 height 51
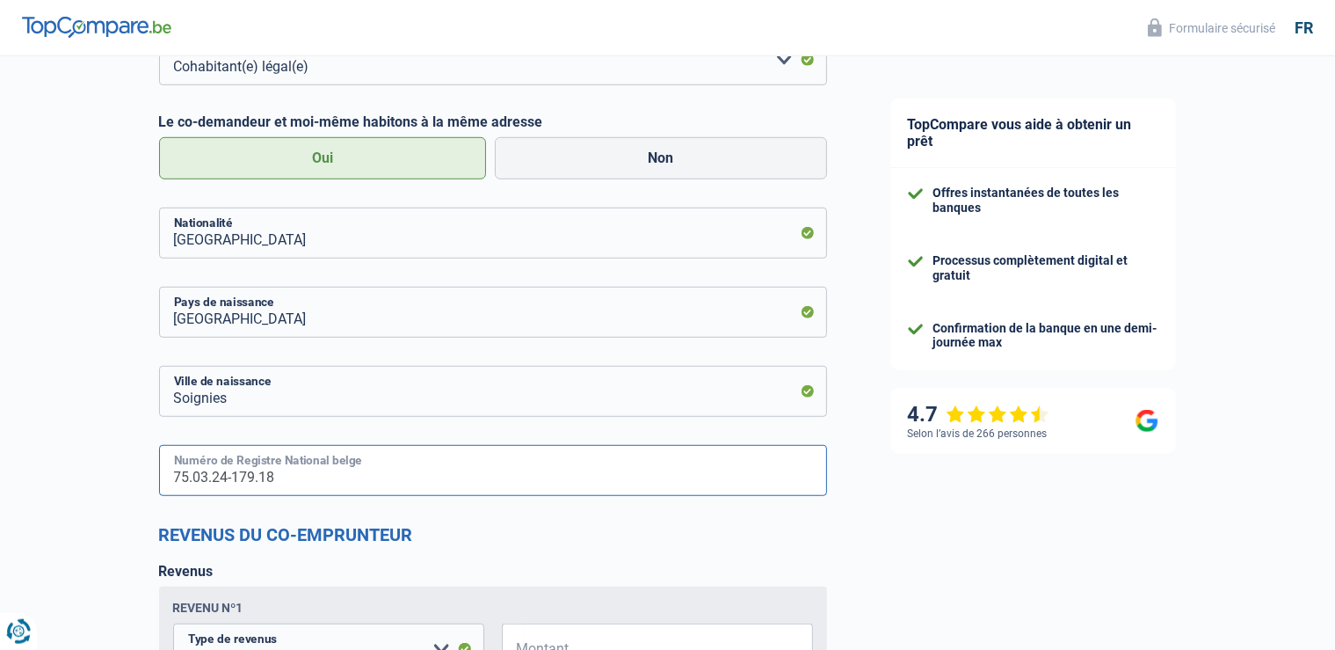
scroll to position [1206, 0]
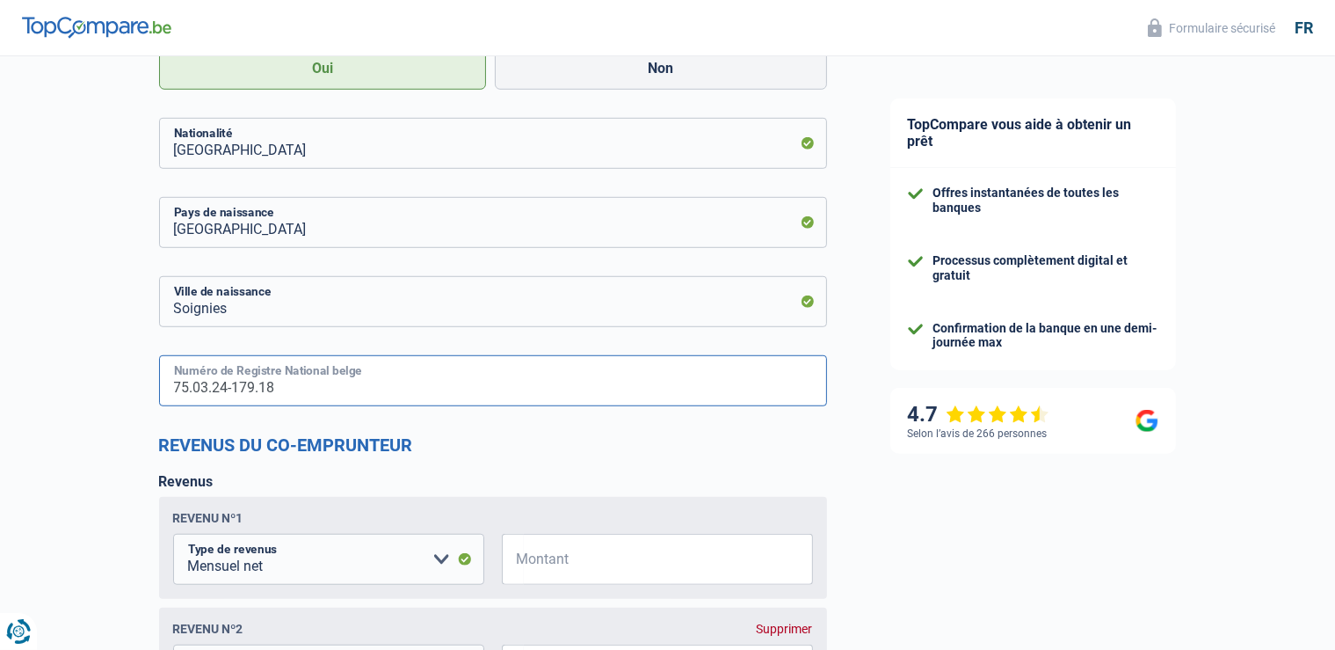
type input "75.03.24-179.18"
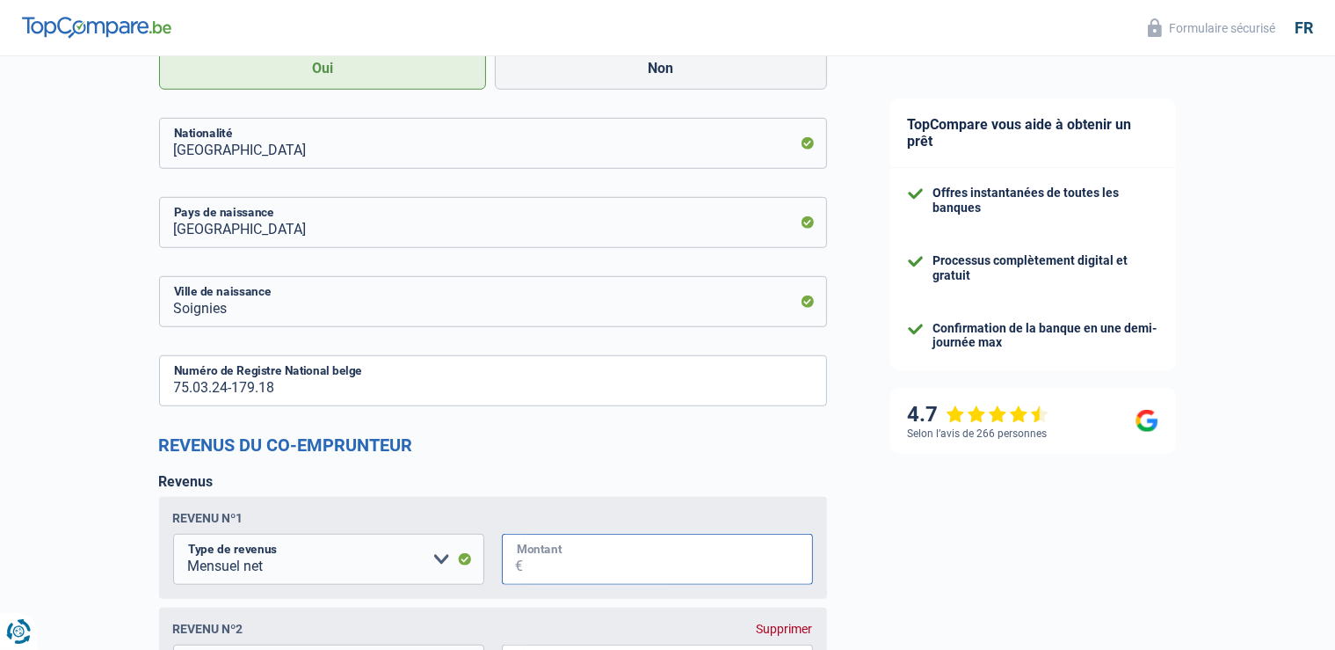
click at [645, 578] on input "Montant" at bounding box center [668, 559] width 289 height 51
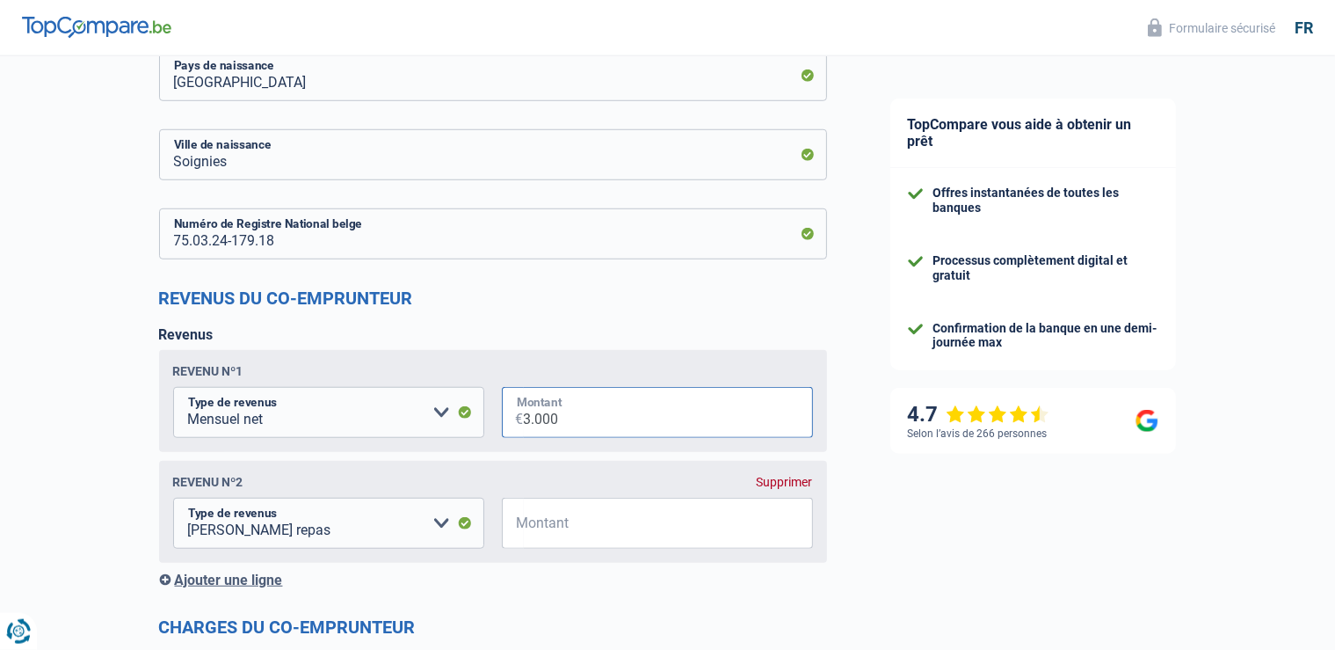
scroll to position [1392, 0]
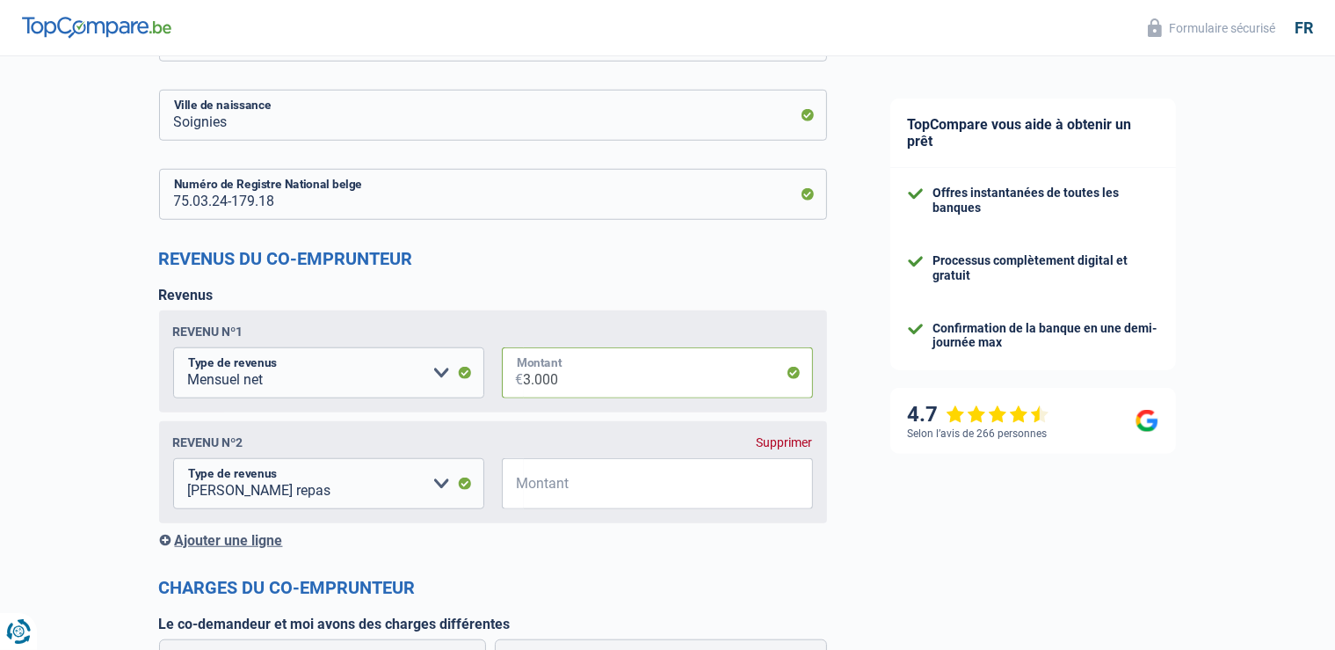
type input "3.000"
click at [585, 496] on input "Montant" at bounding box center [668, 483] width 289 height 51
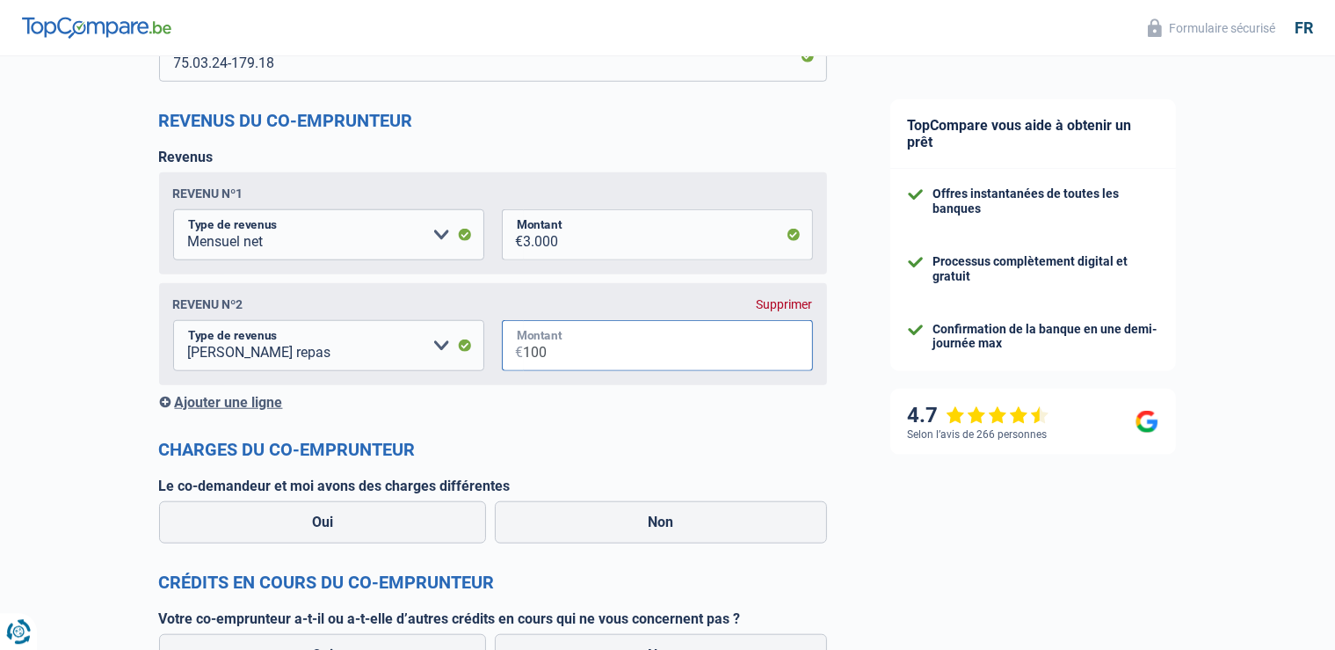
scroll to position [1578, 0]
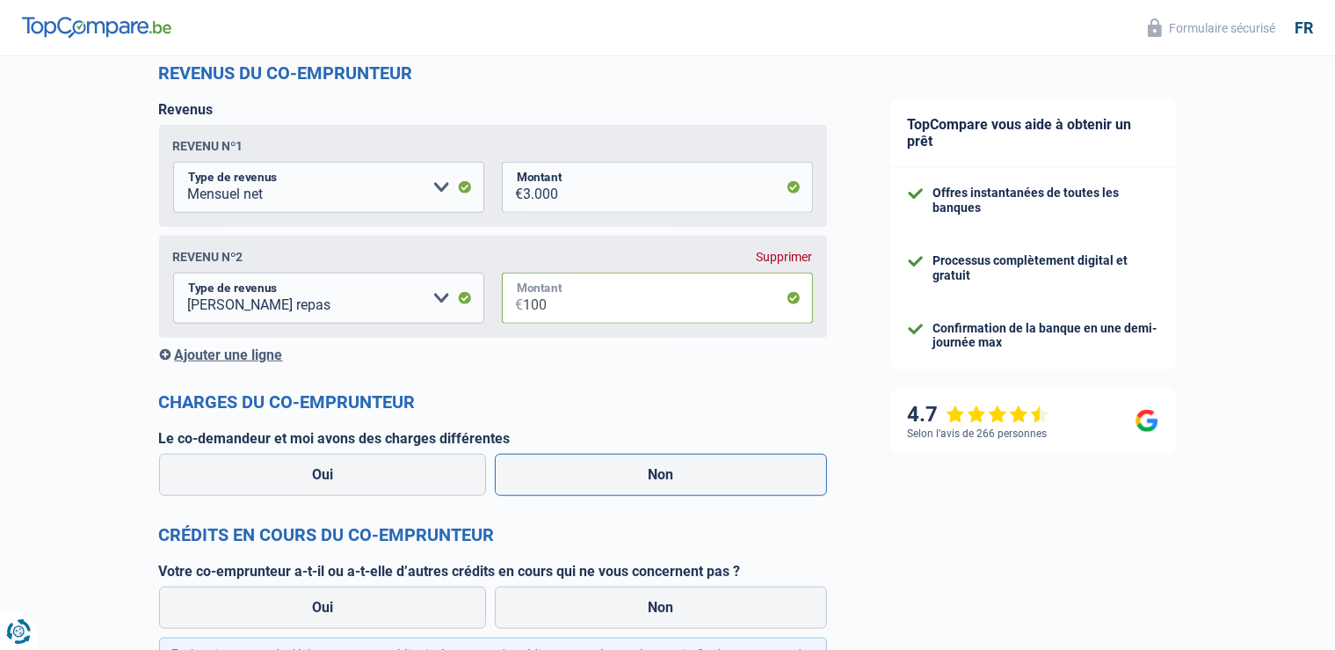
type input "100"
click at [576, 476] on label "Non" at bounding box center [661, 475] width 332 height 42
click at [576, 476] on input "Non" at bounding box center [661, 475] width 332 height 42
radio input "true"
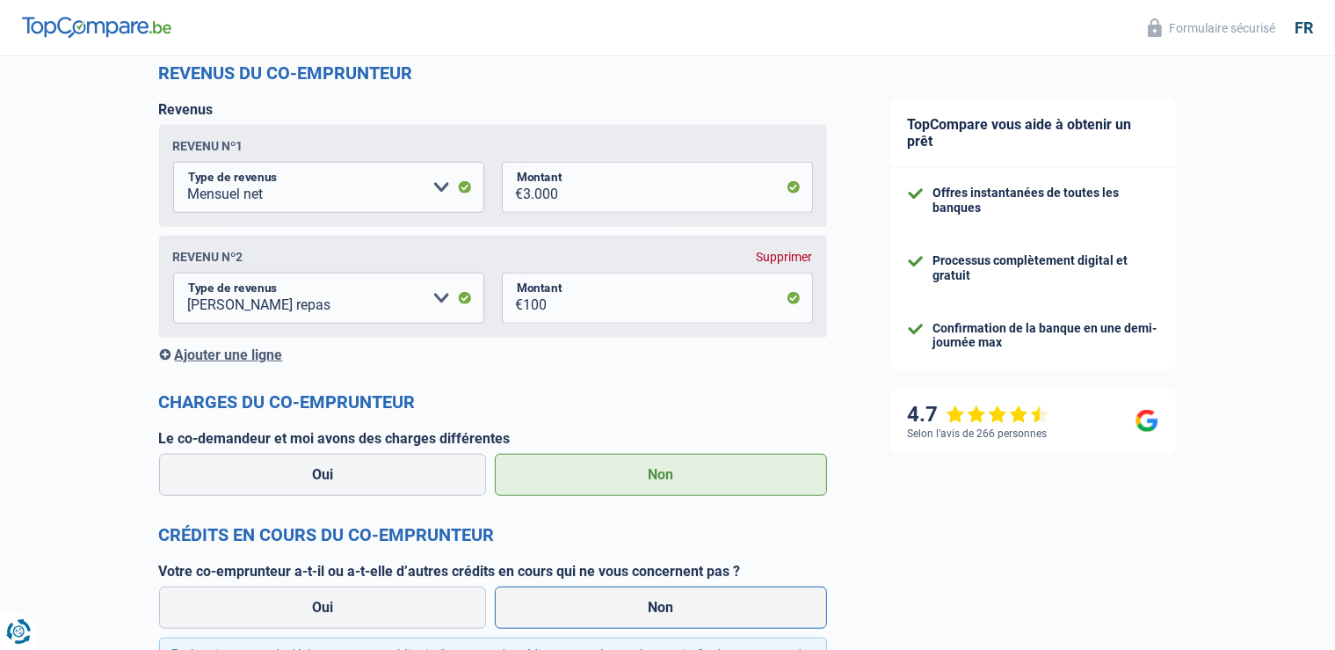
click at [596, 601] on label "Non" at bounding box center [661, 607] width 332 height 42
click at [596, 601] on input "Non" at bounding box center [661, 607] width 332 height 42
radio input "true"
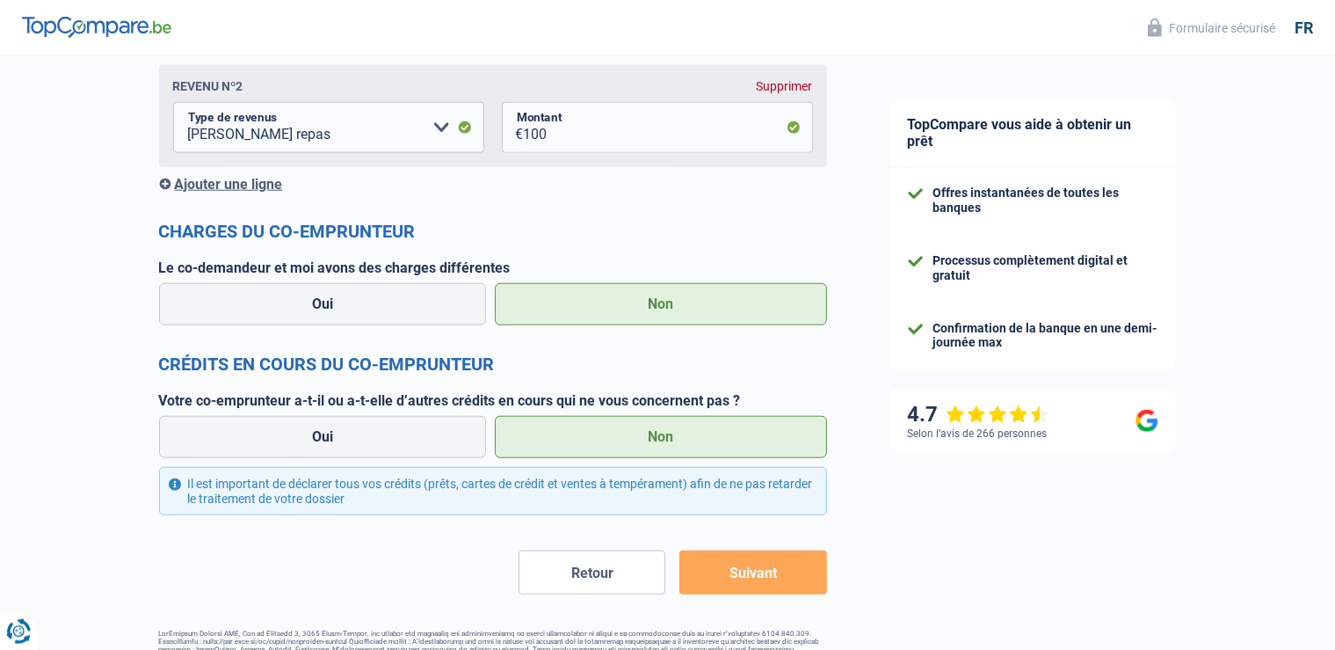
scroll to position [1800, 0]
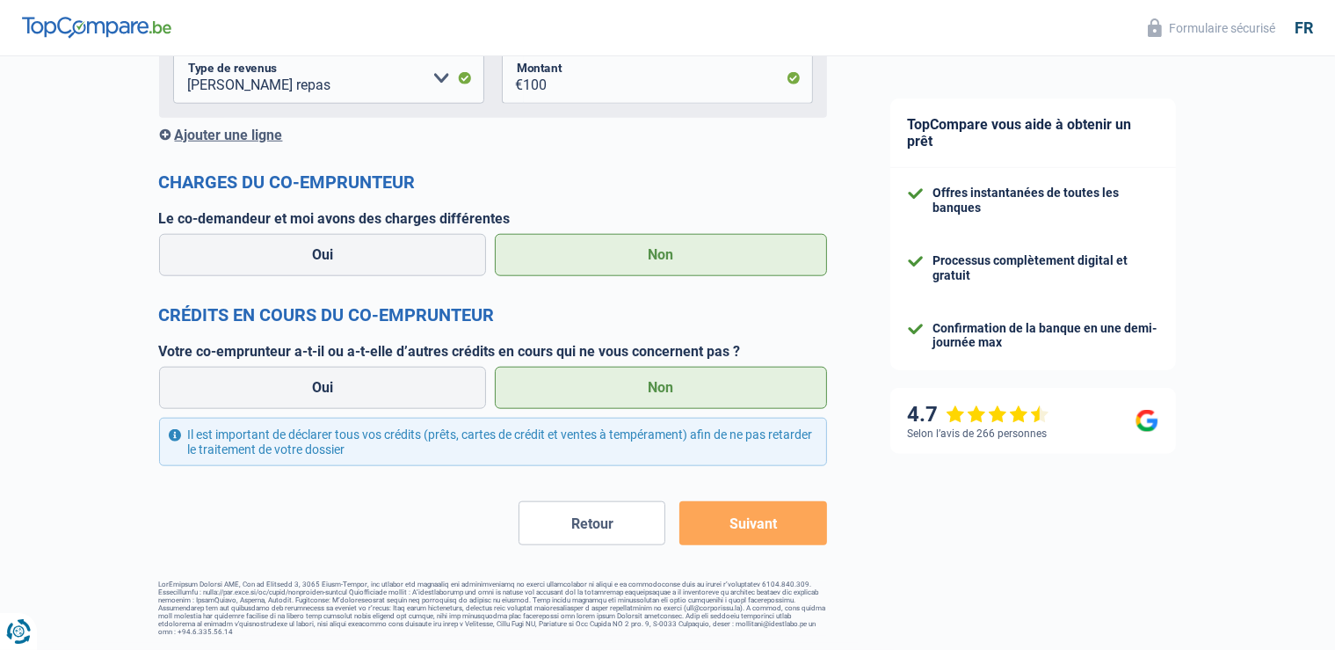
click at [745, 528] on button "Suivant" at bounding box center [752, 523] width 147 height 44
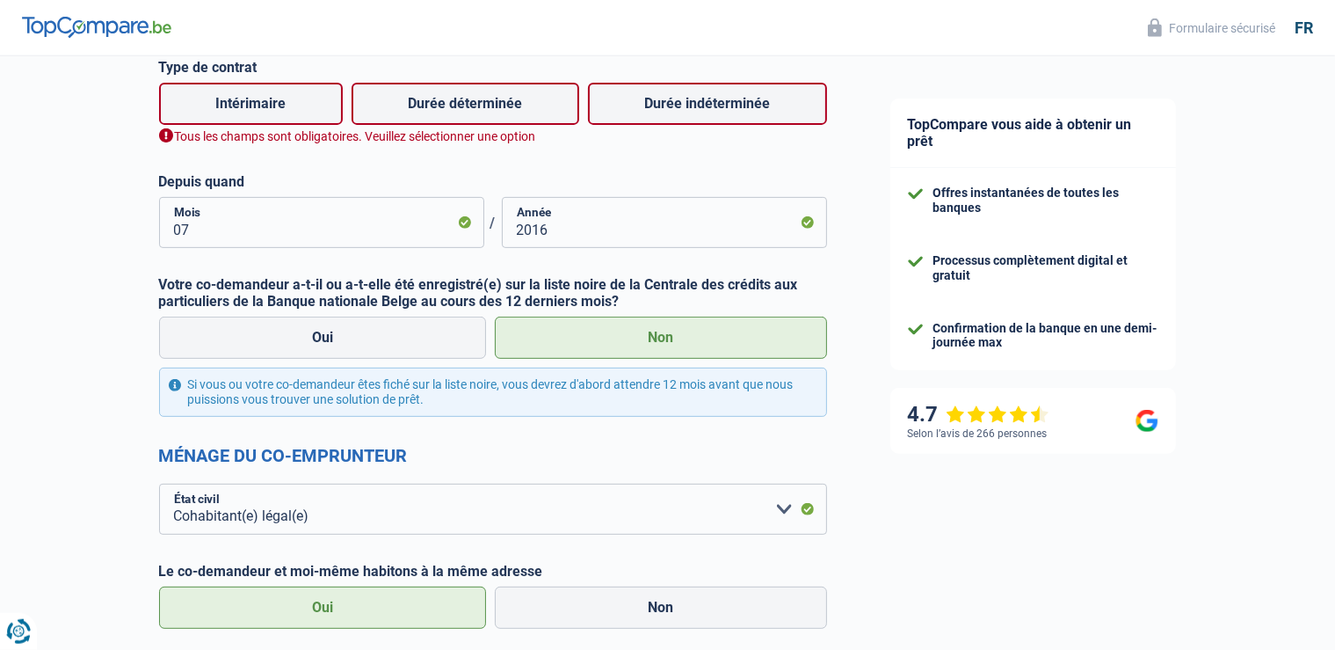
scroll to position [687, 0]
click at [684, 98] on label "Durée indéterminée" at bounding box center [707, 105] width 239 height 42
click at [684, 98] on input "Durée indéterminée" at bounding box center [707, 105] width 239 height 42
radio input "true"
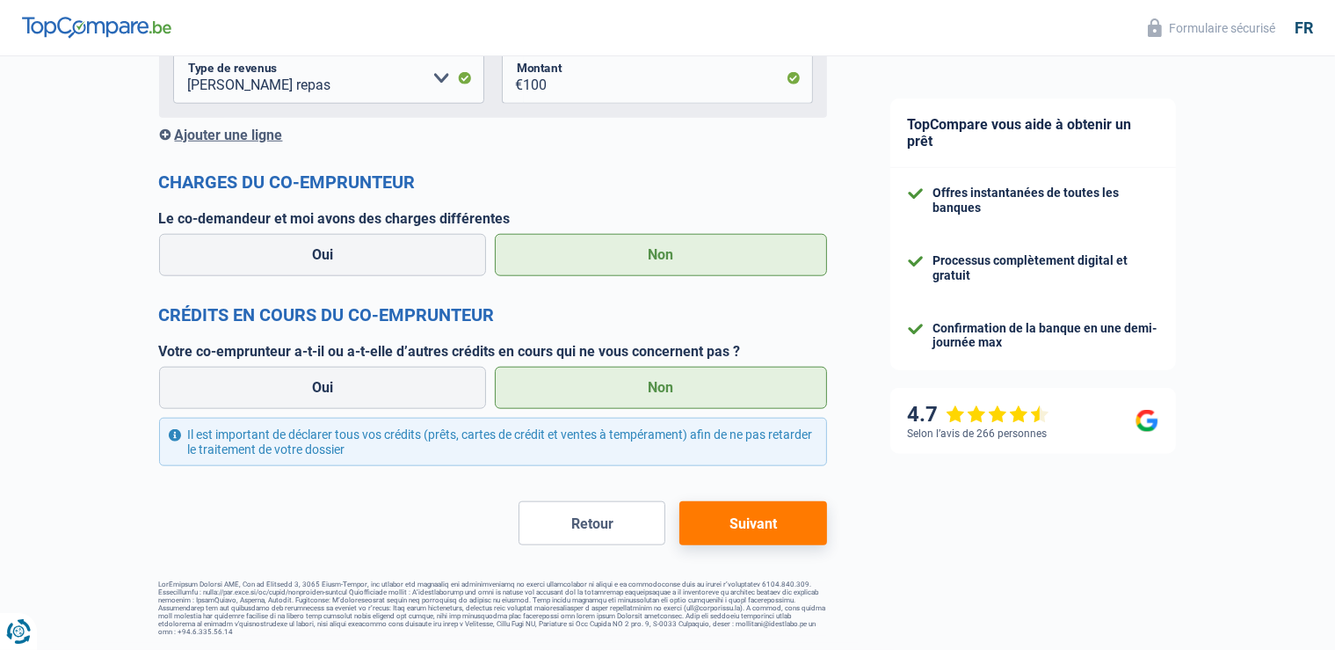
click at [710, 522] on button "Suivant" at bounding box center [752, 523] width 147 height 44
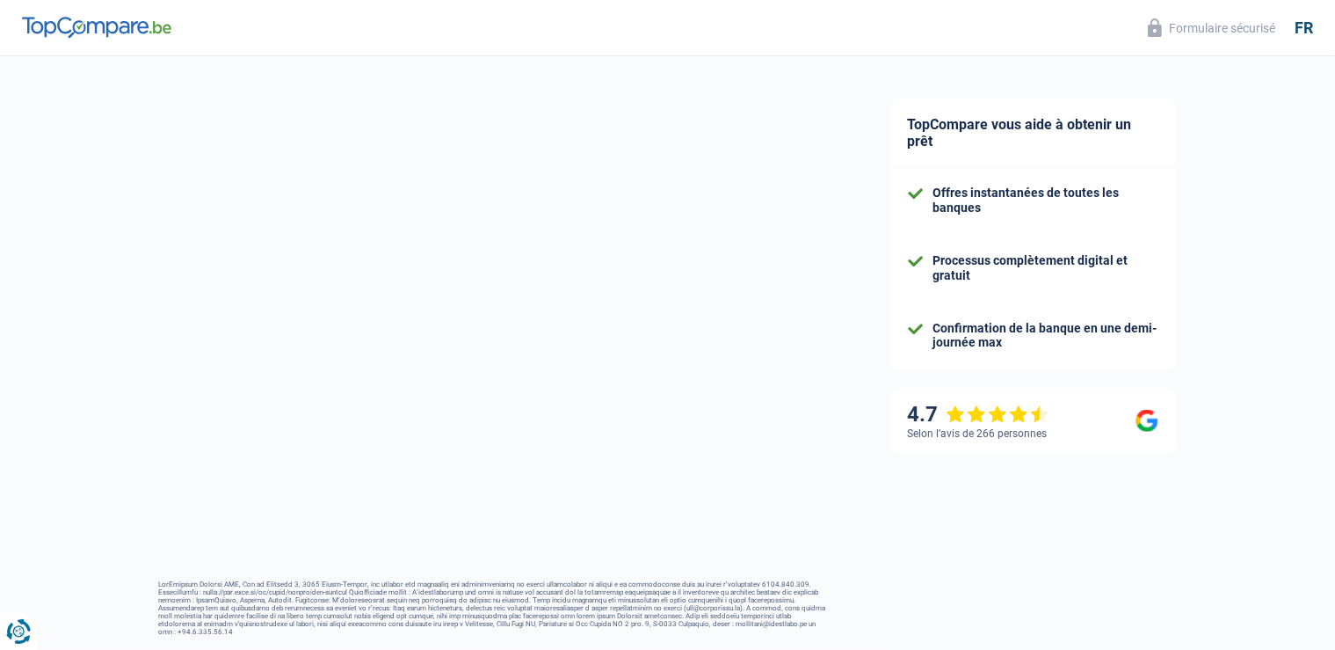
select select "120"
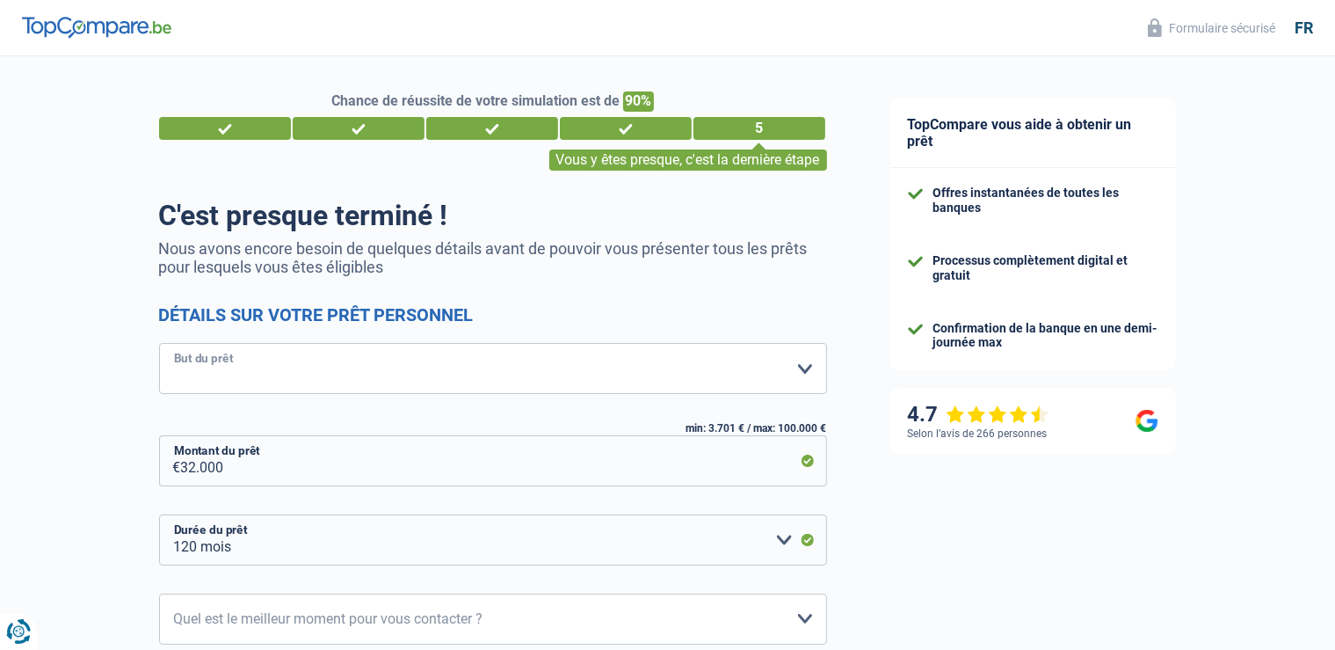
click at [159, 343] on select "Confort maison: meubles, textile, peinture, électroménager, outillage non-profe…" at bounding box center [493, 368] width 668 height 51
select select "other"
click option "Autre" at bounding box center [0, 0] width 0 height 0
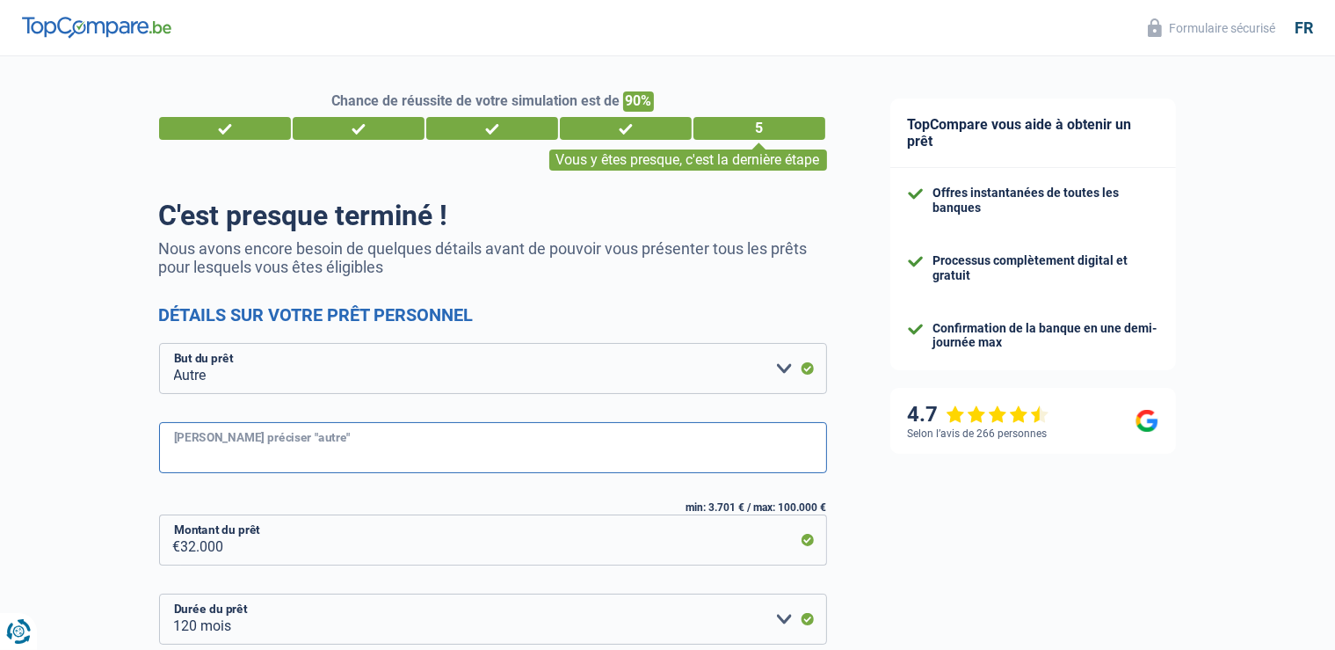
click at [350, 447] on input "Veuillez préciser "autre"" at bounding box center [493, 447] width 668 height 51
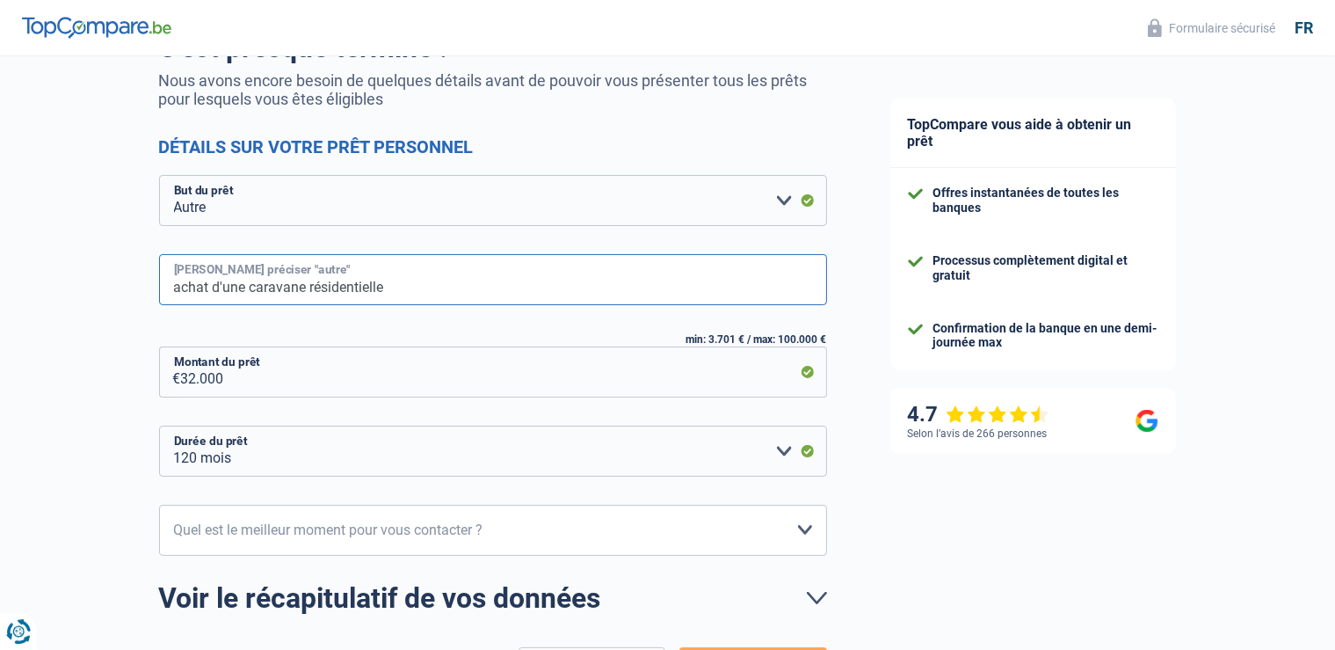
scroll to position [185, 0]
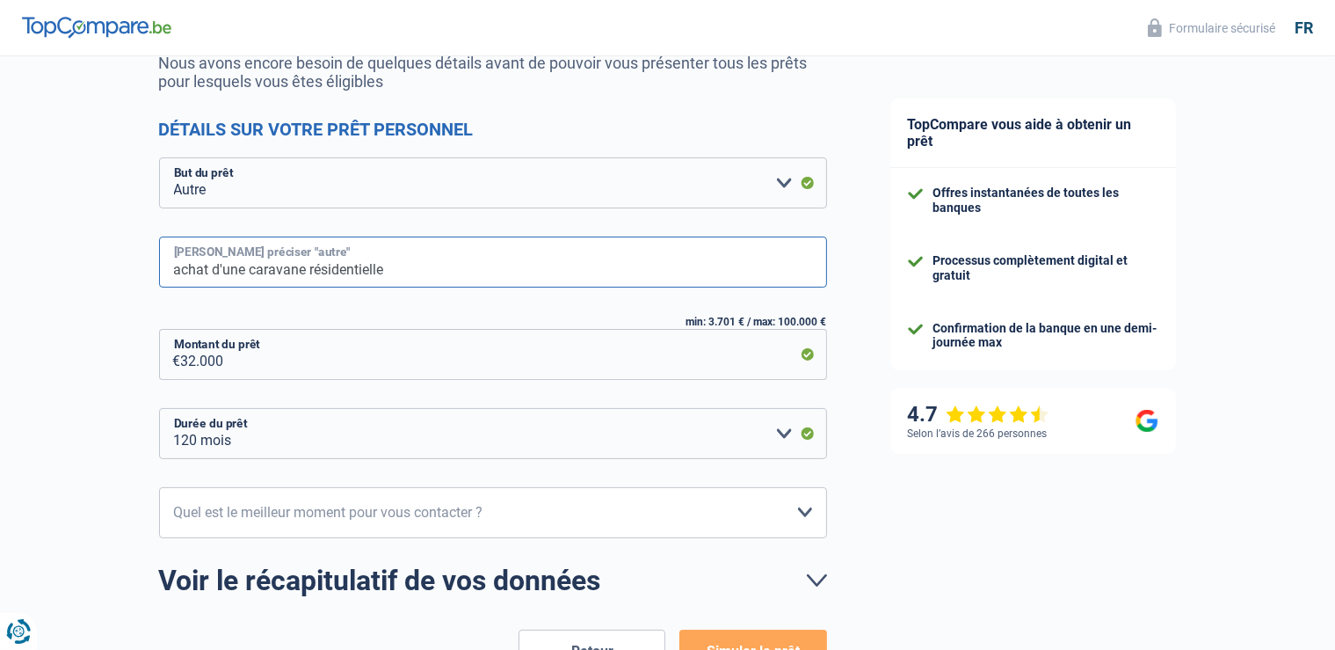
type input "achat d'une caravane résidentielle"
click at [159, 487] on select "10h-12h 12h-14h 14h-16h 16h-18h Veuillez sélectionner une option" at bounding box center [493, 512] width 668 height 51
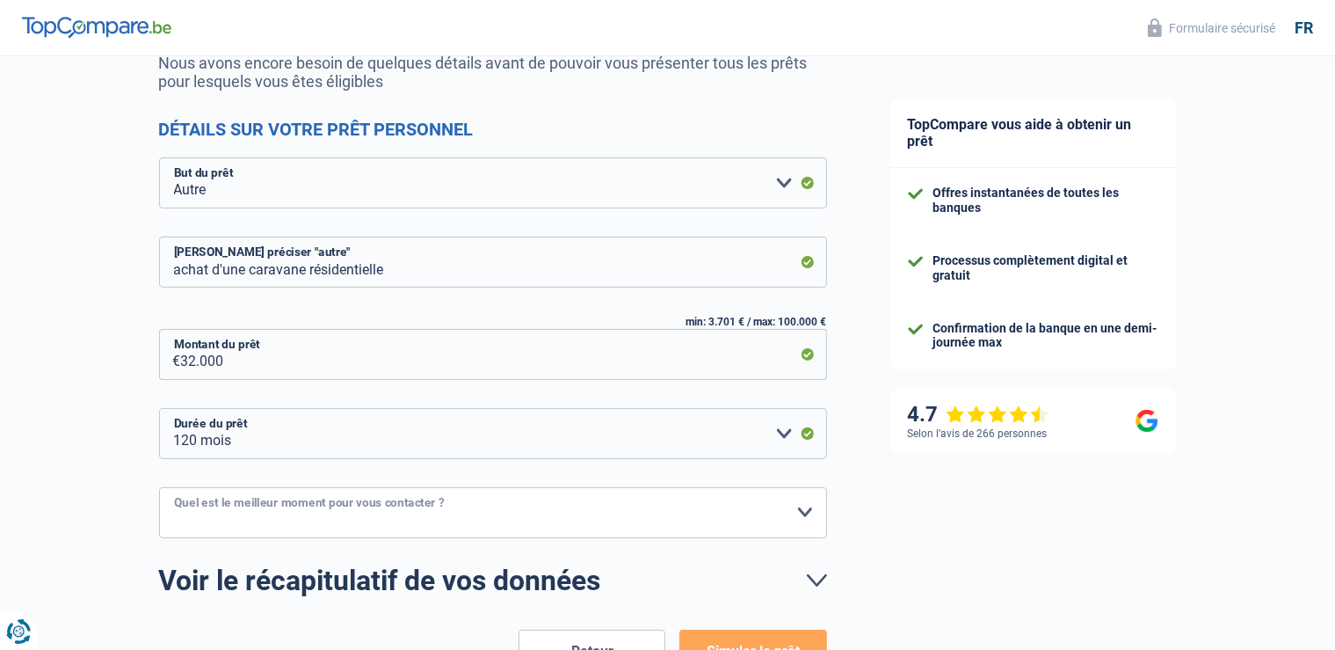
select select "10-12"
click option "10h-12h" at bounding box center [0, 0] width 0 height 0
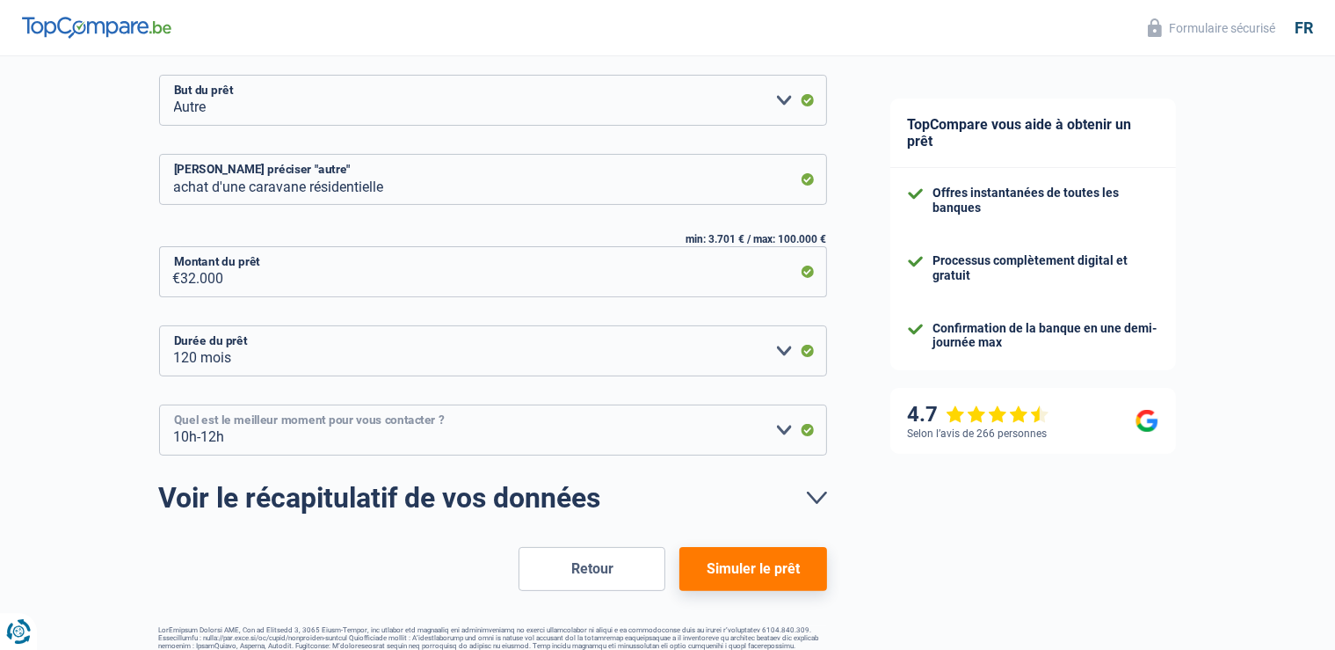
scroll to position [278, 0]
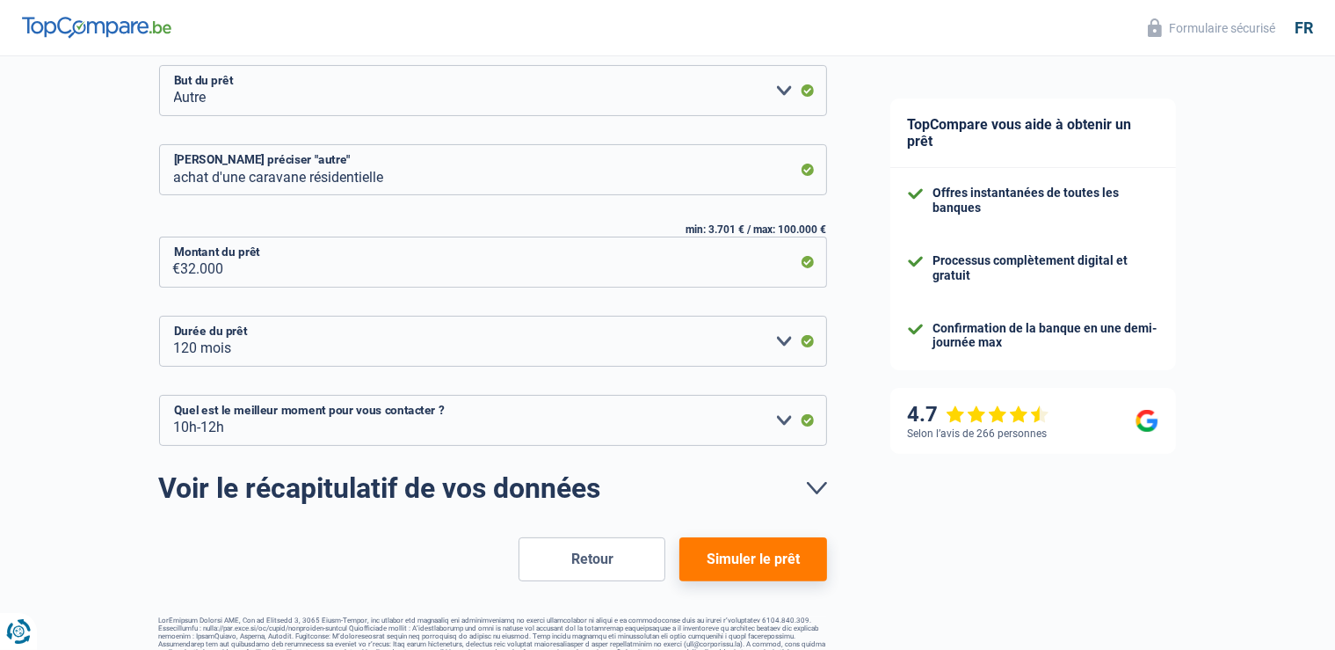
click at [764, 563] on button "Simuler le prêt" at bounding box center [752, 559] width 147 height 44
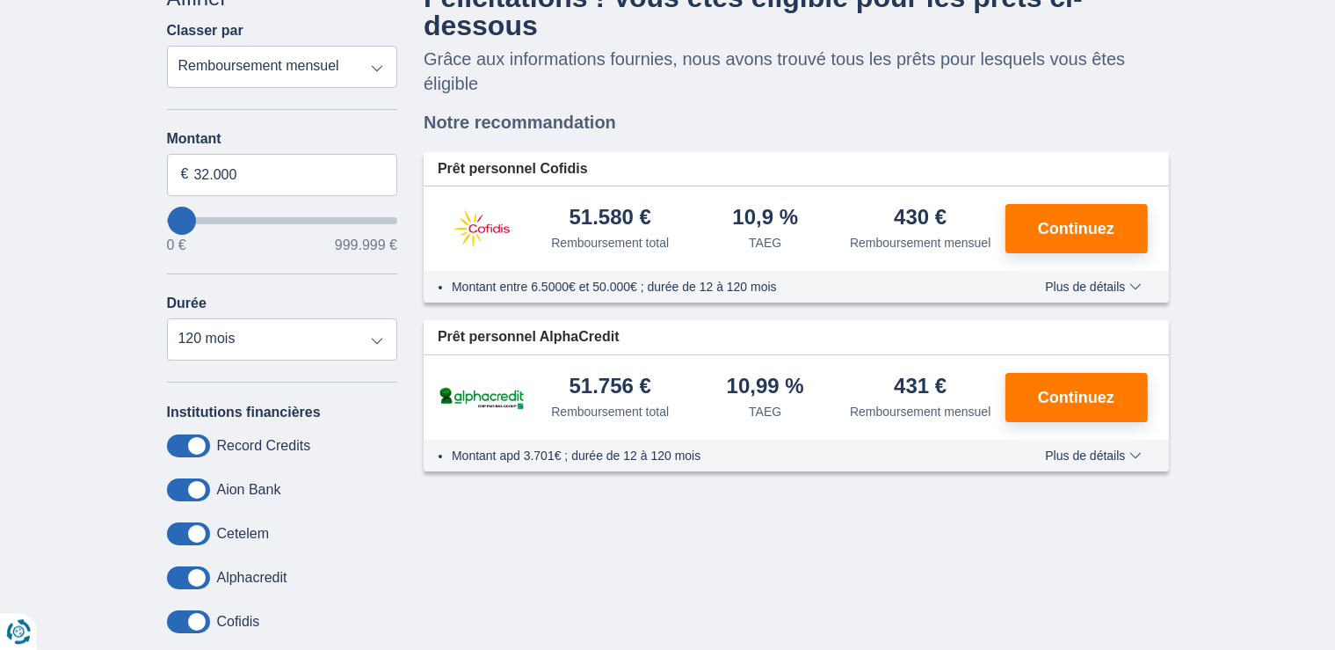
scroll to position [92, 0]
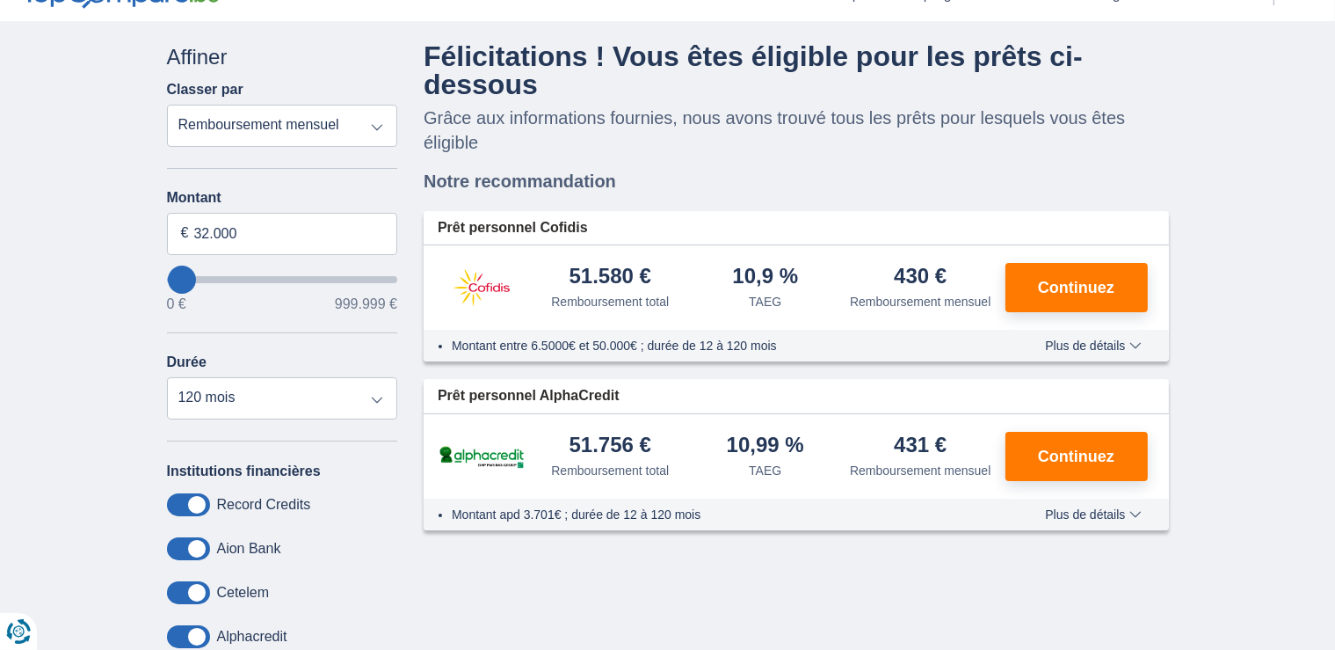
click at [167, 105] on select "Remboursement total TAEG Remboursement mensuel" at bounding box center [282, 126] width 231 height 42
click at [363, 114] on select "Remboursement total TAEG Remboursement mensuel" at bounding box center [282, 126] width 231 height 42
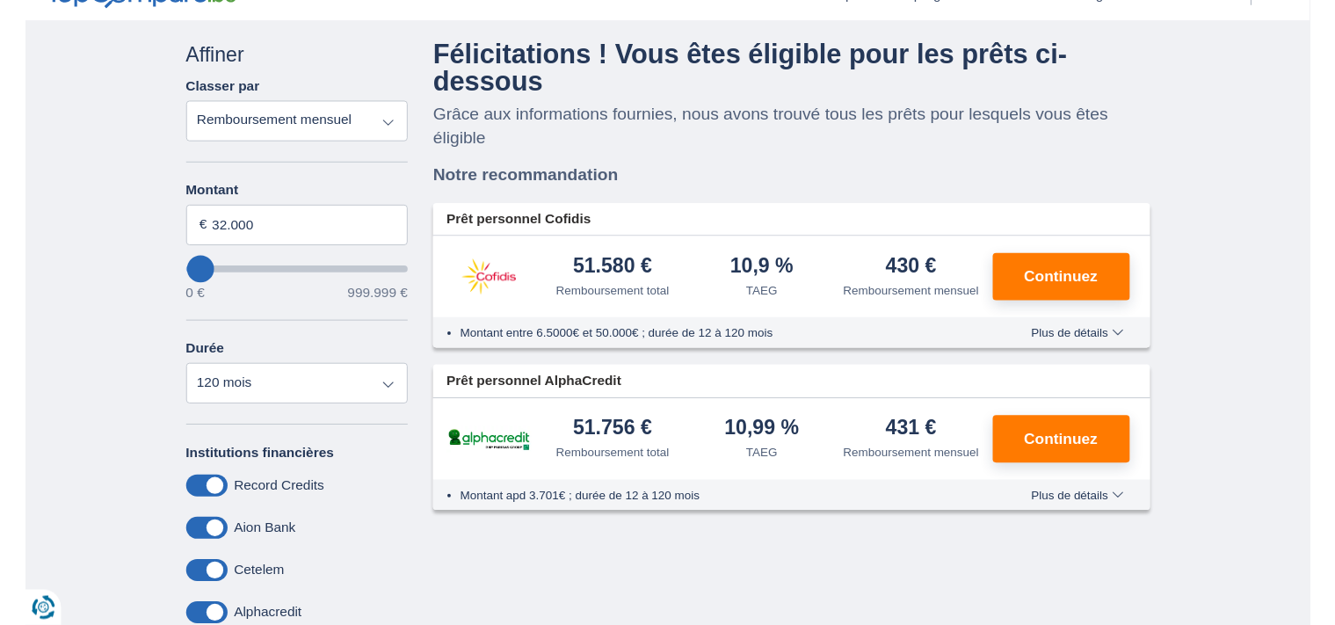
scroll to position [0, 0]
